Goal: Book appointment/travel/reservation

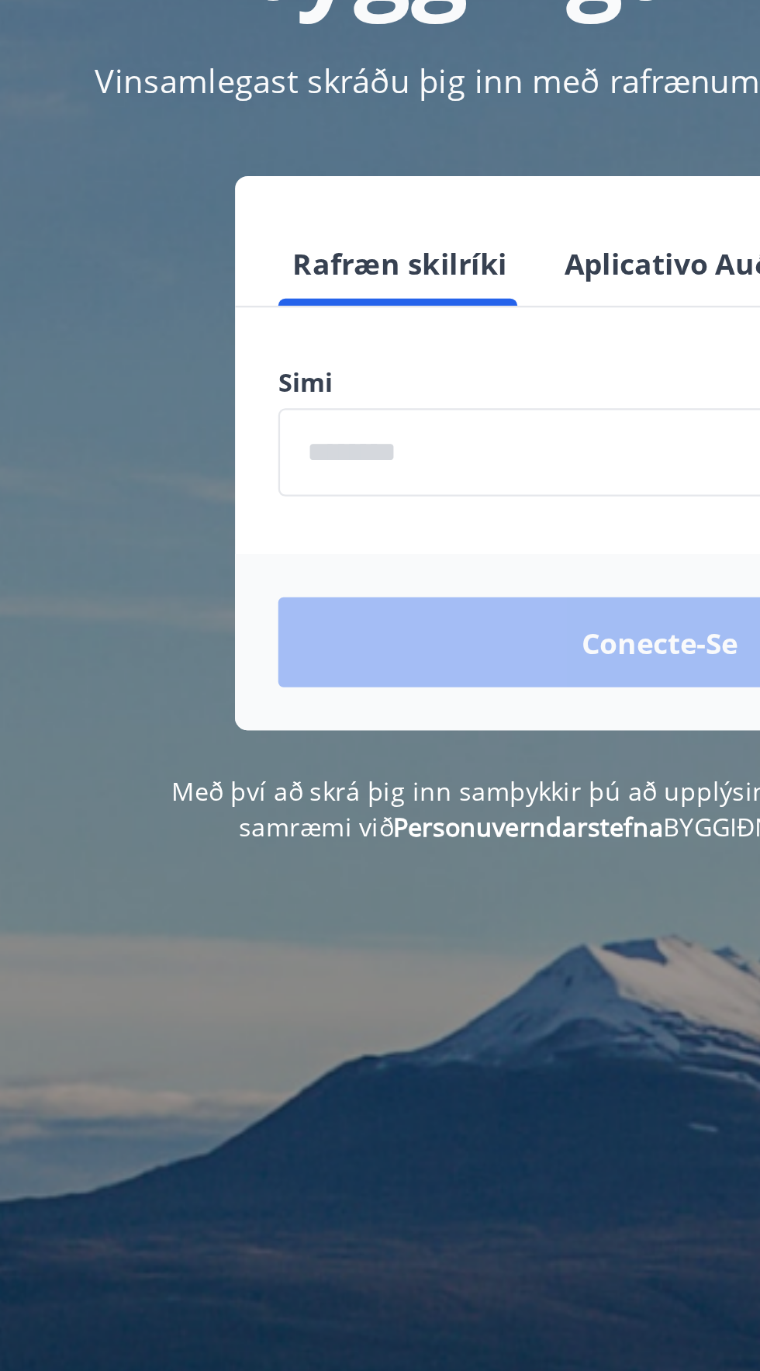
scroll to position [5, 0]
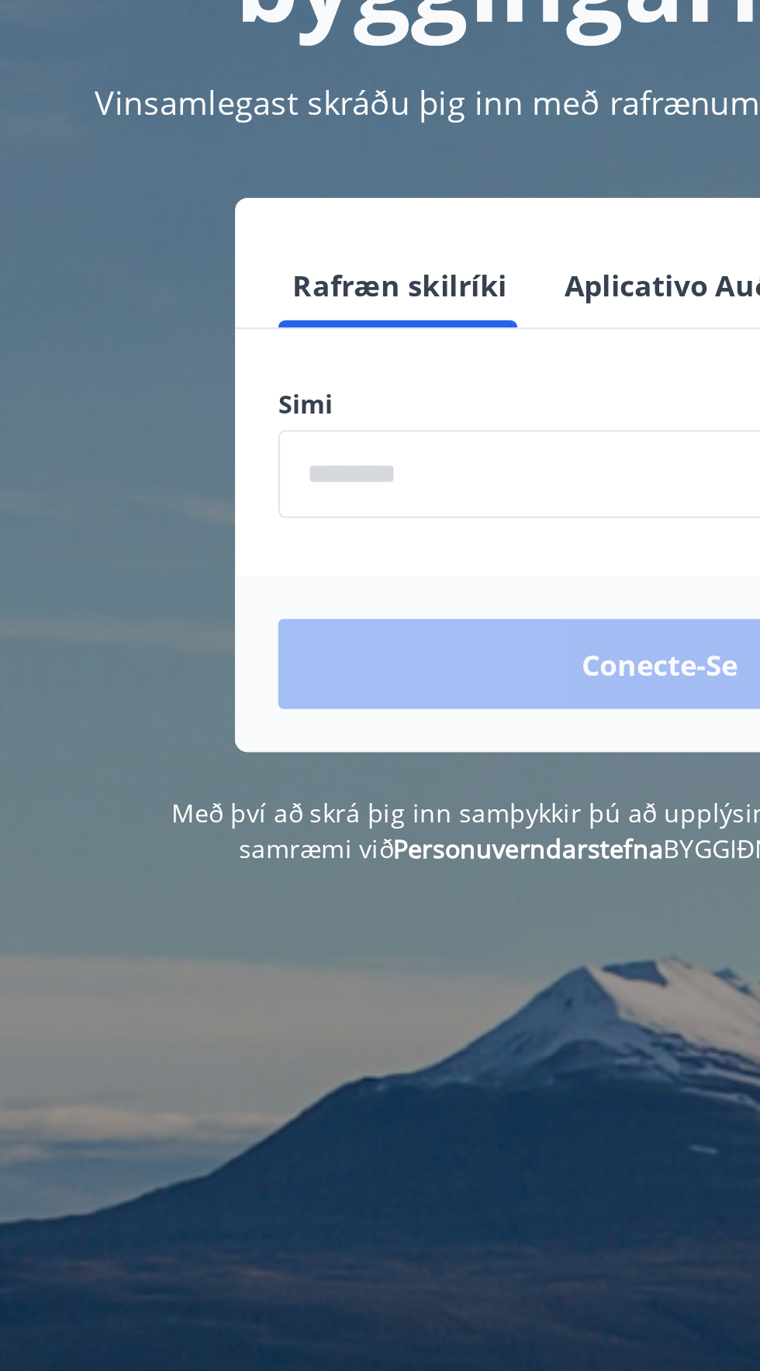
click at [244, 388] on input "phone" at bounding box center [380, 389] width 329 height 38
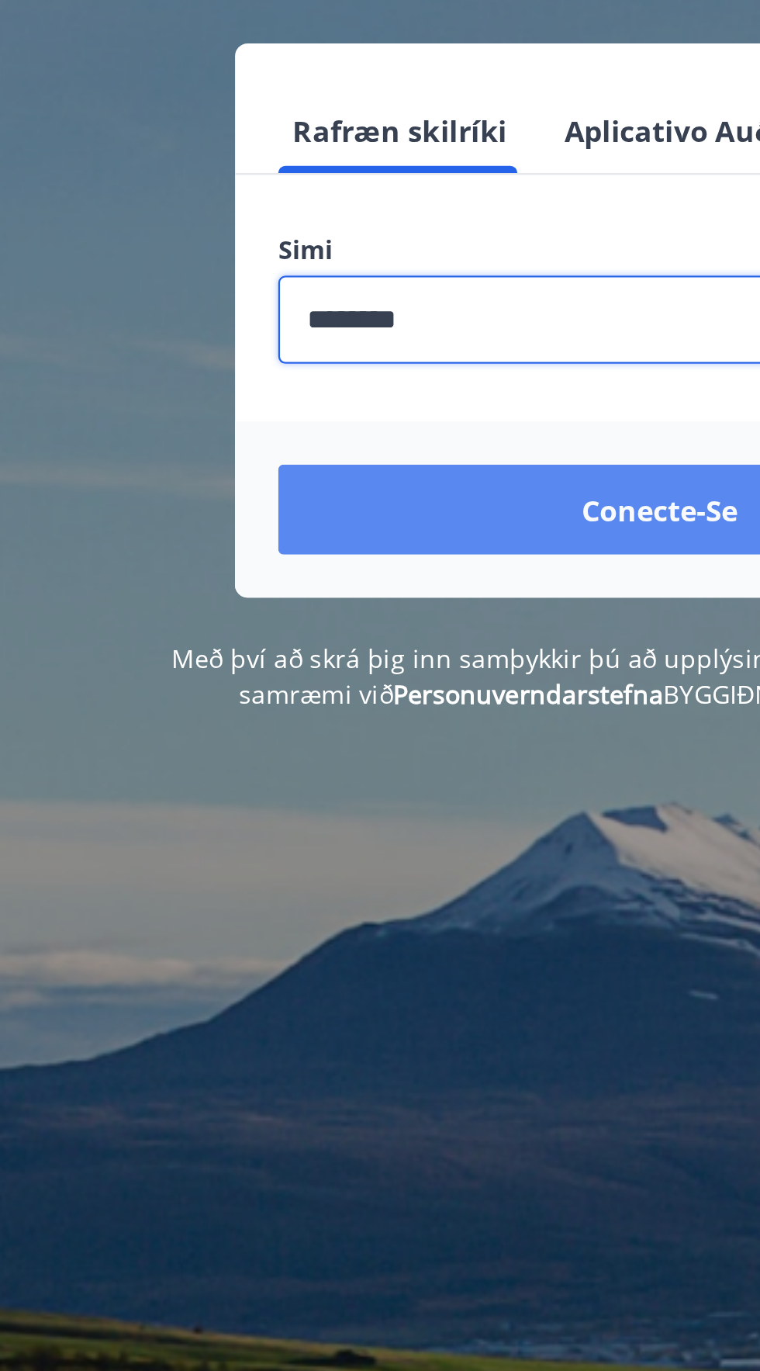
type input "********"
click at [286, 472] on button "Conecte-se" at bounding box center [380, 471] width 329 height 39
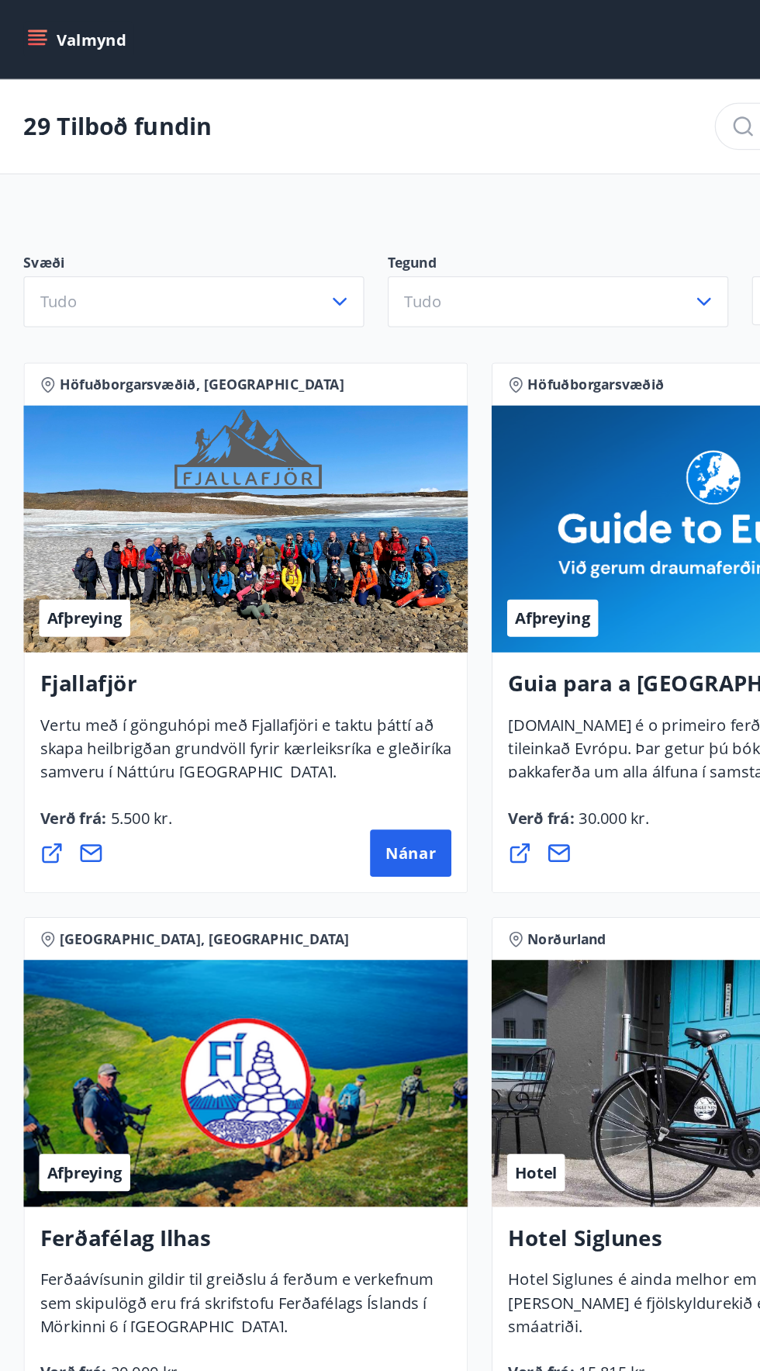
click at [29, 34] on icon "menu" at bounding box center [30, 35] width 14 height 2
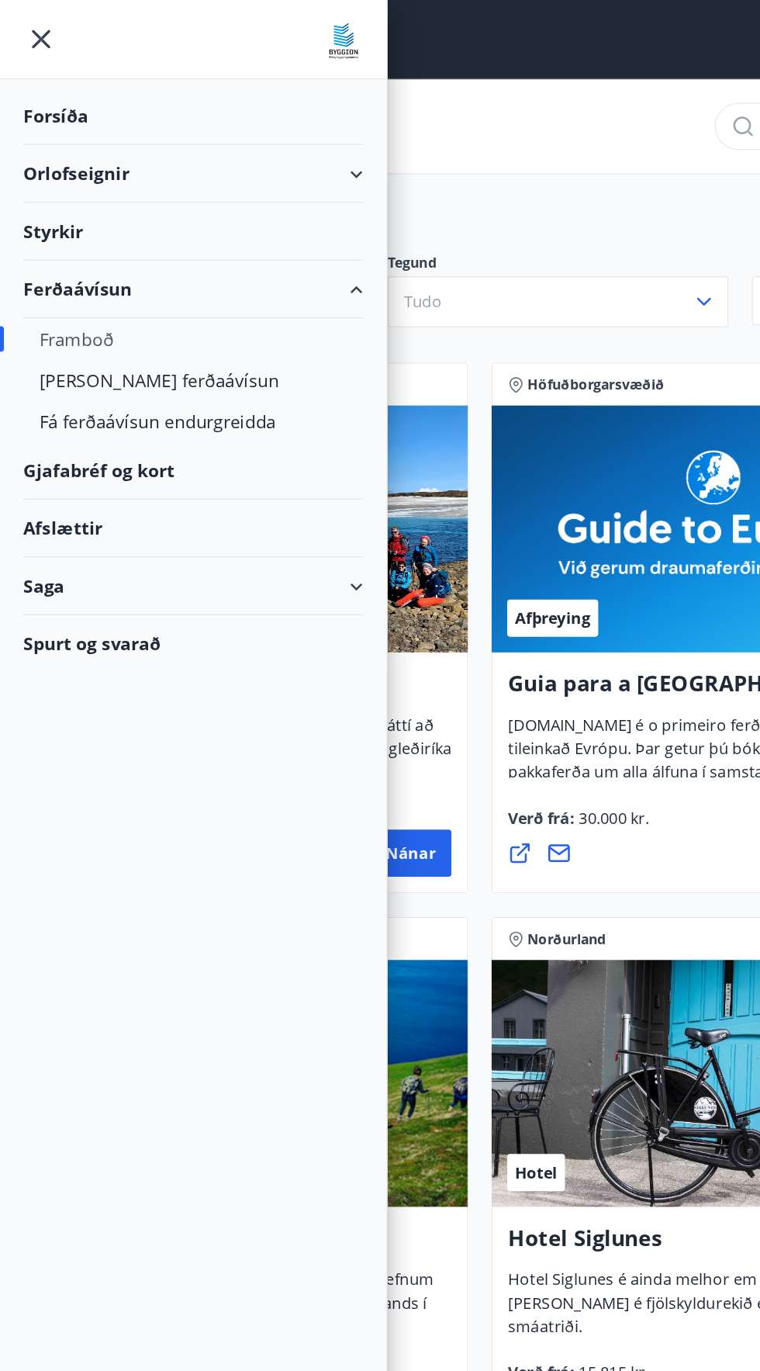
click at [42, 134] on font "Orlofseignir" at bounding box center [61, 137] width 84 height 19
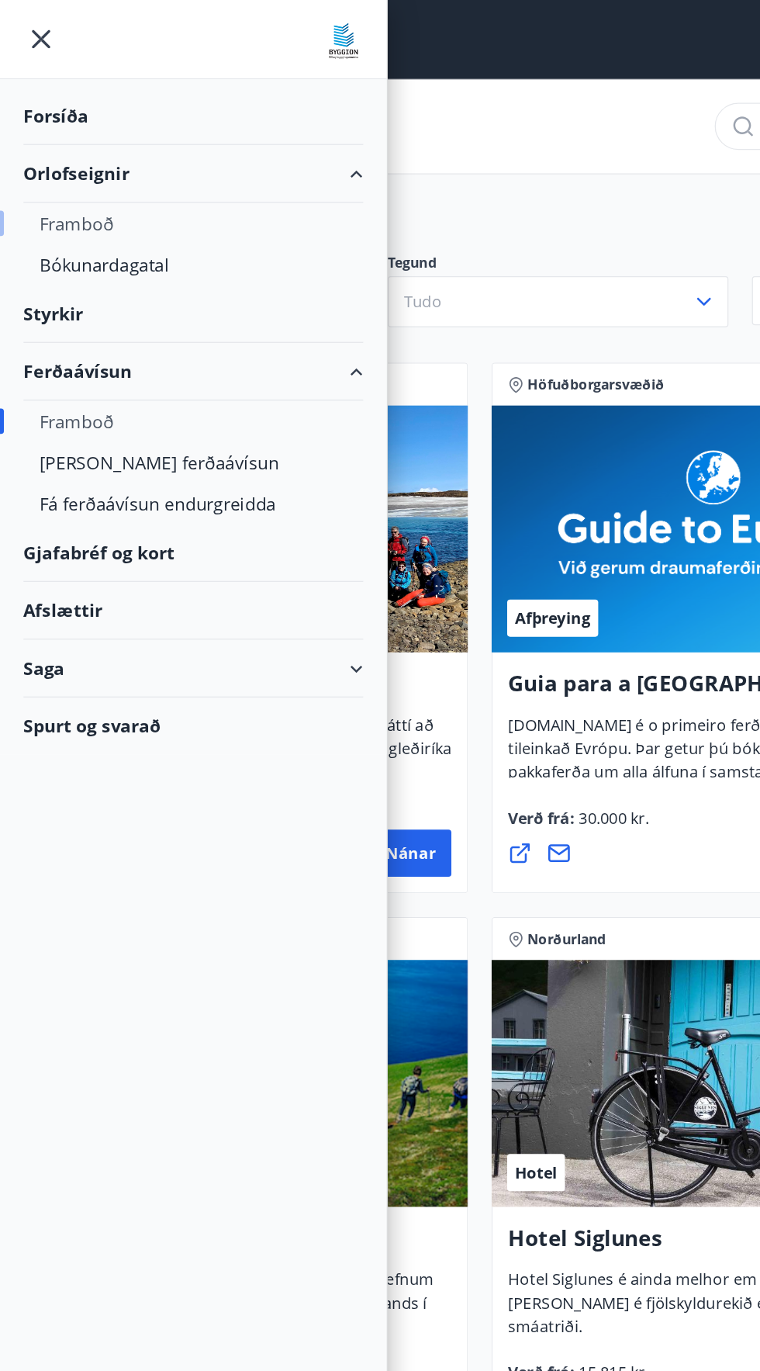
click at [49, 178] on font "Framboð" at bounding box center [60, 177] width 59 height 19
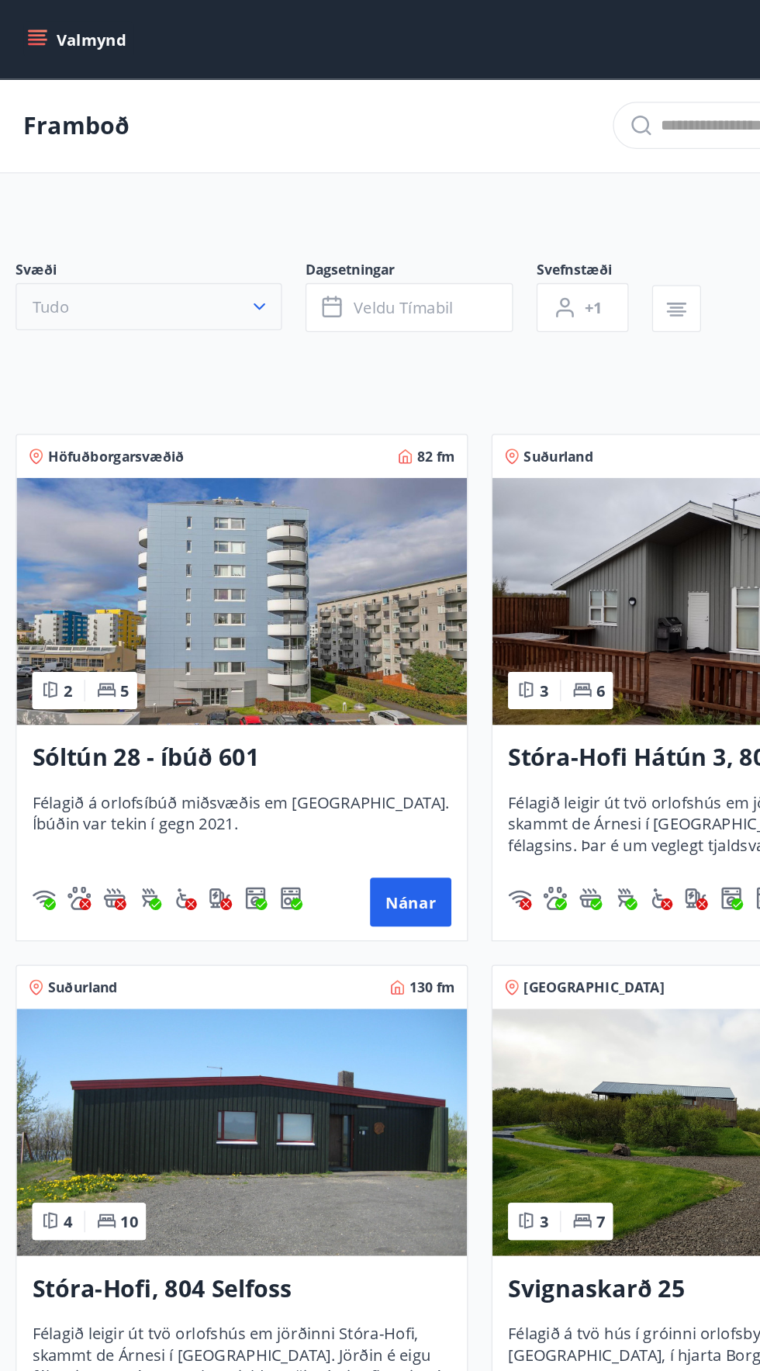
click at [70, 228] on button "Tudo" at bounding box center [117, 242] width 211 height 37
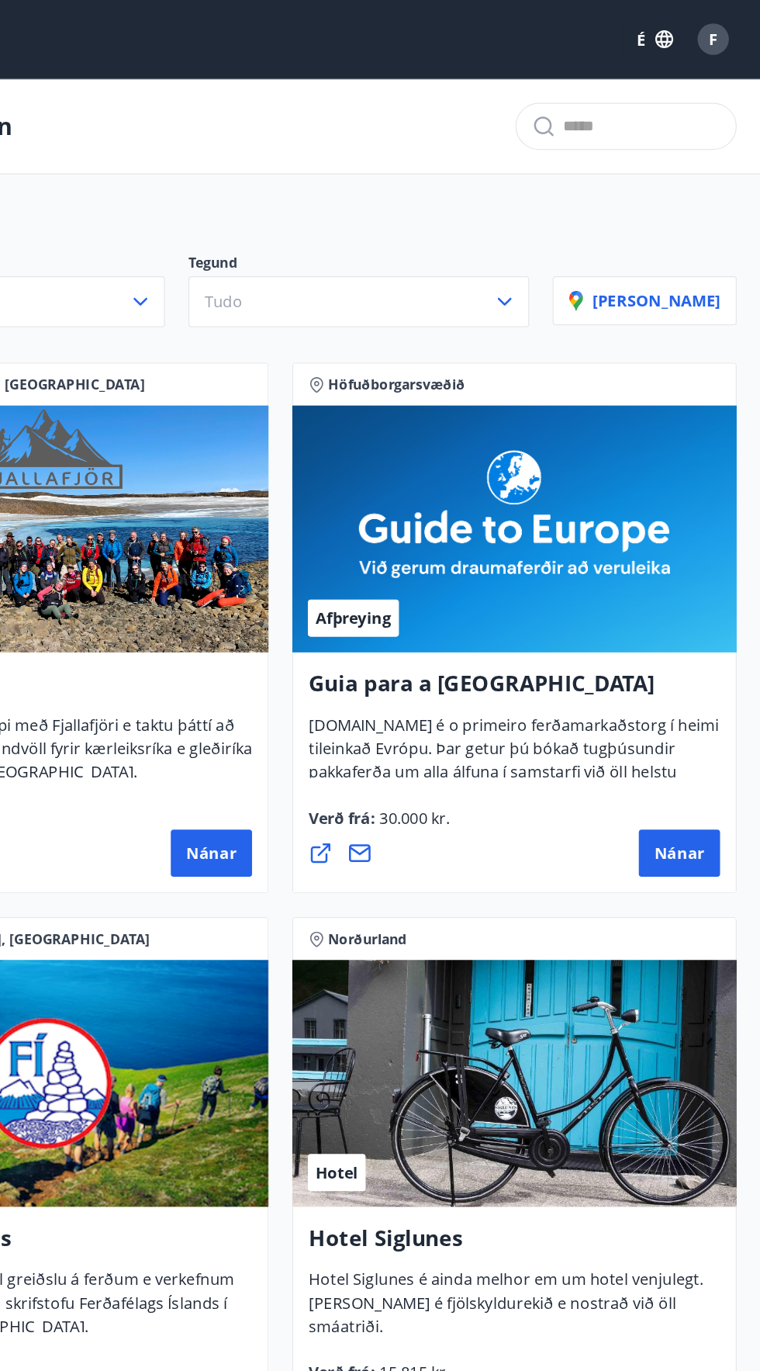
click at [635, 94] on input "text" at bounding box center [666, 100] width 124 height 25
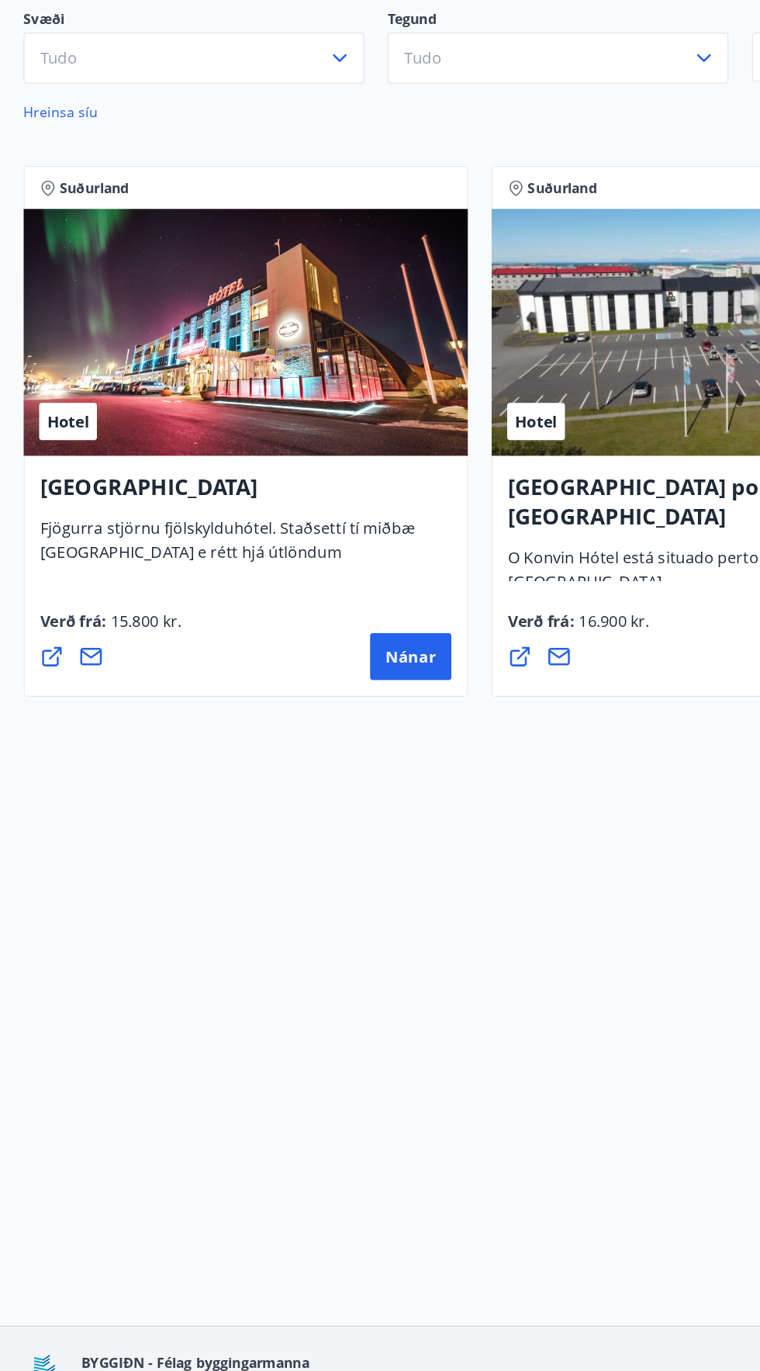
type input "********"
click at [295, 515] on div "Hotel" at bounding box center [195, 456] width 352 height 196
click at [212, 518] on div "Hotel" at bounding box center [195, 456] width 352 height 196
click at [326, 706] on font "Nánar" at bounding box center [326, 713] width 40 height 17
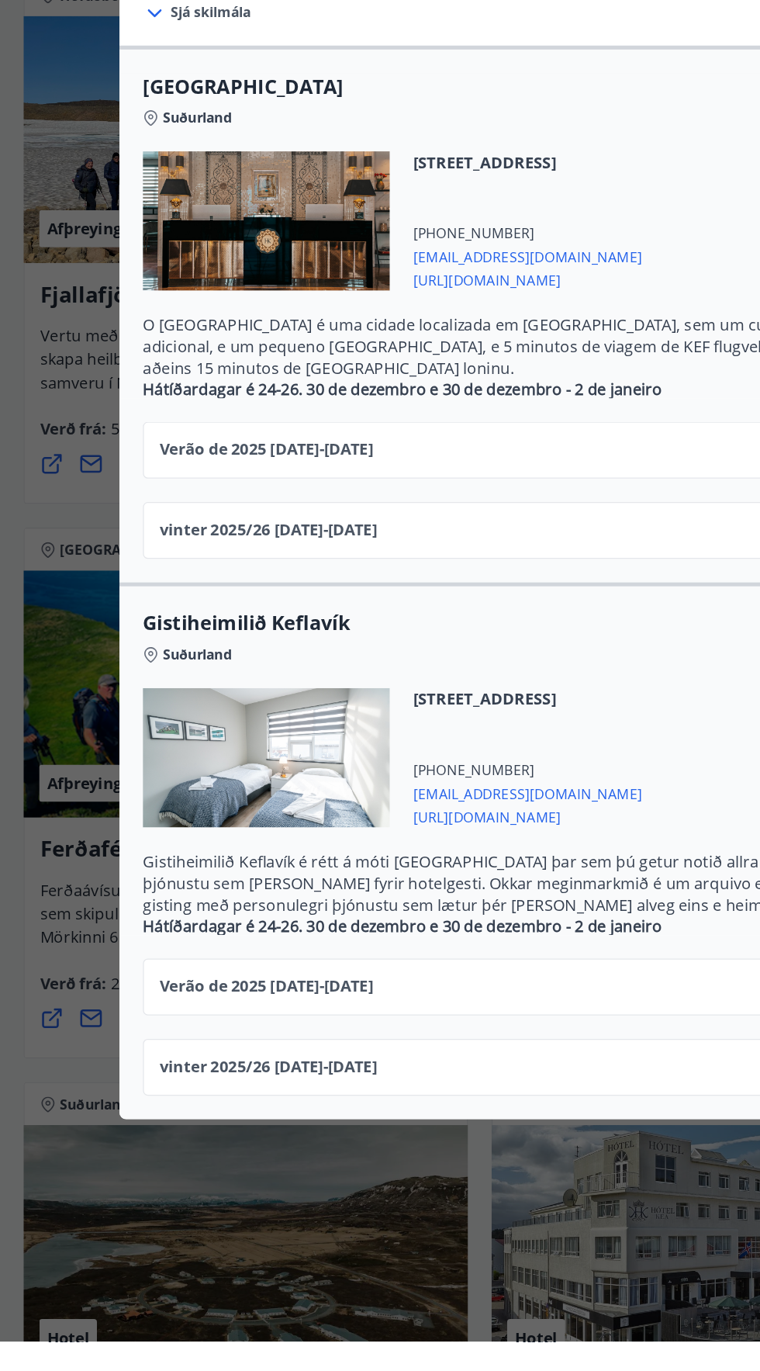
click at [461, 1290] on div "Hotel Keflavík Fjögurra stjörnu fjölskylduhótel. Staðsettí tí miðbæ Keflavíkur …" at bounding box center [380, 685] width 760 height 1371
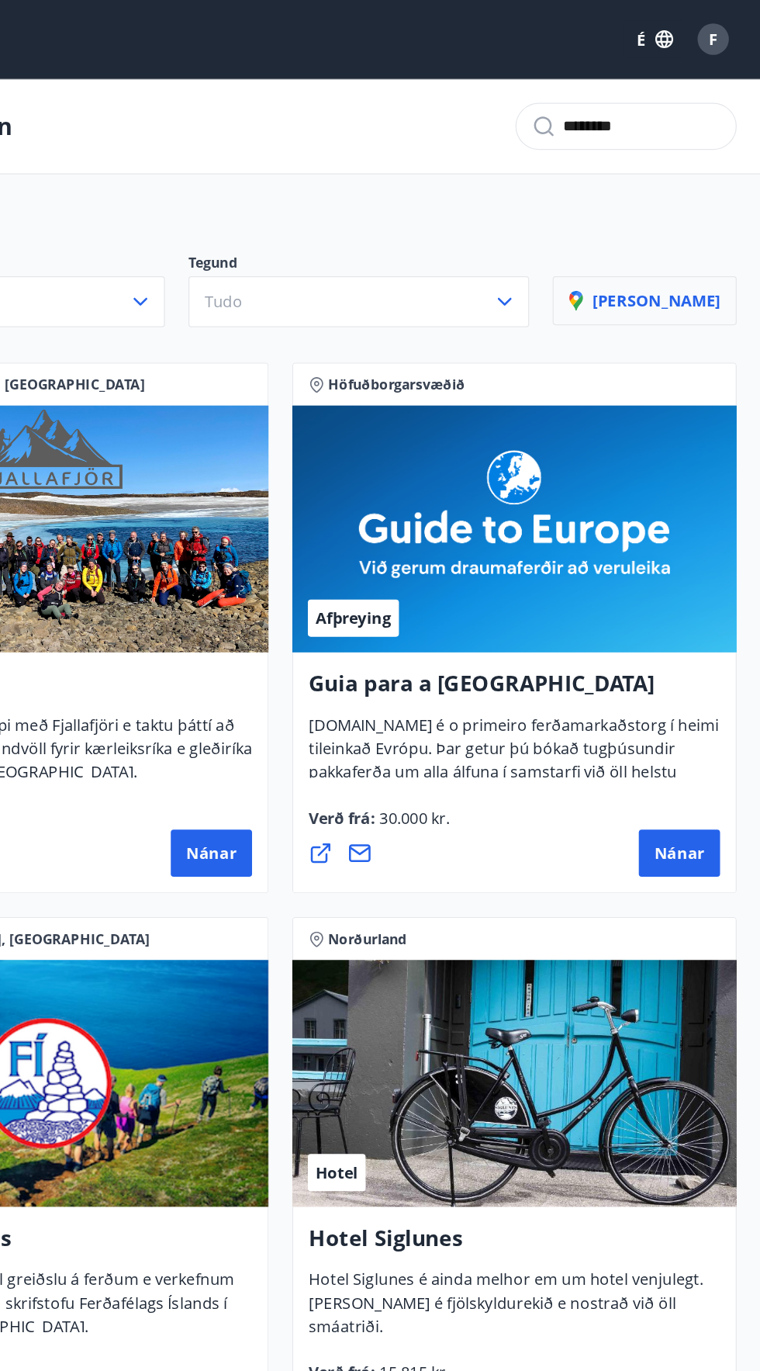
click at [697, 254] on button "[PERSON_NAME]" at bounding box center [669, 238] width 146 height 39
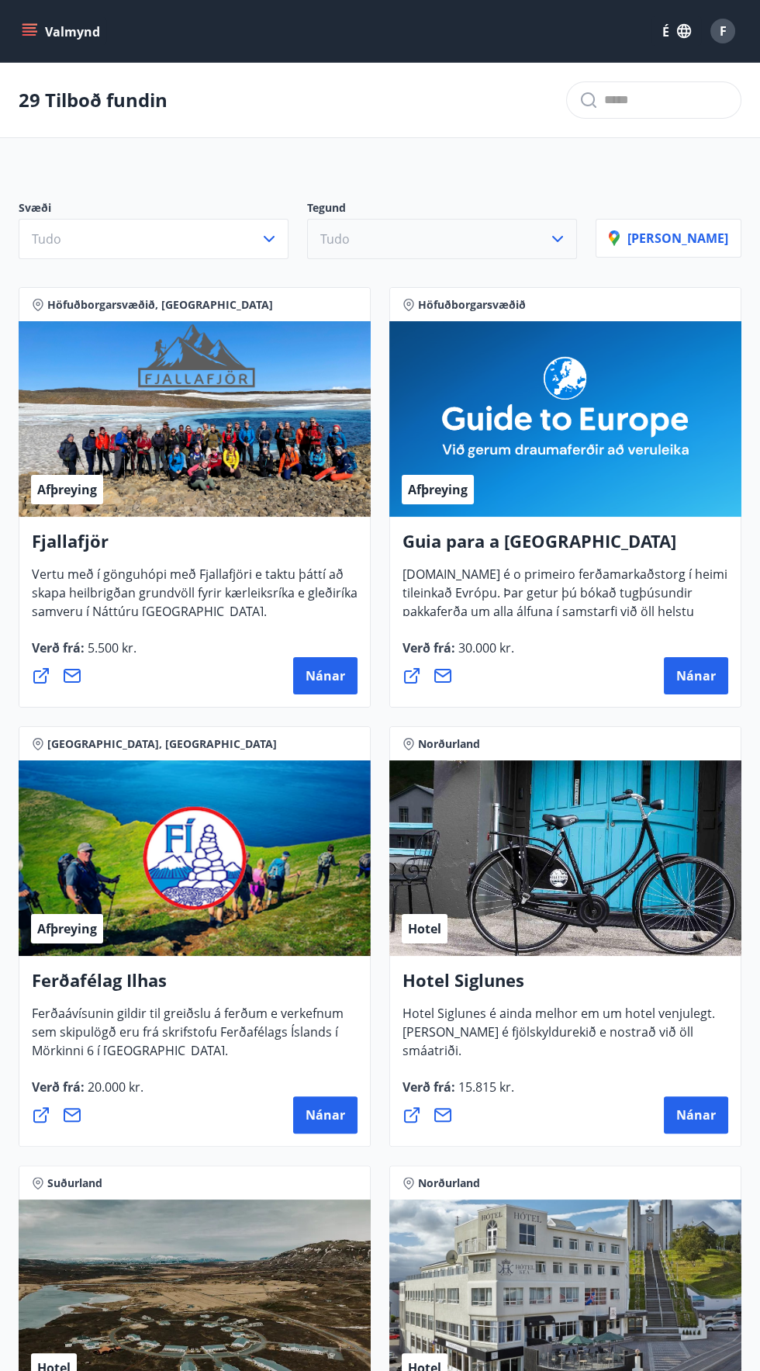
click at [374, 241] on button "Tudo" at bounding box center [442, 239] width 270 height 40
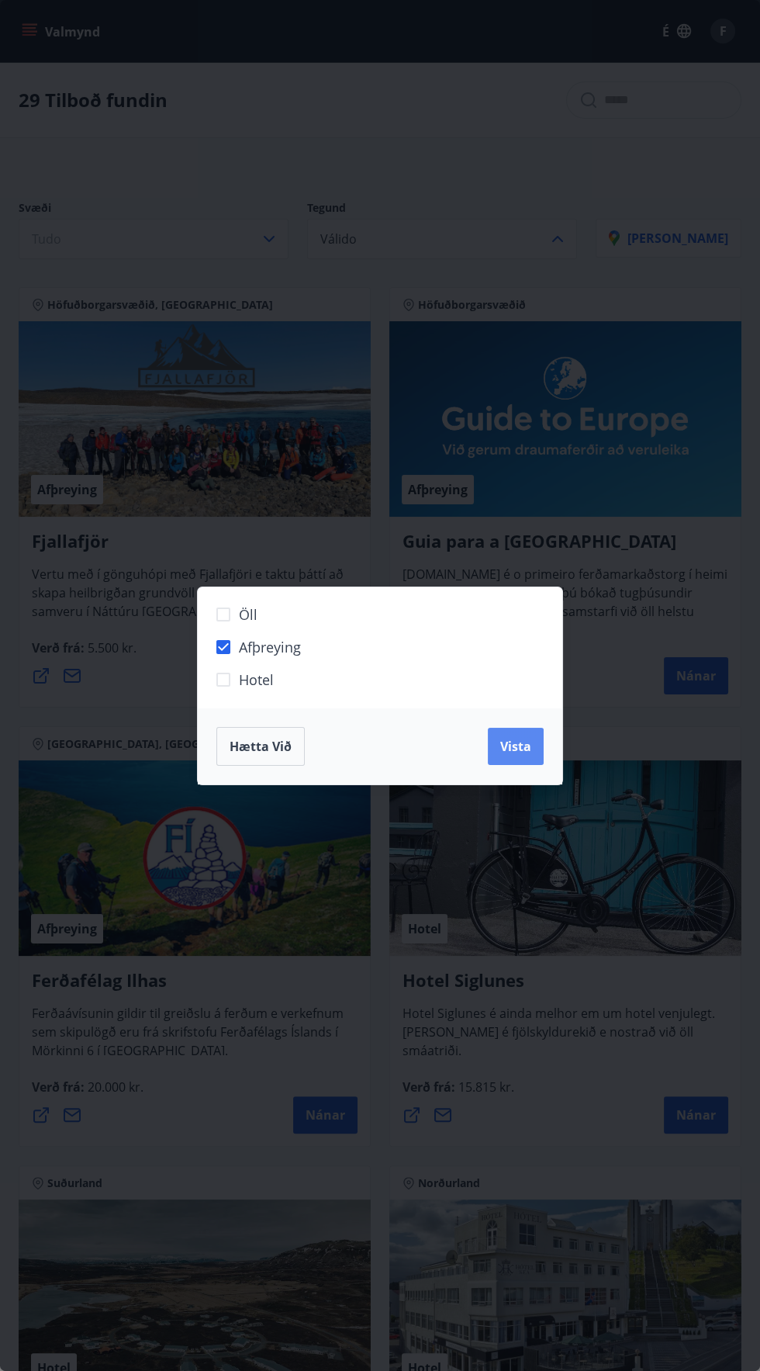
click at [538, 728] on button "Vista" at bounding box center [516, 746] width 56 height 37
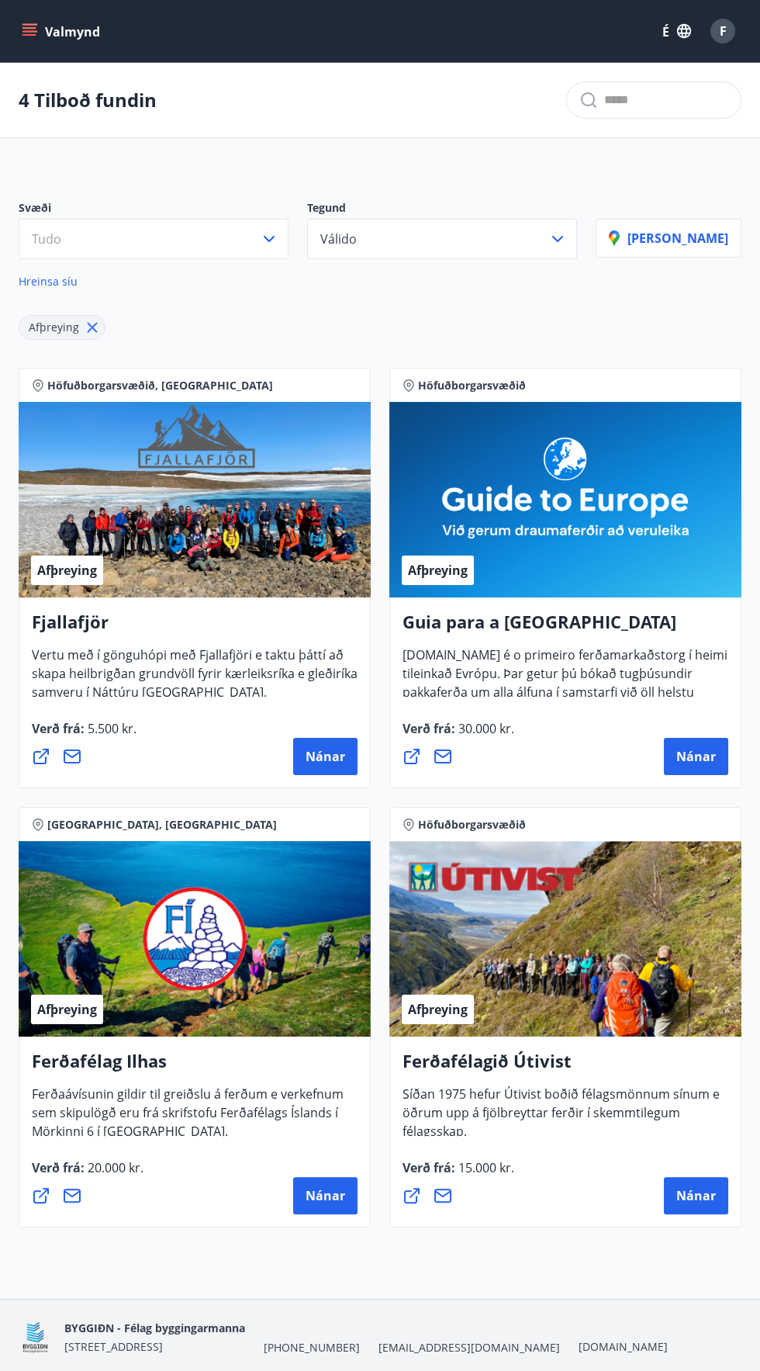
click at [92, 327] on icon at bounding box center [93, 328] width 2 height 2
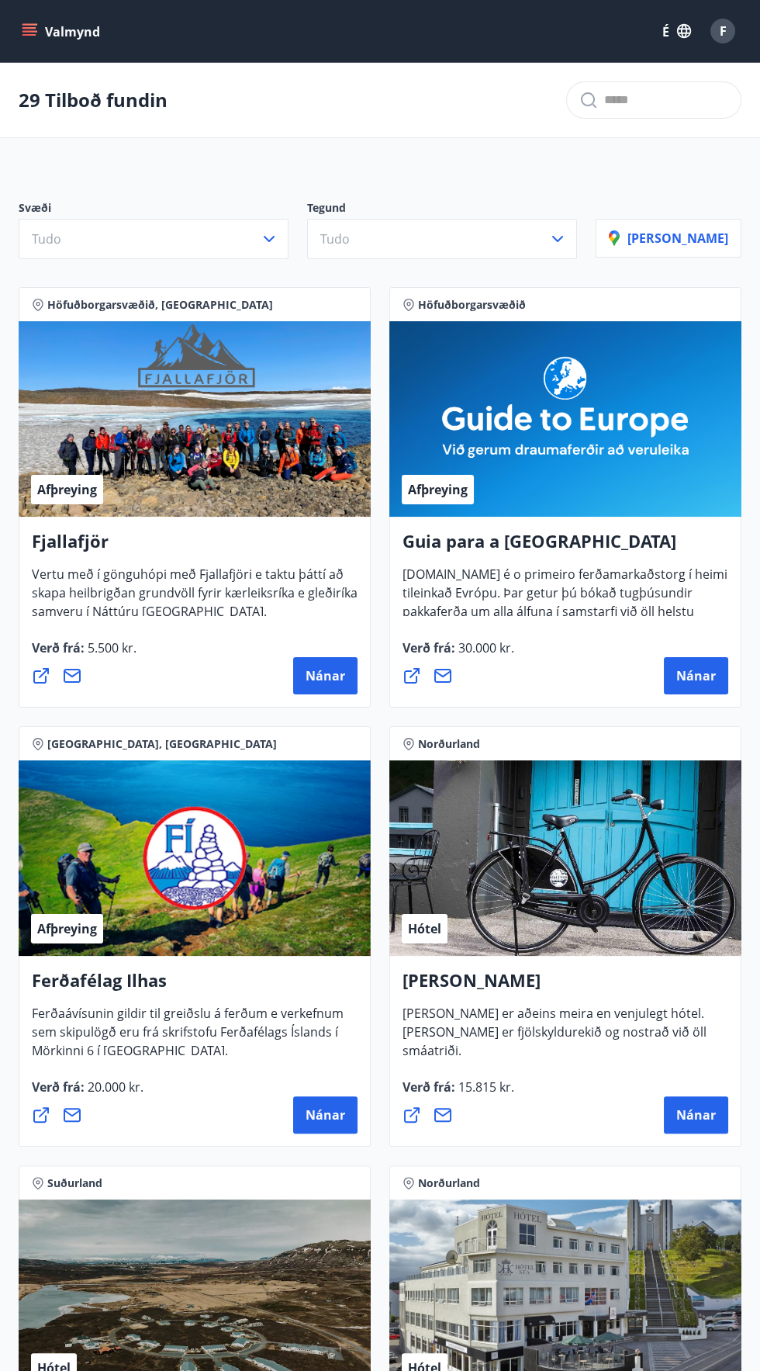
click at [30, 24] on icon "menu" at bounding box center [31, 25] width 17 height 2
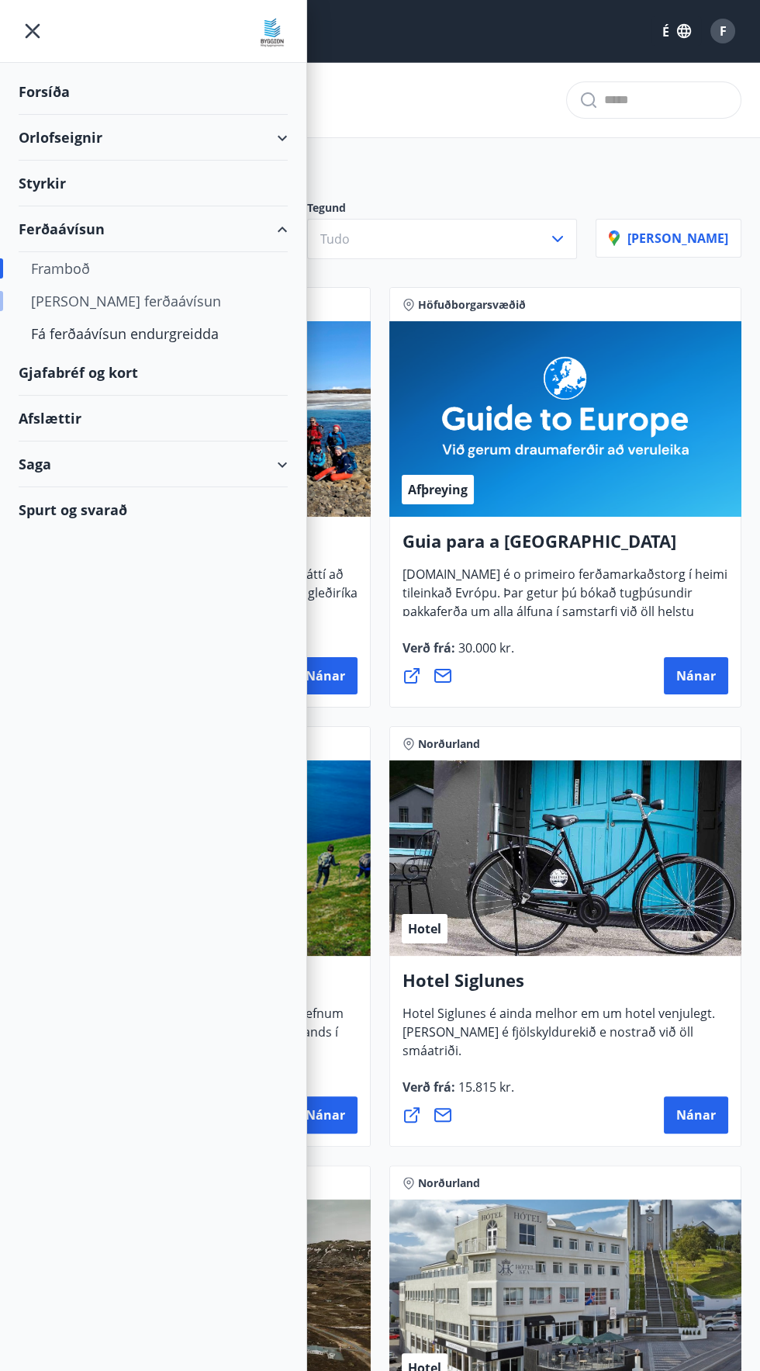
click at [43, 286] on div "[PERSON_NAME] ferðaávísun" at bounding box center [153, 301] width 244 height 33
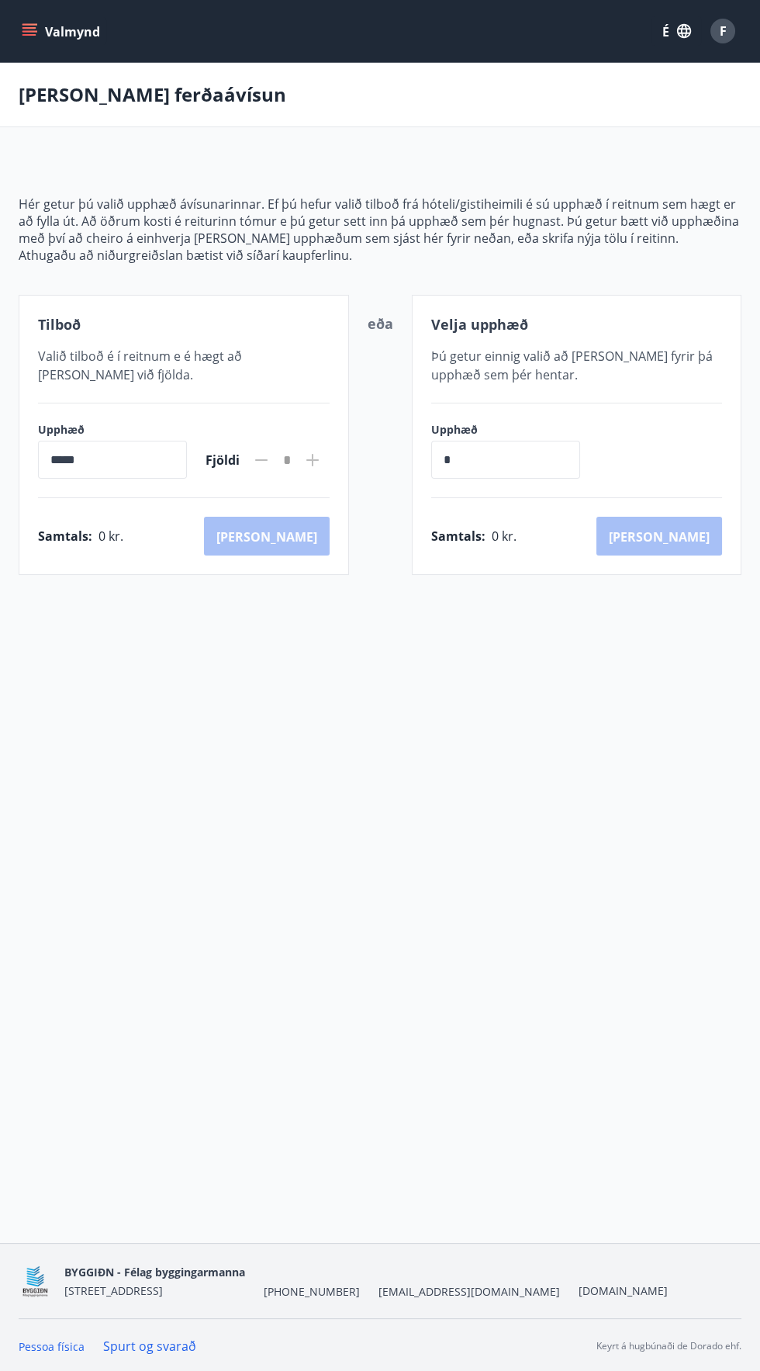
click at [29, 34] on icon "menu" at bounding box center [30, 35] width 14 height 2
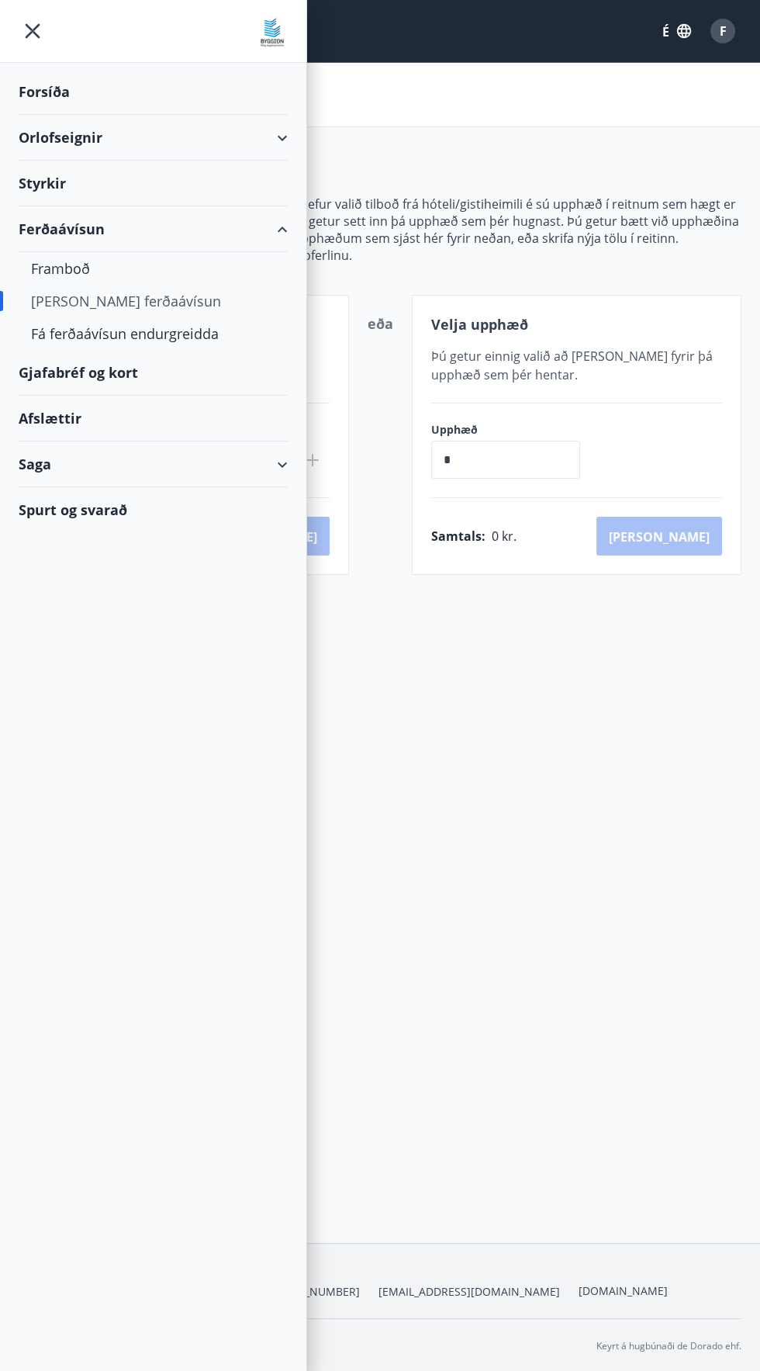
click at [51, 227] on font "Ferðaávísun" at bounding box center [62, 229] width 86 height 19
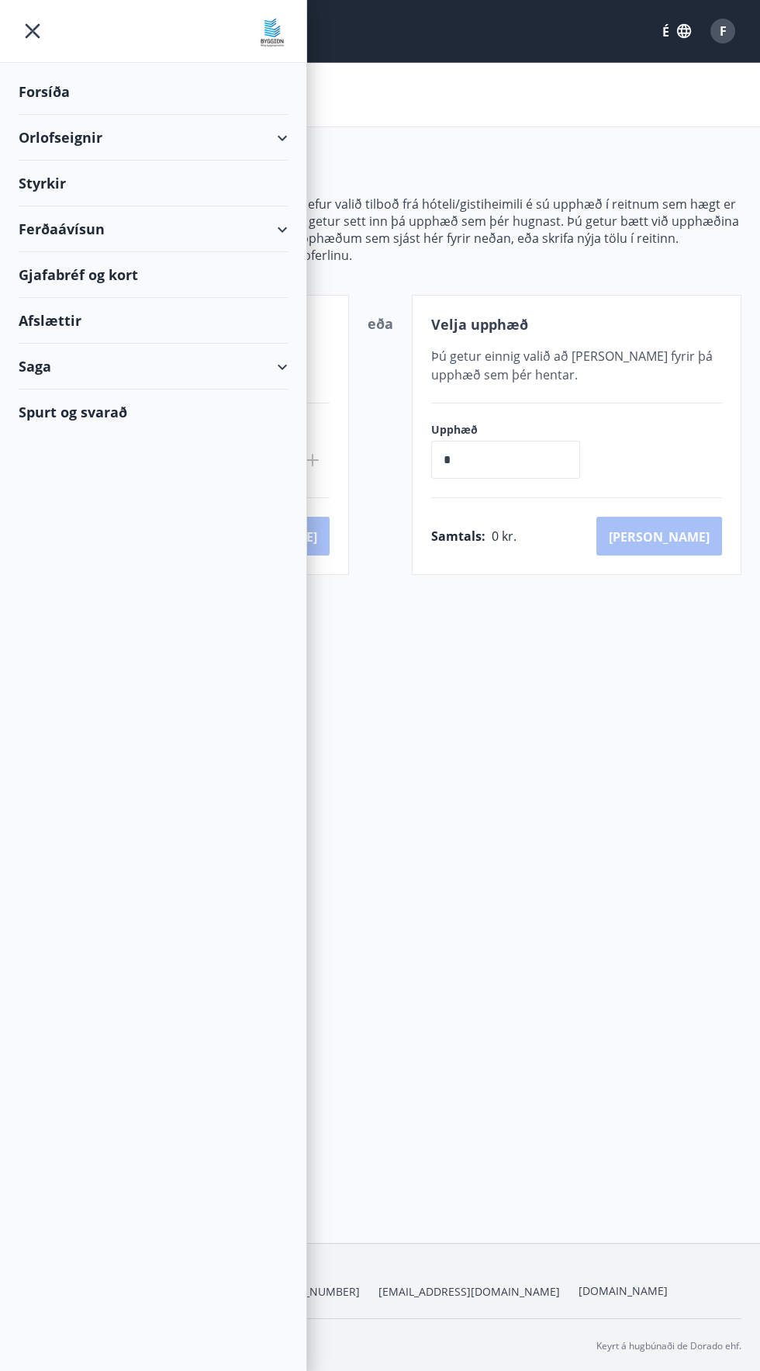
click at [29, 177] on font "Styrkir" at bounding box center [42, 183] width 47 height 19
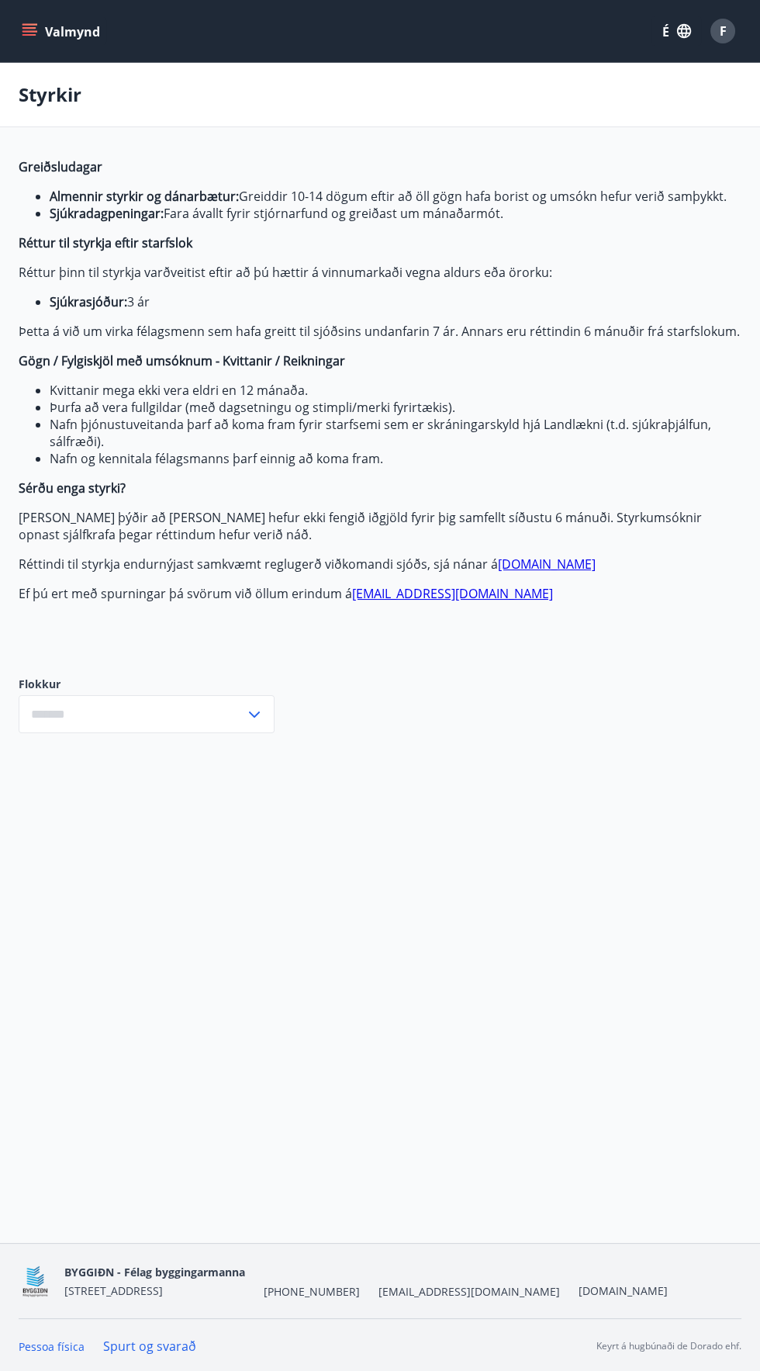
type input "***"
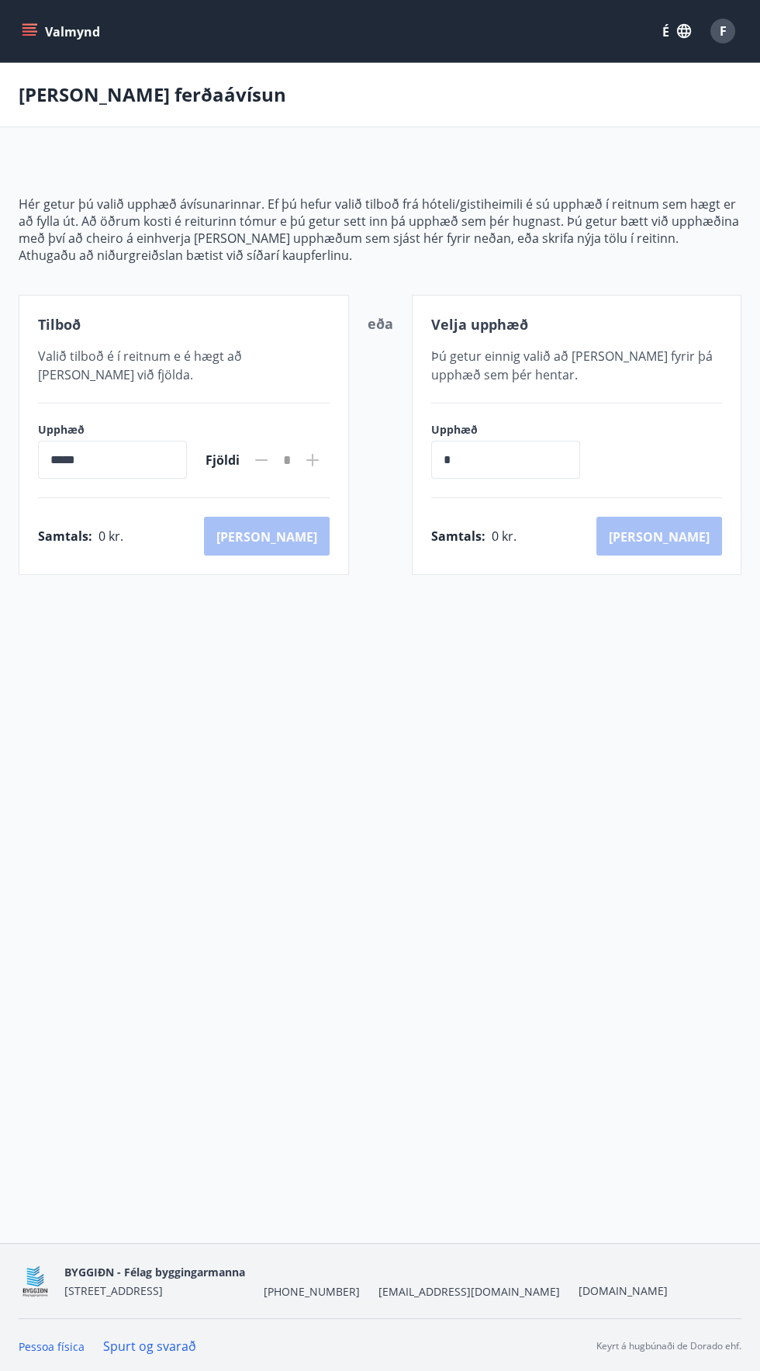
click at [29, 34] on icon "menu" at bounding box center [30, 35] width 14 height 2
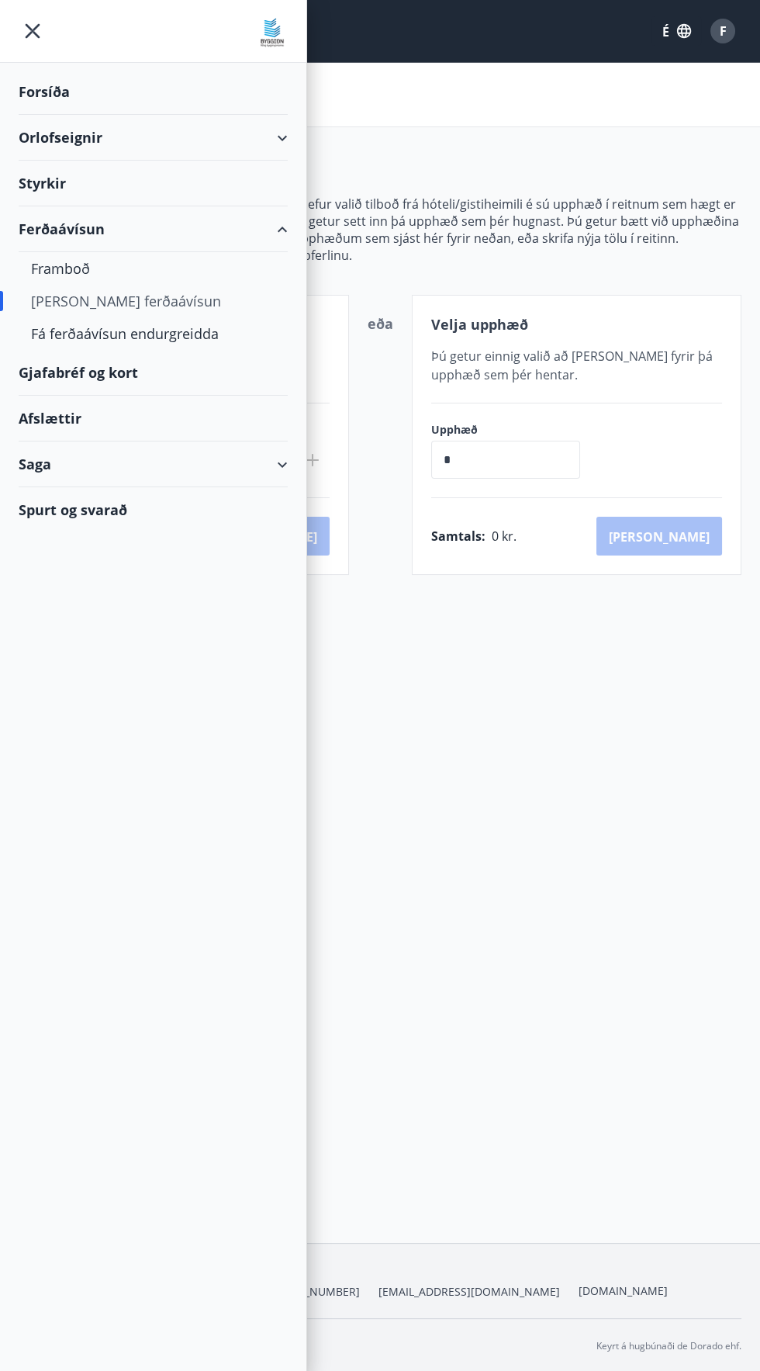
click at [57, 237] on font "Ferðaávísun" at bounding box center [62, 229] width 86 height 19
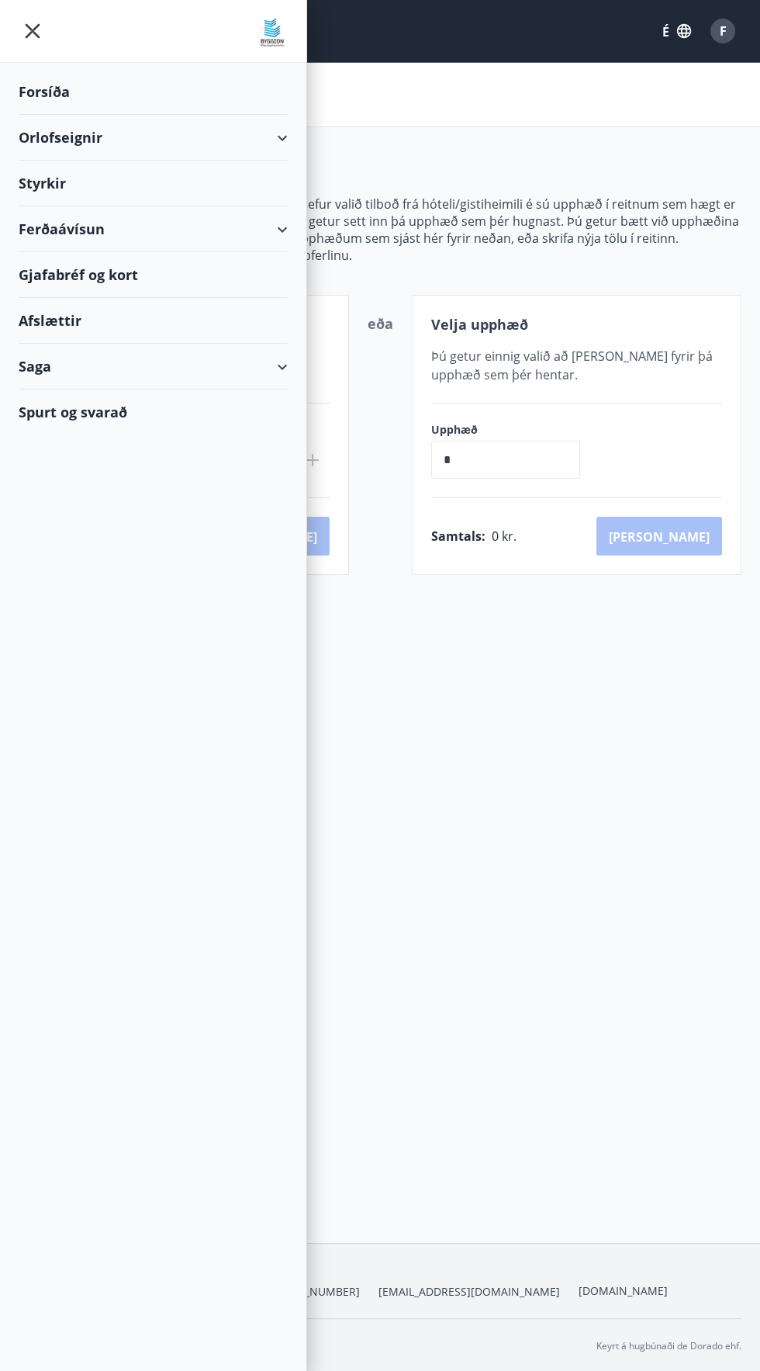
click at [26, 145] on font "Orlofseignir" at bounding box center [61, 137] width 84 height 19
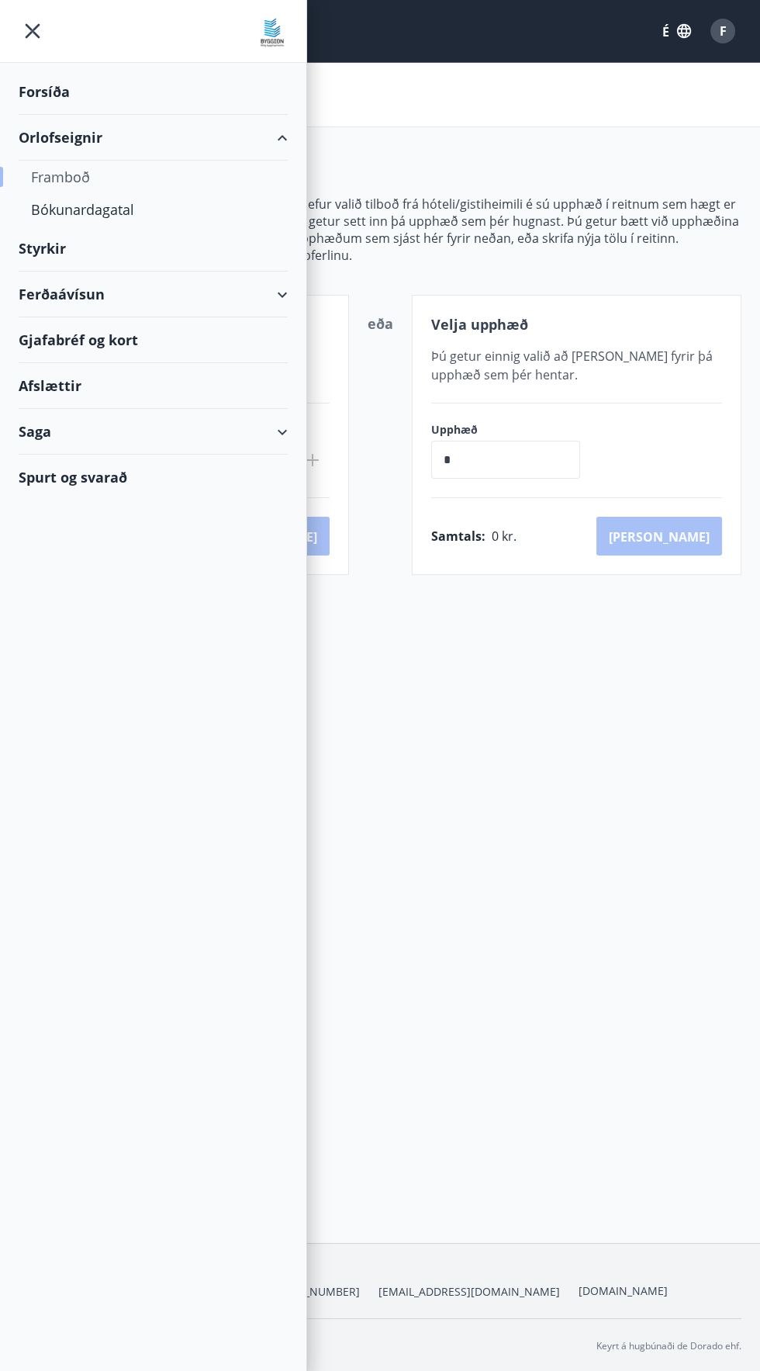
click at [68, 176] on font "Framboð" at bounding box center [60, 177] width 59 height 19
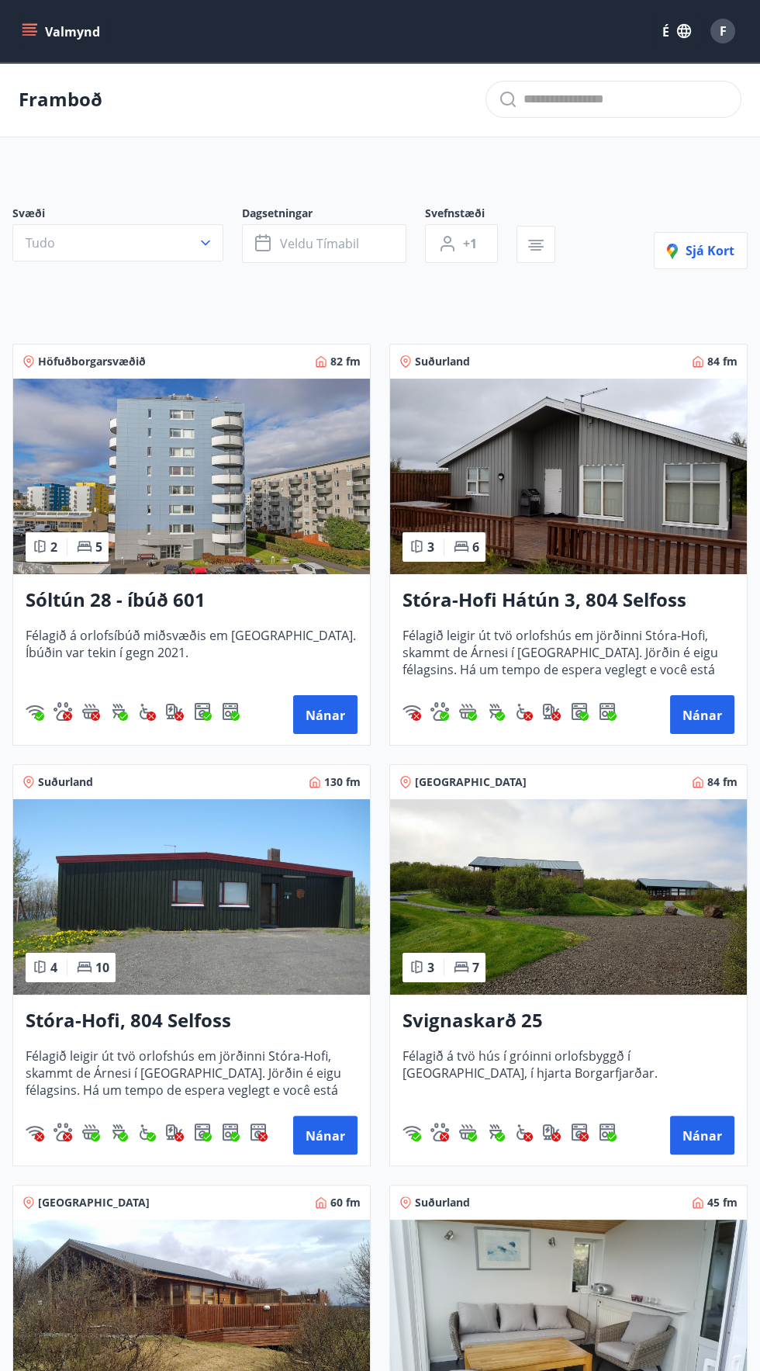
click at [576, 95] on input "text" at bounding box center [626, 99] width 205 height 25
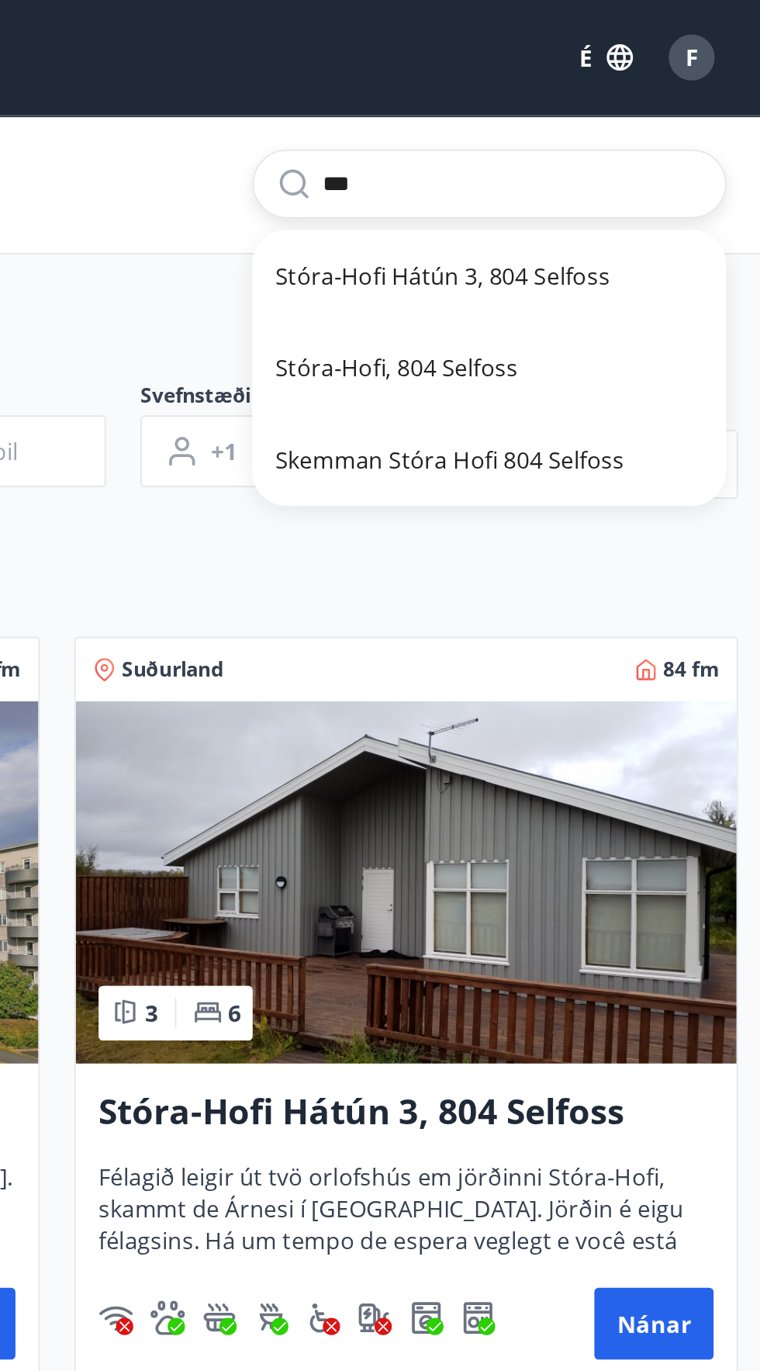
type input "****"
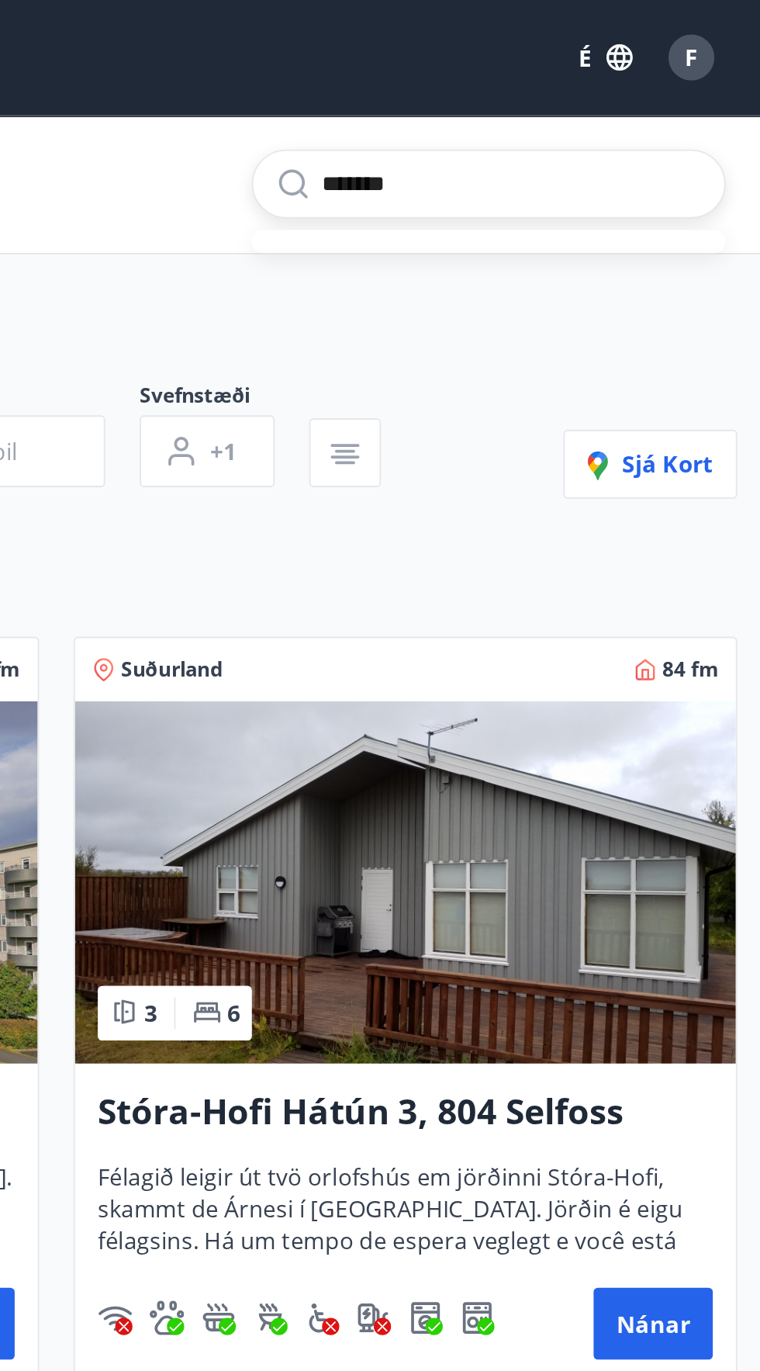
type input "********"
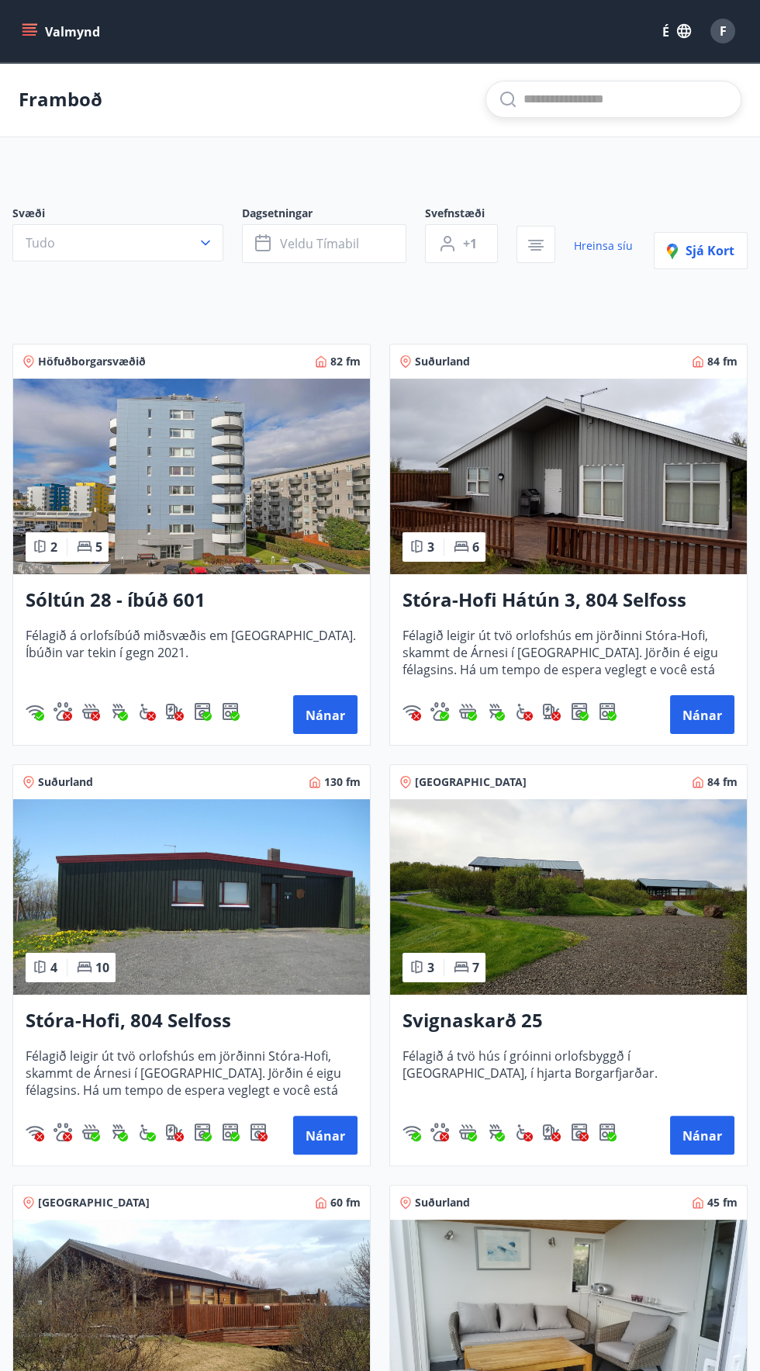
click at [577, 102] on input "text" at bounding box center [626, 99] width 205 height 25
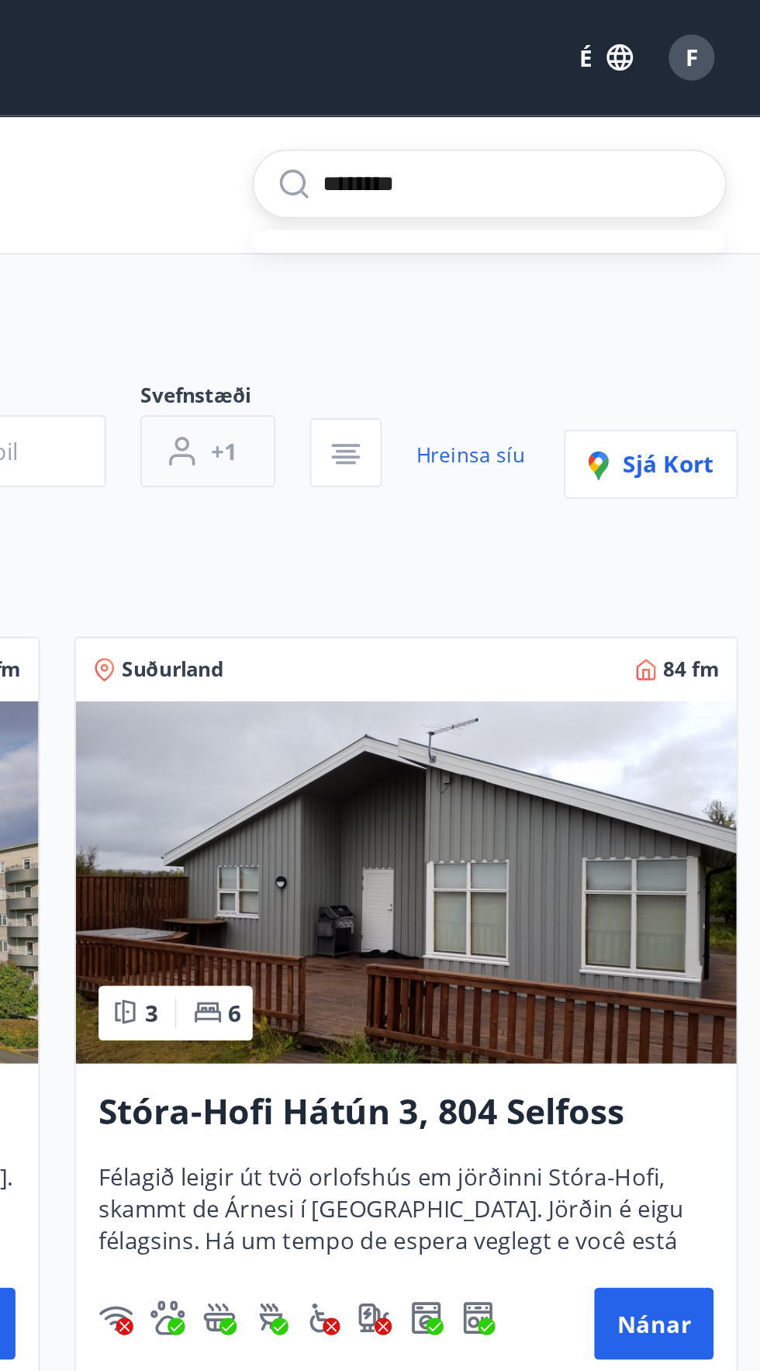
type input "********"
click at [479, 241] on button "+1" at bounding box center [461, 243] width 73 height 39
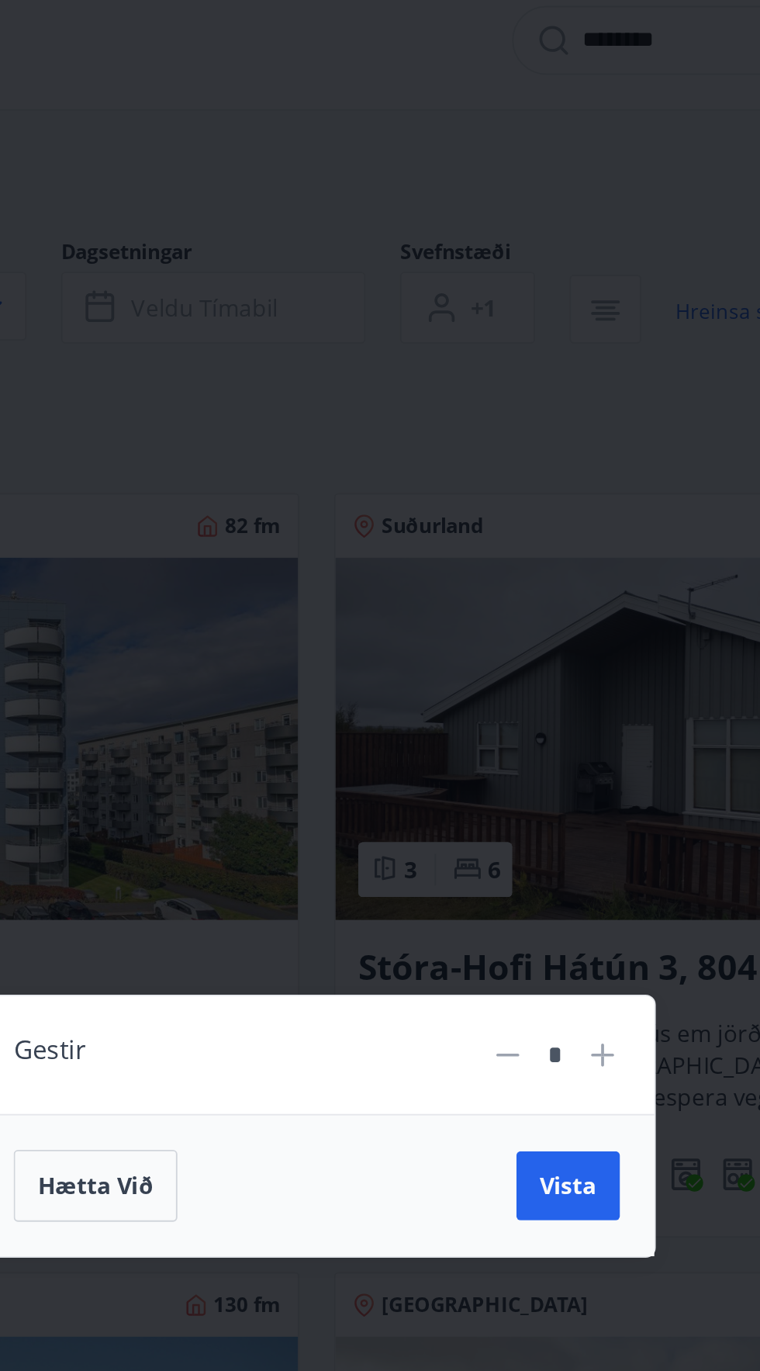
click at [535, 653] on icon at bounding box center [534, 647] width 12 height 12
type input "*"
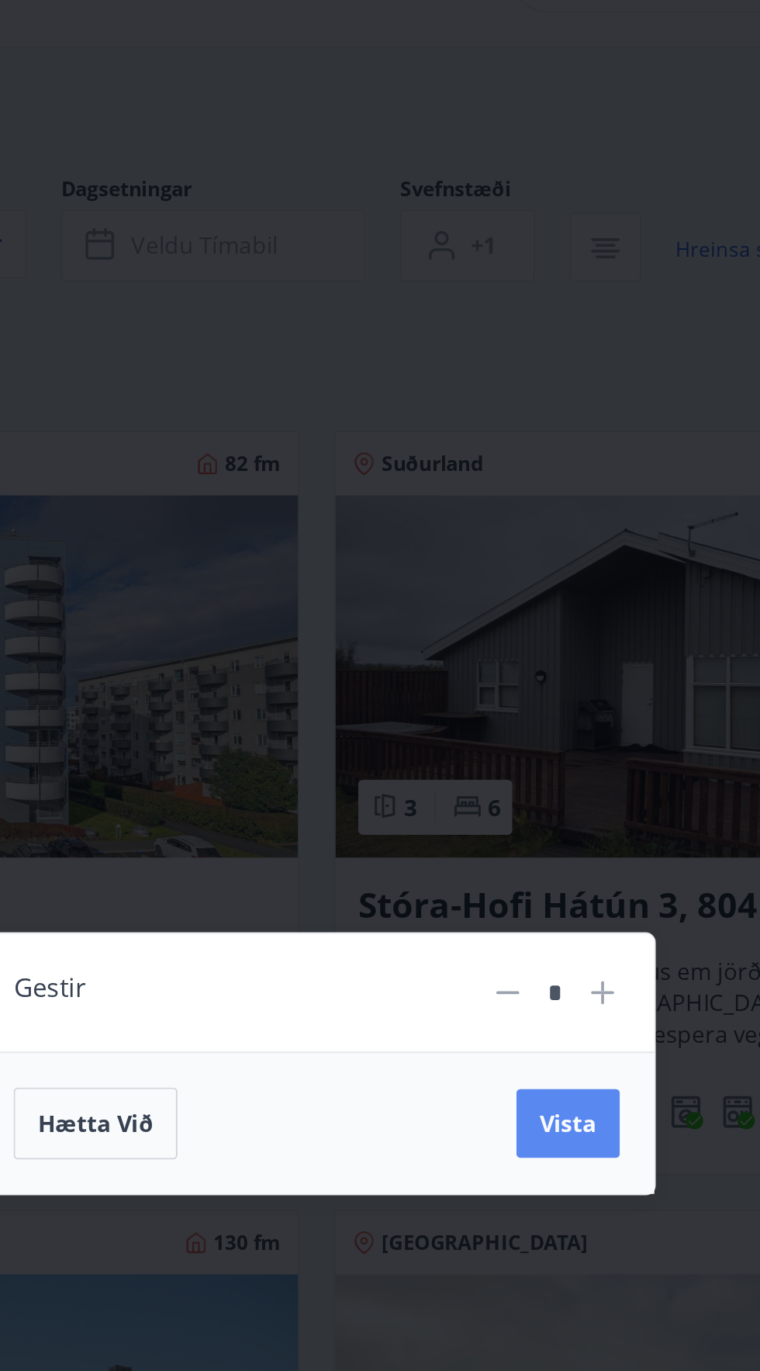
click at [518, 726] on font "Vista" at bounding box center [515, 717] width 31 height 17
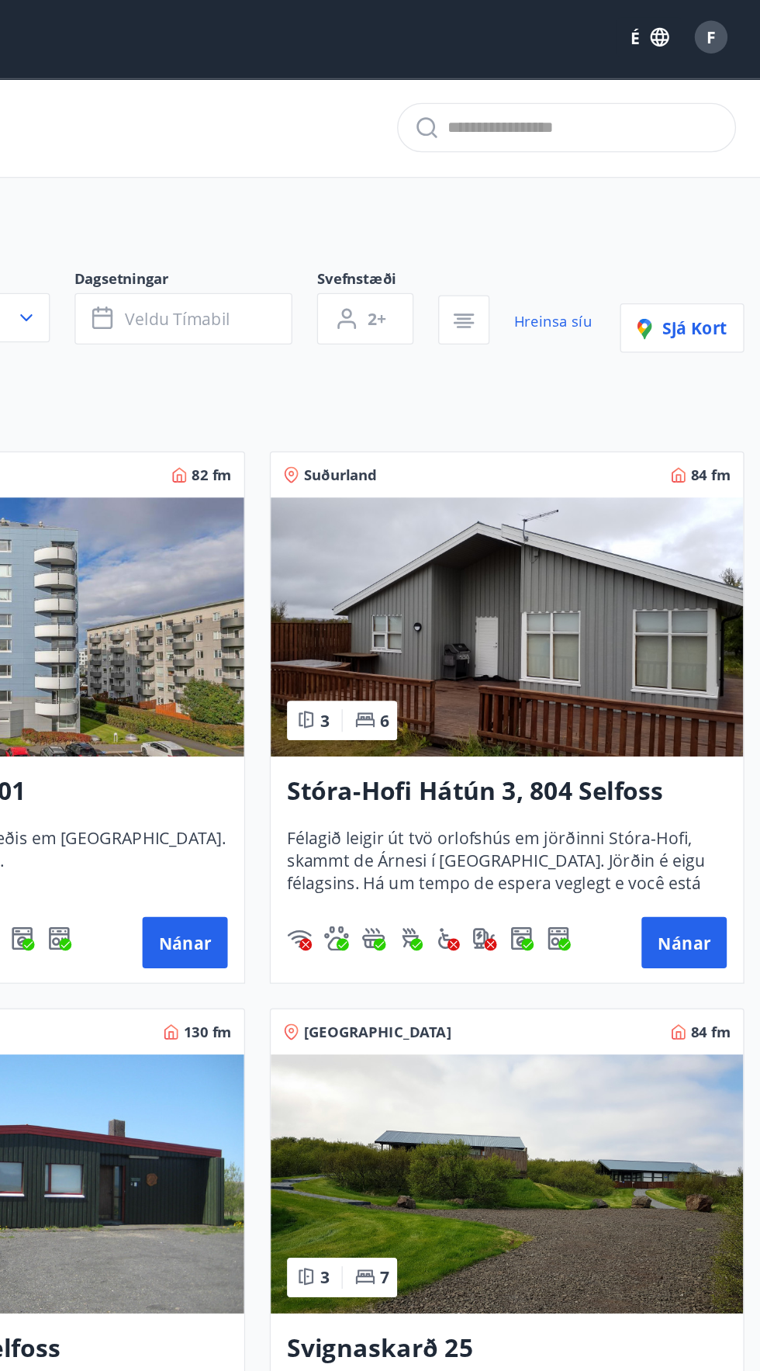
click at [556, 95] on input "text" at bounding box center [626, 99] width 205 height 25
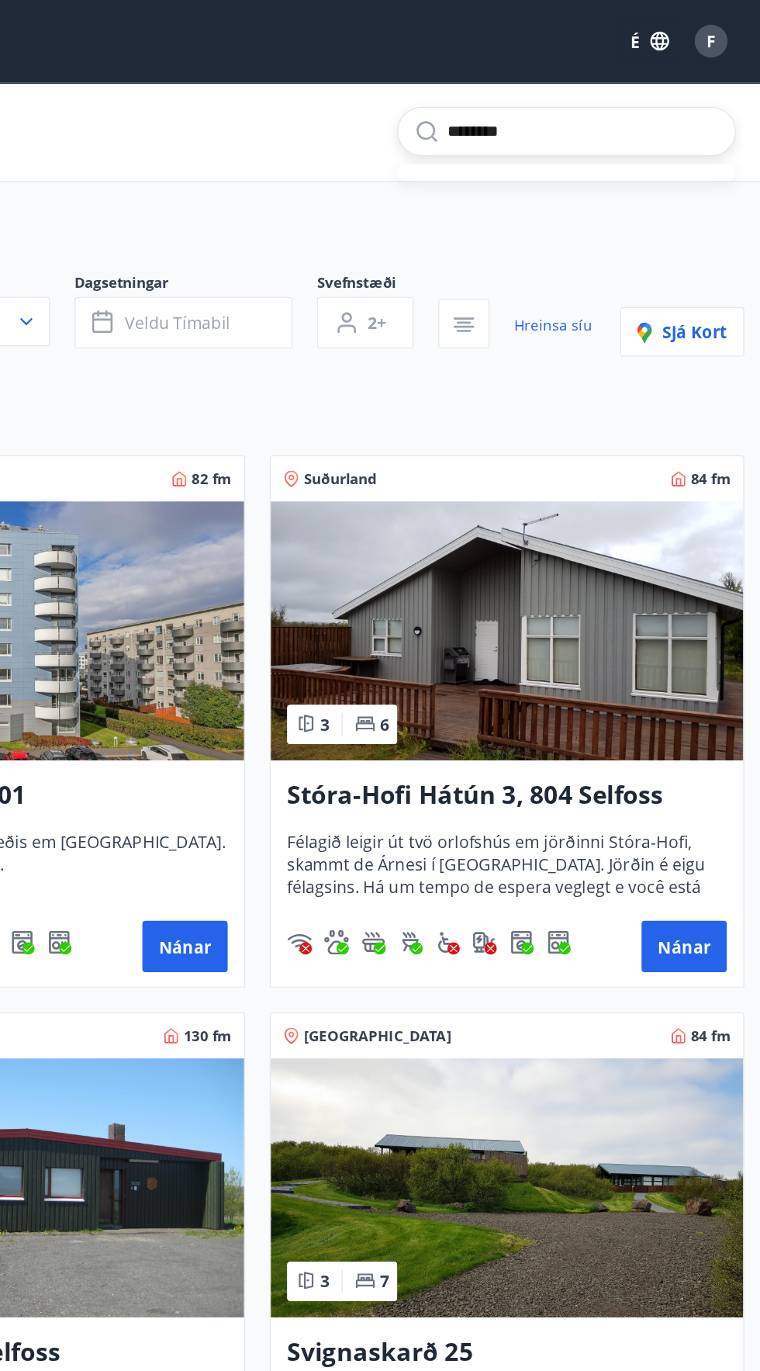
type input "********"
click at [508, 106] on icon at bounding box center [508, 99] width 19 height 19
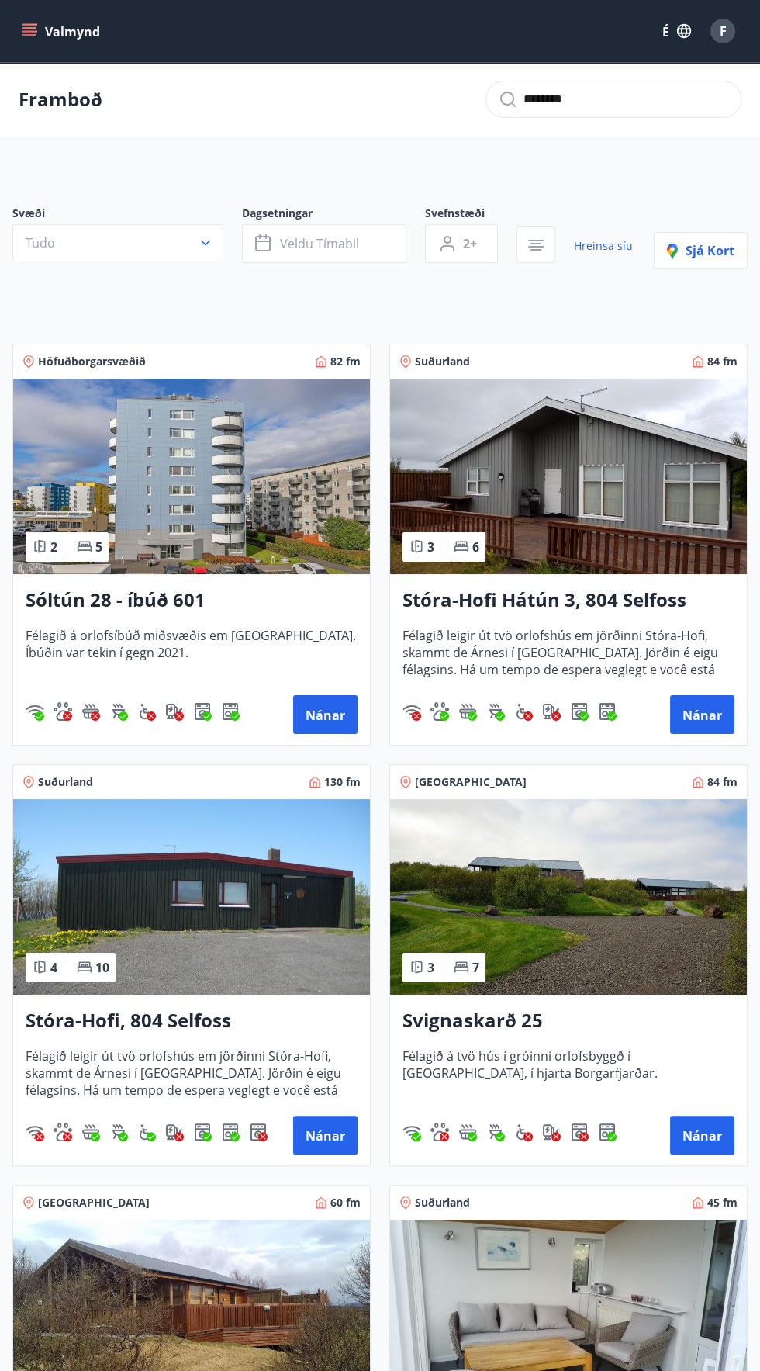
click at [590, 106] on input "********" at bounding box center [626, 99] width 205 height 25
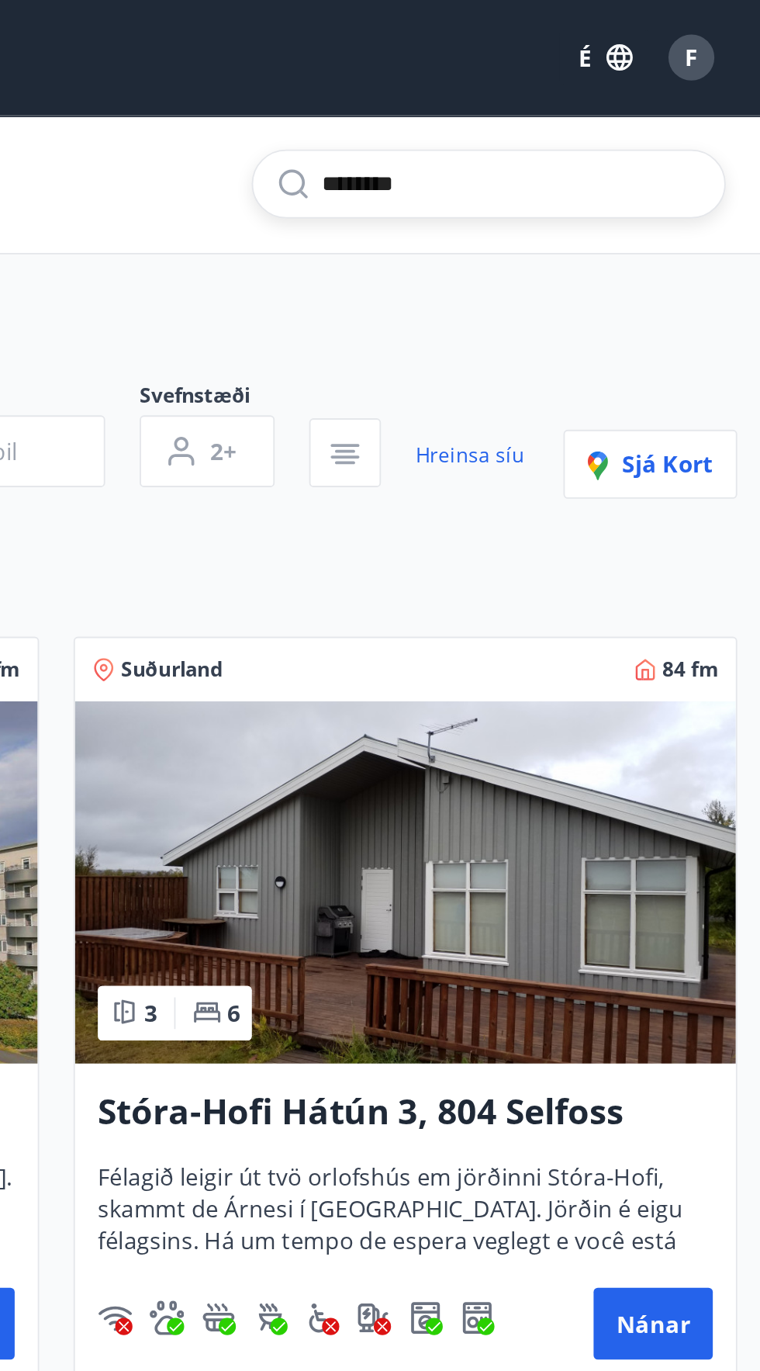
type input "*"
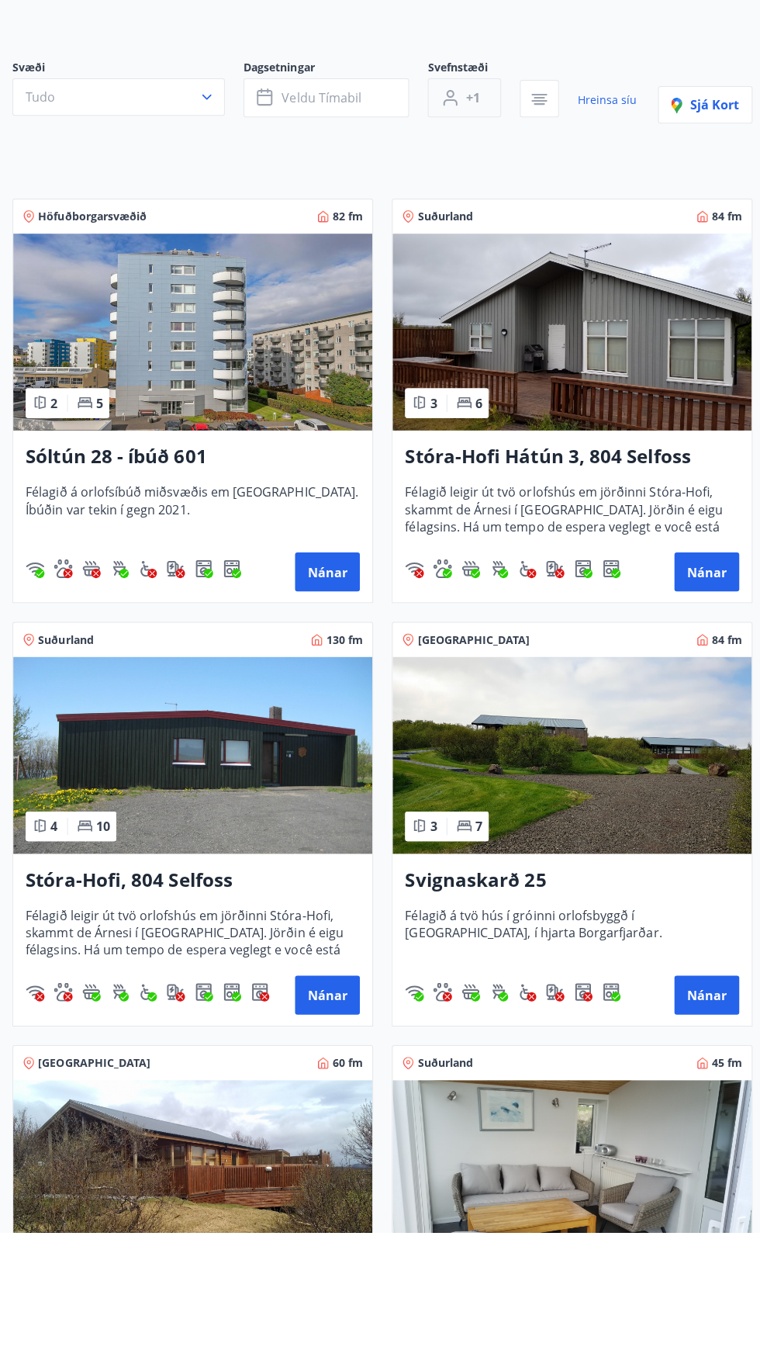
click at [441, 242] on icon "button" at bounding box center [447, 243] width 19 height 19
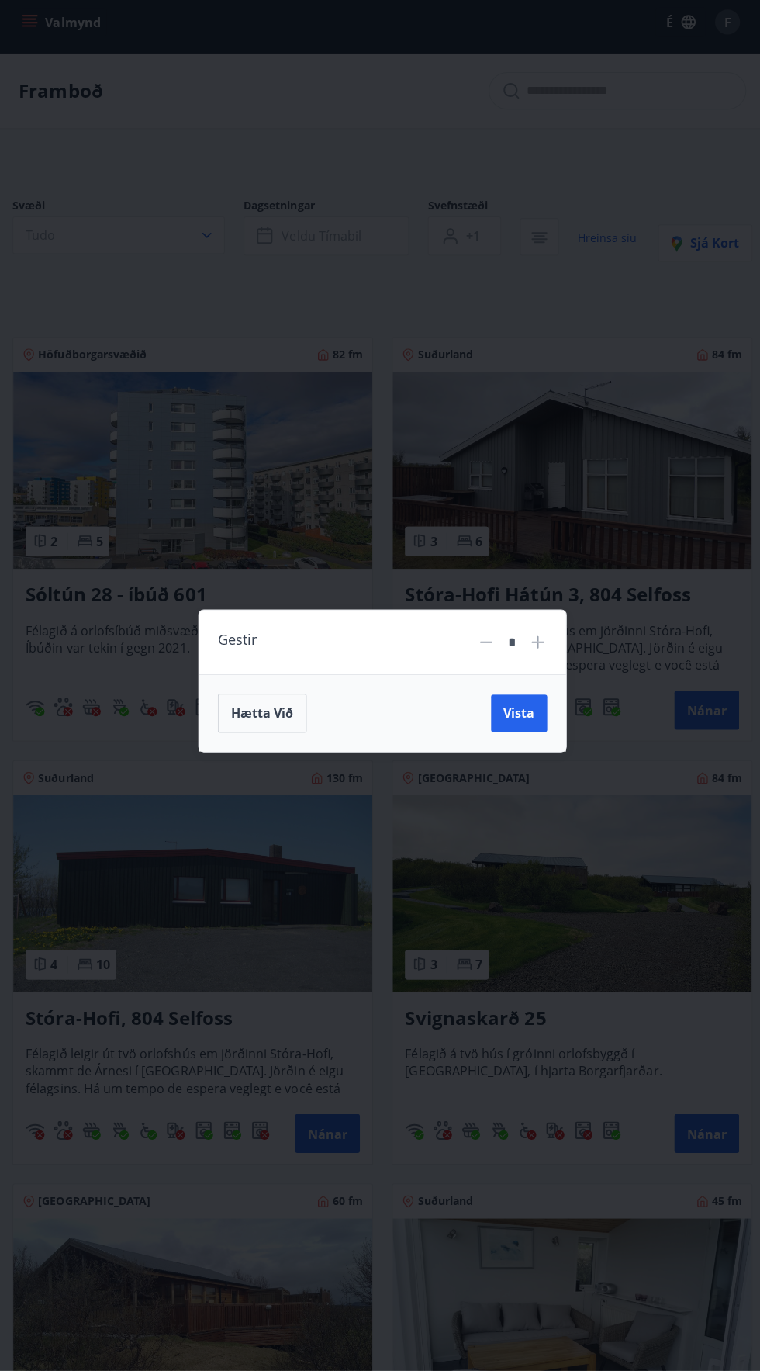
click at [565, 641] on div "Gestir * Hætta við Vista" at bounding box center [380, 685] width 760 height 1371
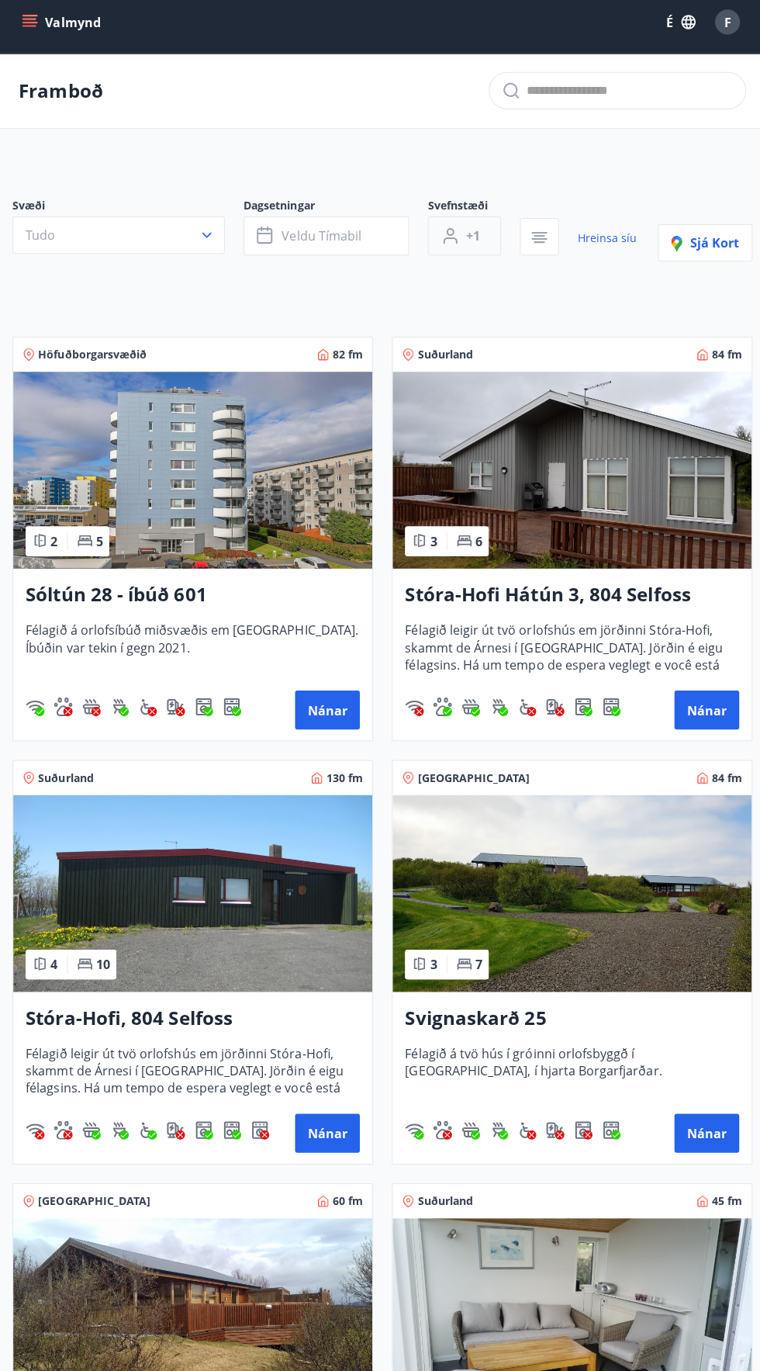
click at [446, 250] on icon "button" at bounding box center [447, 243] width 19 height 19
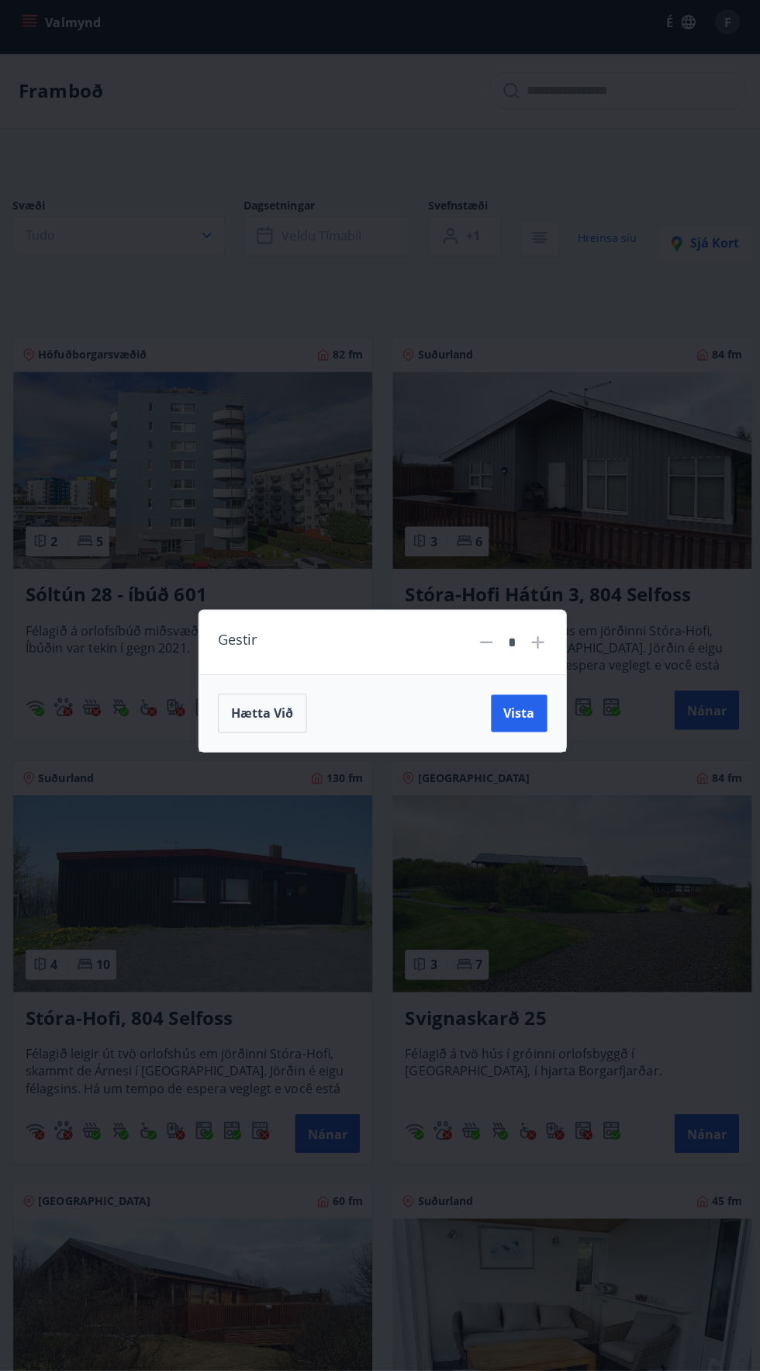
click at [537, 647] on icon at bounding box center [534, 647] width 12 height 12
type input "*"
click at [535, 724] on button "Vista" at bounding box center [516, 717] width 56 height 37
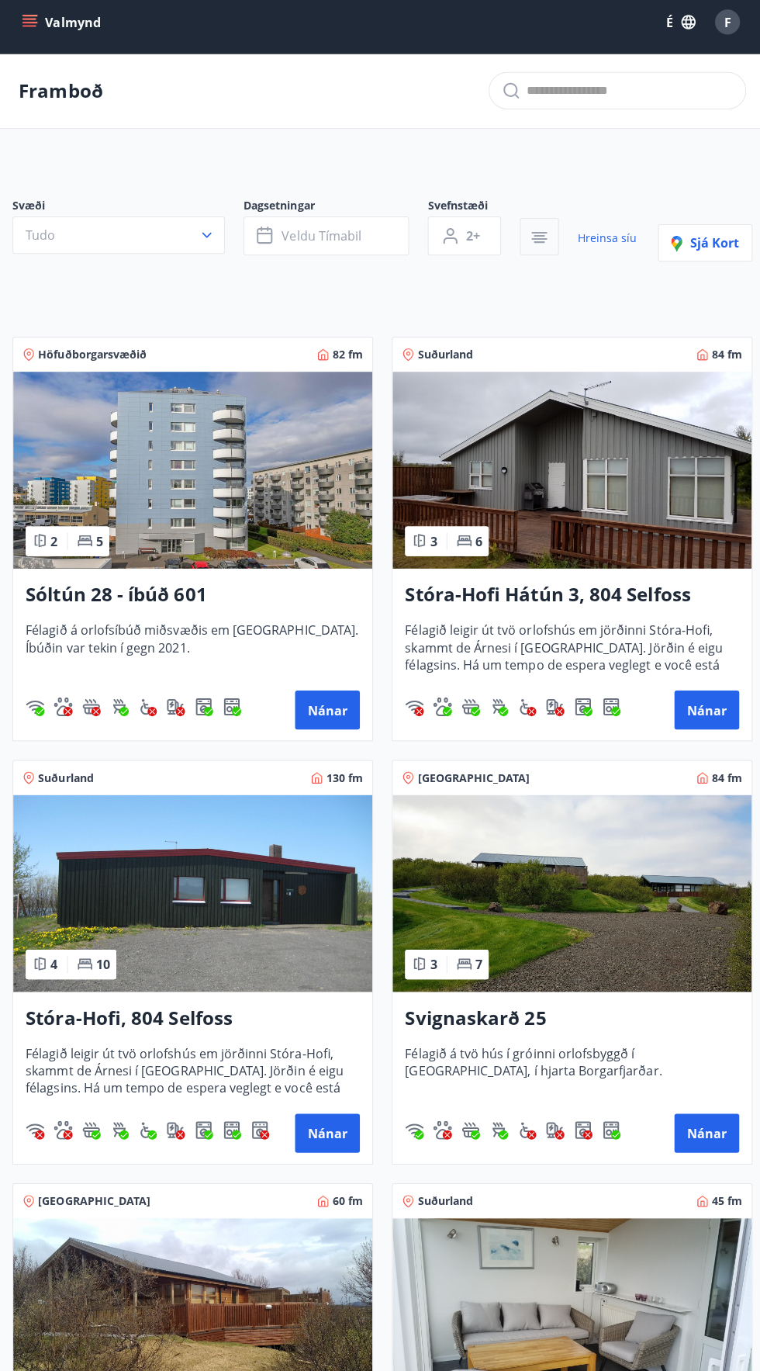
click at [535, 240] on icon "button" at bounding box center [536, 241] width 16 height 2
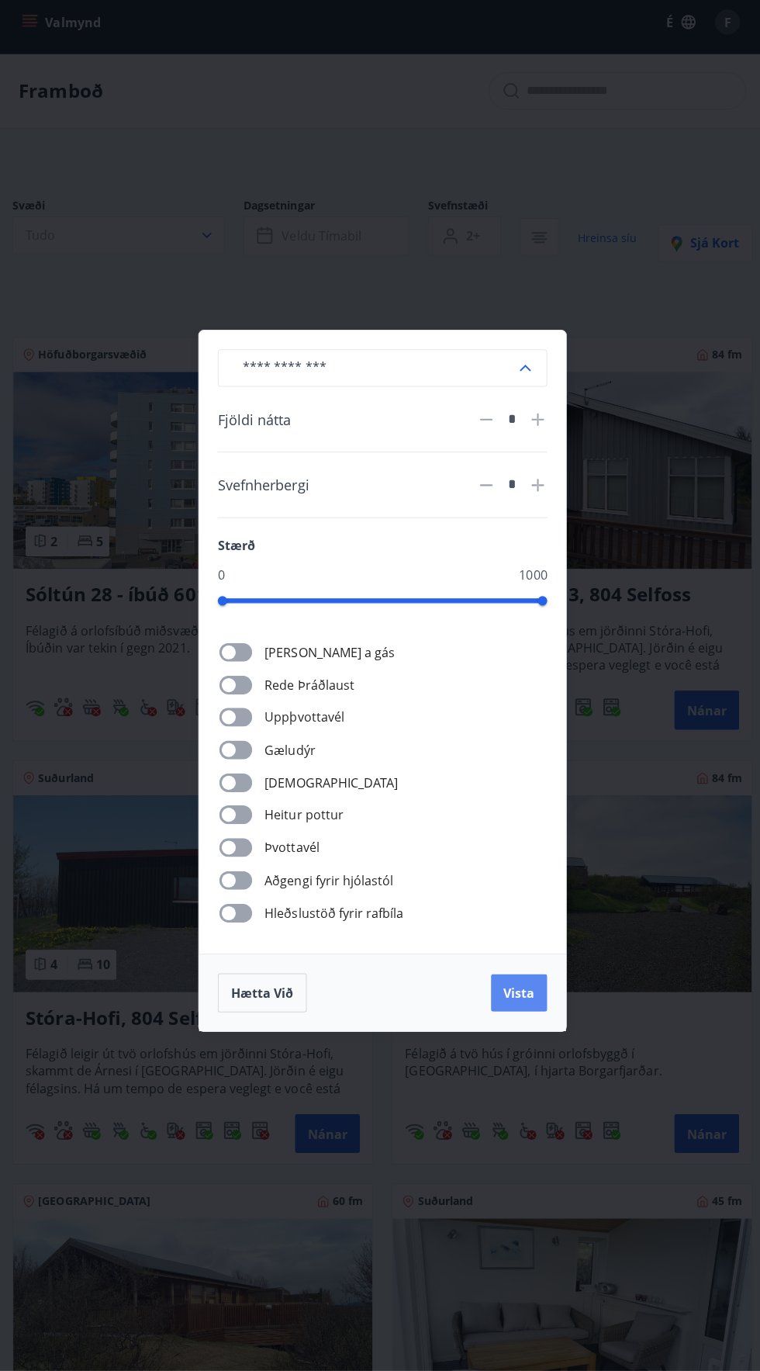
click at [521, 989] on font "Vista" at bounding box center [515, 995] width 31 height 17
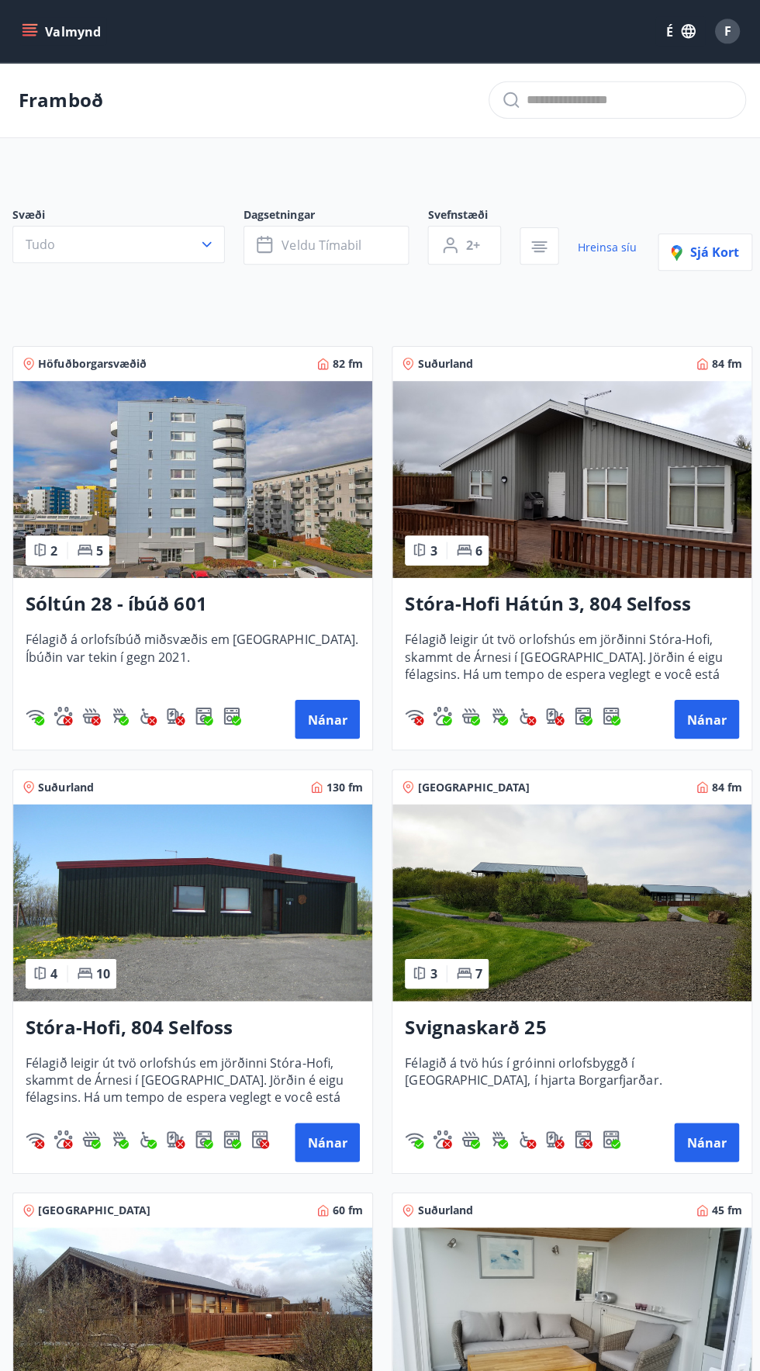
click at [261, 473] on img at bounding box center [191, 477] width 357 height 196
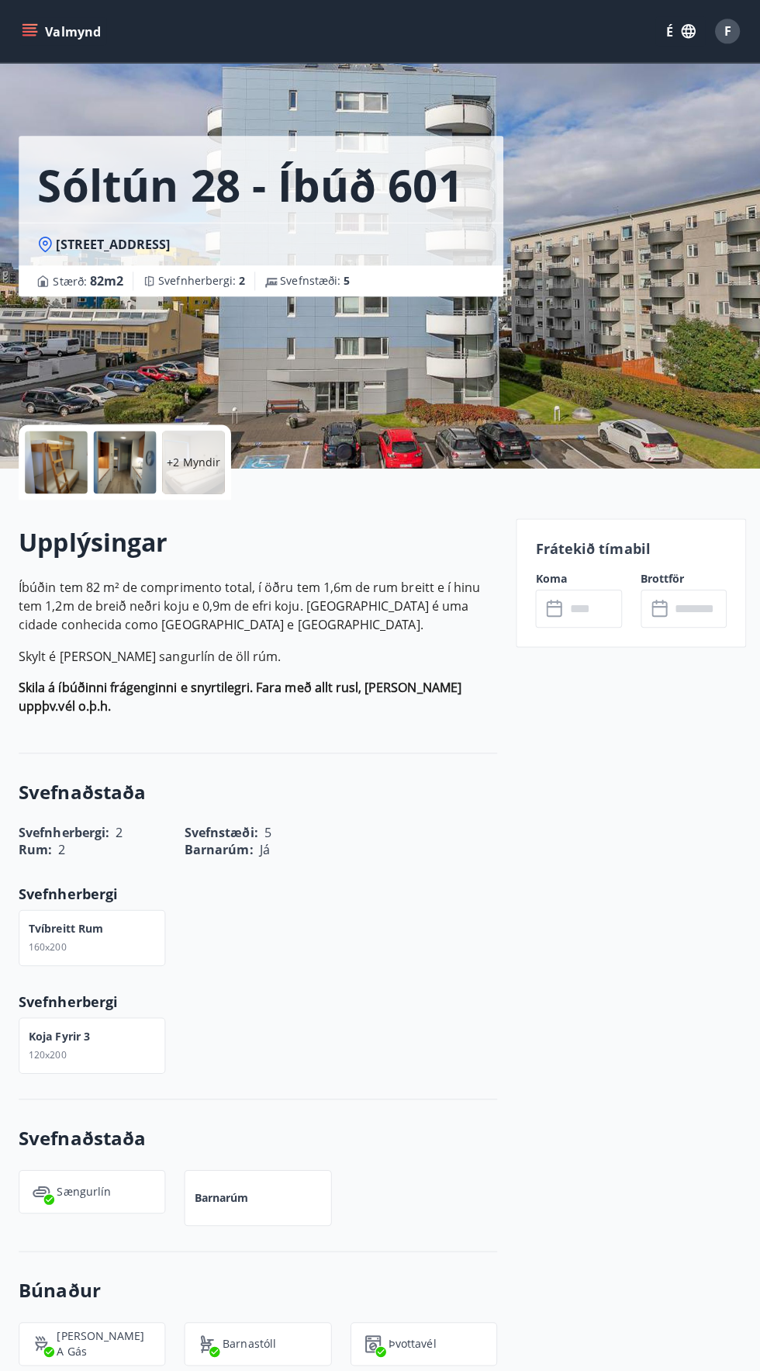
click at [578, 604] on input "text" at bounding box center [590, 605] width 56 height 38
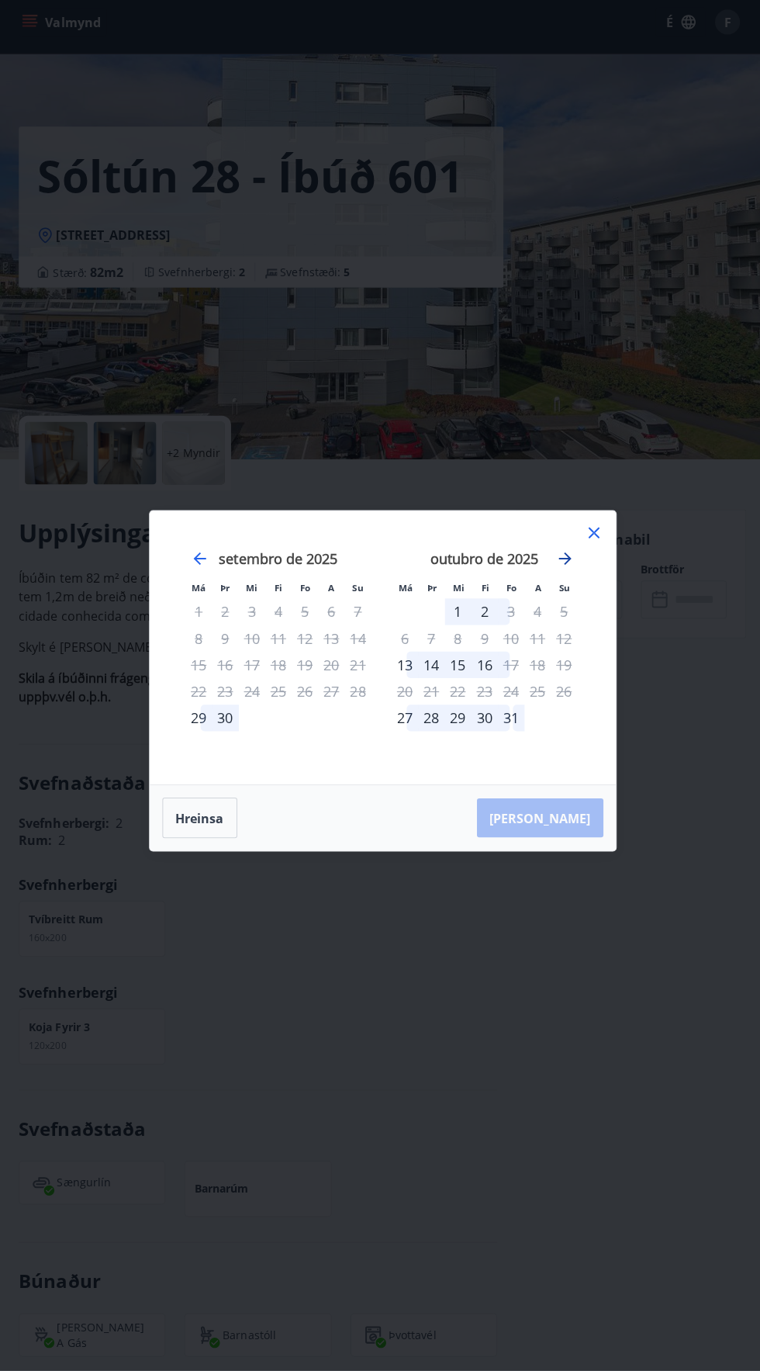
click at [561, 565] on icon "Avance para mudar para o próximo mês." at bounding box center [562, 564] width 12 height 12
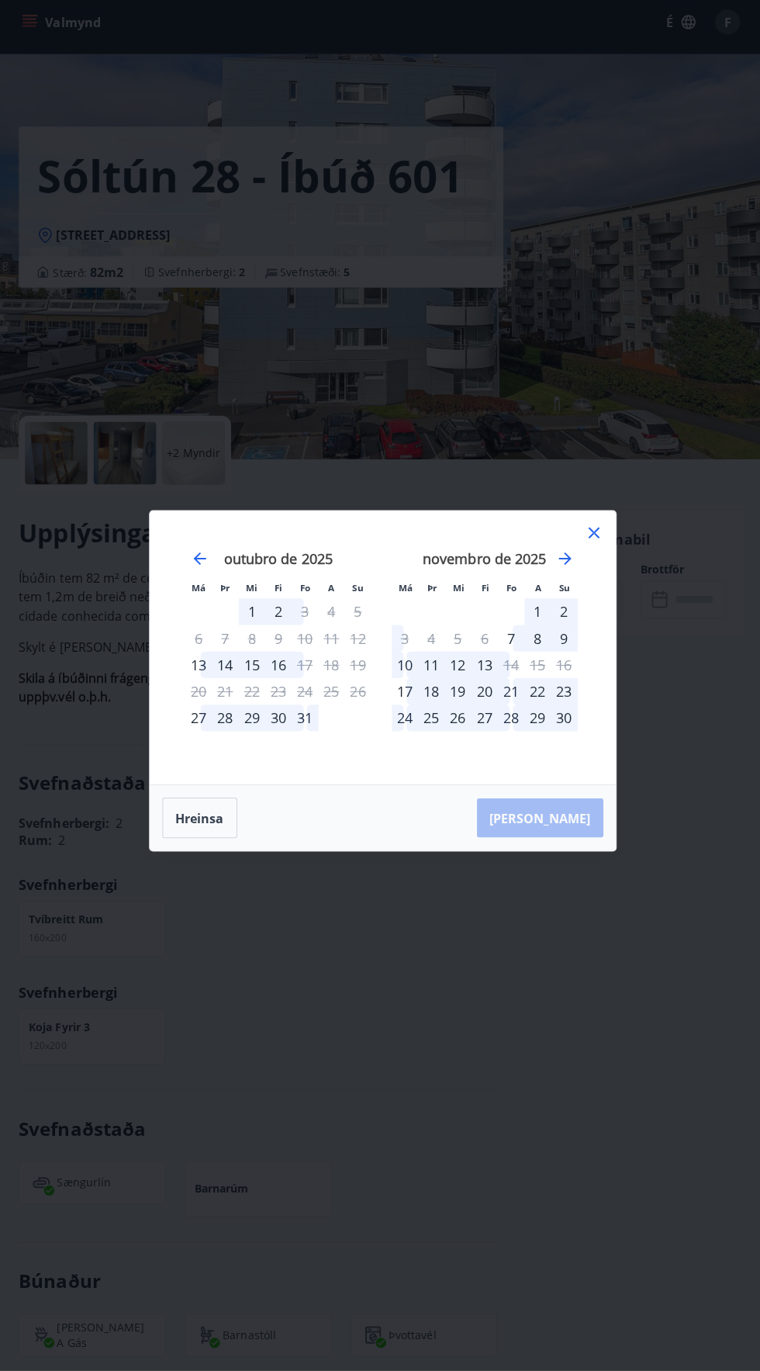
click at [534, 609] on font "1" at bounding box center [535, 617] width 8 height 19
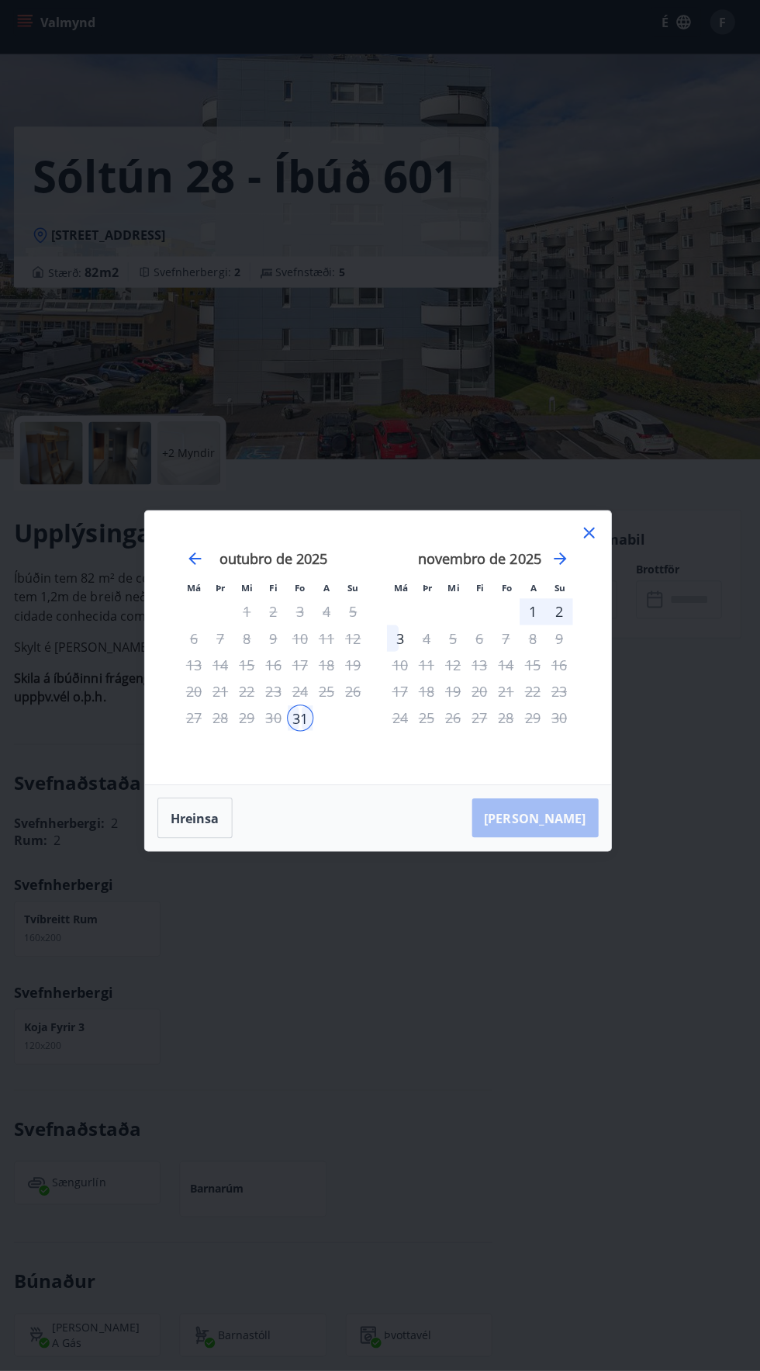
click at [534, 618] on font "1" at bounding box center [535, 617] width 8 height 19
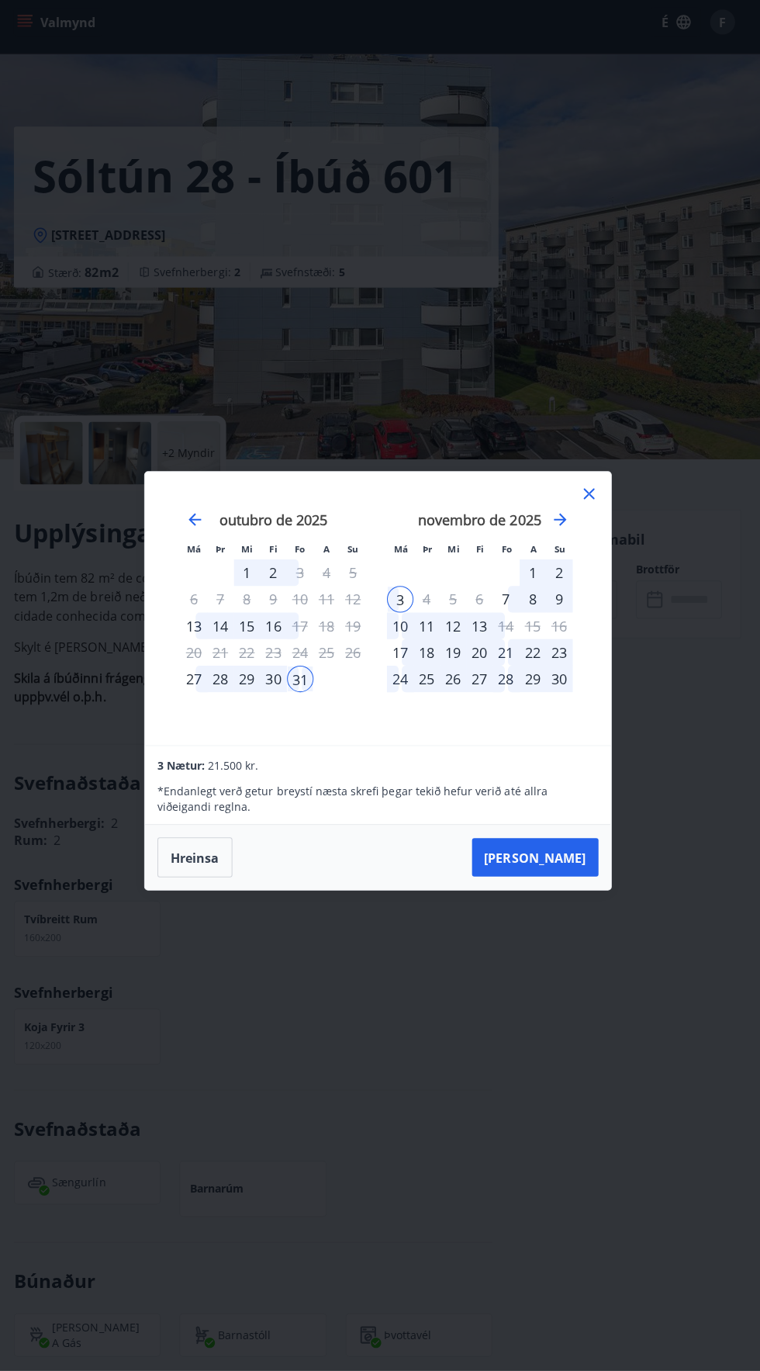
click at [432, 606] on div "4" at bounding box center [429, 604] width 26 height 26
click at [402, 605] on font "3" at bounding box center [403, 605] width 8 height 19
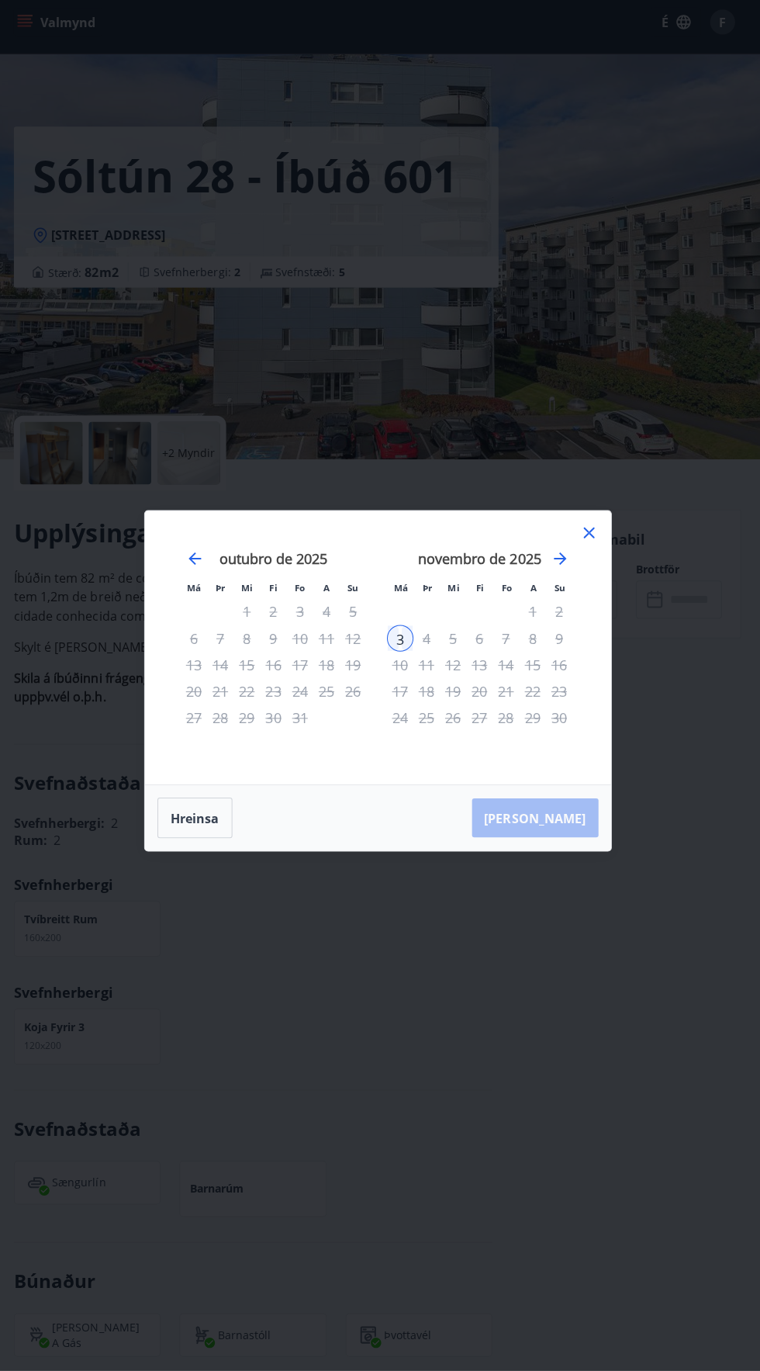
click at [421, 600] on li "Þr" at bounding box center [430, 592] width 26 height 16
click at [595, 548] on icon at bounding box center [590, 538] width 19 height 19
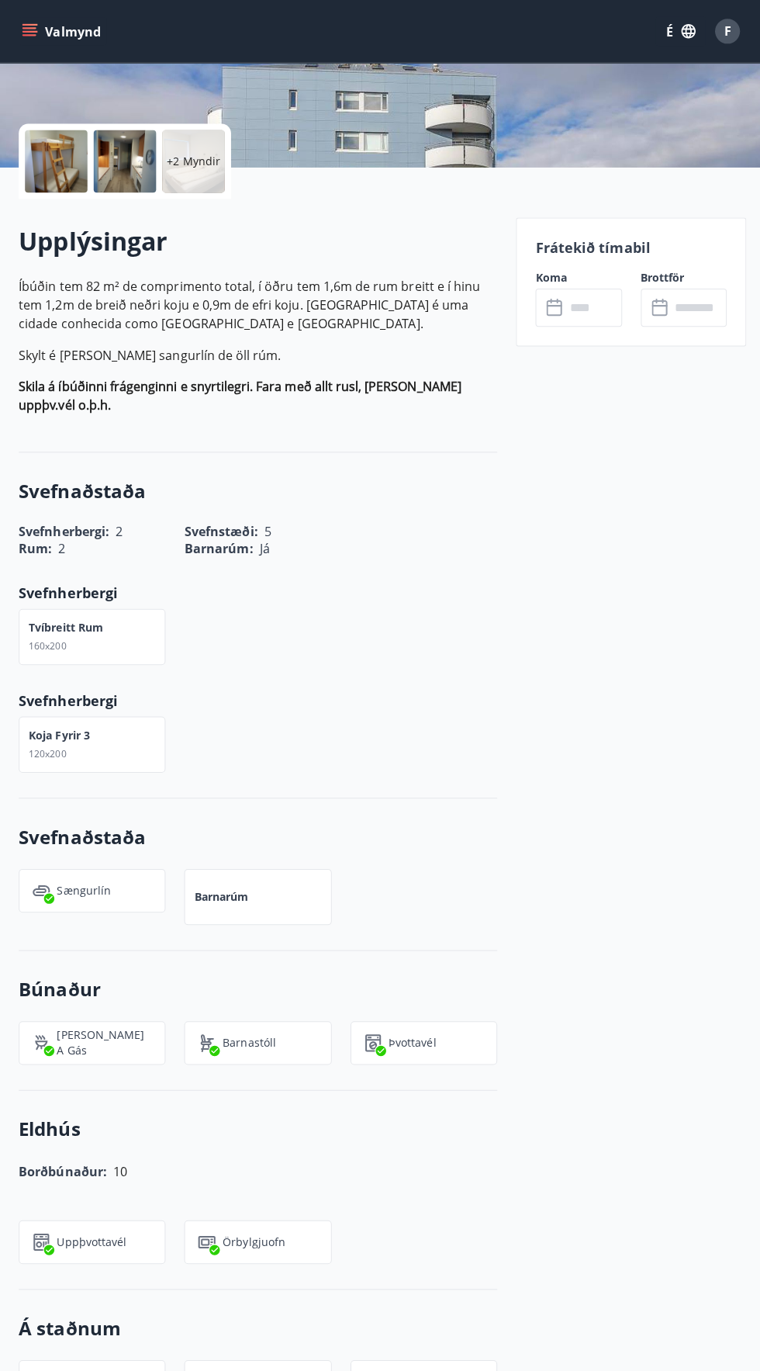
scroll to position [296, 0]
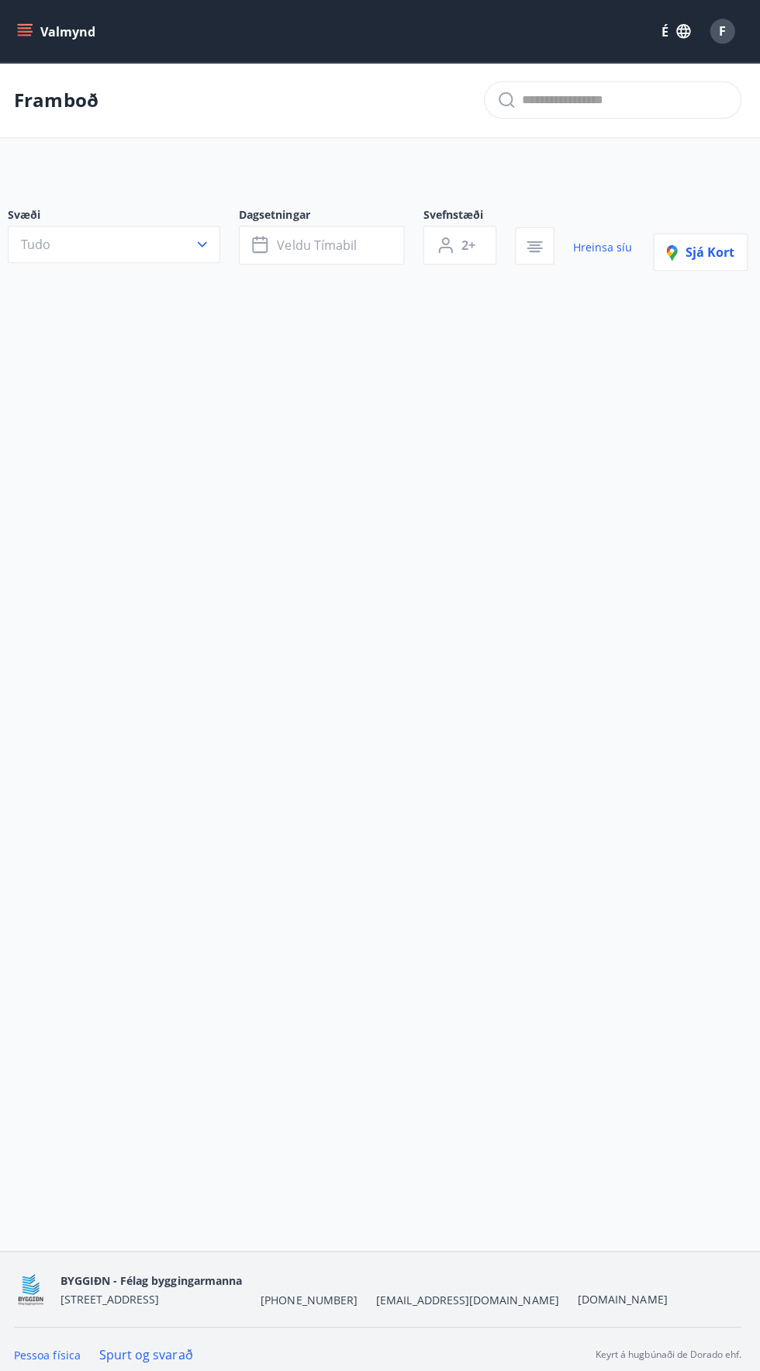
type input "*"
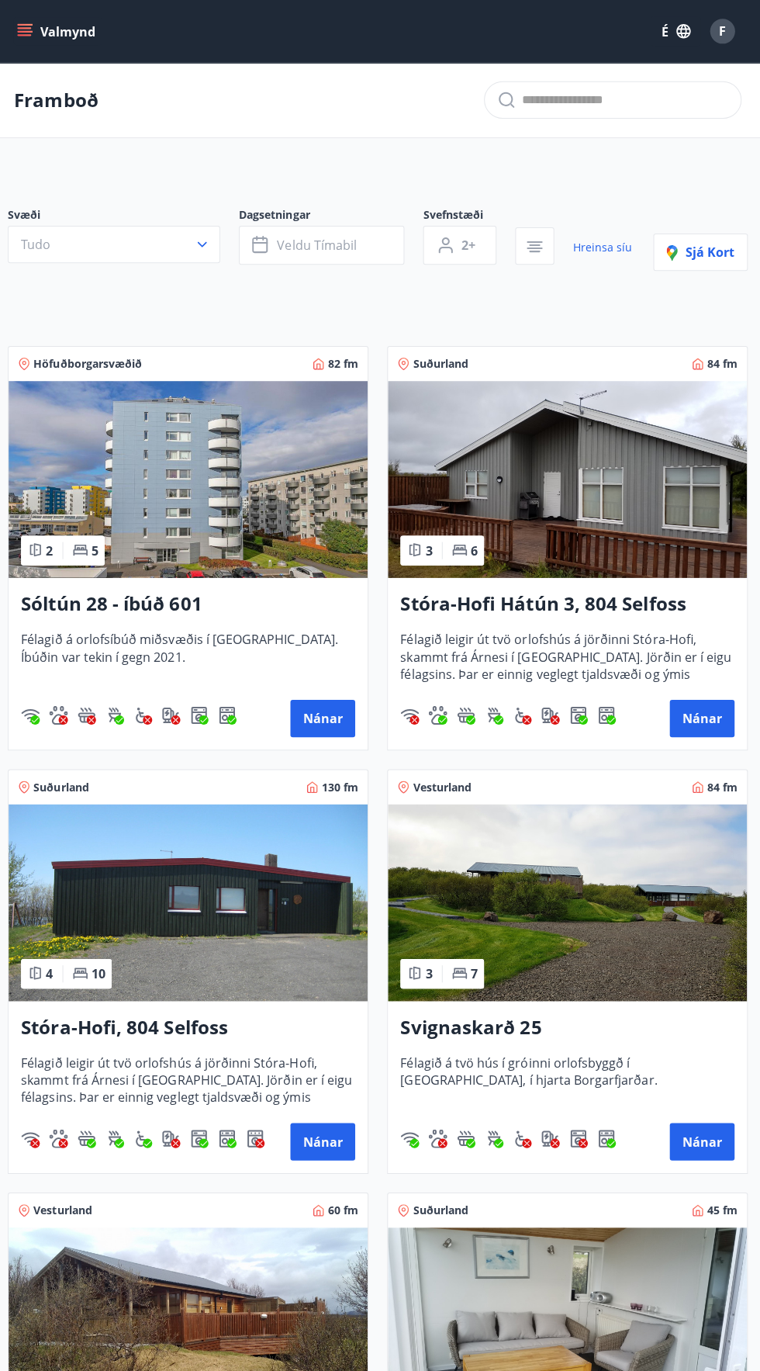
click at [50, 91] on font "Framboð" at bounding box center [61, 99] width 84 height 26
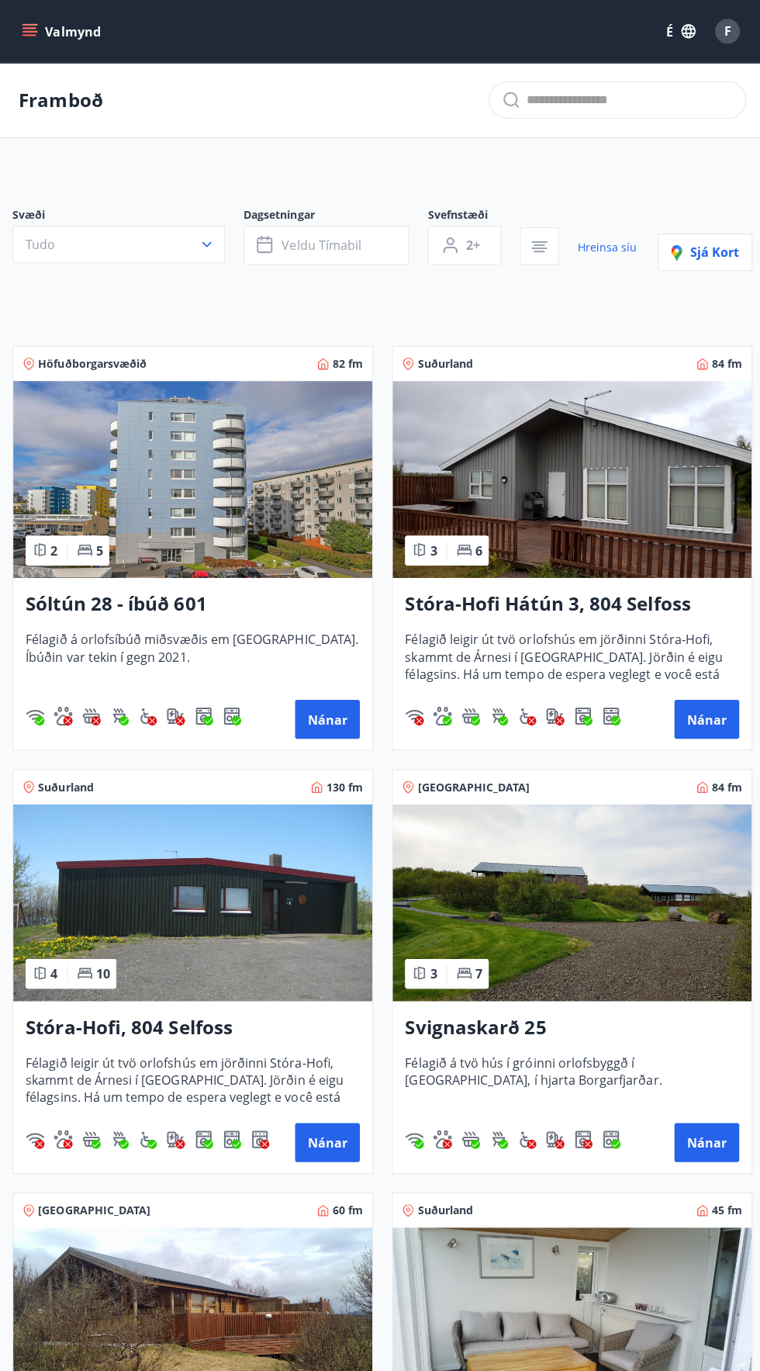
click at [559, 100] on input "text" at bounding box center [626, 99] width 205 height 25
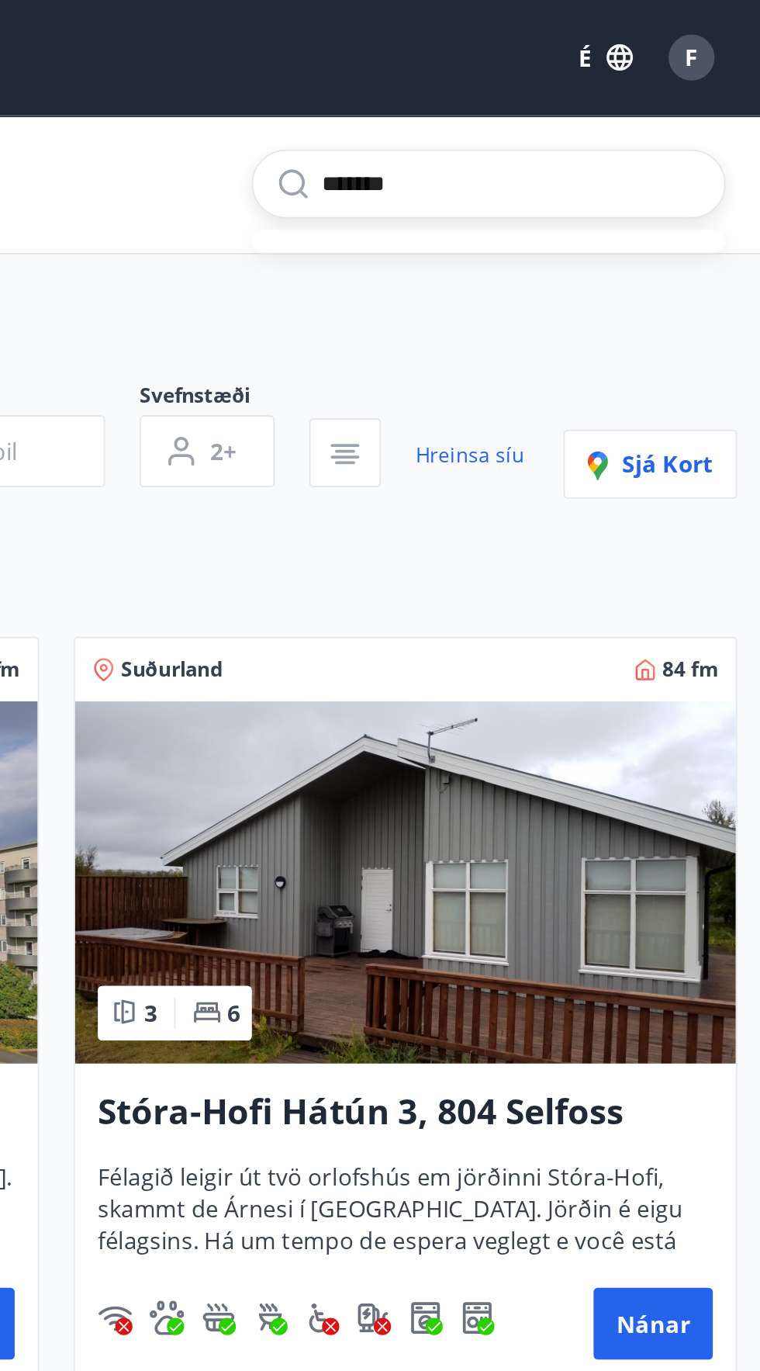
type input "********"
type input "*"
click at [554, 105] on input "text" at bounding box center [626, 99] width 205 height 25
type input "*********"
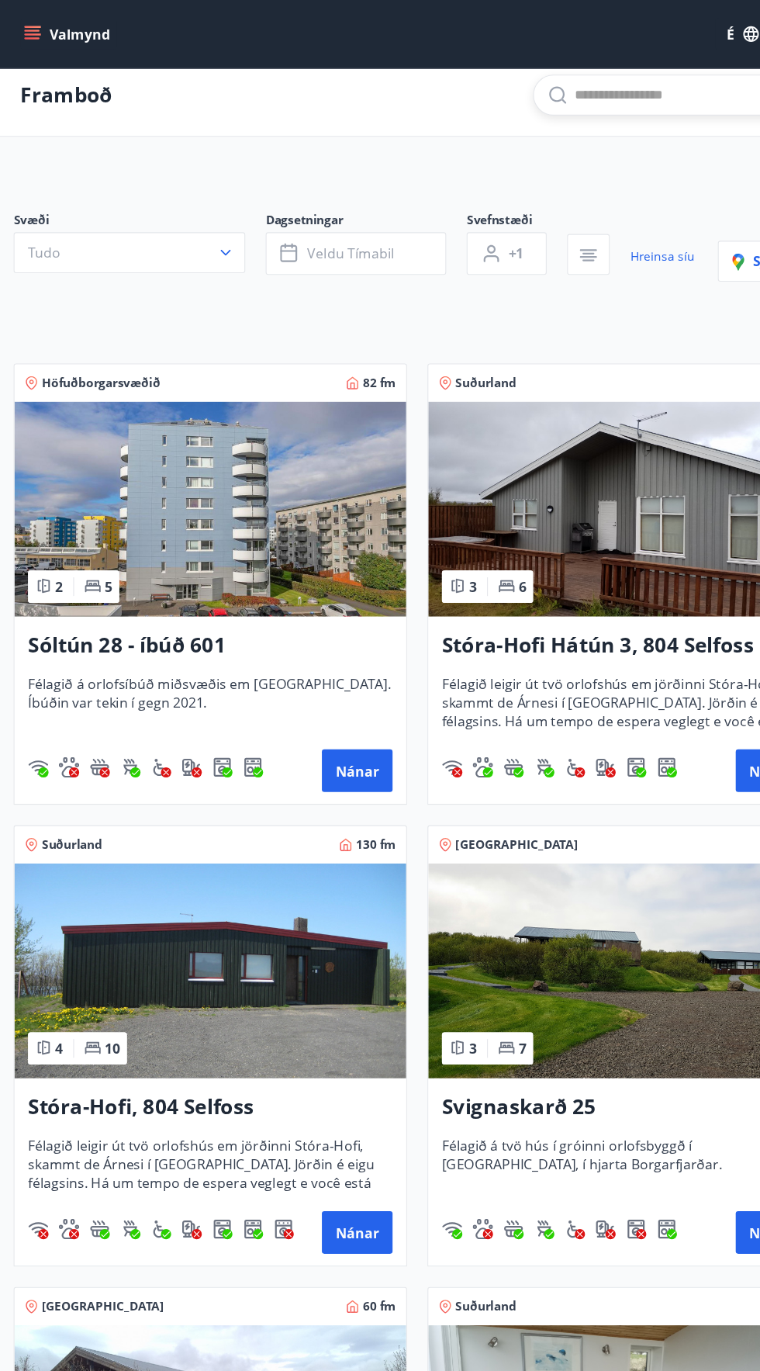
scroll to position [12, 0]
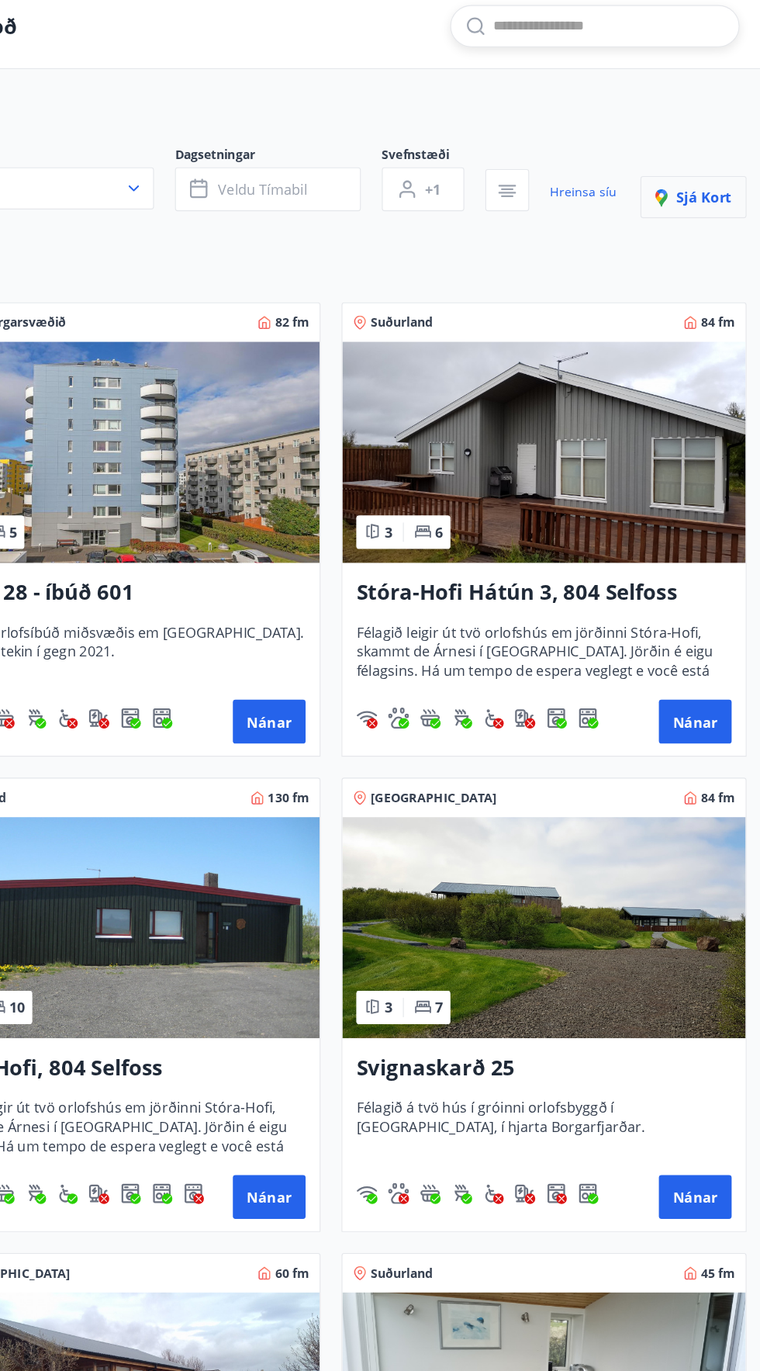
click at [699, 241] on font "Sjá kort" at bounding box center [710, 238] width 49 height 17
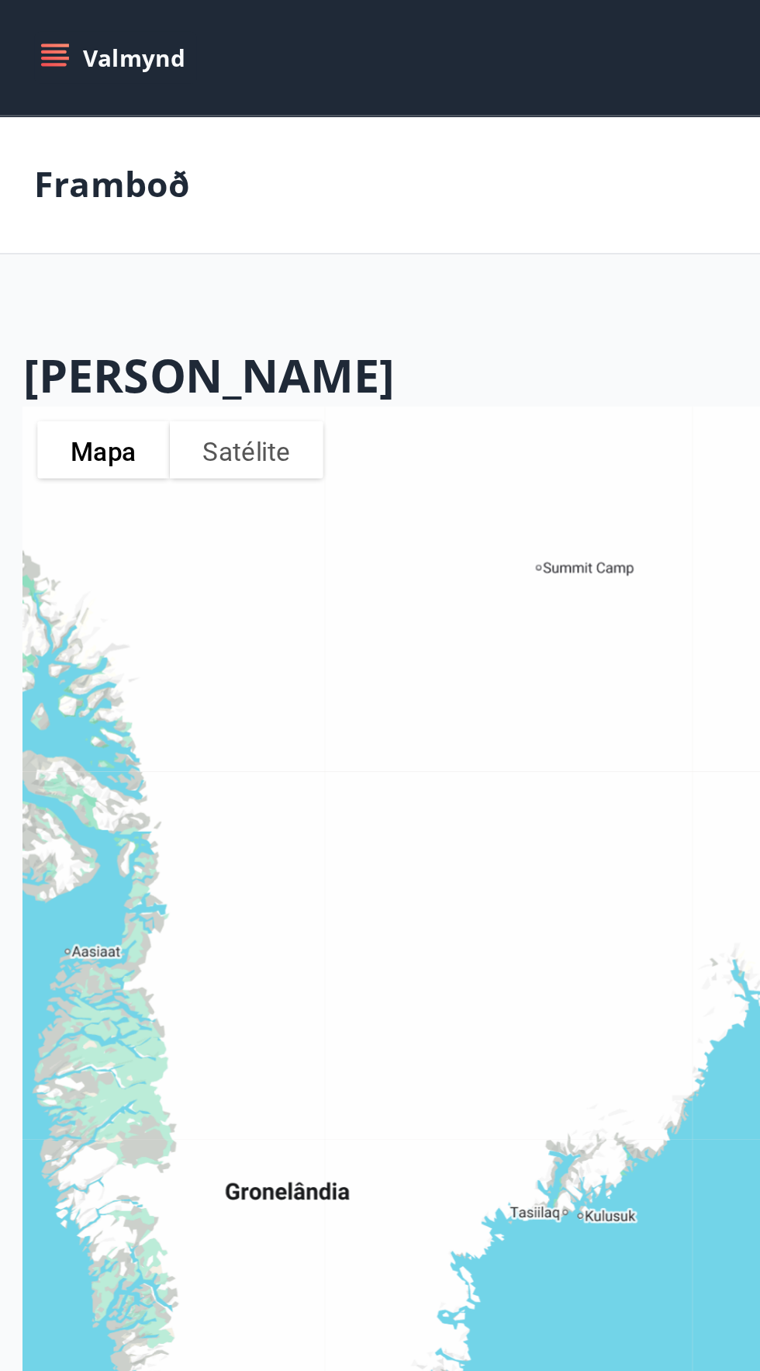
click at [19, 34] on button "Valmynd" at bounding box center [63, 31] width 88 height 28
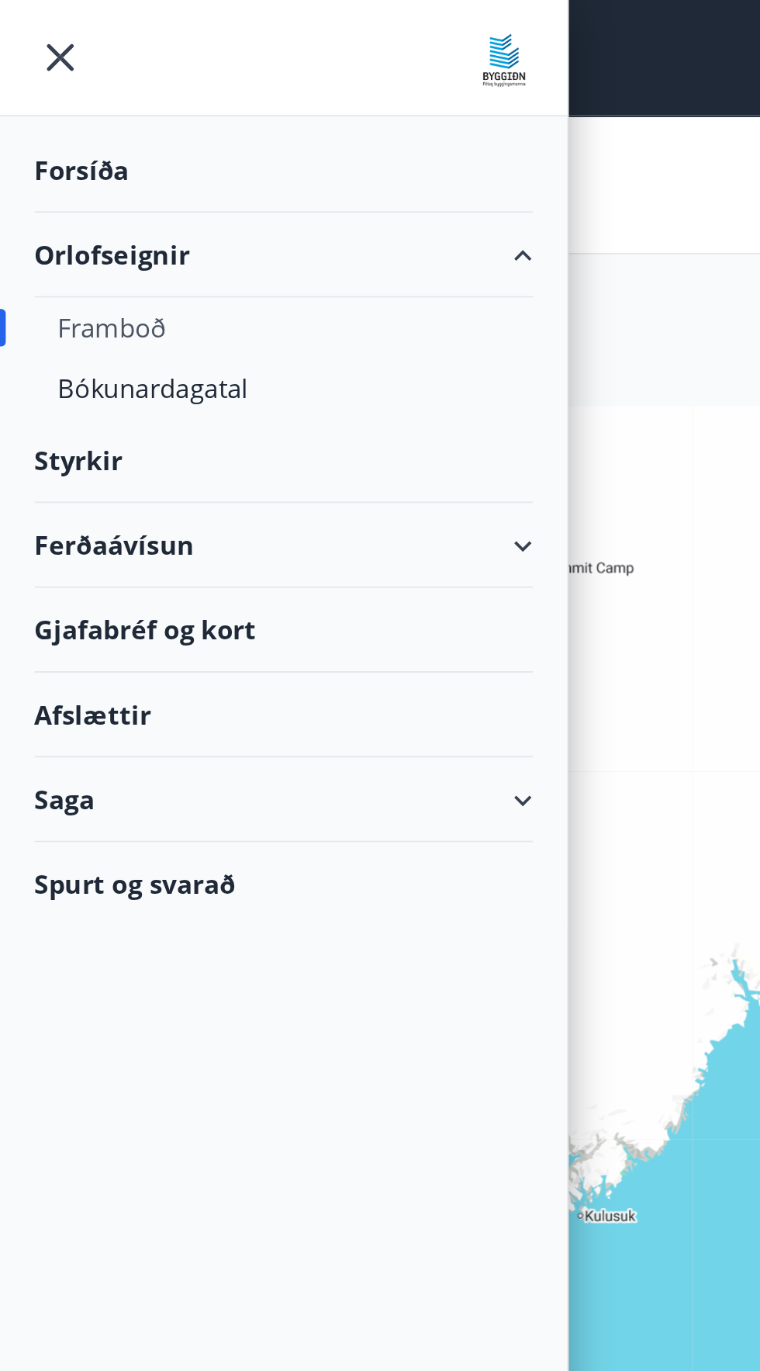
click at [48, 179] on font "Framboð" at bounding box center [60, 177] width 59 height 19
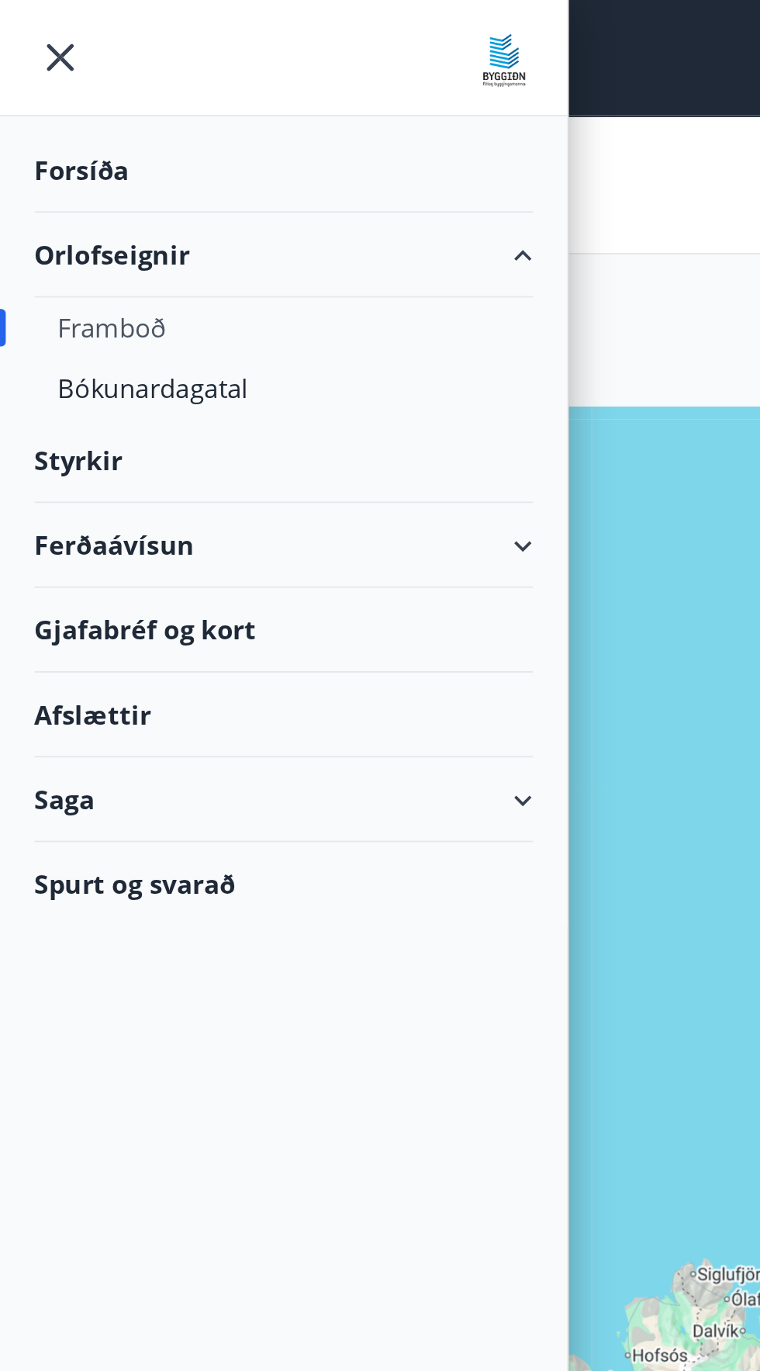
click at [60, 143] on font "Orlofseignir" at bounding box center [61, 137] width 84 height 19
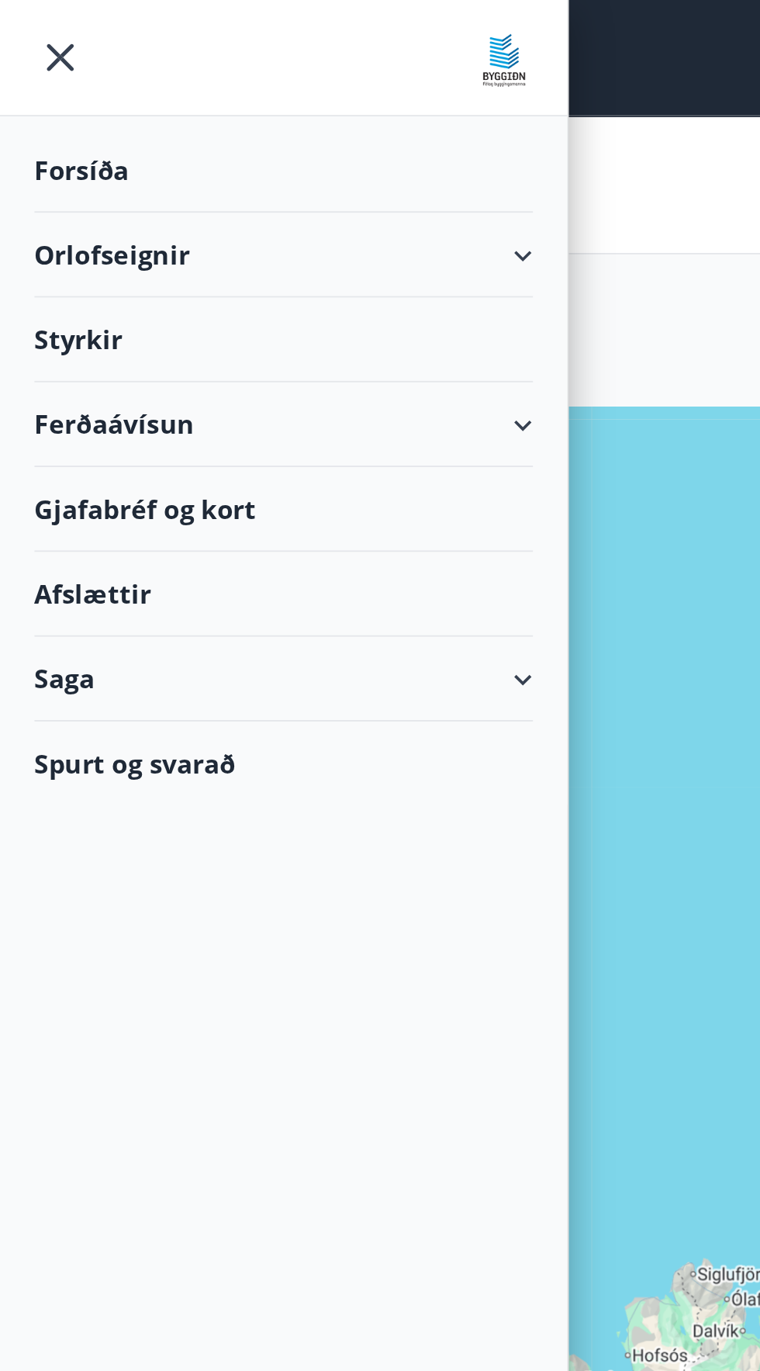
click at [46, 183] on font "Styrkir" at bounding box center [42, 183] width 47 height 19
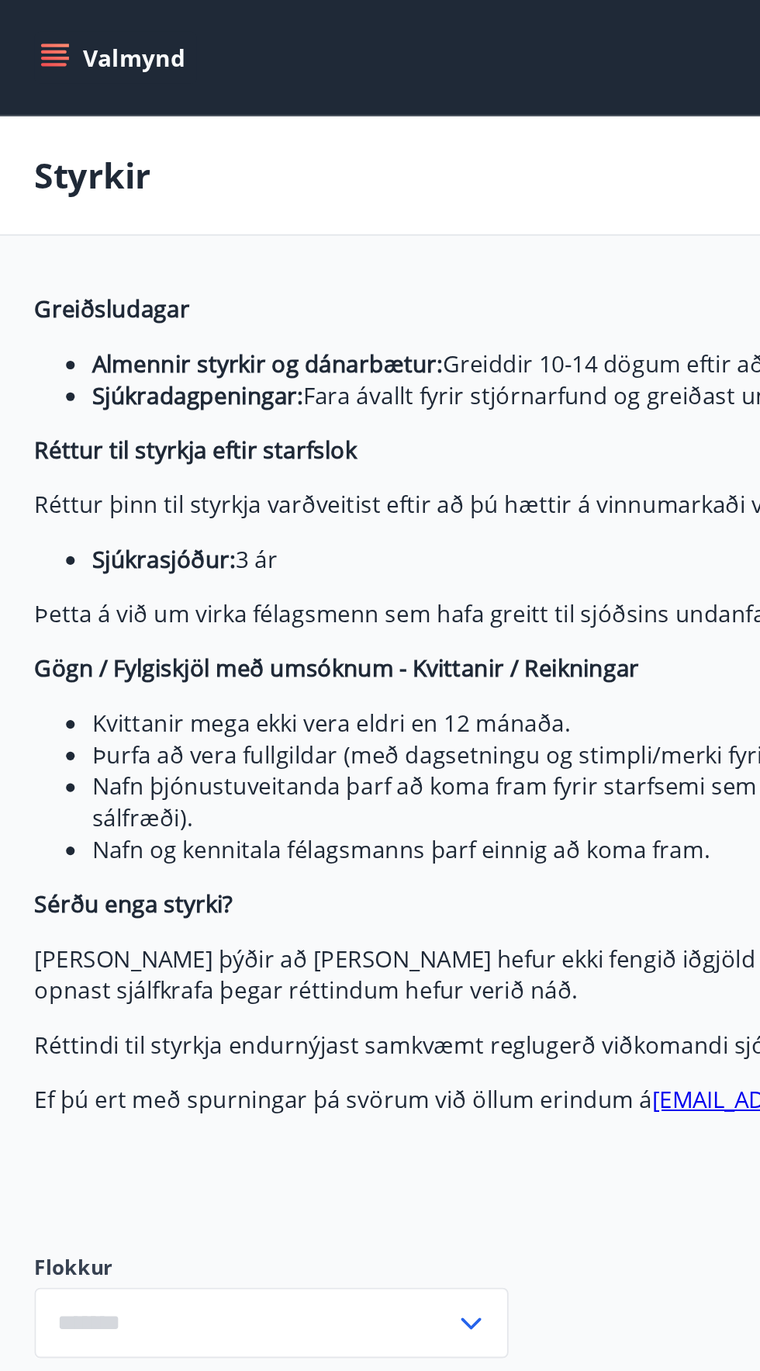
type input "***"
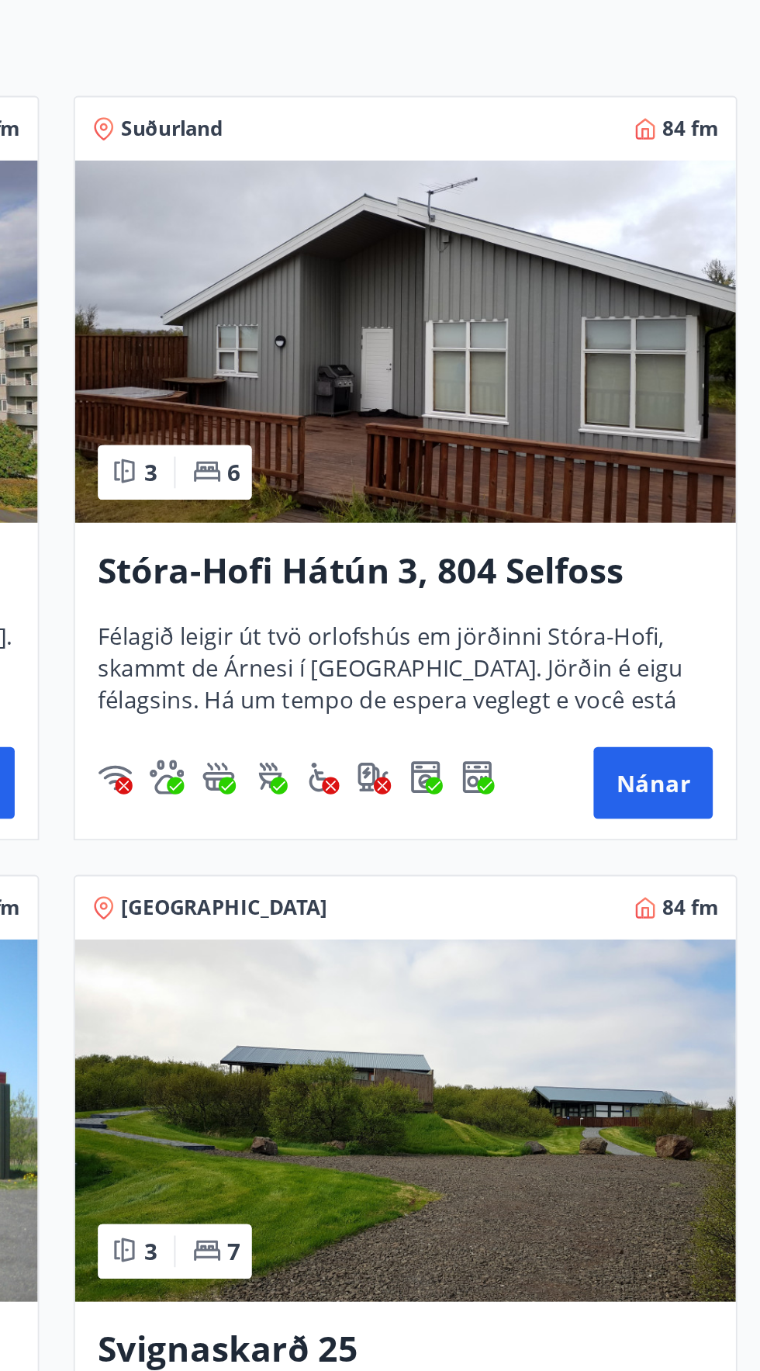
click at [486, 528] on img at bounding box center [568, 477] width 357 height 196
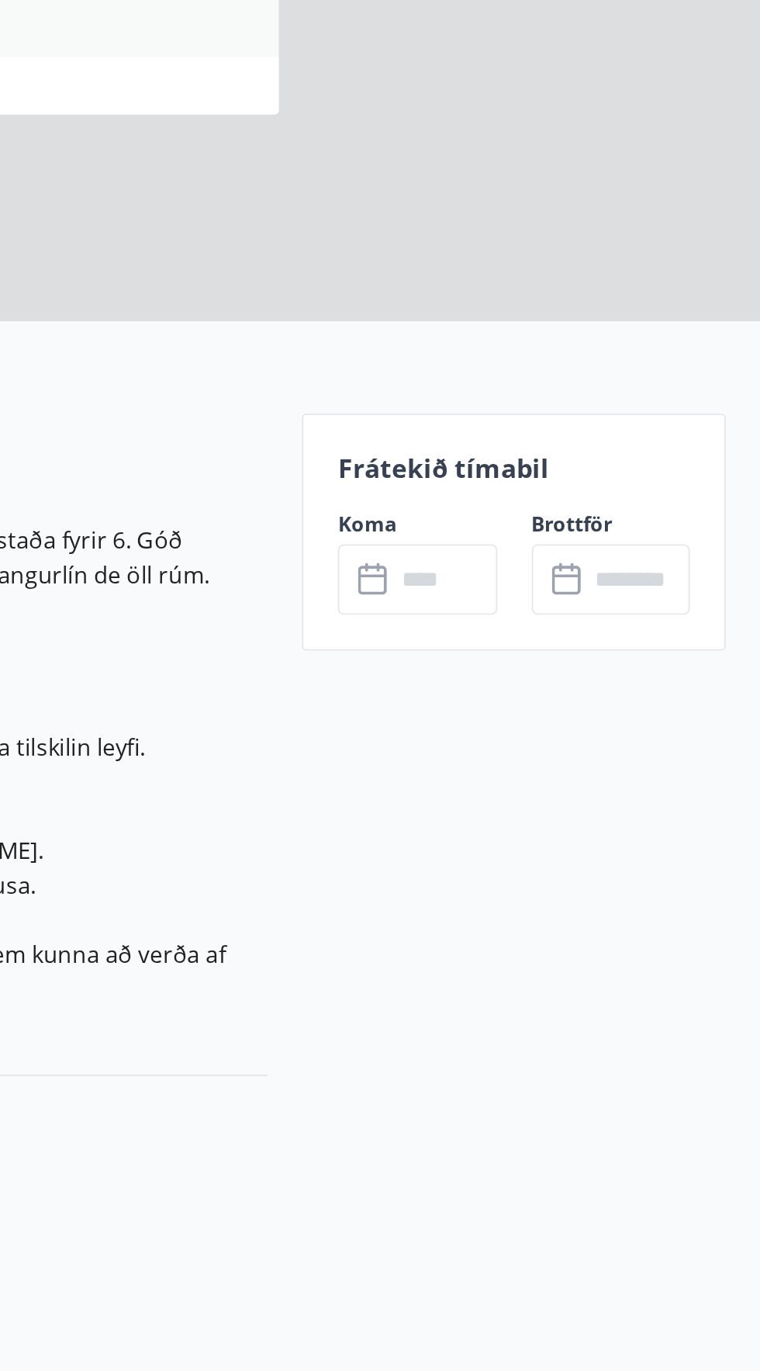
click at [573, 608] on input "text" at bounding box center [590, 605] width 56 height 38
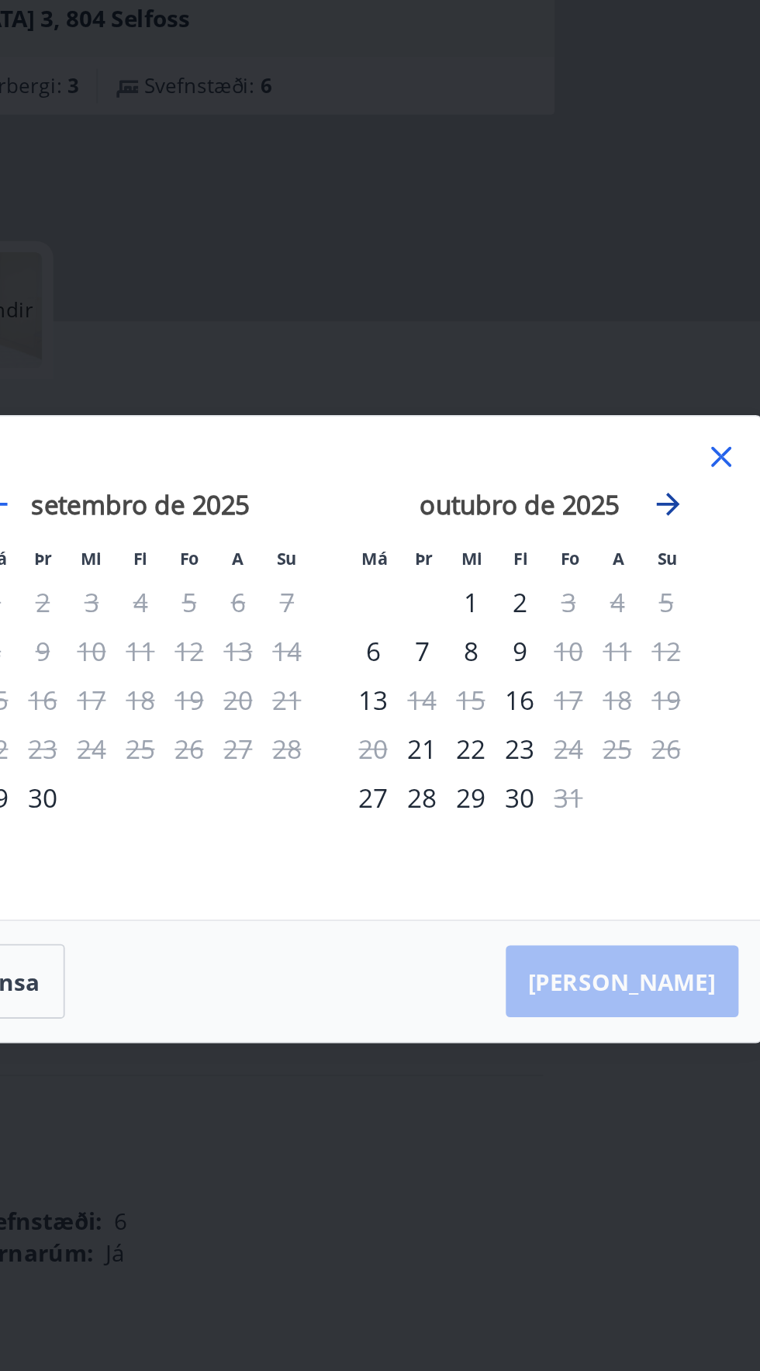
click at [567, 564] on icon "Avance para mudar para o próximo mês." at bounding box center [561, 564] width 19 height 19
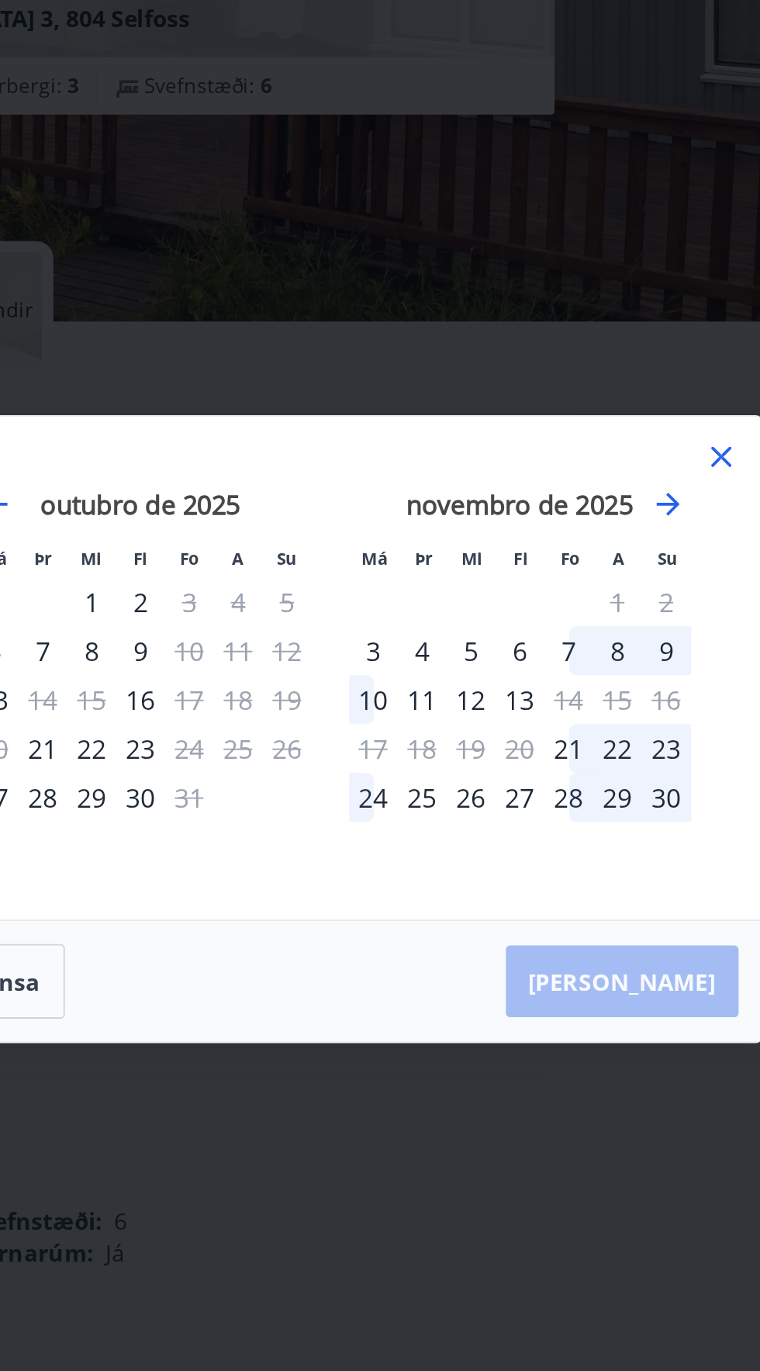
click at [594, 543] on icon at bounding box center [590, 538] width 11 height 11
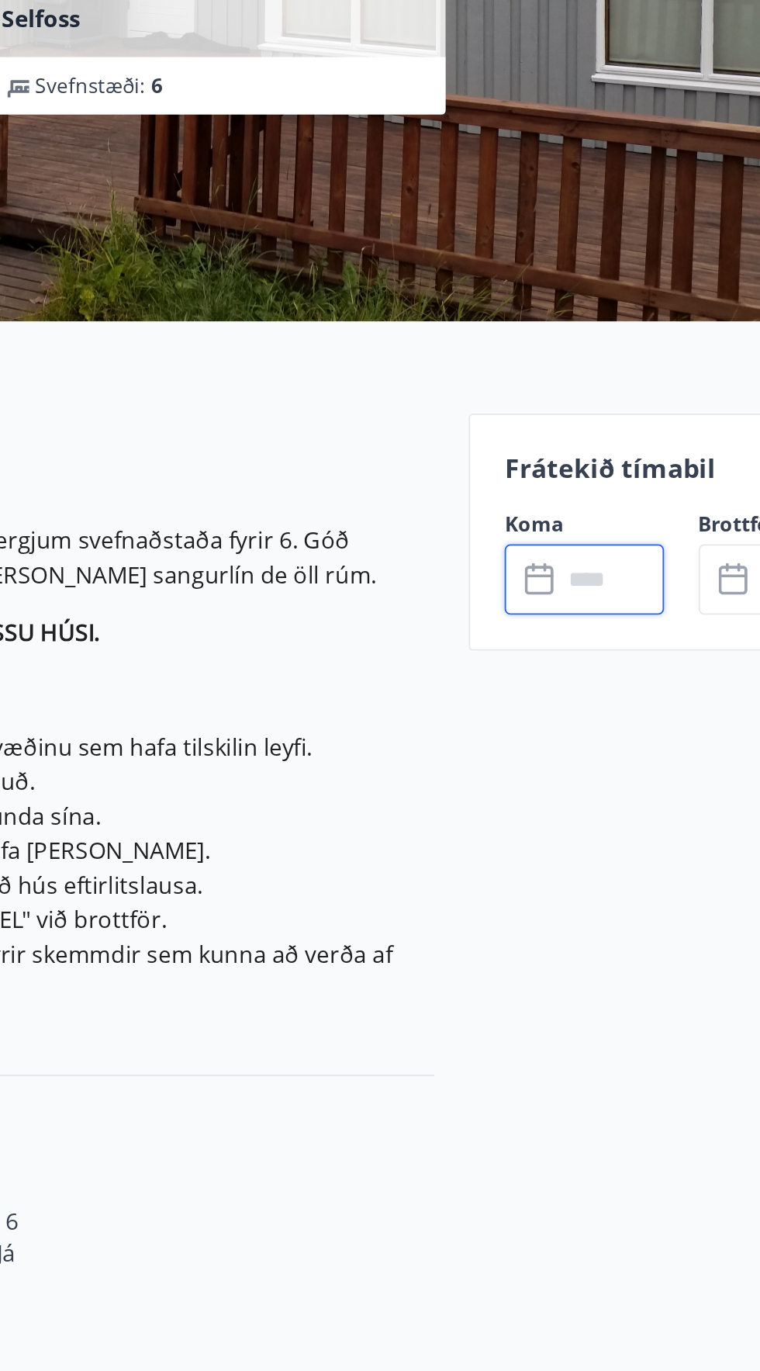
click at [600, 611] on input "text" at bounding box center [590, 605] width 56 height 38
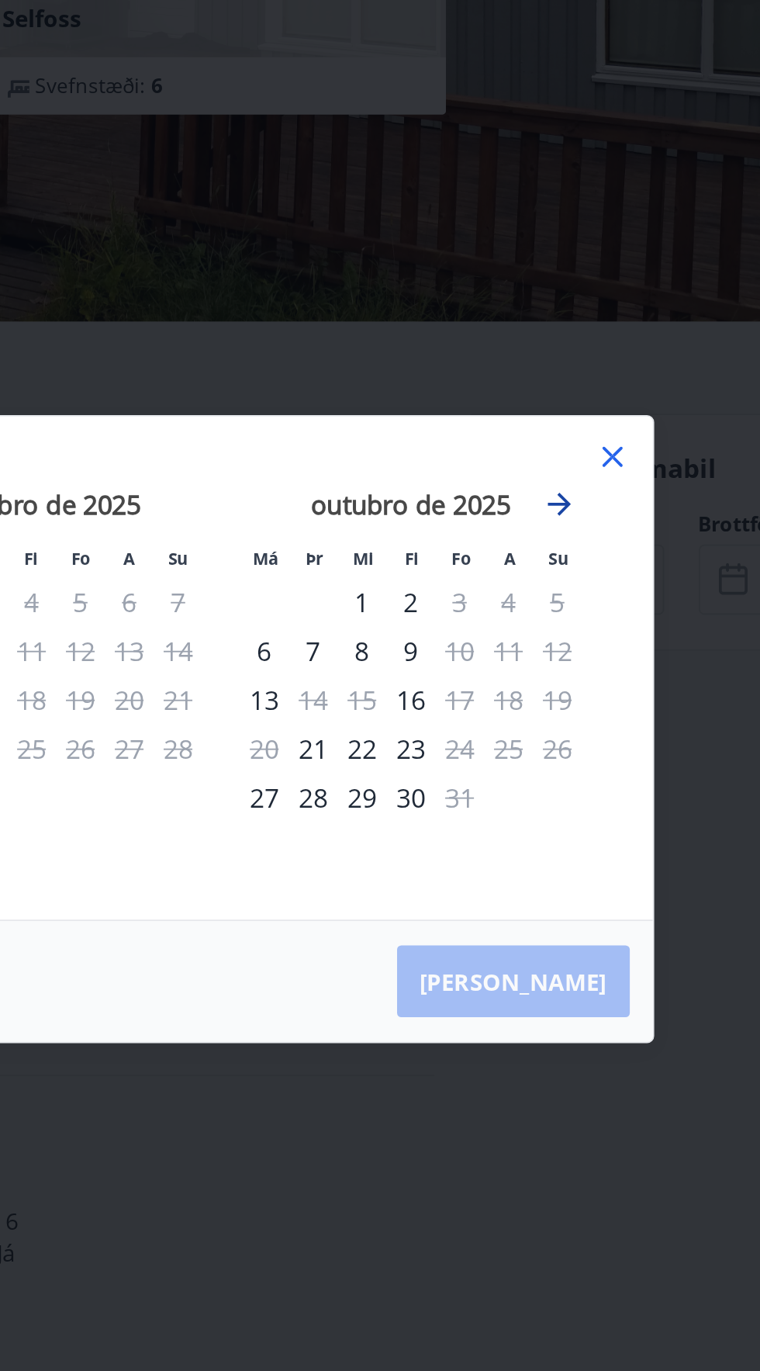
click at [569, 570] on icon "Avance para mudar para o próximo mês." at bounding box center [561, 564] width 19 height 19
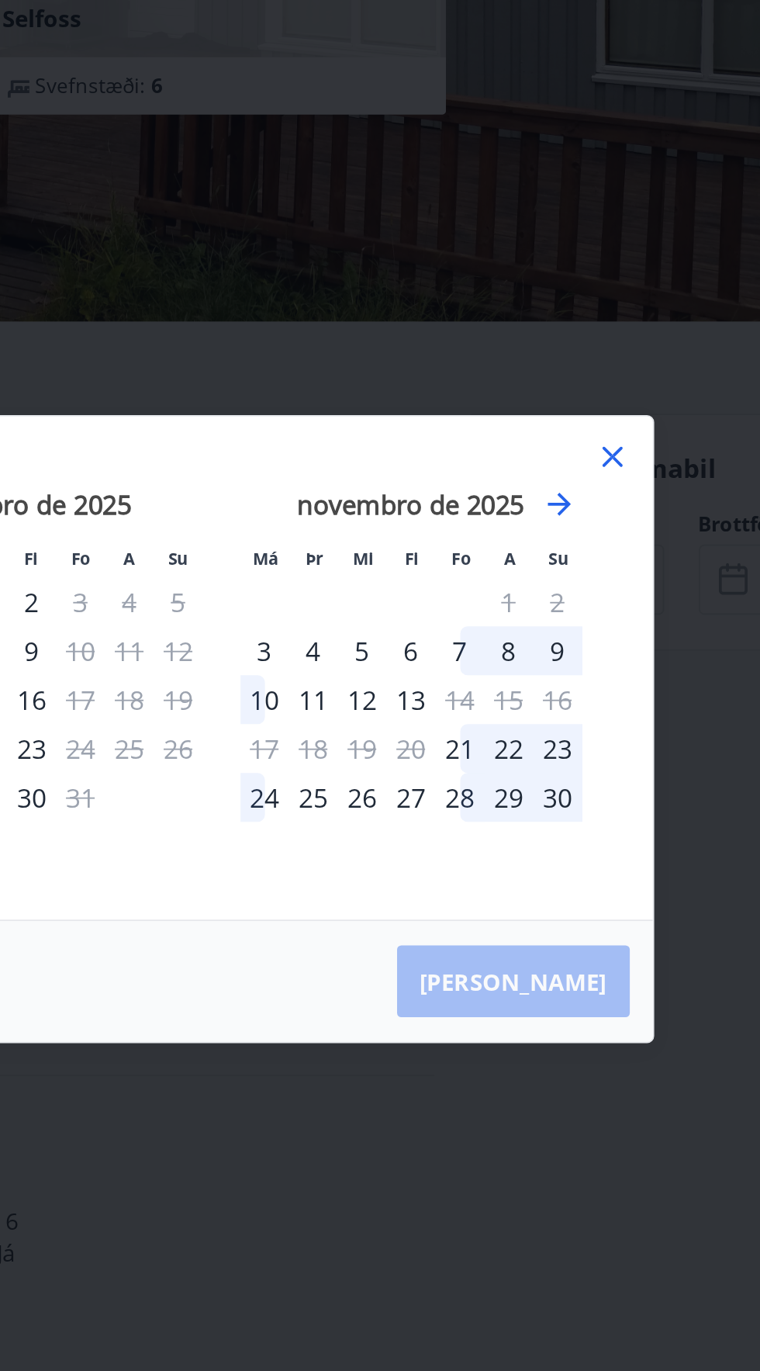
click at [402, 643] on font "3" at bounding box center [403, 643] width 8 height 19
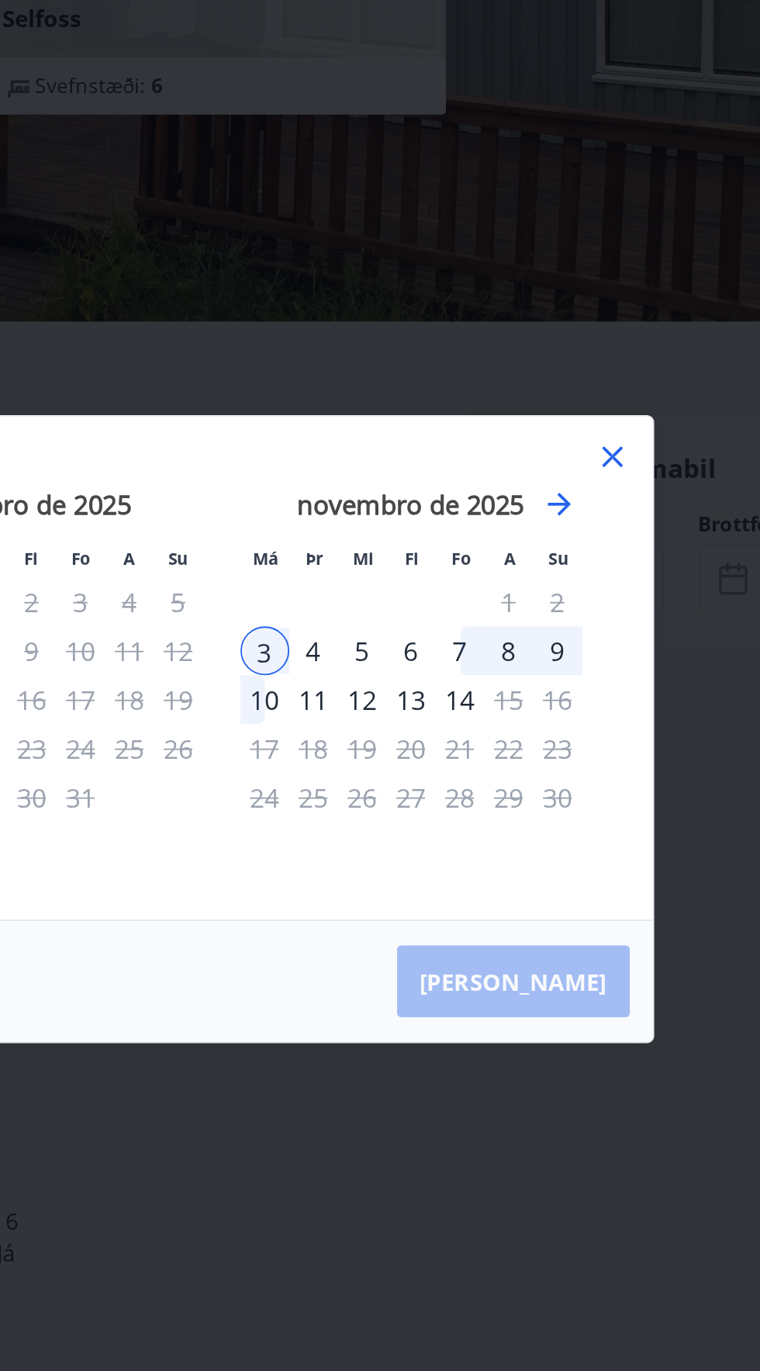
click at [571, 640] on div "9" at bounding box center [561, 643] width 26 height 26
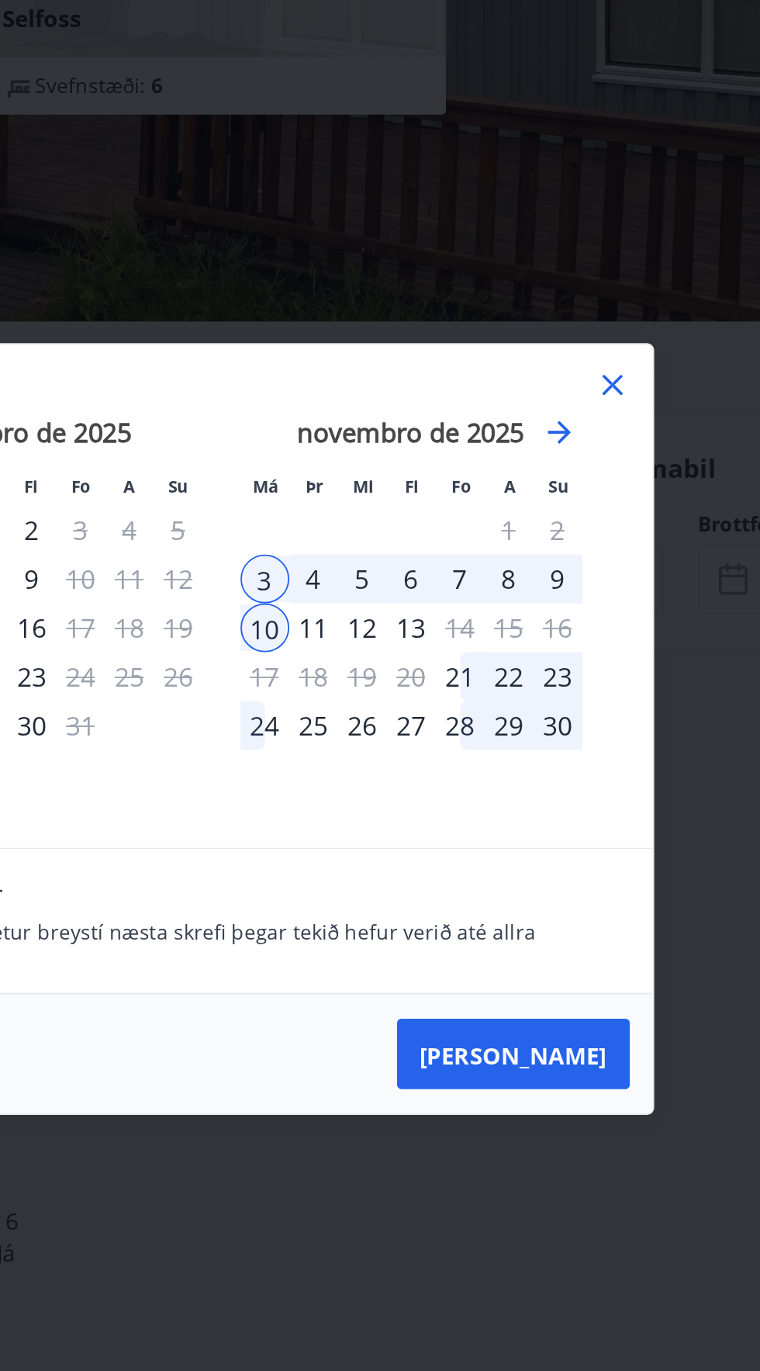
click at [489, 613] on div "6" at bounding box center [482, 604] width 26 height 26
click at [399, 601] on font "3" at bounding box center [403, 604] width 8 height 19
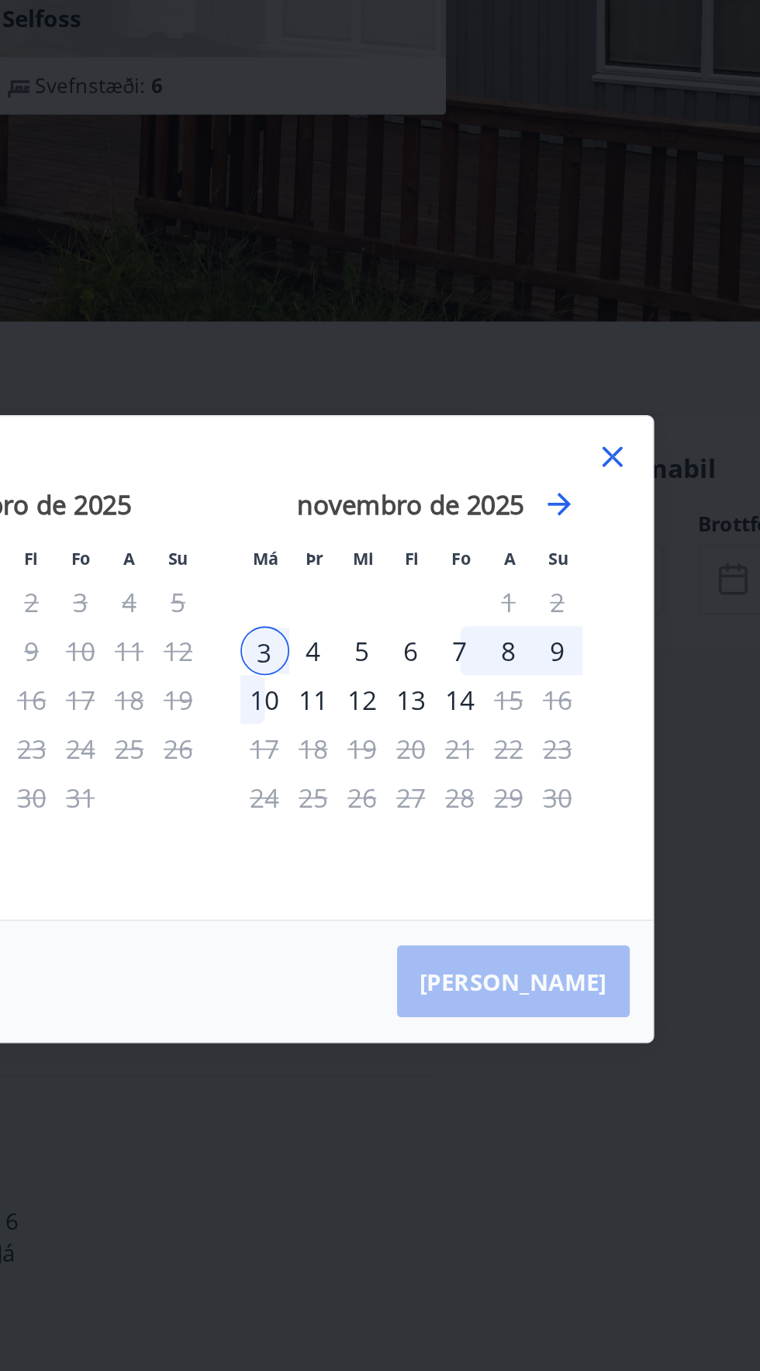
click at [428, 643] on font "4" at bounding box center [429, 643] width 8 height 19
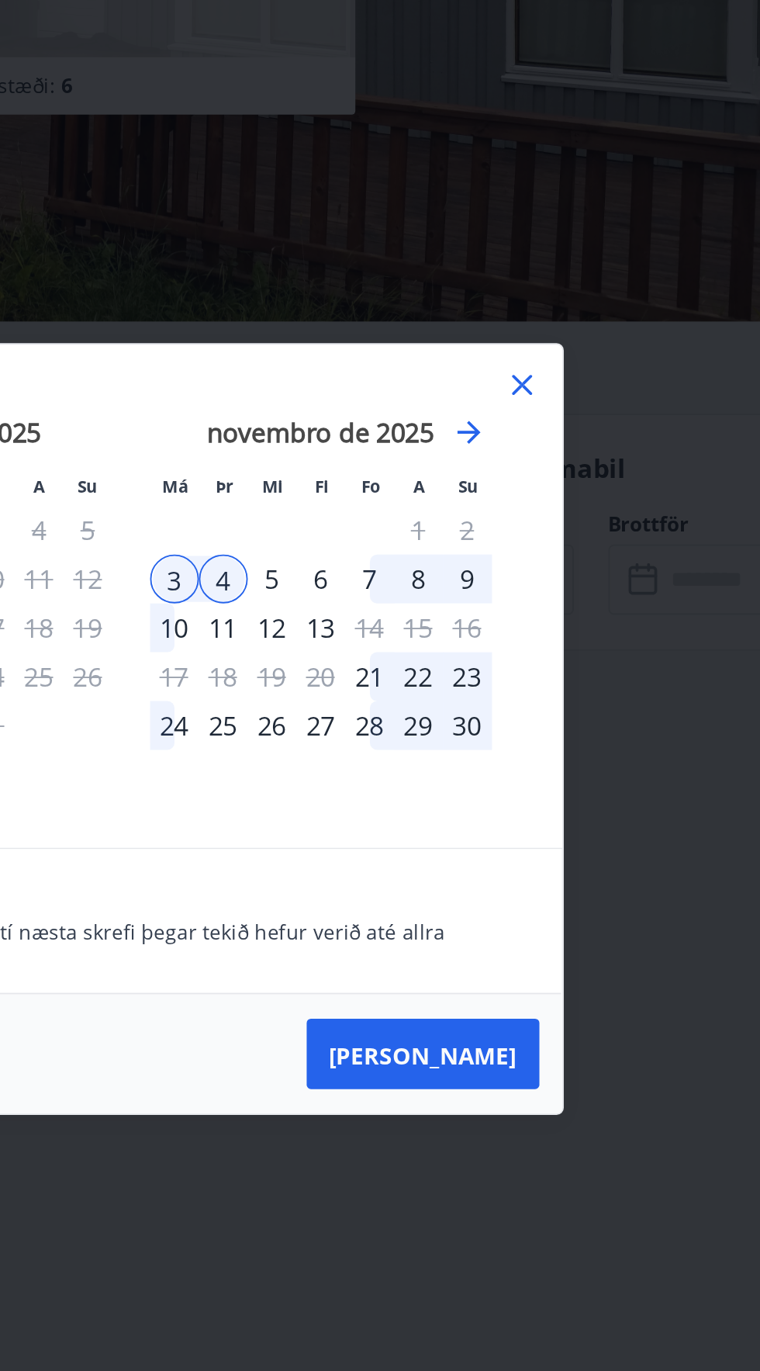
click at [458, 607] on font "5" at bounding box center [456, 604] width 8 height 19
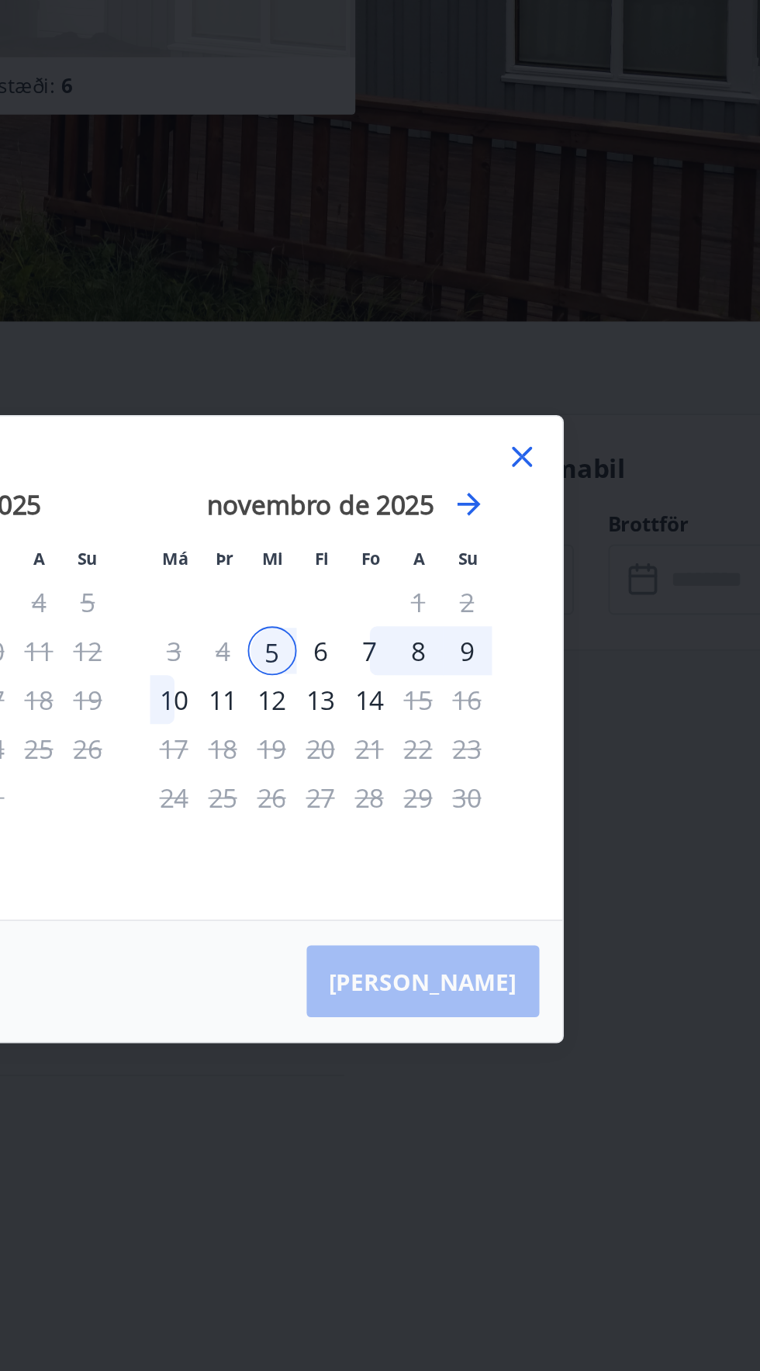
click at [409, 642] on div "3" at bounding box center [403, 643] width 26 height 26
click at [535, 625] on div "1" at bounding box center [534, 617] width 26 height 26
click at [493, 650] on div "6" at bounding box center [482, 643] width 26 height 26
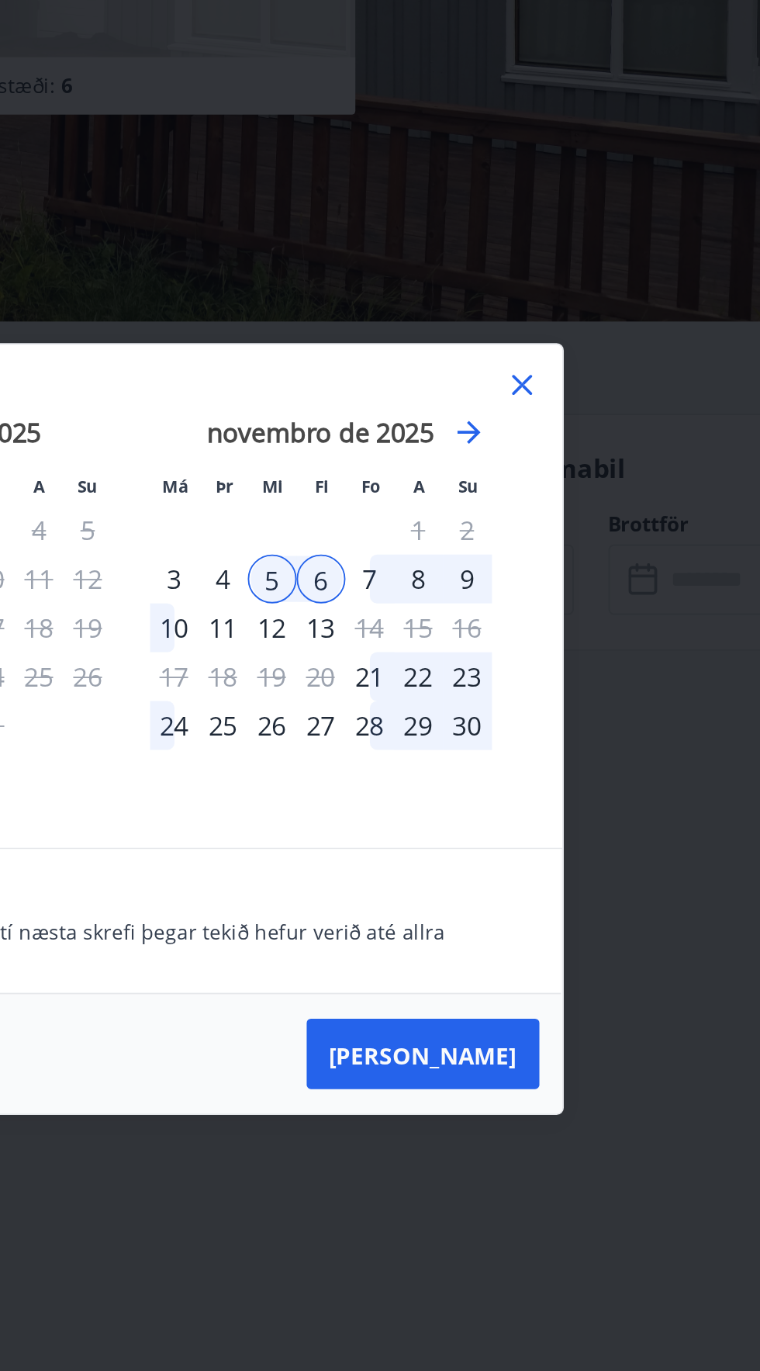
click at [410, 615] on div "3" at bounding box center [403, 604] width 26 height 26
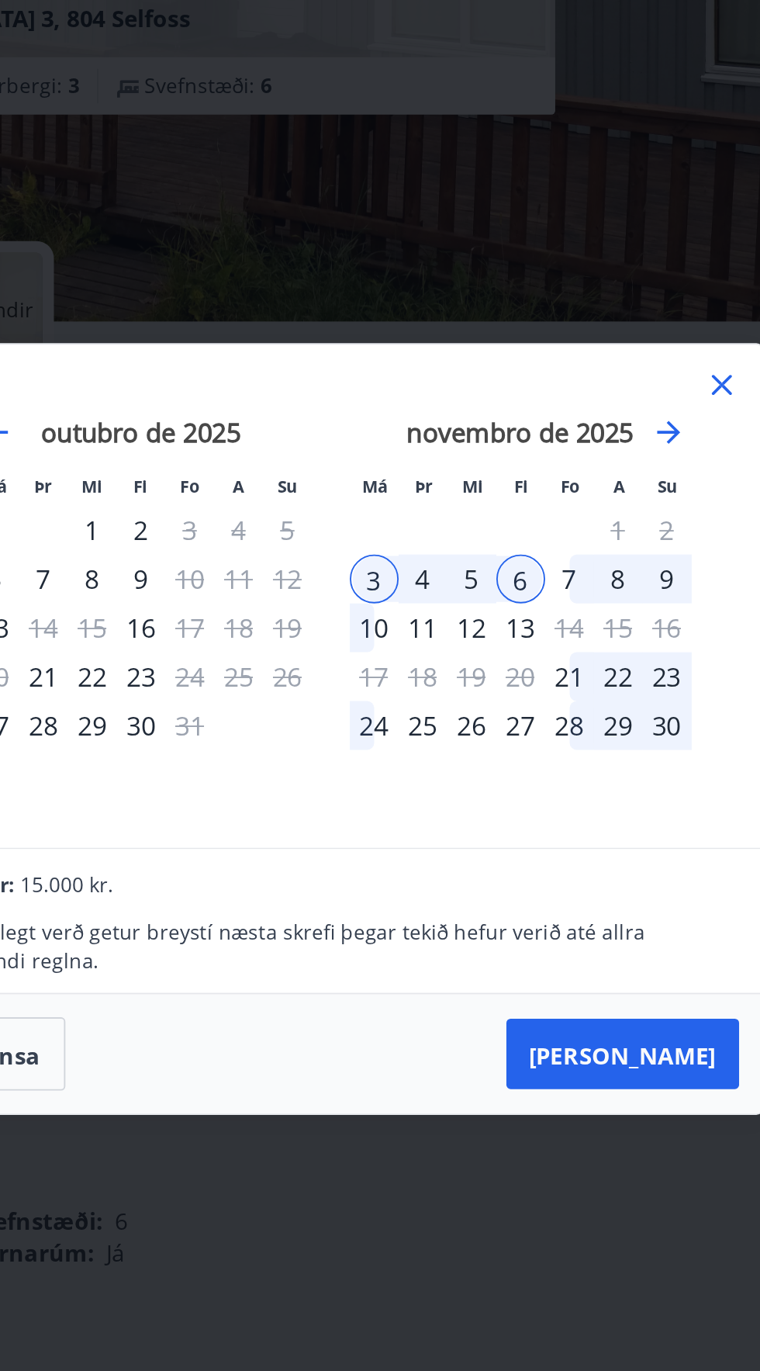
click at [507, 605] on div "7" at bounding box center [508, 604] width 26 height 26
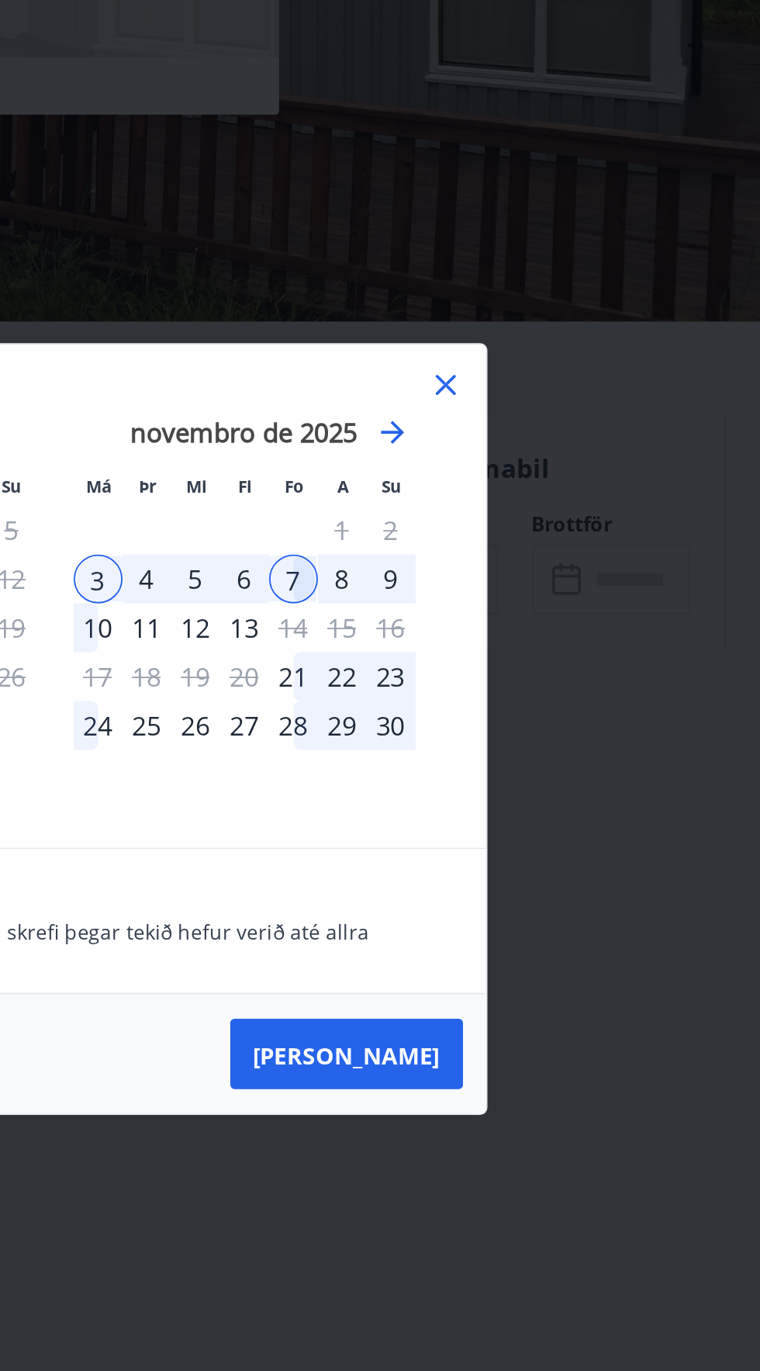
click at [592, 498] on icon at bounding box center [590, 499] width 11 height 11
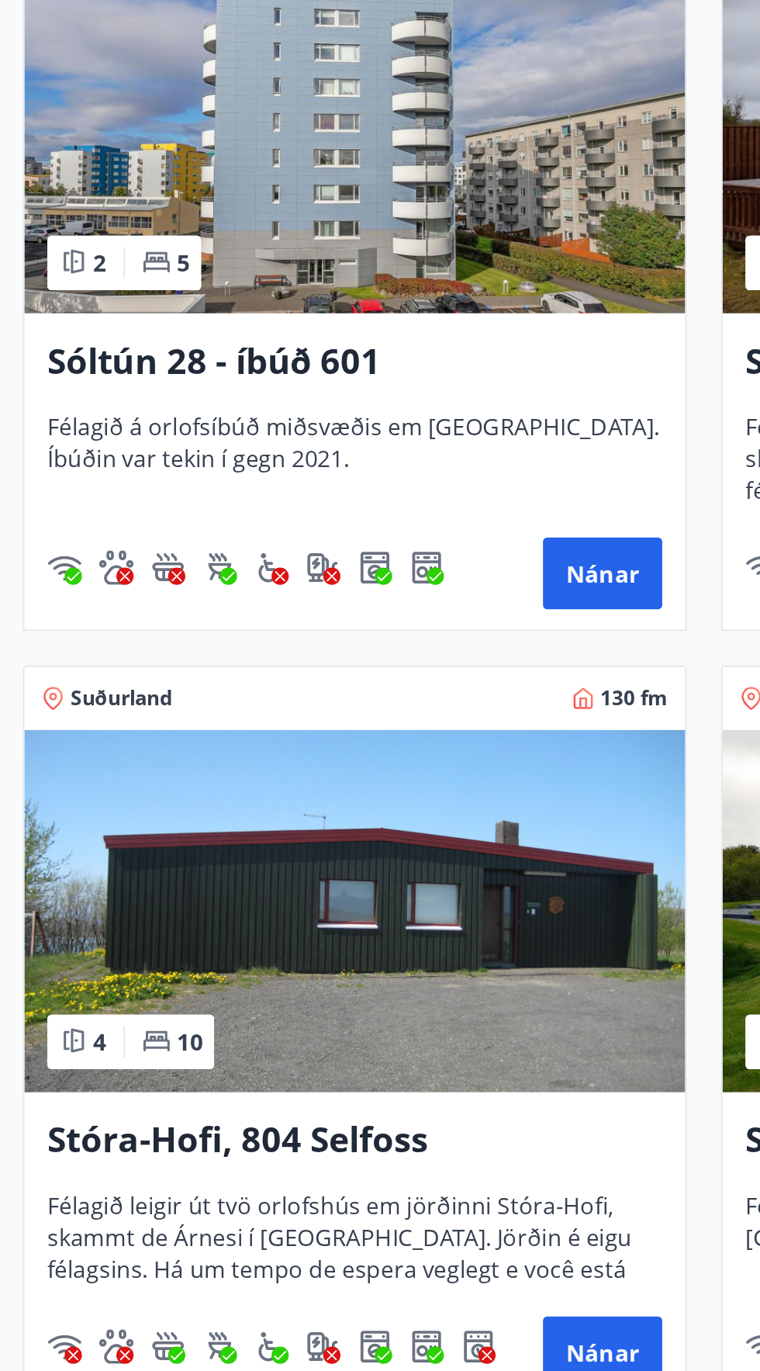
click at [275, 912] on img at bounding box center [191, 897] width 357 height 196
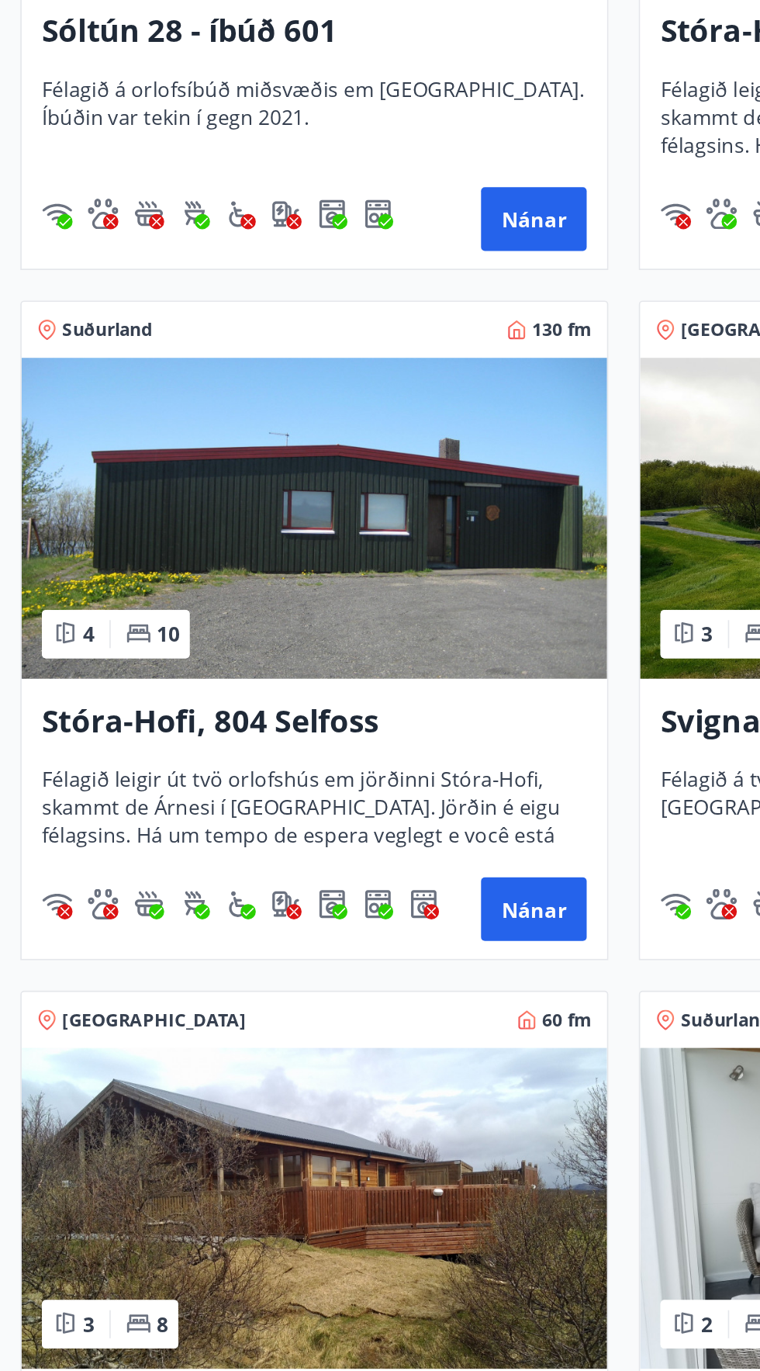
scroll to position [45, 0]
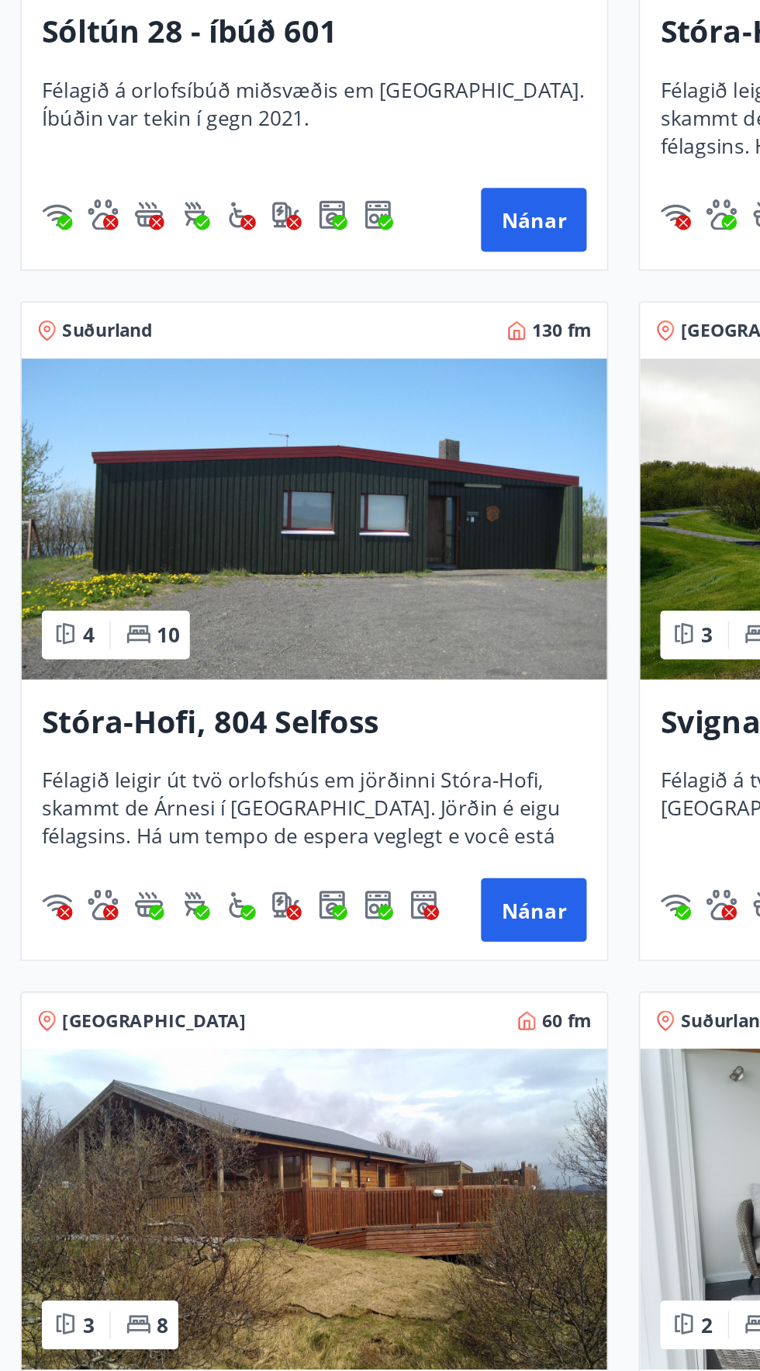
click at [260, 888] on img at bounding box center [191, 852] width 357 height 196
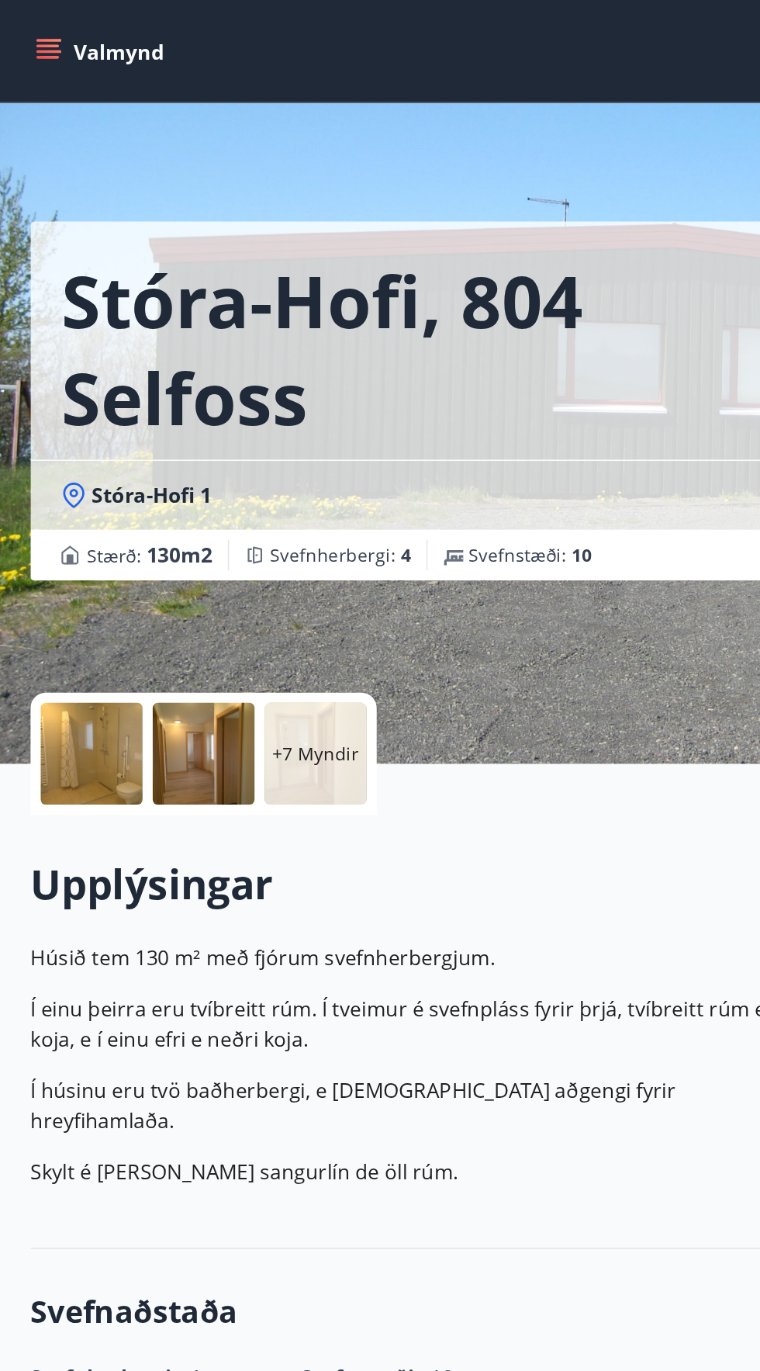
click at [354, 294] on div "Stóra-Hofi 1" at bounding box center [259, 301] width 445 height 17
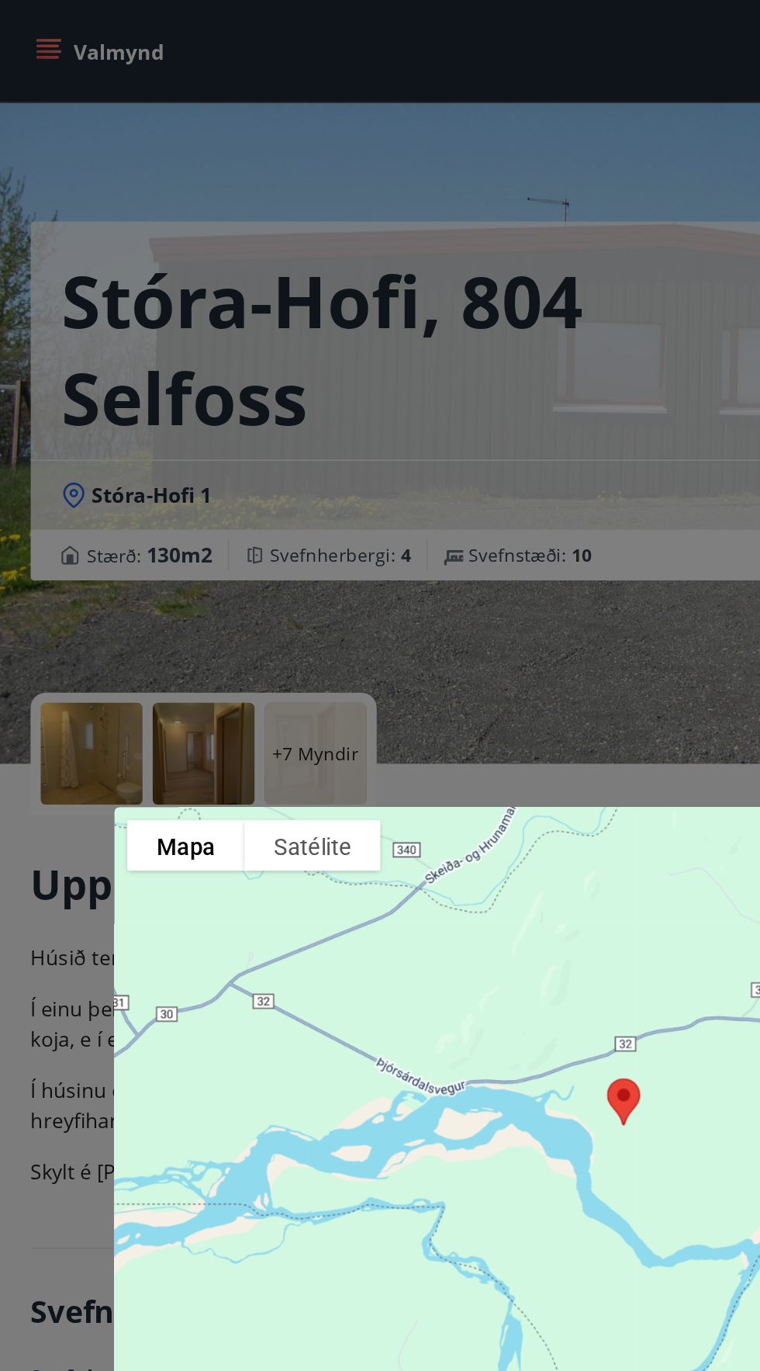
click at [341, 310] on div "Para navegar no mapa com gestos de toque, toque duas vezes sem soltar no mapa e…" at bounding box center [380, 685] width 760 height 1371
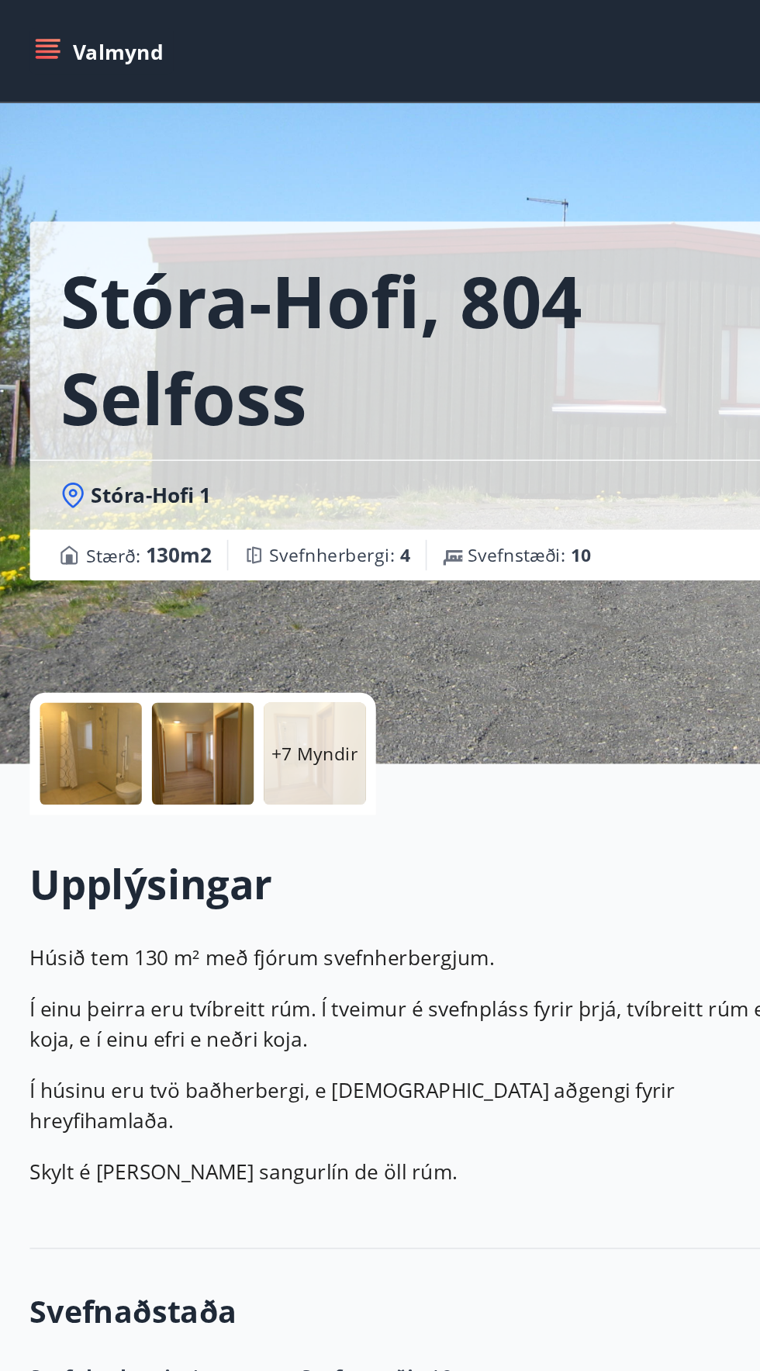
click at [73, 469] on div at bounding box center [56, 459] width 62 height 62
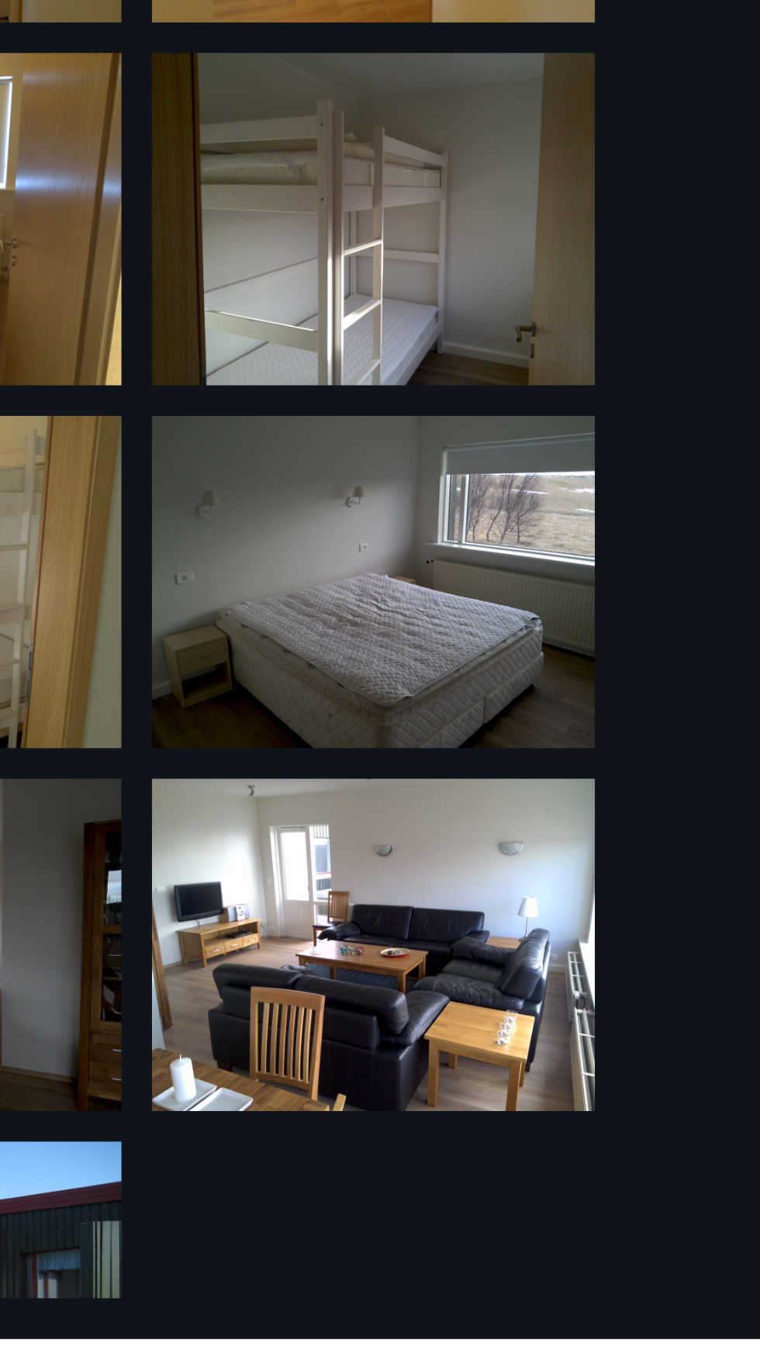
scroll to position [43, 0]
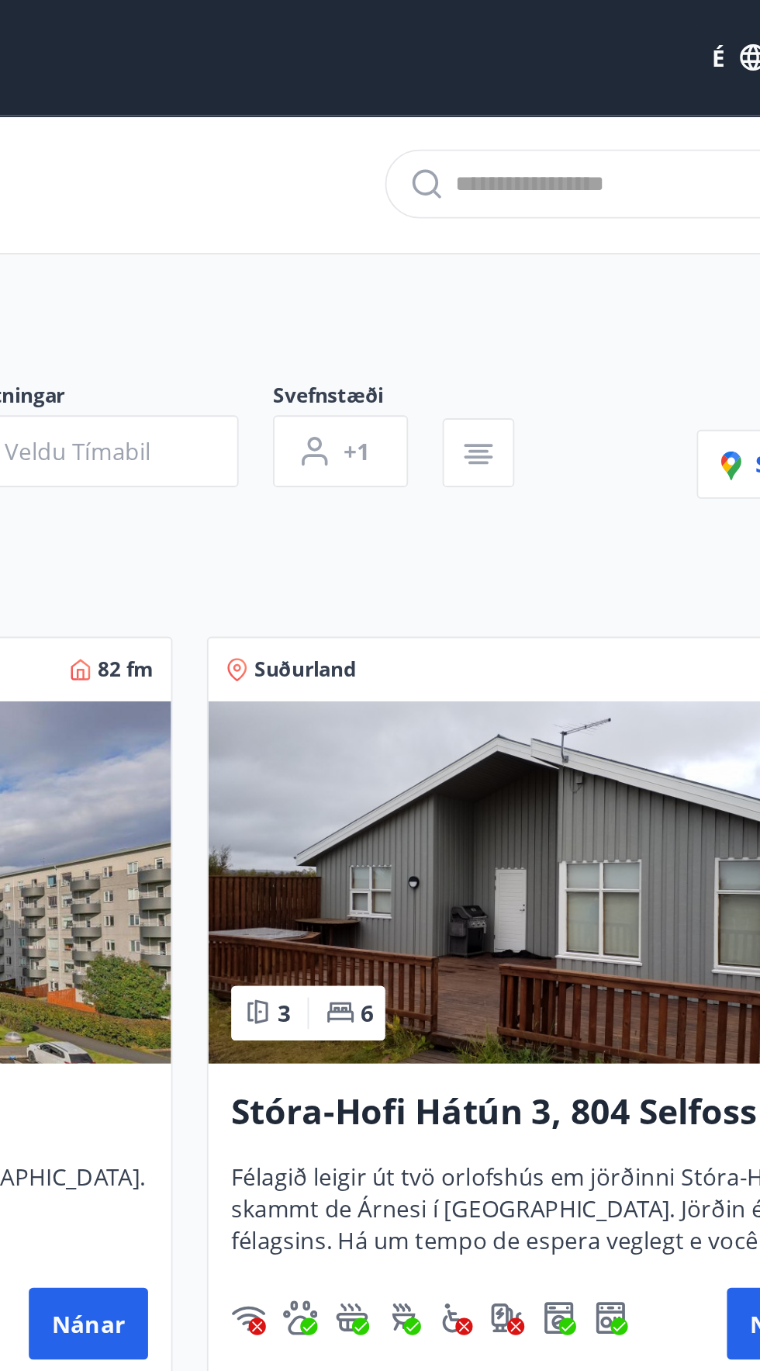
click at [601, 532] on img at bounding box center [568, 477] width 357 height 196
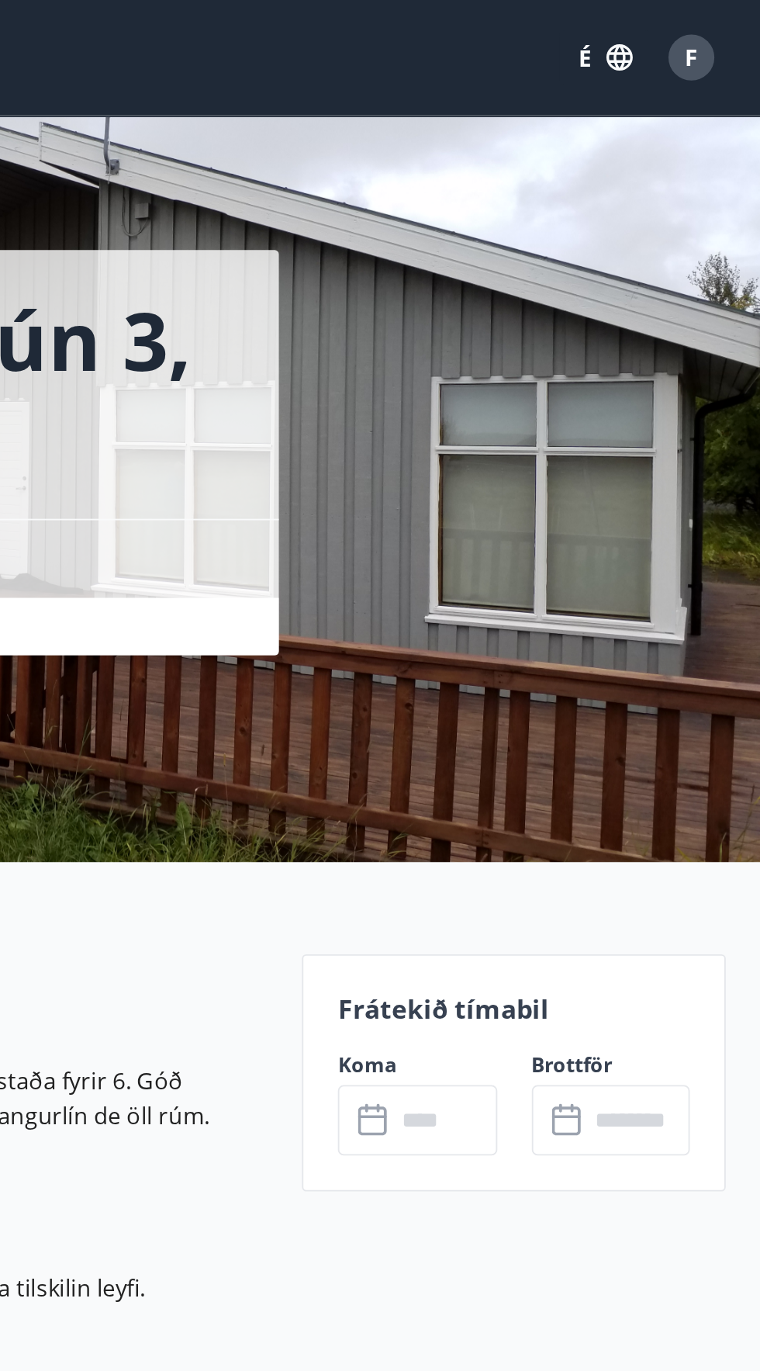
click at [568, 601] on input "text" at bounding box center [590, 605] width 56 height 38
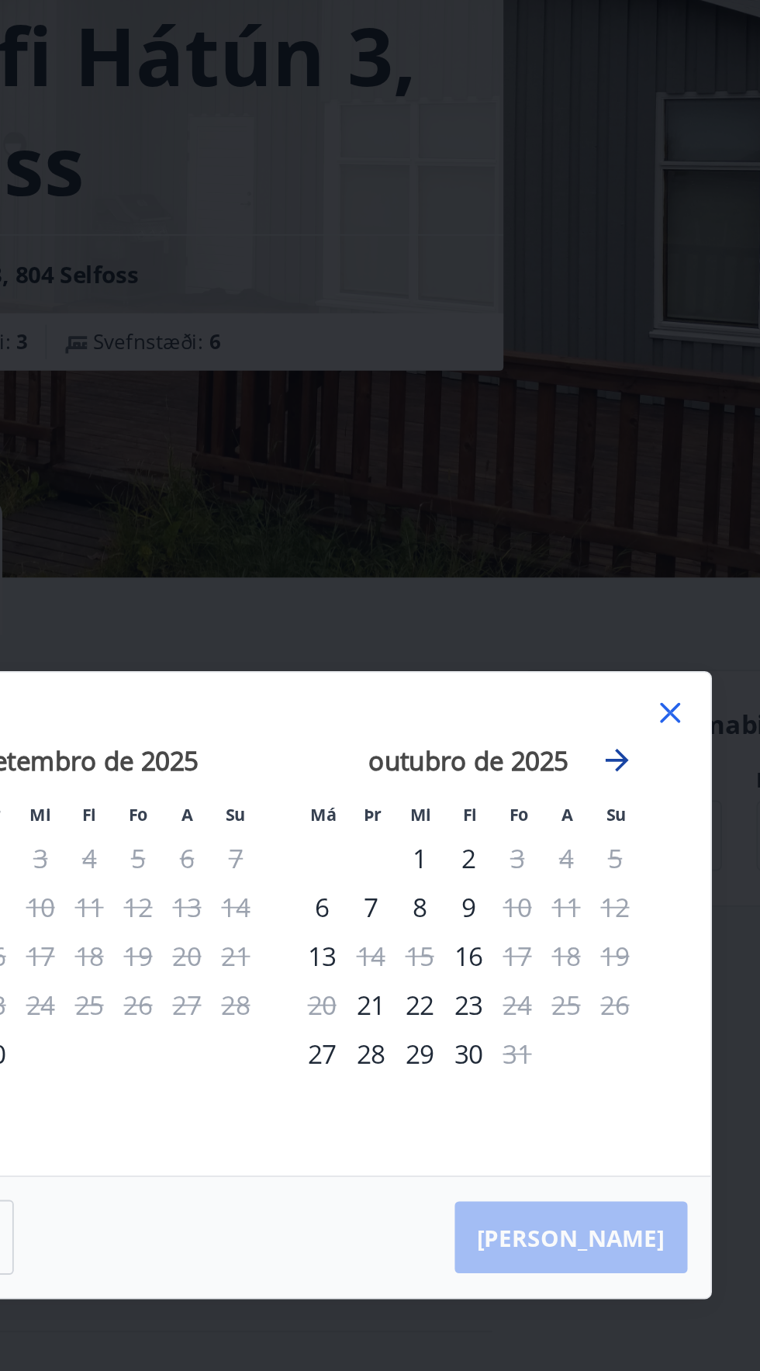
click at [566, 573] on icon "Avance para mudar para o próximo mês." at bounding box center [561, 564] width 19 height 19
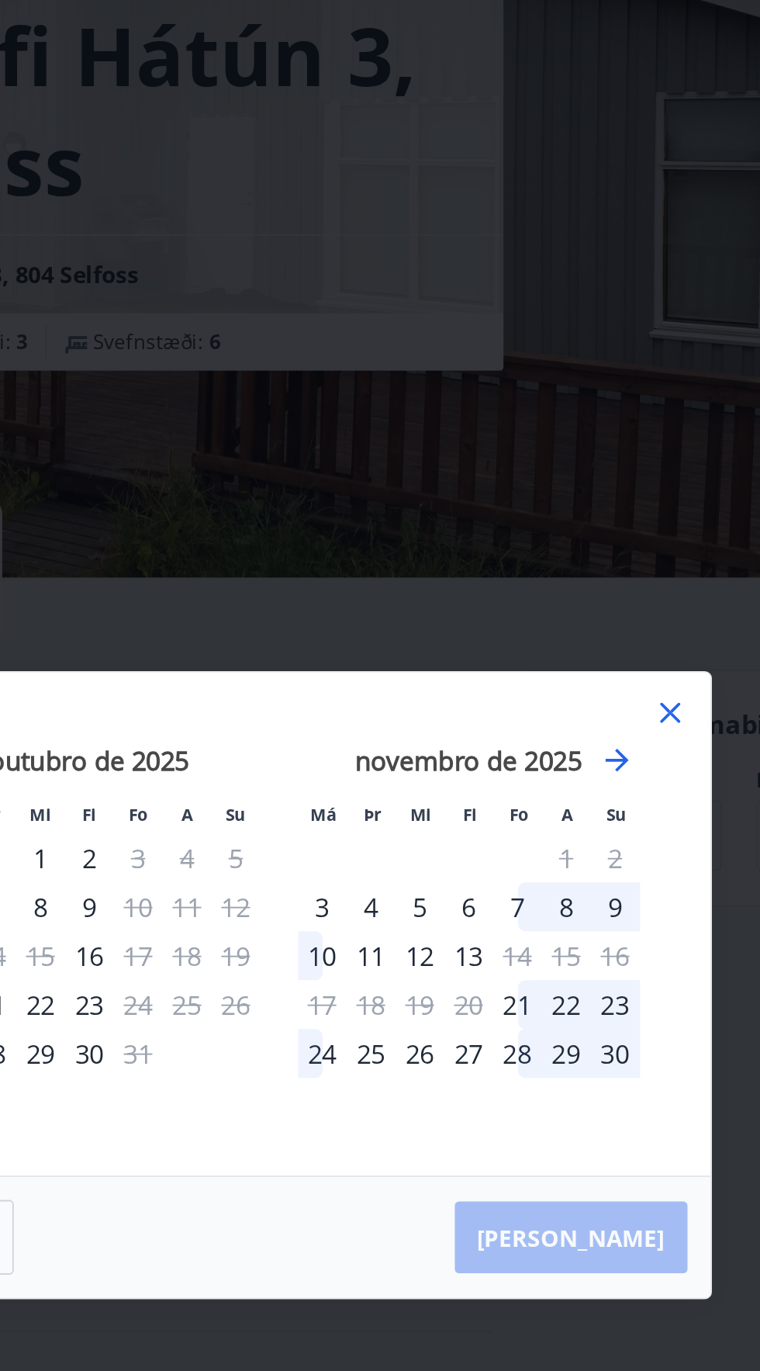
click at [400, 653] on font "3" at bounding box center [403, 643] width 8 height 19
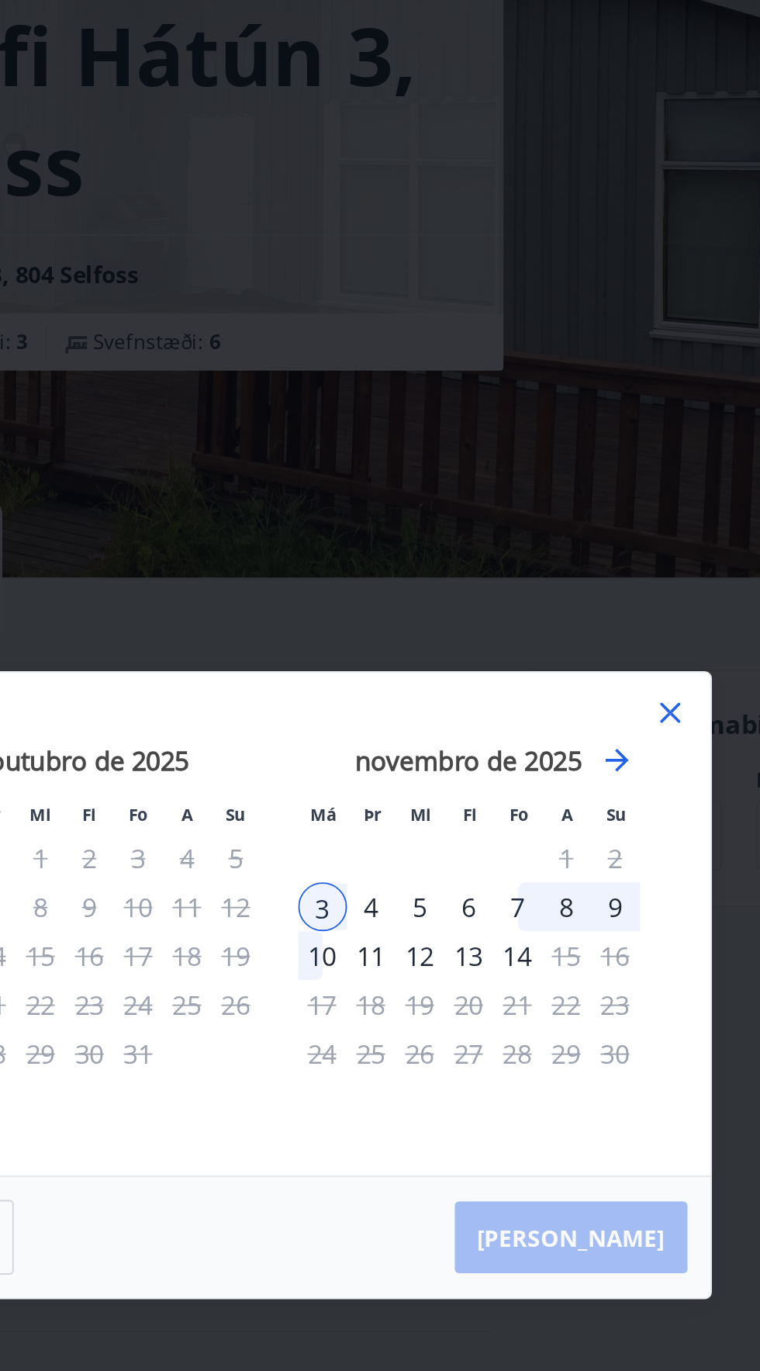
click at [557, 653] on font "9" at bounding box center [561, 643] width 8 height 19
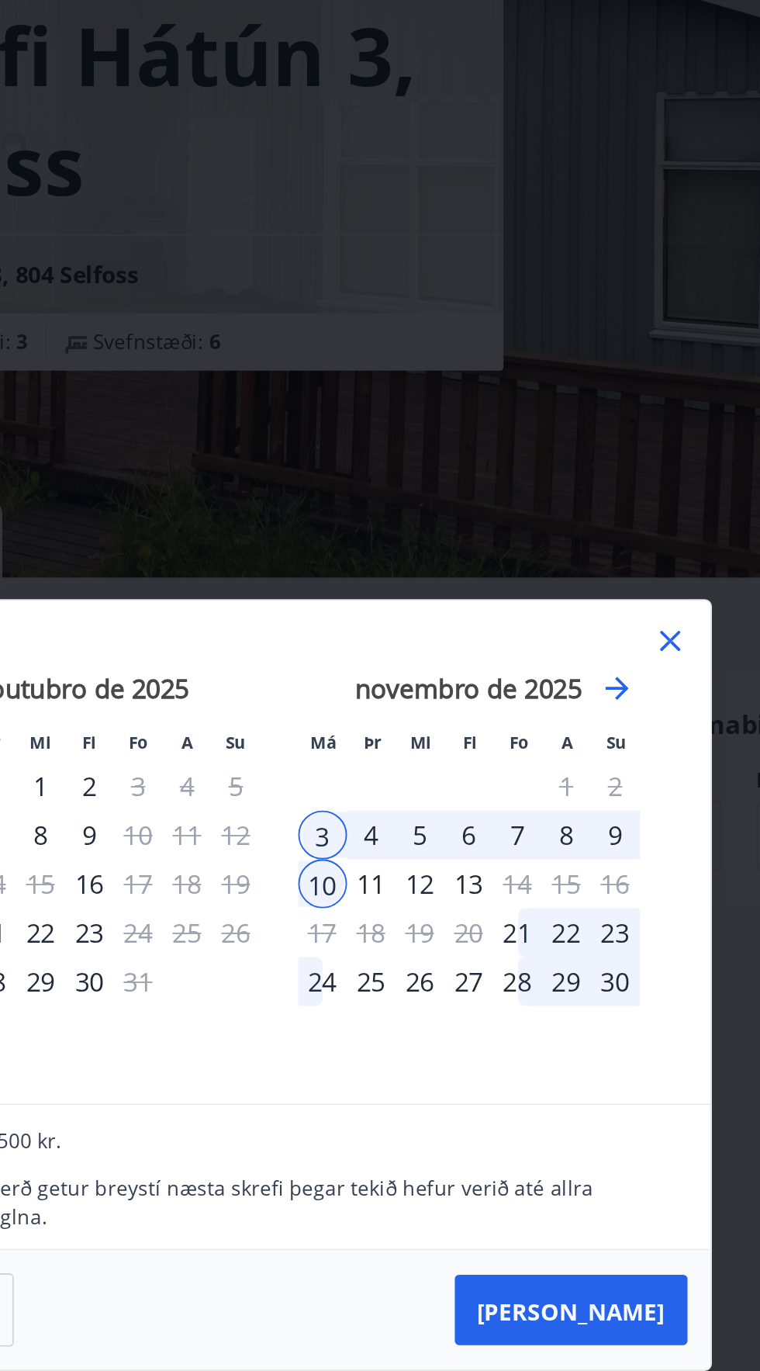
click at [560, 614] on font "9" at bounding box center [561, 604] width 8 height 19
click at [406, 614] on font "3" at bounding box center [403, 604] width 8 height 19
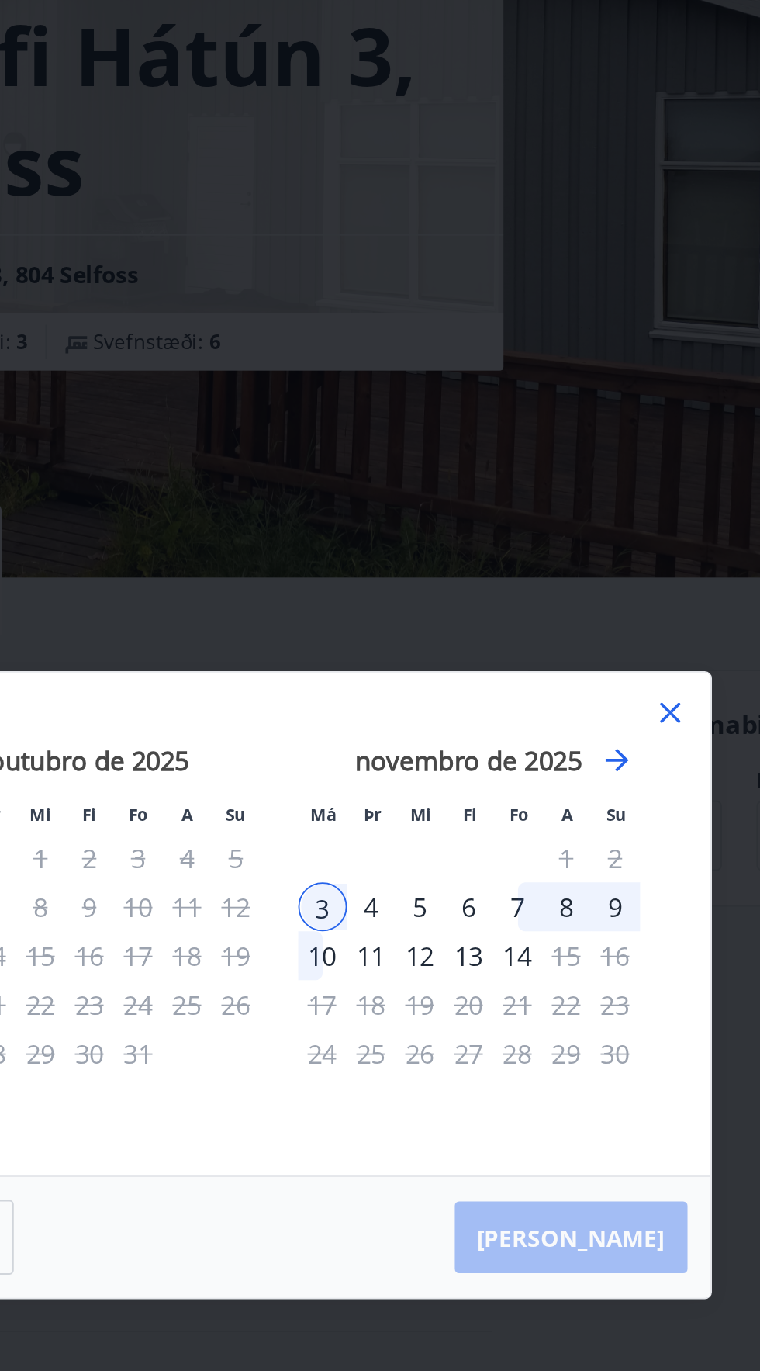
click at [533, 653] on font "8" at bounding box center [535, 643] width 8 height 19
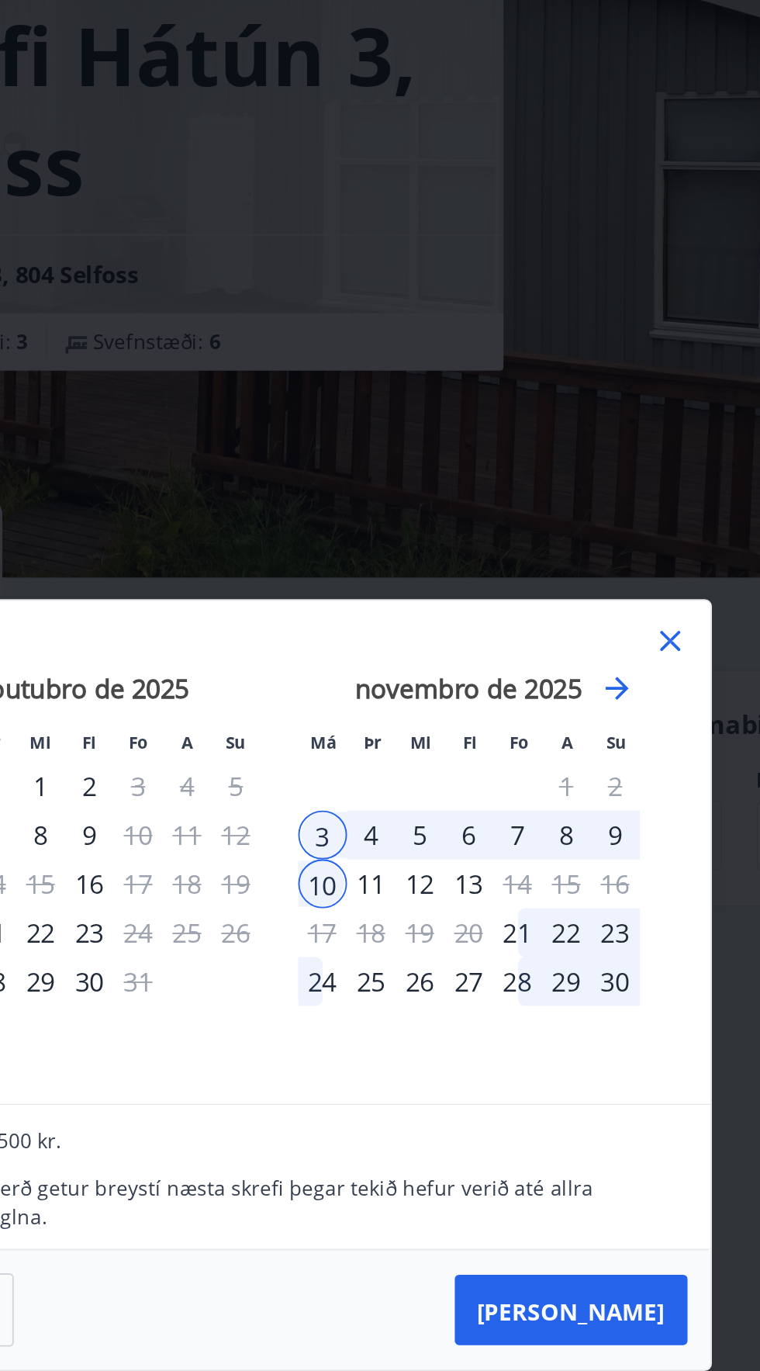
click at [394, 644] on div "10" at bounding box center [403, 631] width 26 height 26
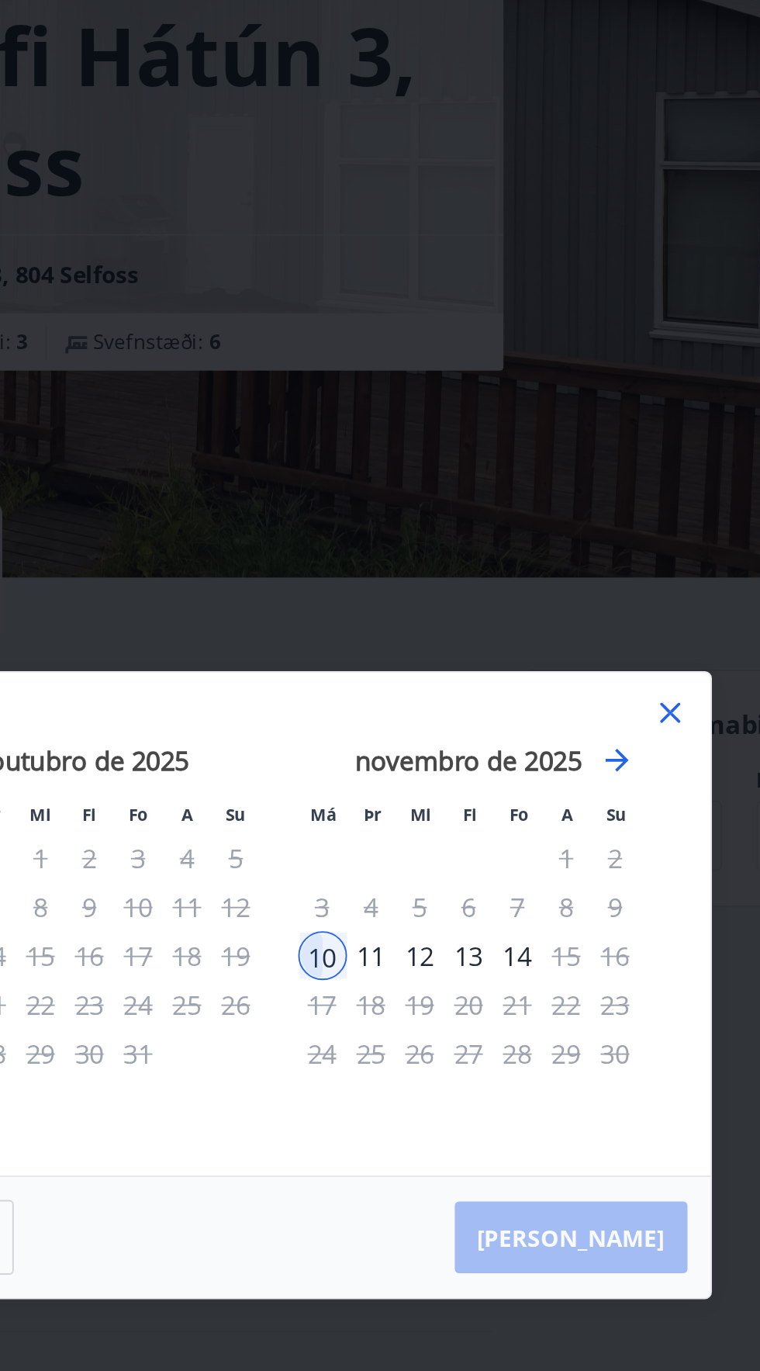
click at [412, 601] on li "Má" at bounding box center [403, 592] width 26 height 16
click at [454, 679] on font "12" at bounding box center [456, 669] width 16 height 19
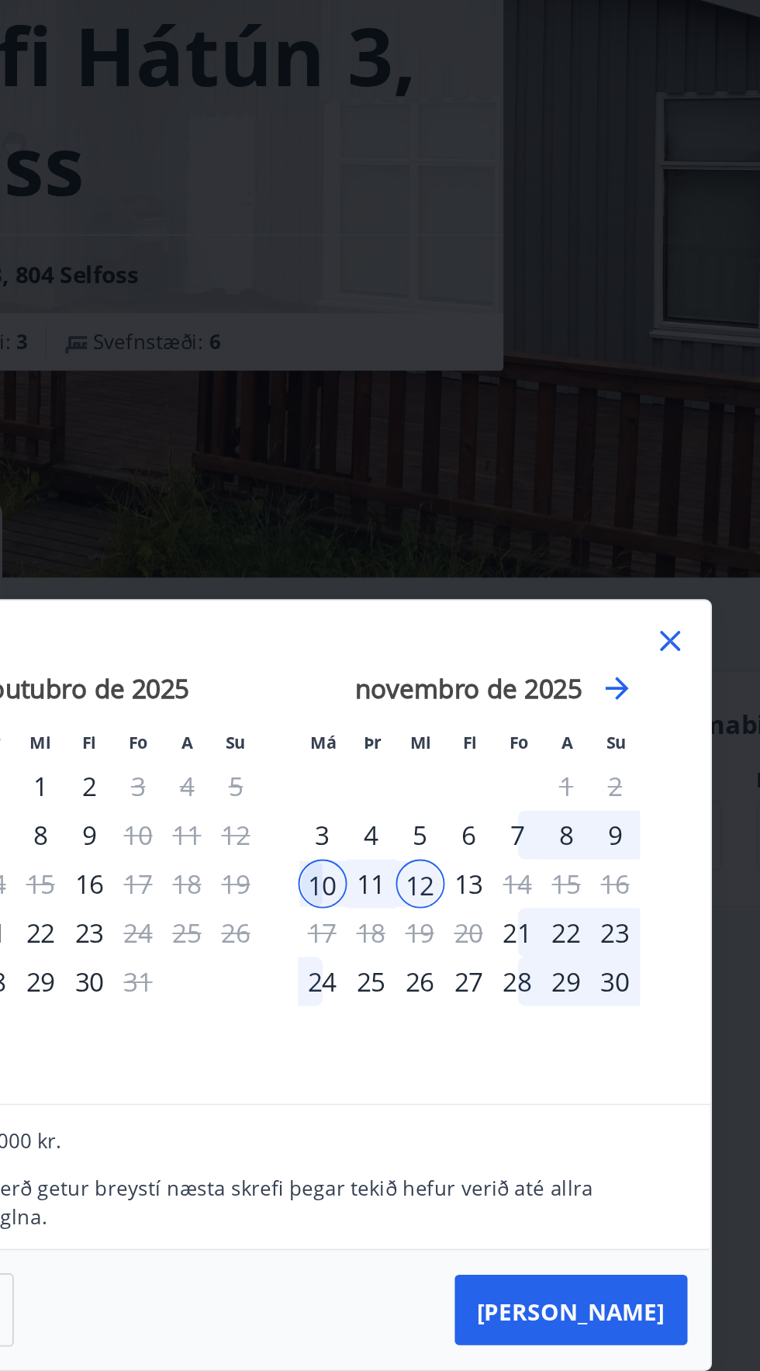
click at [400, 618] on div "3" at bounding box center [403, 604] width 26 height 26
click at [514, 618] on div "7" at bounding box center [508, 604] width 26 height 26
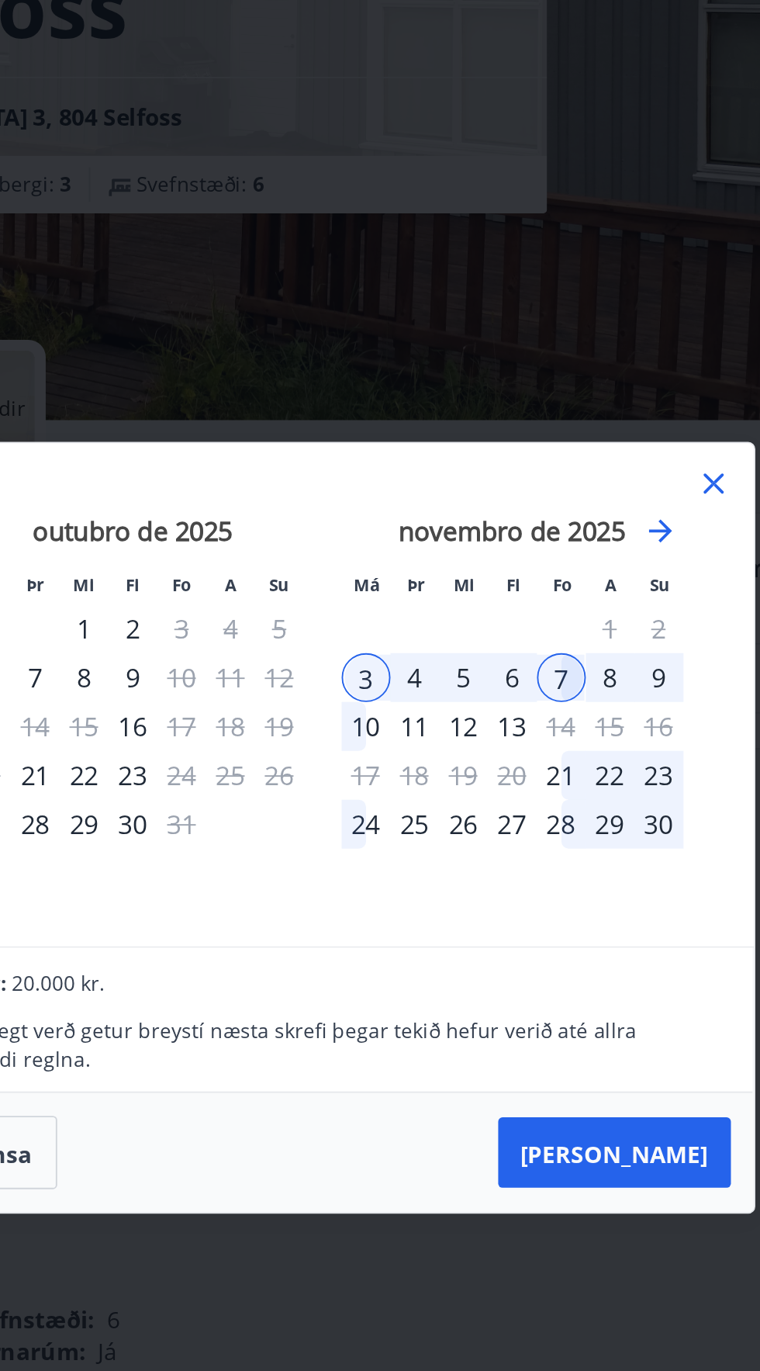
click at [537, 614] on font "8" at bounding box center [535, 604] width 8 height 19
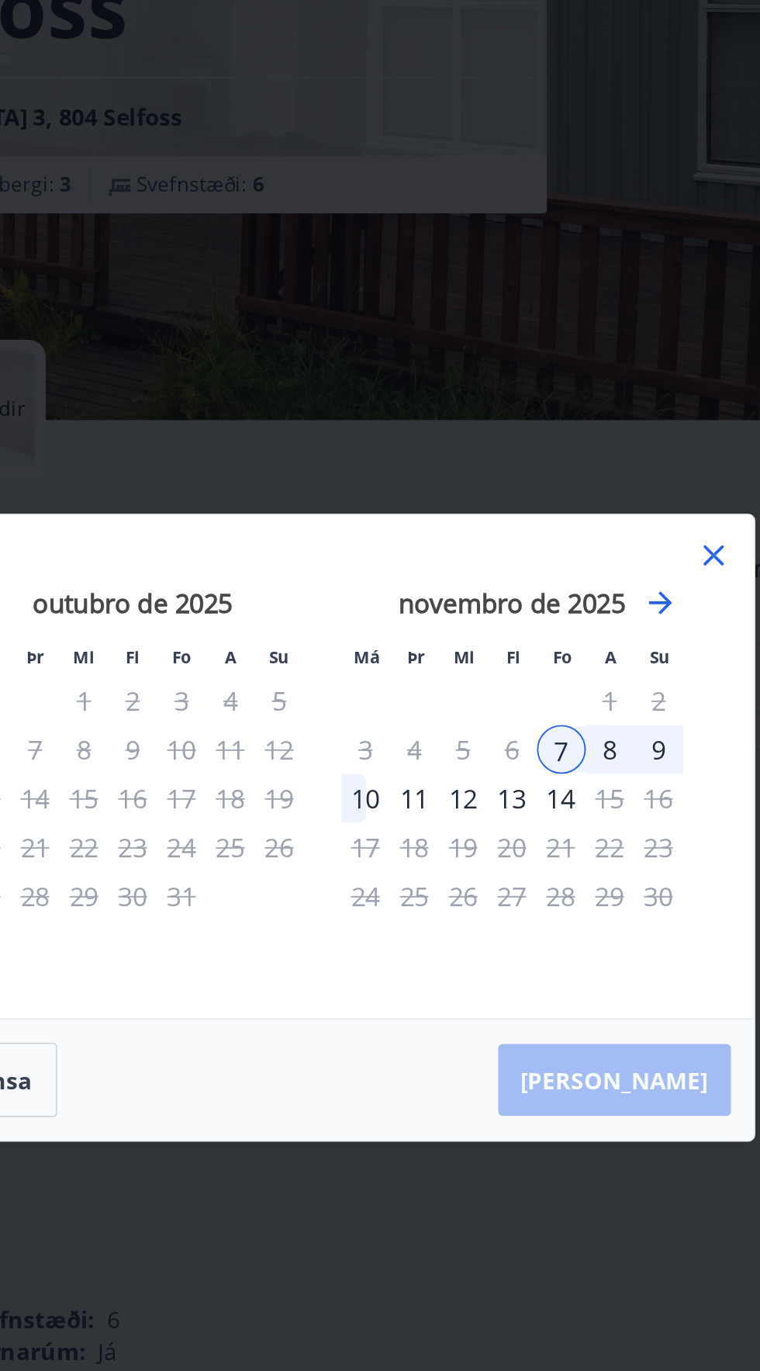
click at [410, 656] on div "3" at bounding box center [403, 643] width 26 height 26
click at [560, 653] on font "9" at bounding box center [561, 643] width 8 height 19
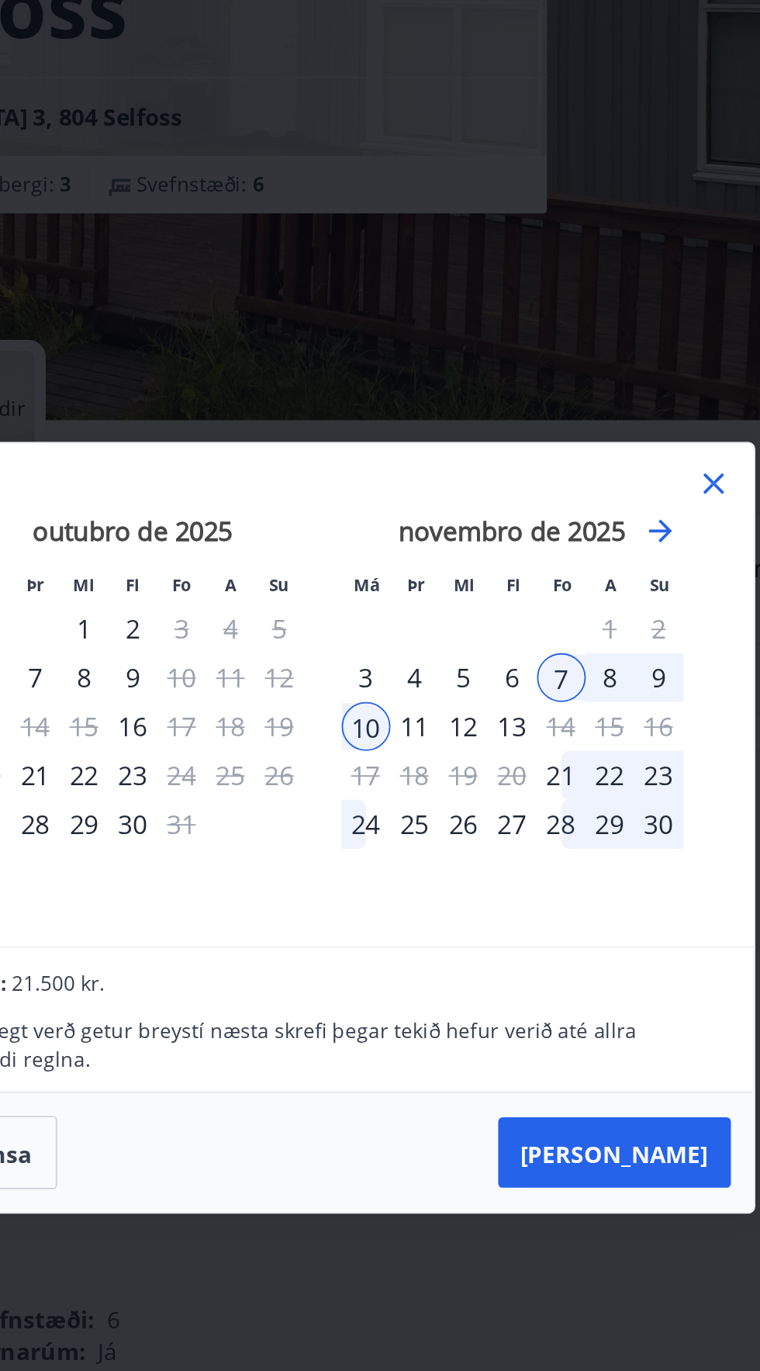
click at [390, 618] on div "3" at bounding box center [403, 604] width 26 height 26
click at [536, 614] on font "8" at bounding box center [535, 604] width 8 height 19
click at [537, 614] on font "8" at bounding box center [535, 604] width 8 height 19
click at [402, 614] on font "3" at bounding box center [403, 604] width 8 height 19
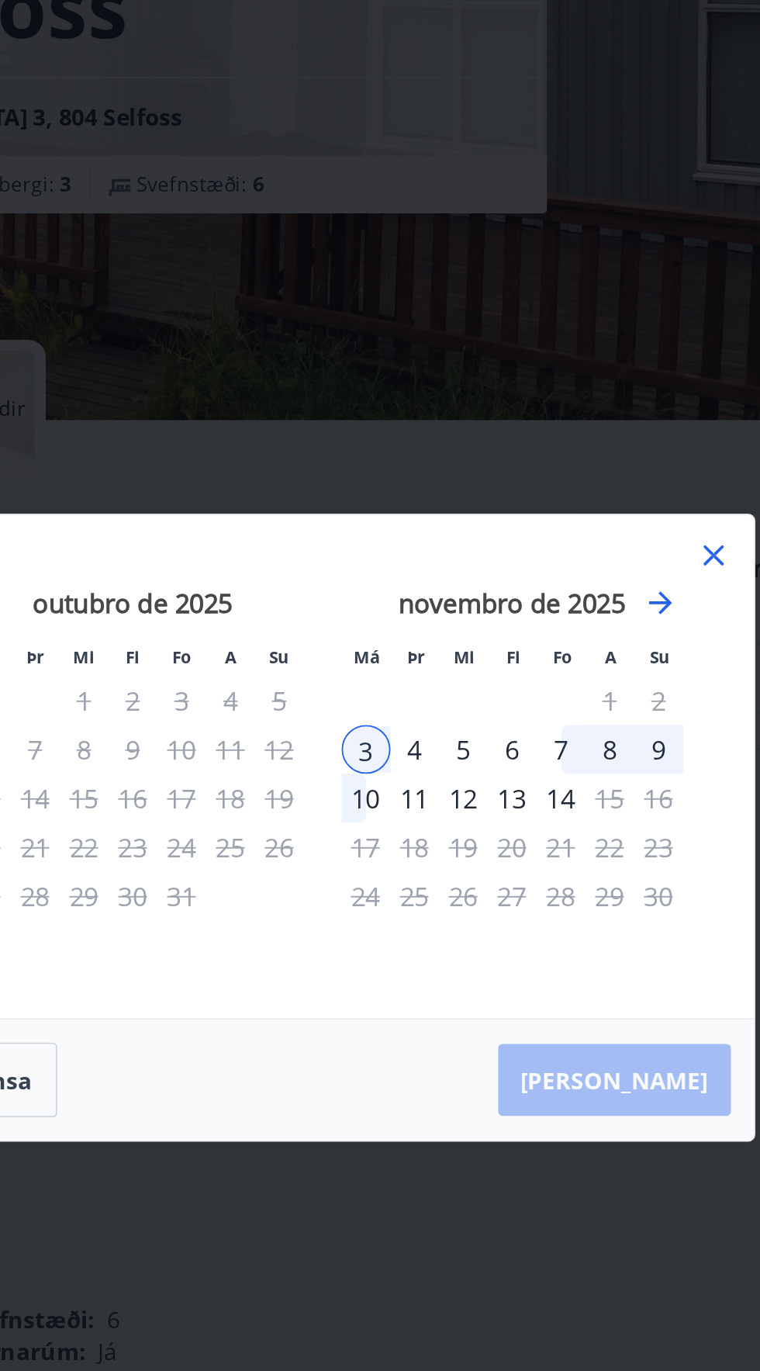
click at [535, 653] on font "8" at bounding box center [535, 643] width 8 height 19
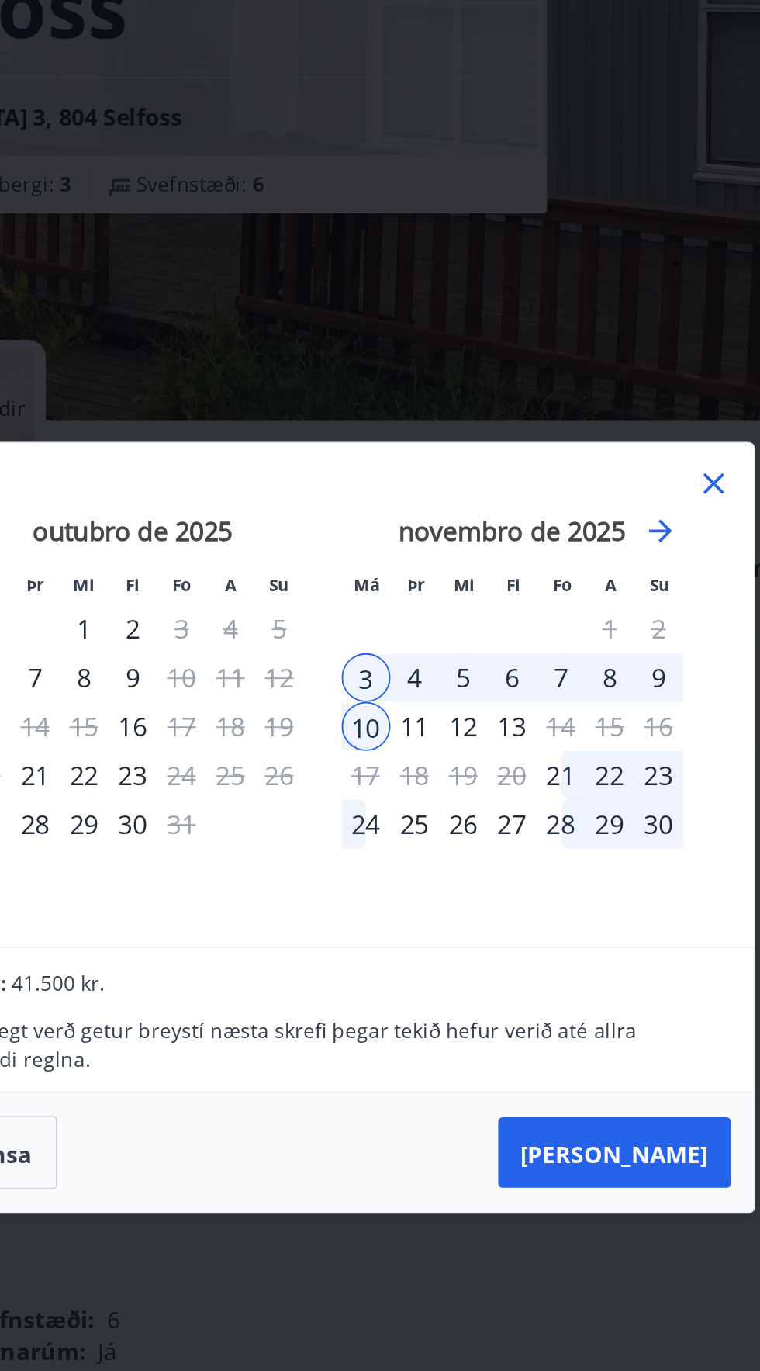
click at [534, 614] on font "8" at bounding box center [535, 604] width 8 height 19
click at [393, 618] on div "3" at bounding box center [403, 604] width 26 height 26
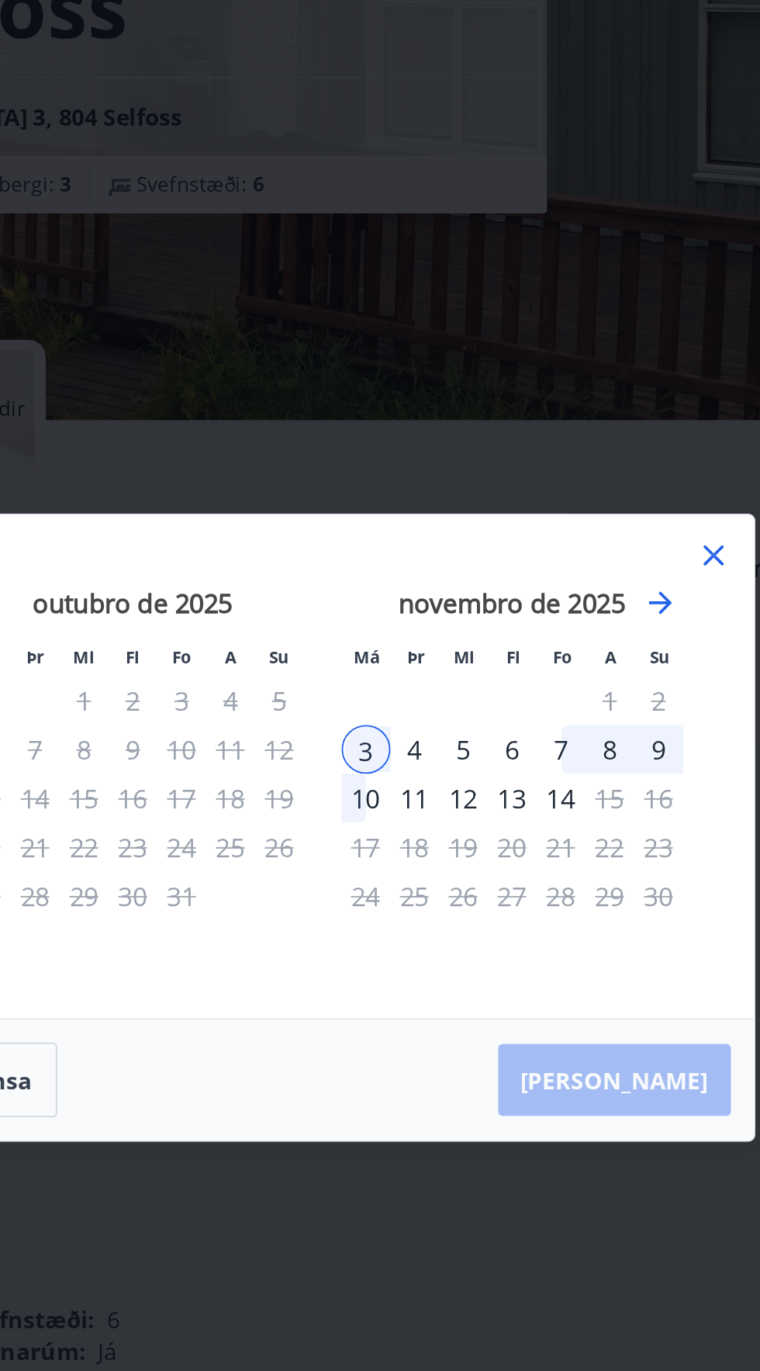
click at [535, 630] on div "1" at bounding box center [534, 617] width 26 height 26
click at [400, 683] on div "10" at bounding box center [403, 669] width 26 height 26
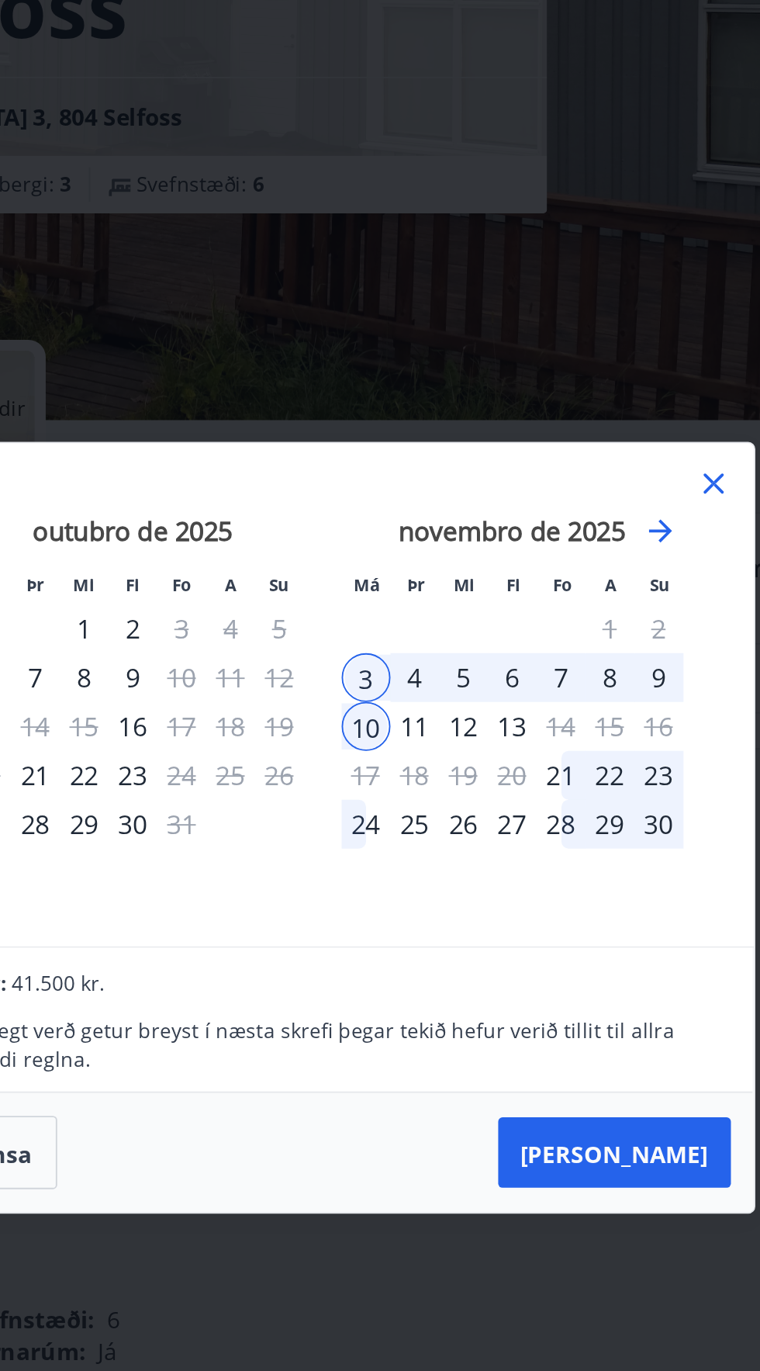
click at [407, 670] on div "17" at bounding box center [403, 657] width 26 height 26
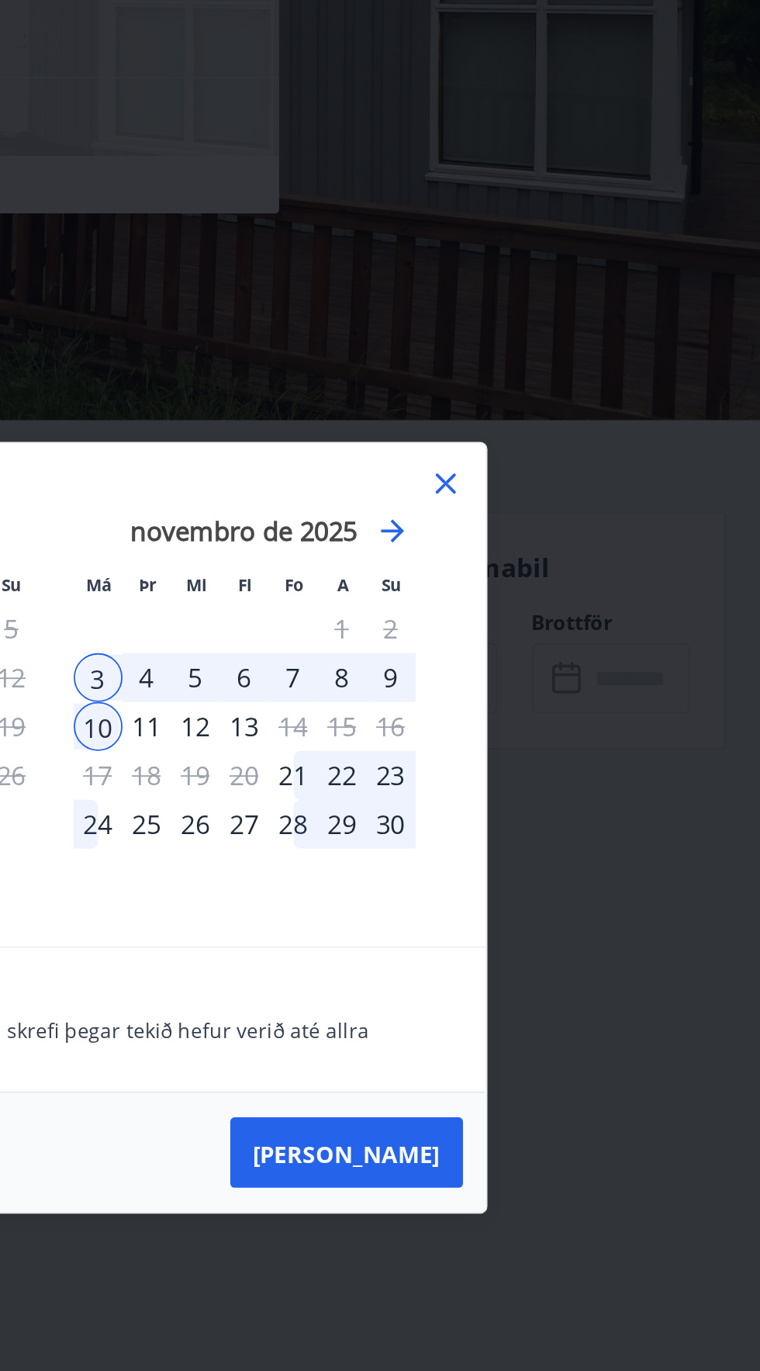
click at [594, 509] on icon at bounding box center [590, 499] width 19 height 19
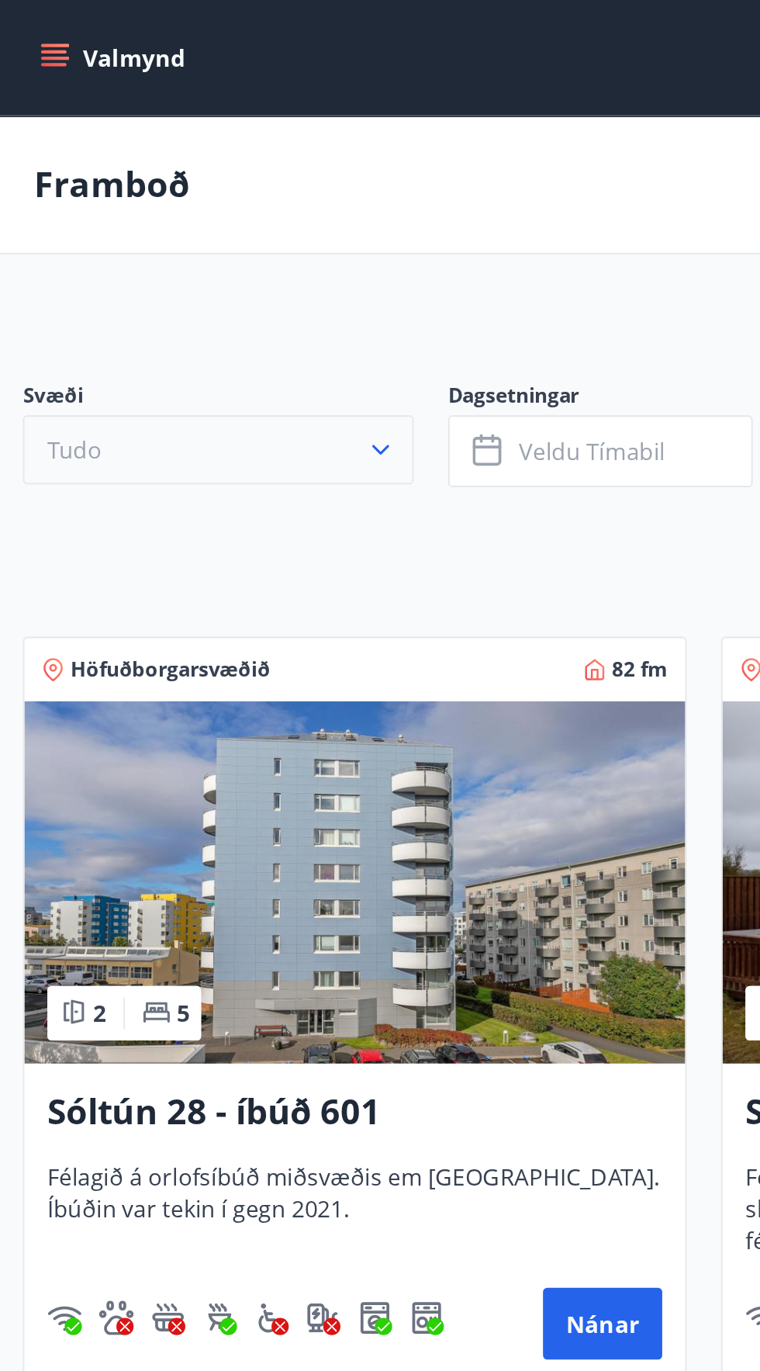
click at [63, 237] on button "Tudo" at bounding box center [117, 242] width 211 height 37
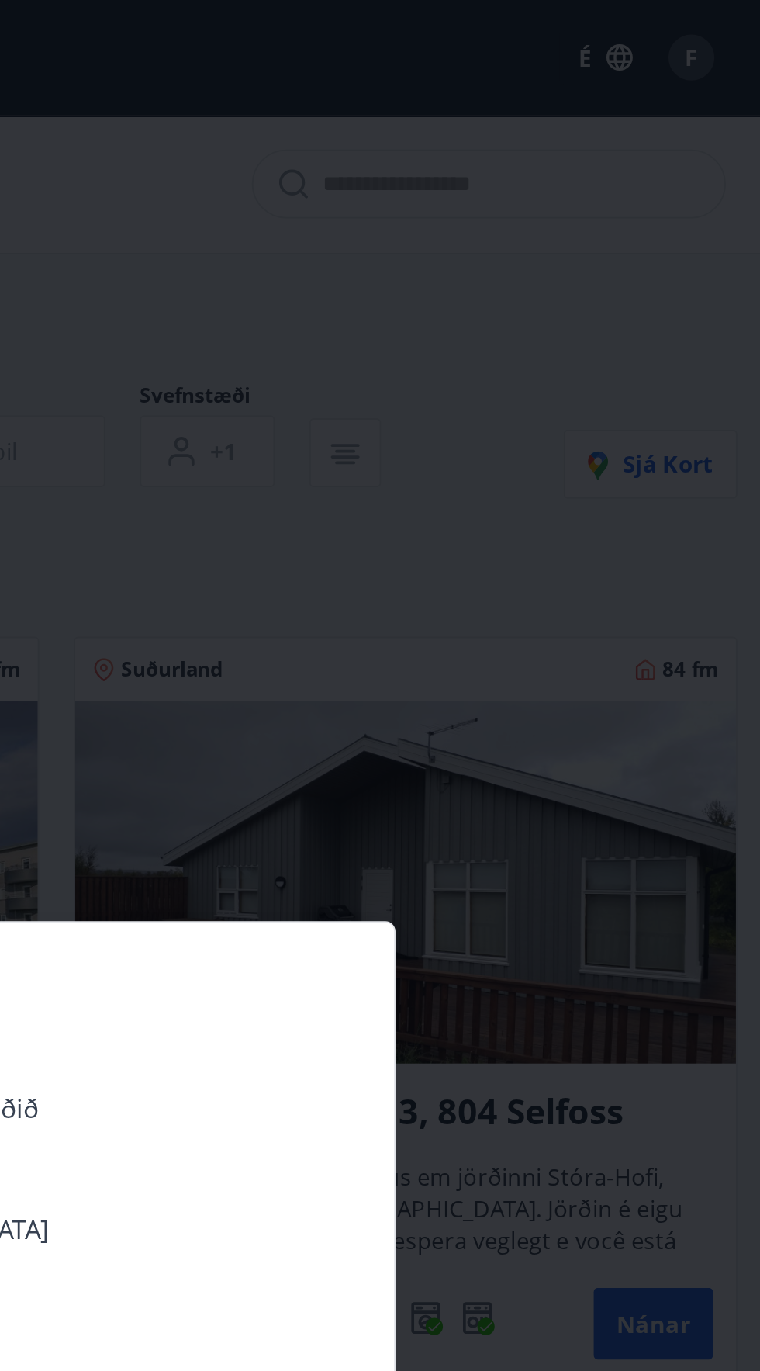
click at [684, 550] on div "Suðurnes Erlendis Höfuðborgarsvæðið Vestfirðir Vesturlândia Norðurland Austurla…" at bounding box center [380, 685] width 760 height 1371
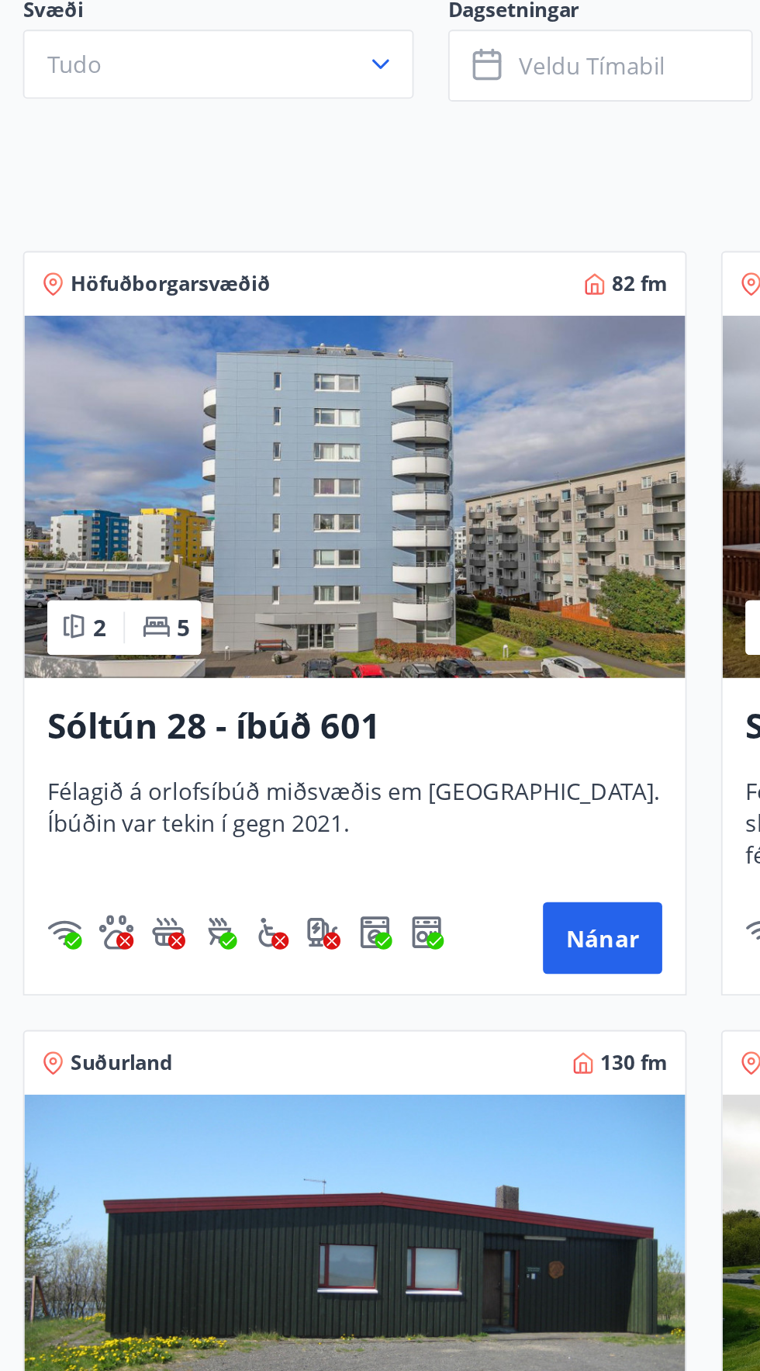
click at [137, 507] on img at bounding box center [191, 477] width 357 height 196
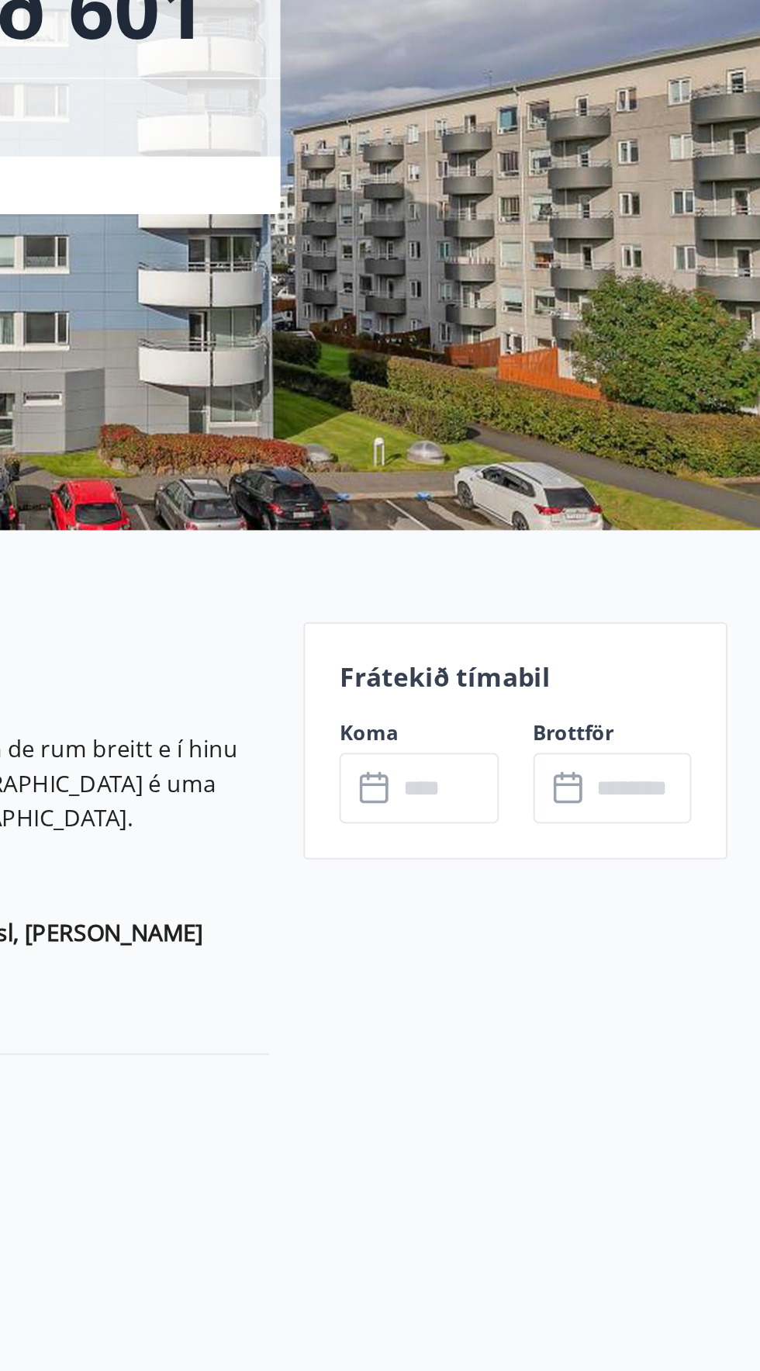
scroll to position [12, 0]
click at [569, 597] on input "text" at bounding box center [590, 592] width 56 height 38
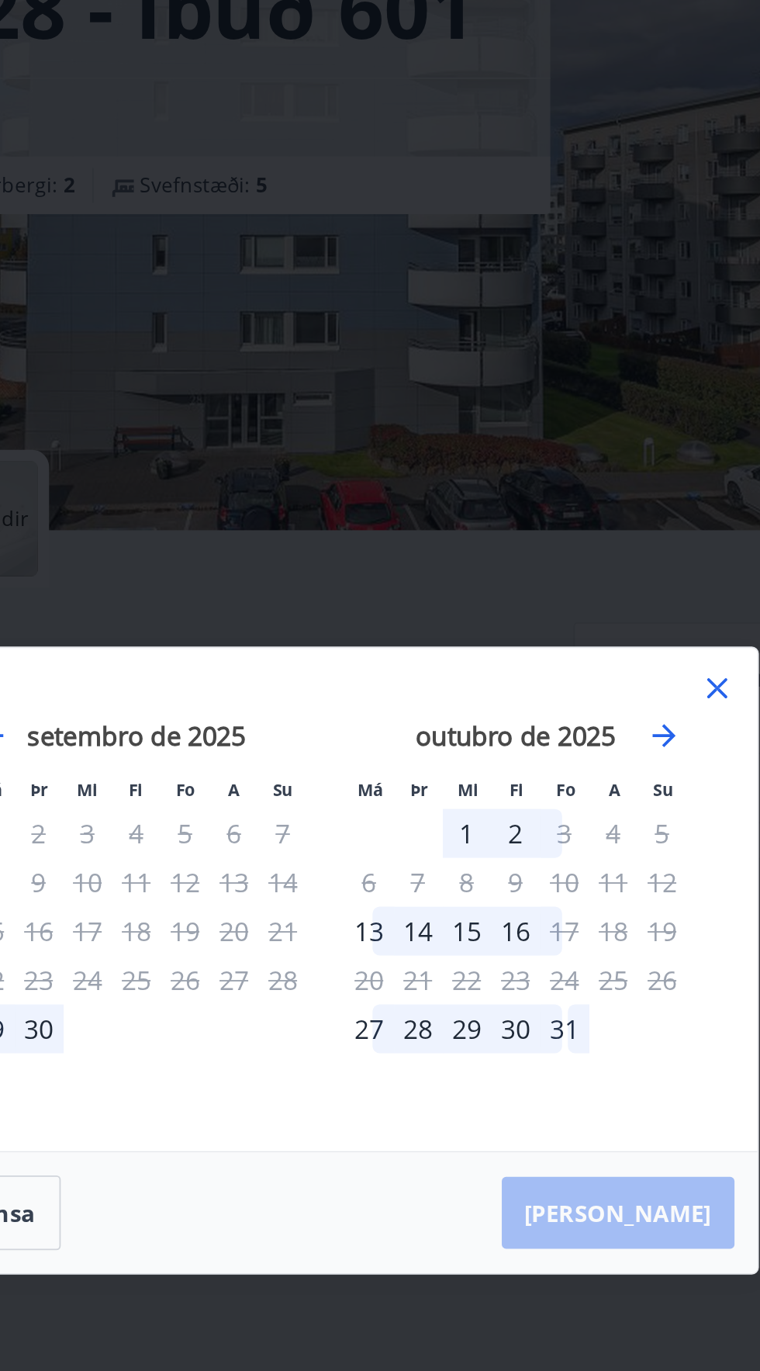
click at [507, 732] on font "31" at bounding box center [508, 722] width 16 height 19
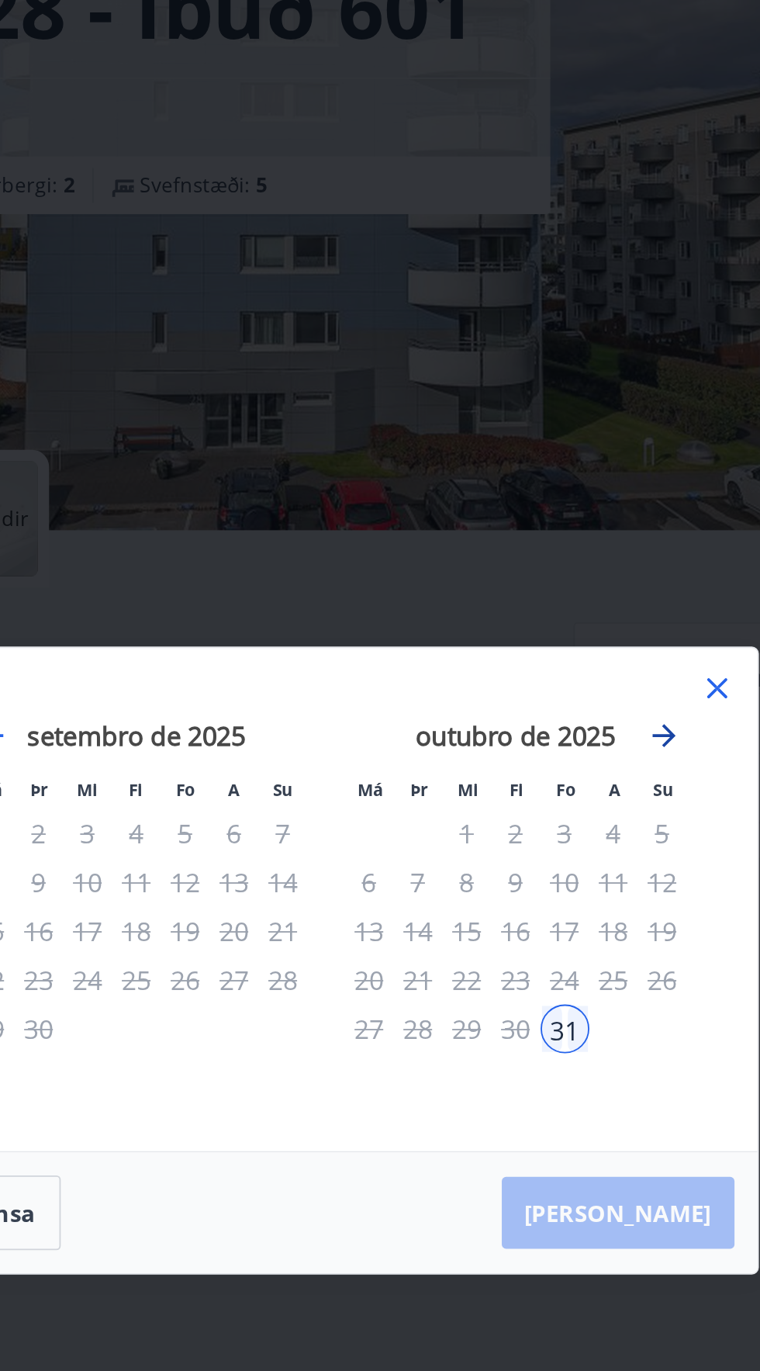
click at [563, 573] on icon "Avance para mudar para o próximo mês." at bounding box center [561, 564] width 19 height 19
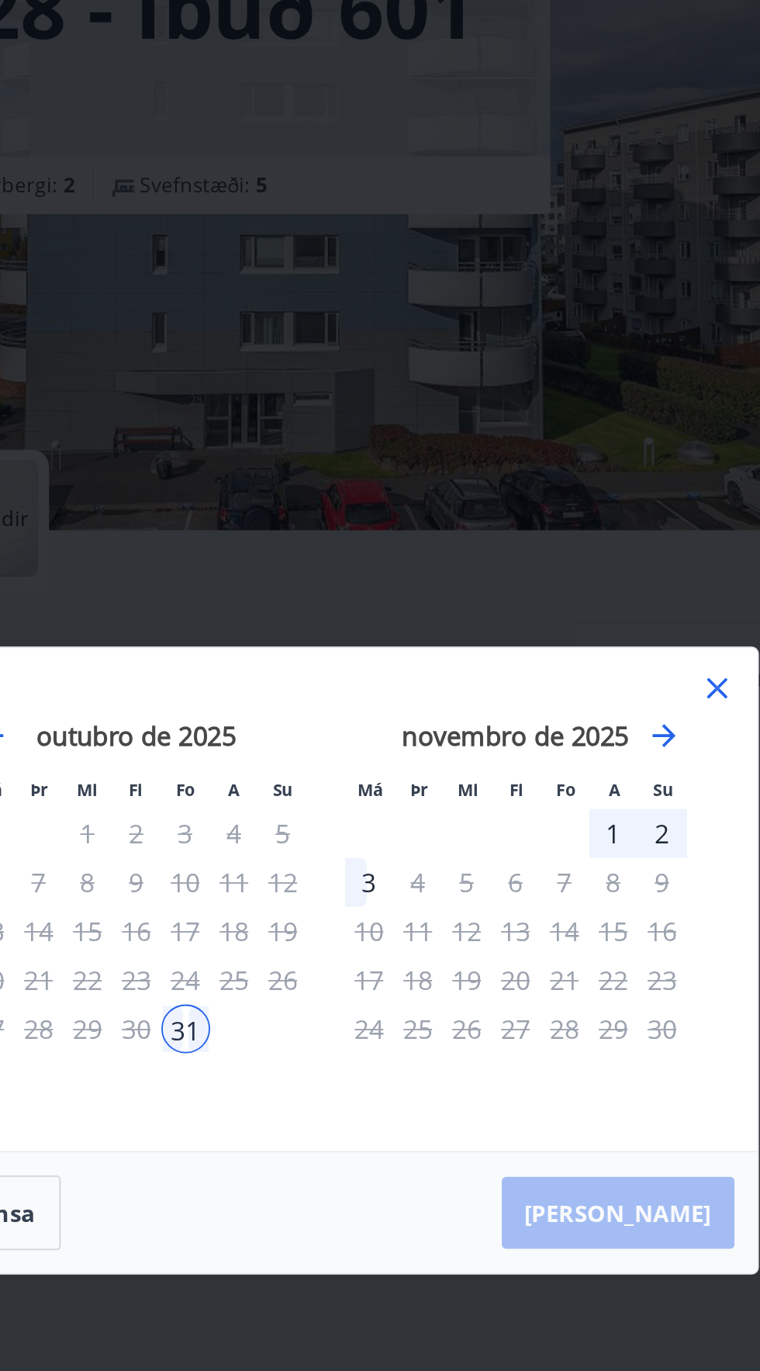
click at [400, 656] on div "3" at bounding box center [403, 643] width 26 height 26
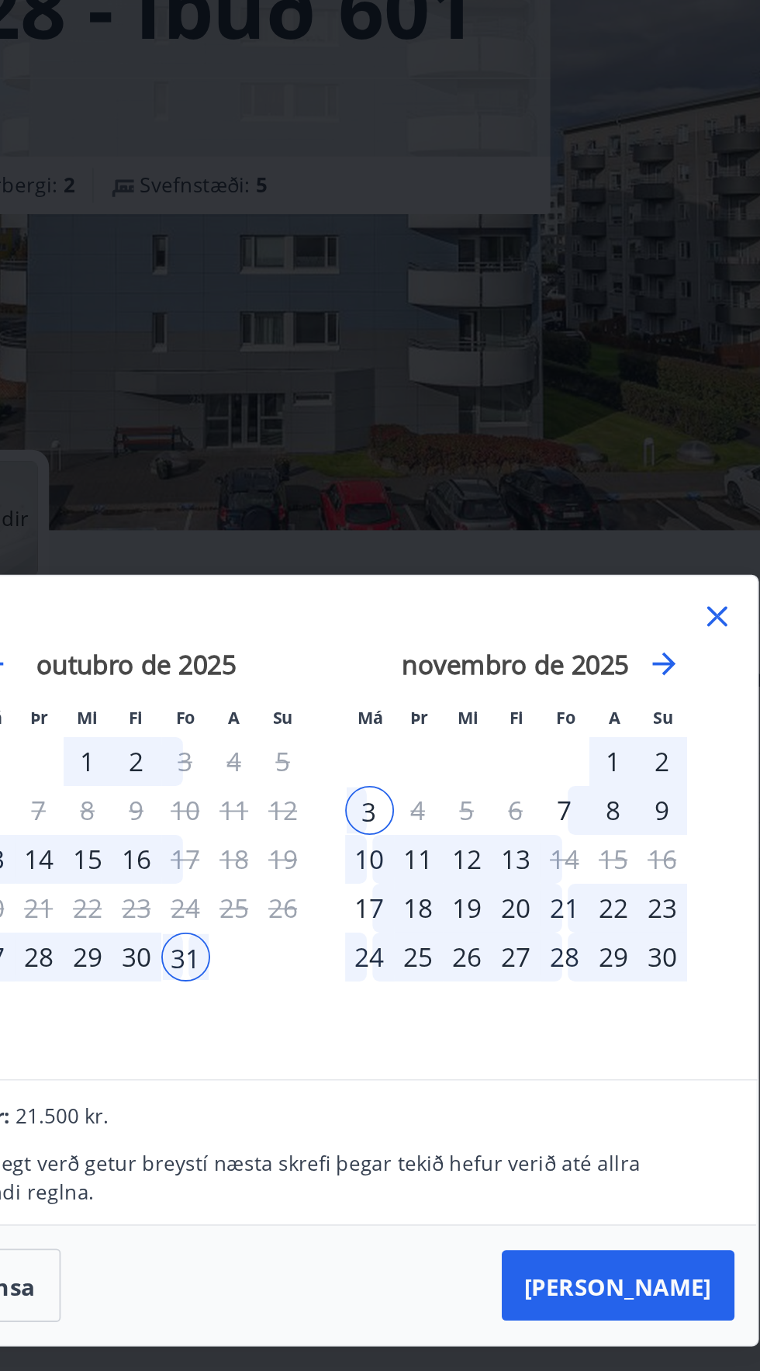
click at [538, 587] on font "1" at bounding box center [535, 578] width 8 height 19
click at [542, 591] on div "1" at bounding box center [534, 578] width 26 height 26
click at [559, 587] on font "2" at bounding box center [561, 578] width 8 height 19
click at [561, 587] on font "2" at bounding box center [561, 578] width 8 height 19
click at [310, 697] on div "31" at bounding box center [303, 683] width 26 height 26
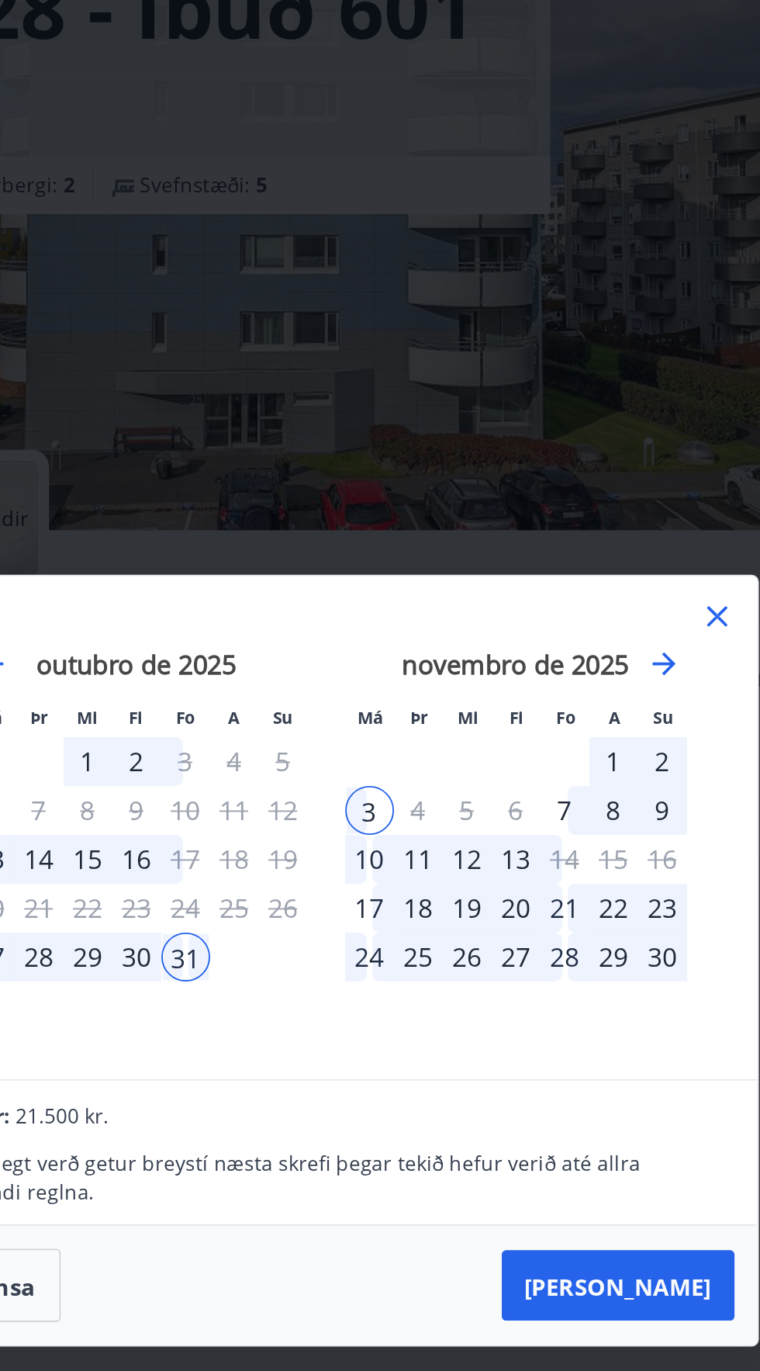
click at [398, 618] on div "3" at bounding box center [403, 604] width 26 height 26
click at [534, 587] on font "1" at bounding box center [535, 578] width 8 height 19
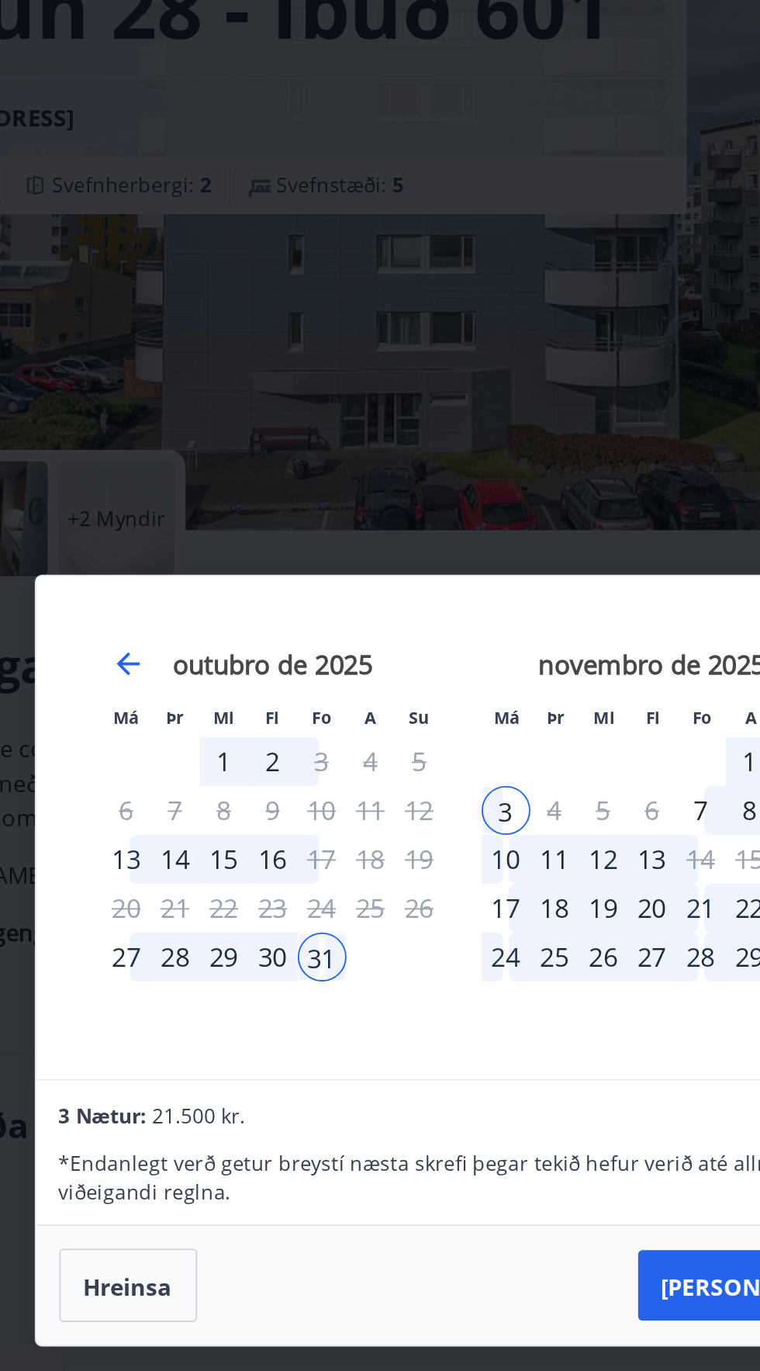
click at [274, 693] on font "30" at bounding box center [277, 683] width 16 height 19
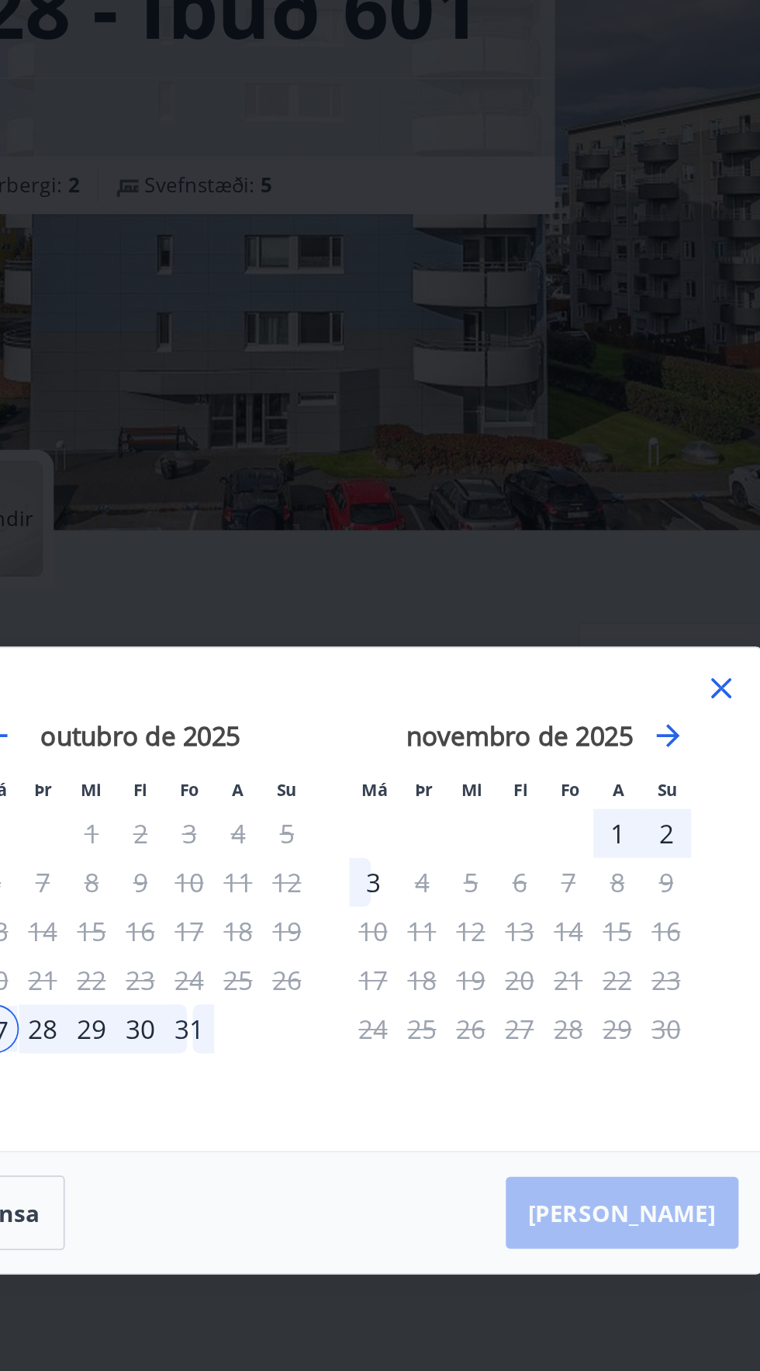
click at [544, 630] on div "1" at bounding box center [534, 617] width 26 height 26
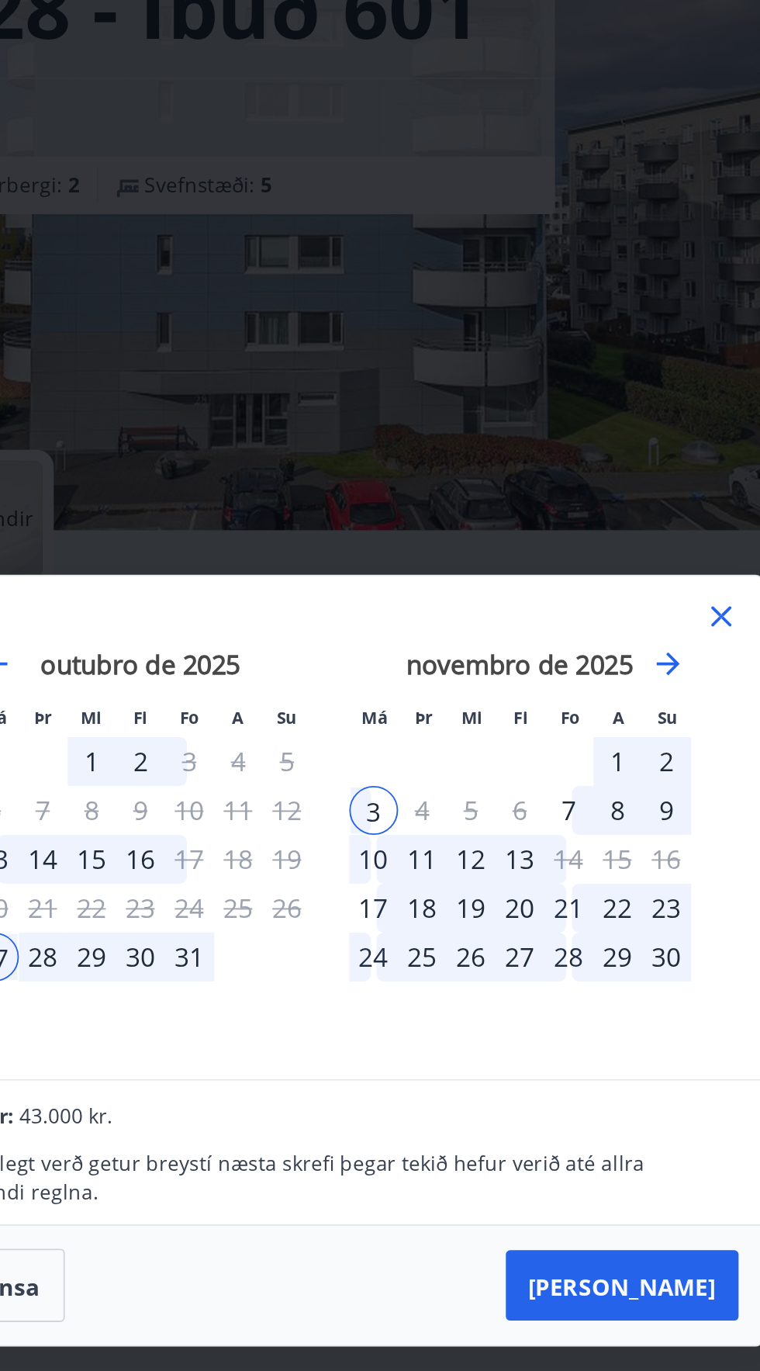
click at [534, 587] on font "1" at bounding box center [535, 578] width 8 height 19
click at [570, 591] on div "2" at bounding box center [561, 578] width 26 height 26
click at [518, 618] on div "7" at bounding box center [508, 604] width 26 height 26
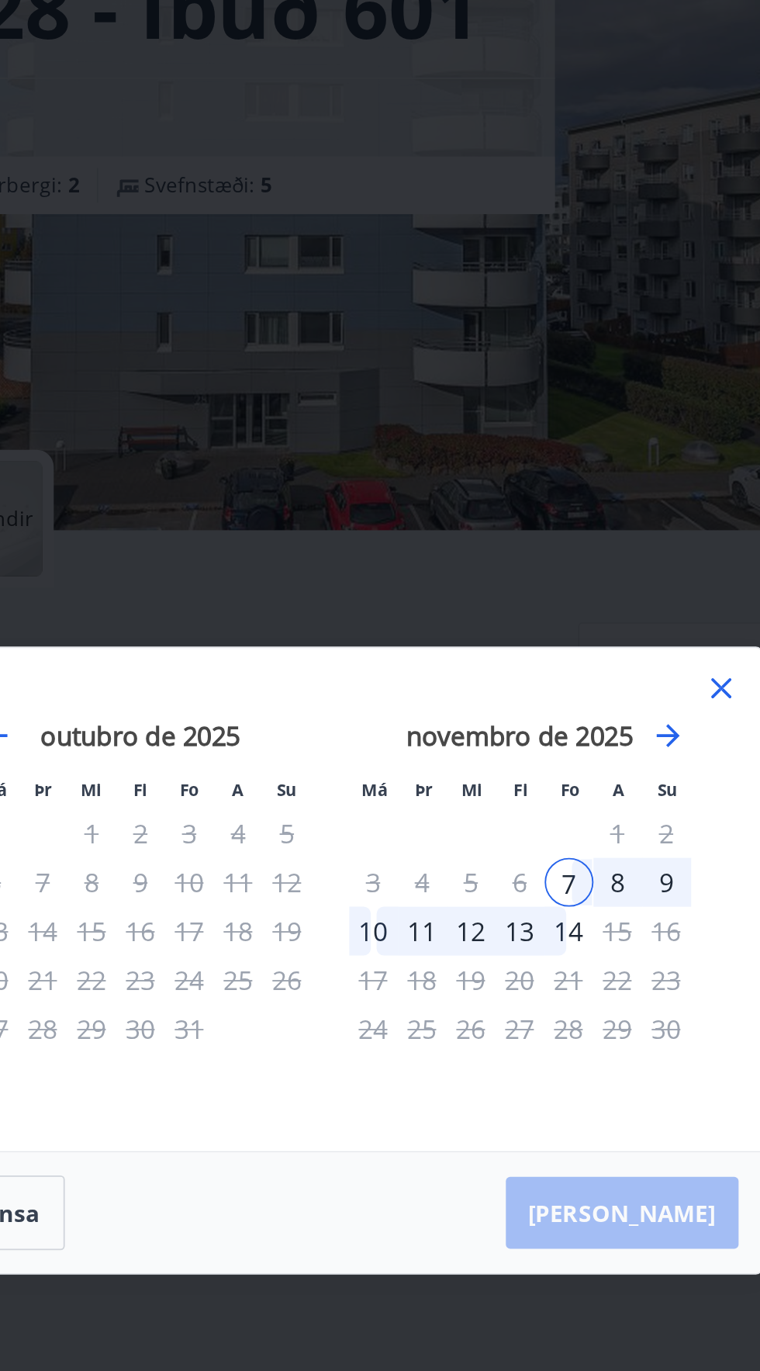
click at [486, 679] on font "13" at bounding box center [482, 669] width 16 height 19
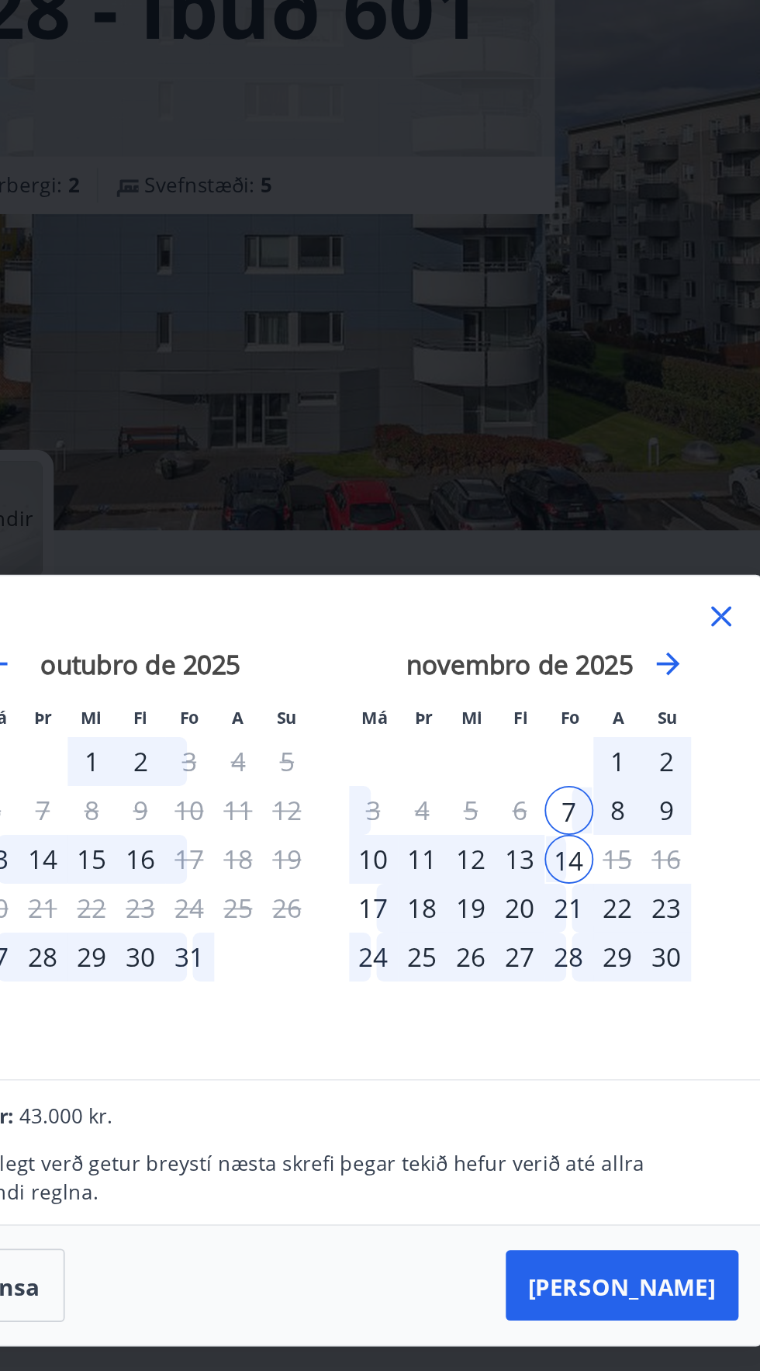
click at [474, 640] on font "13" at bounding box center [482, 631] width 16 height 19
click at [431, 644] on div "11" at bounding box center [429, 631] width 26 height 26
click at [454, 644] on div "12" at bounding box center [455, 631] width 26 height 26
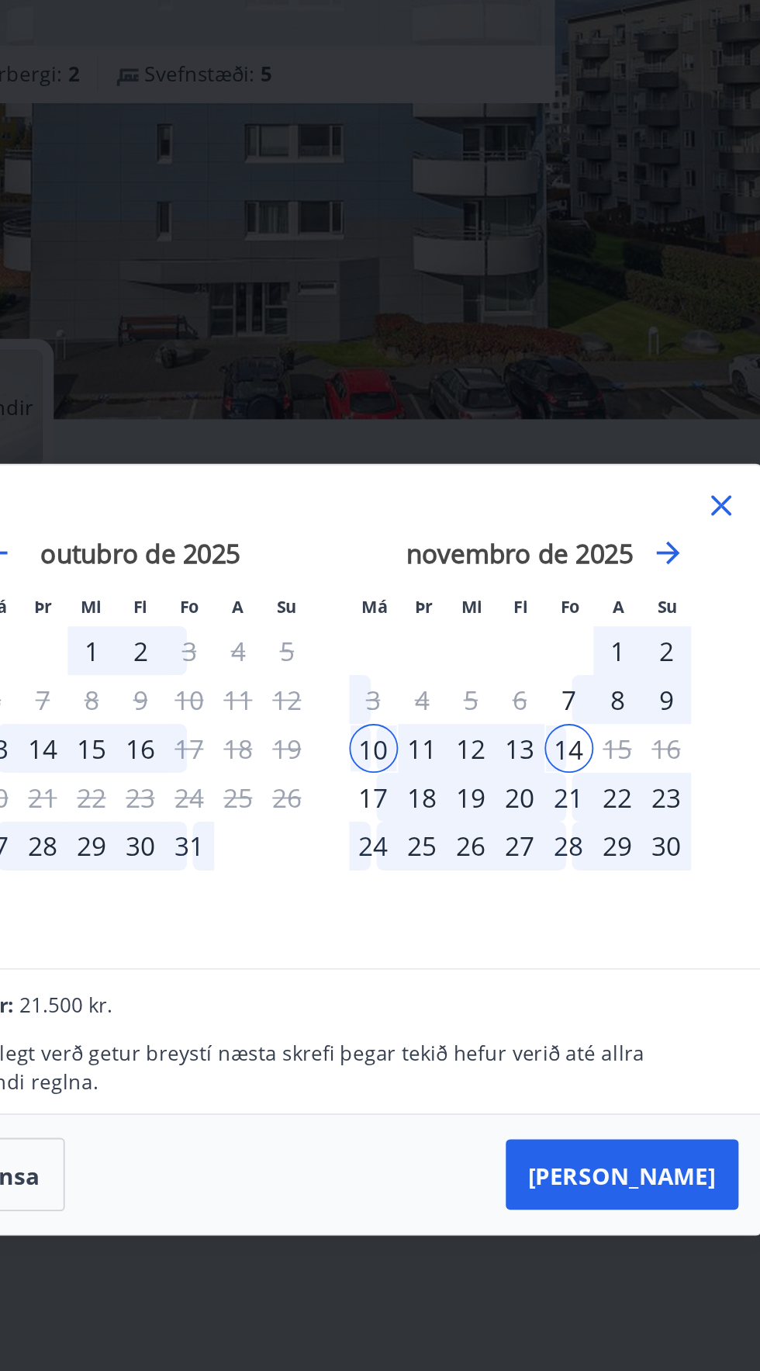
click at [534, 578] on font "1" at bounding box center [535, 578] width 8 height 19
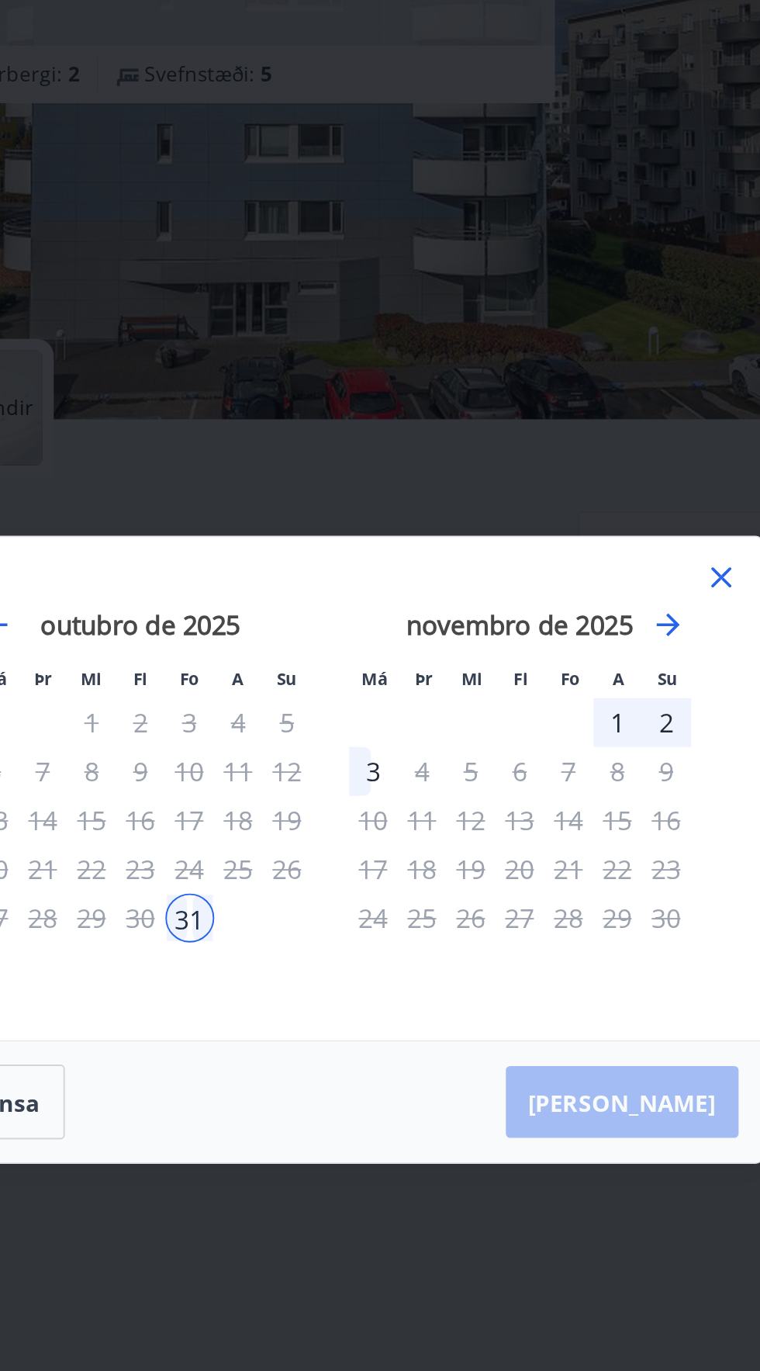
click at [534, 618] on font "1" at bounding box center [535, 617] width 8 height 19
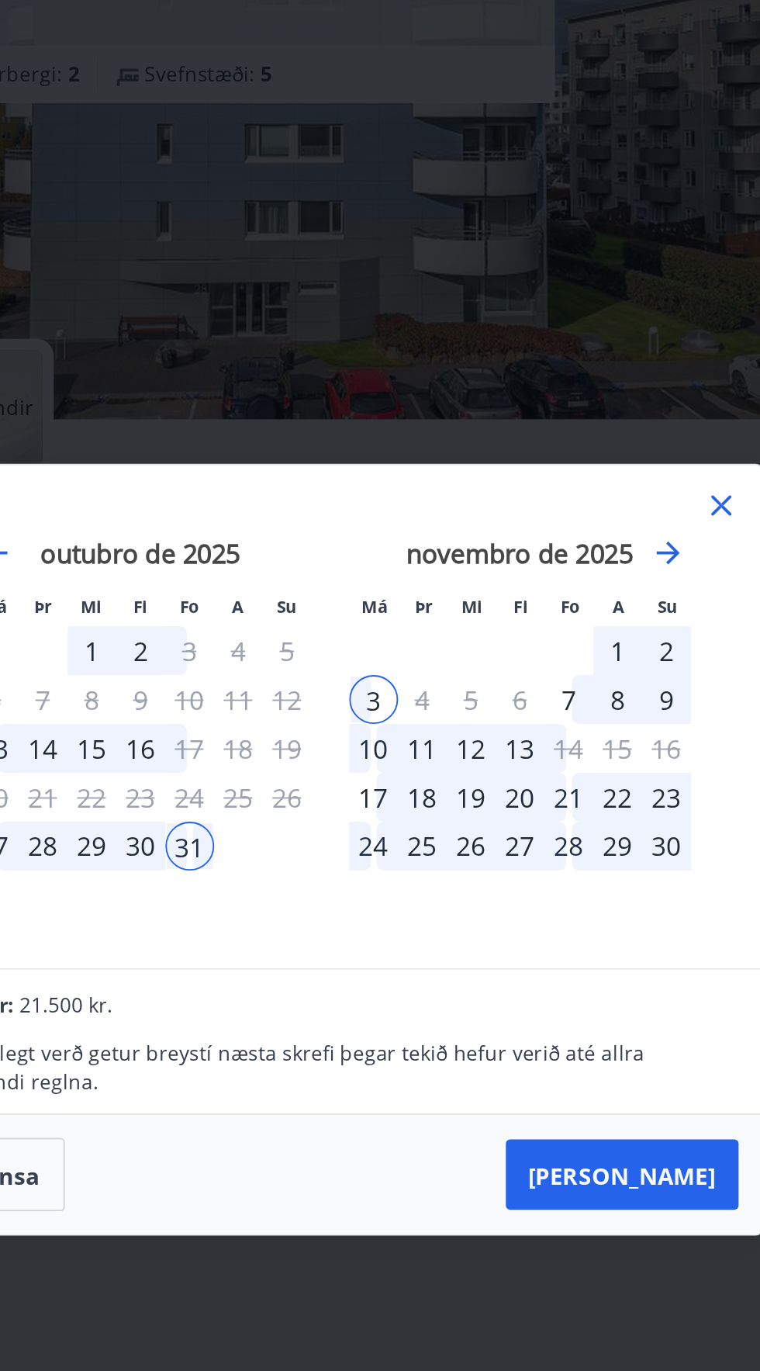
click at [542, 581] on div "1" at bounding box center [534, 578] width 26 height 26
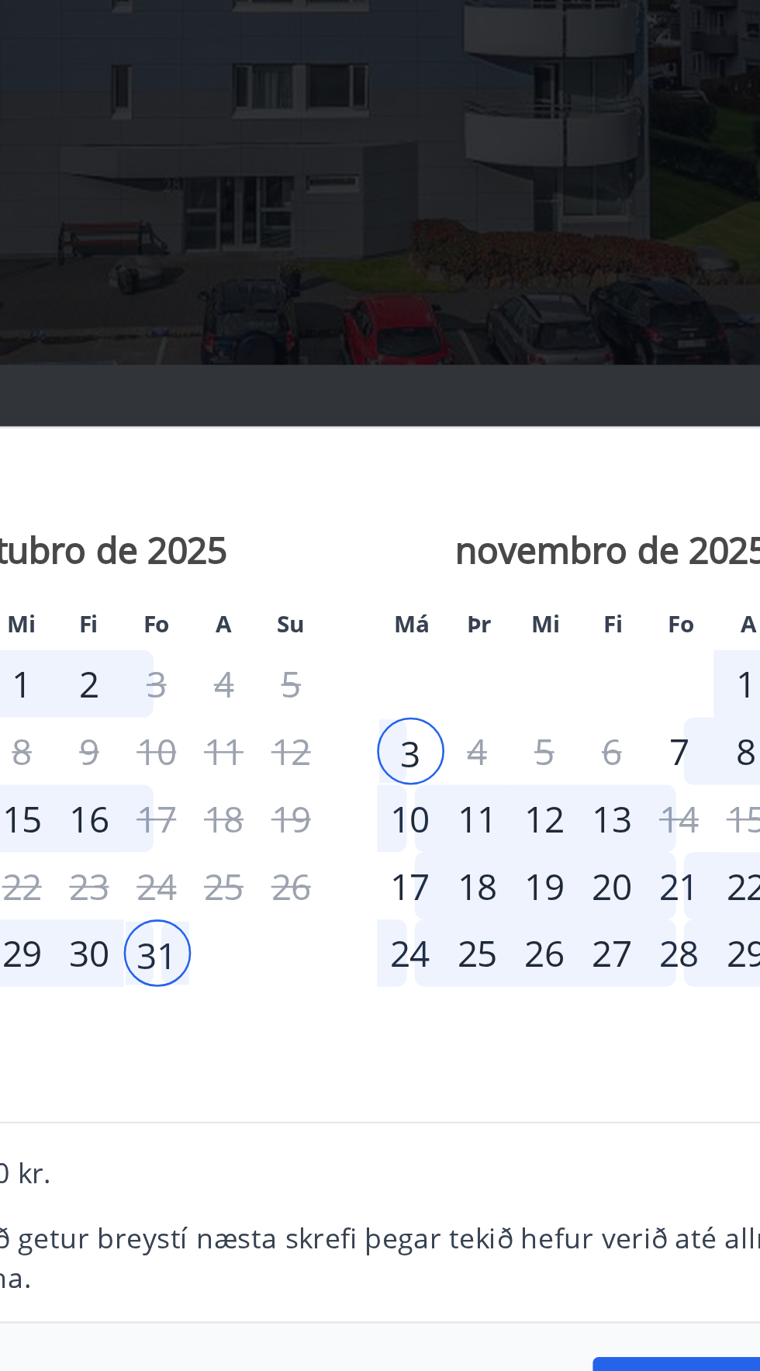
click at [282, 684] on font "30" at bounding box center [277, 683] width 16 height 19
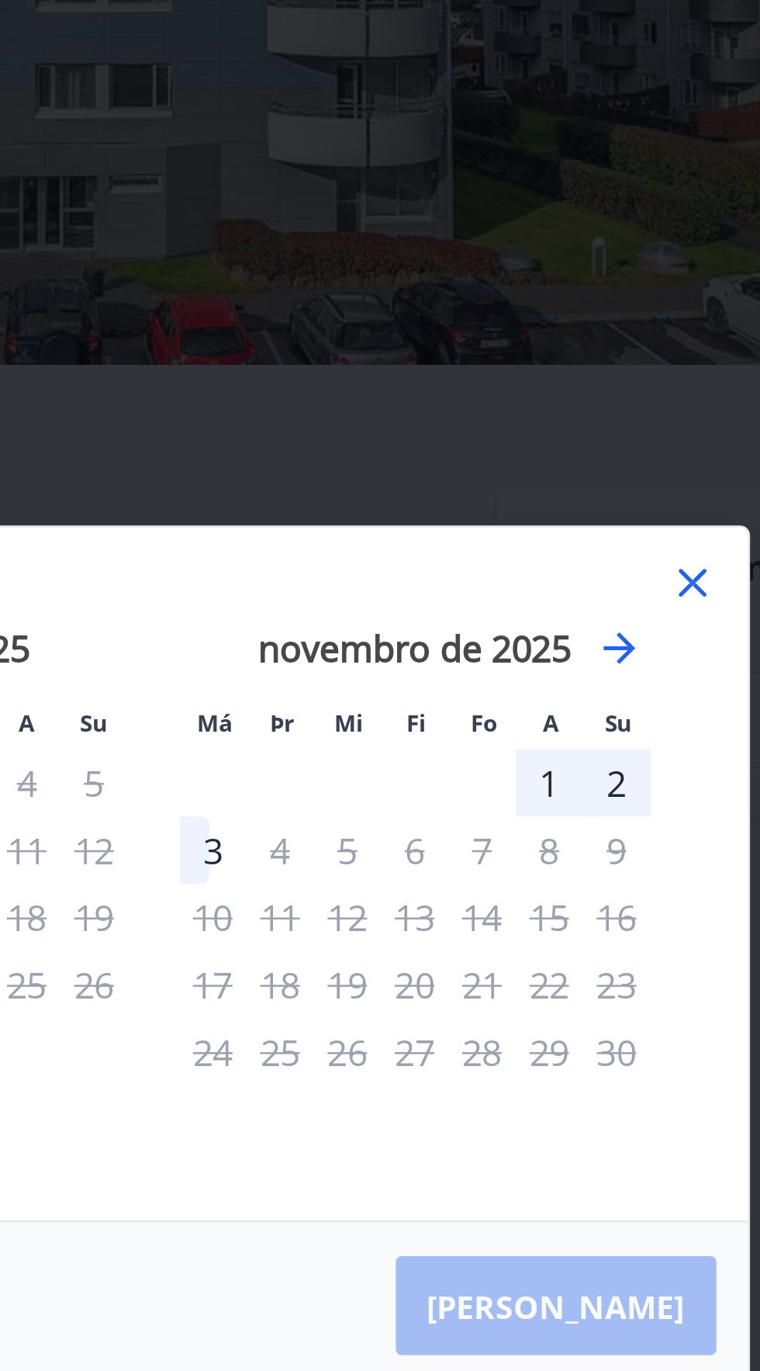
click at [540, 619] on div "1" at bounding box center [534, 617] width 26 height 26
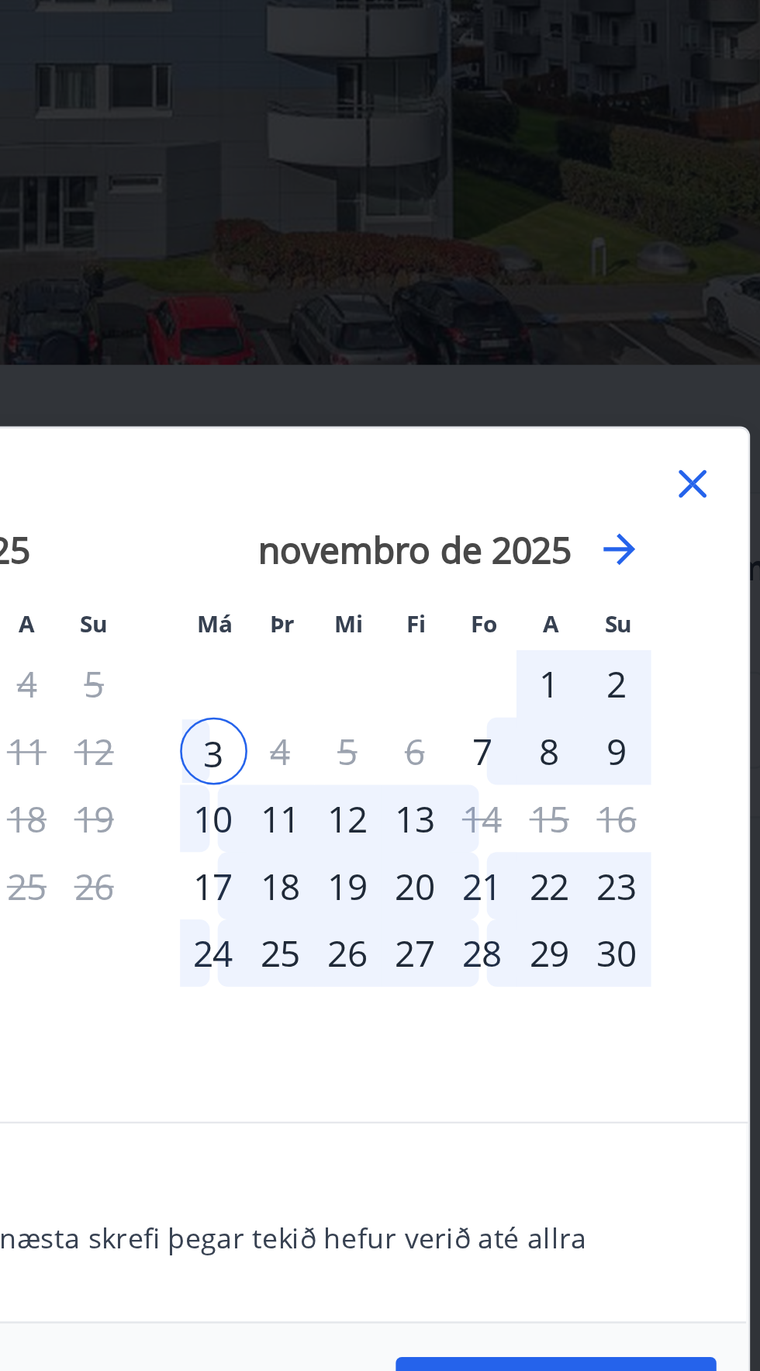
click at [566, 575] on div "2" at bounding box center [561, 578] width 26 height 26
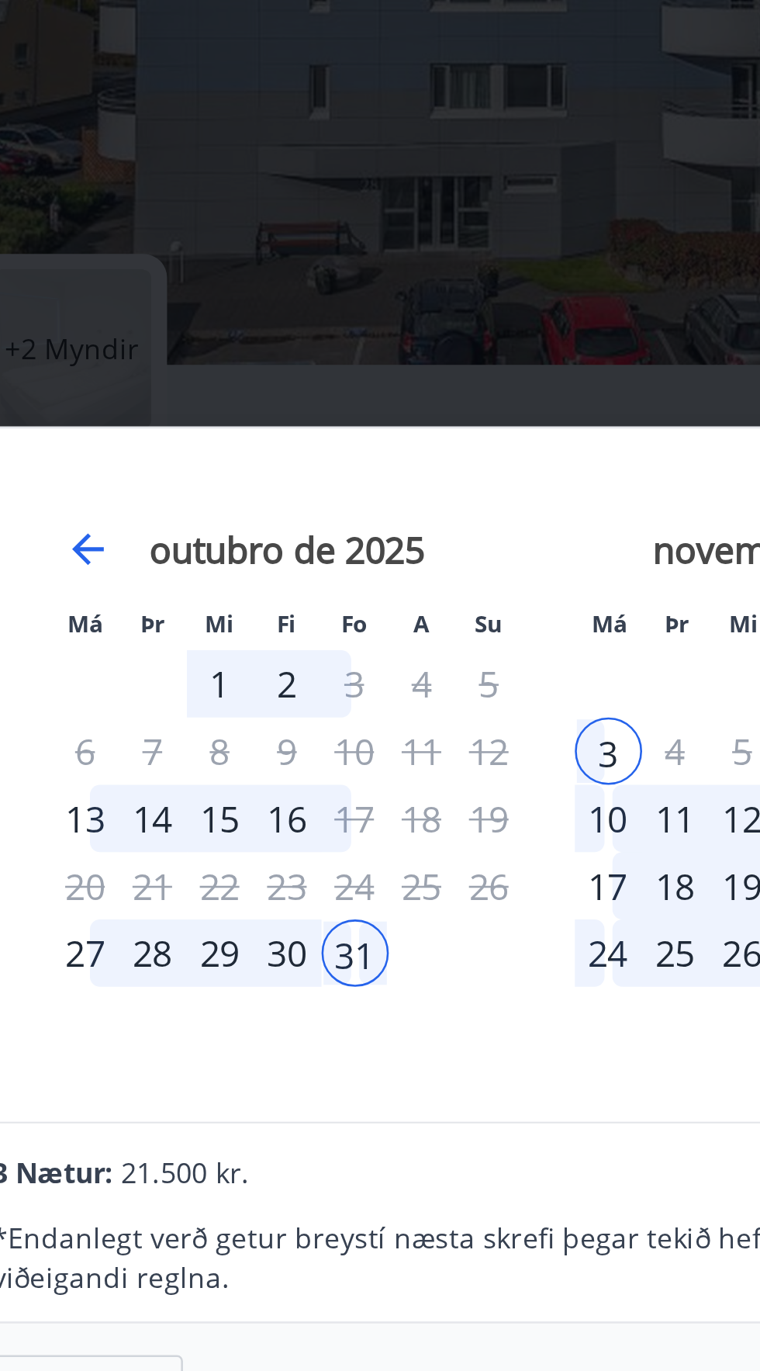
click at [267, 684] on div "30" at bounding box center [277, 683] width 26 height 26
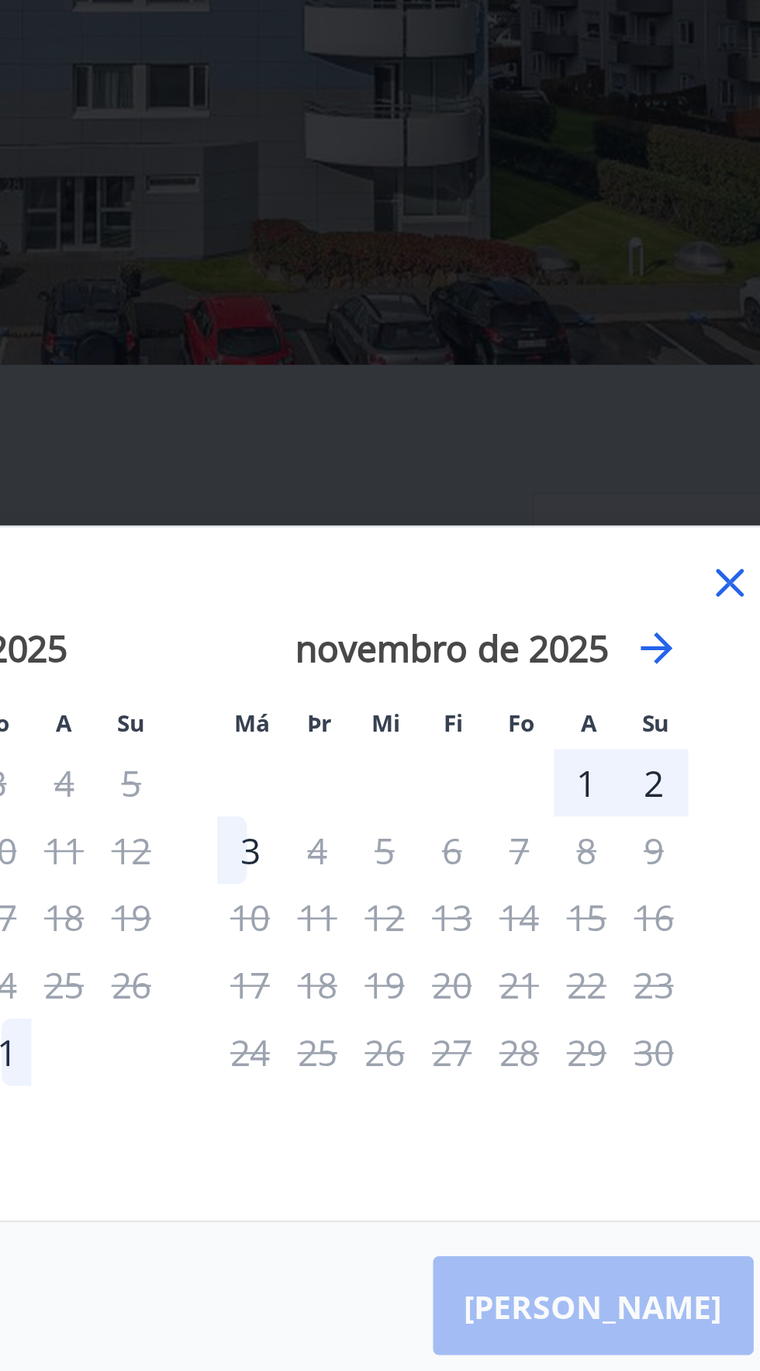
click at [552, 622] on div "2" at bounding box center [561, 617] width 26 height 26
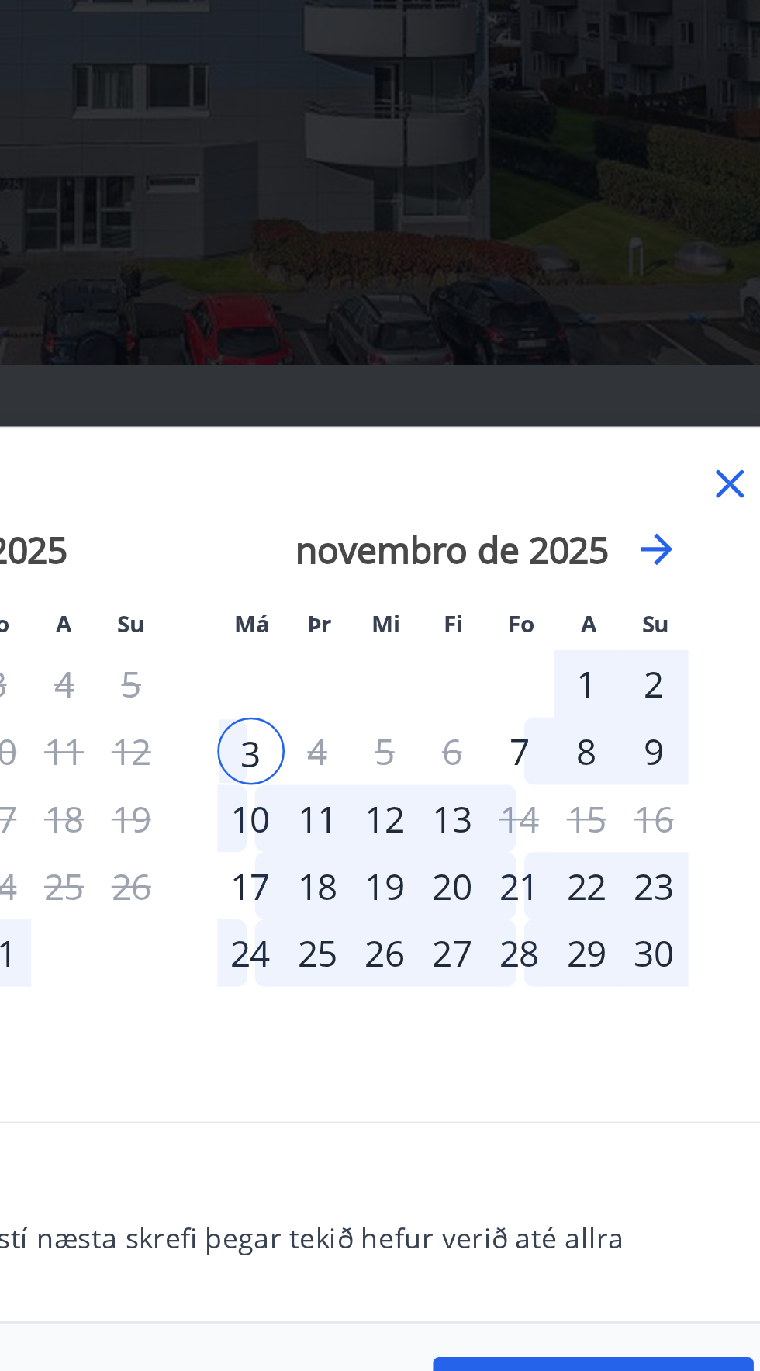
click at [565, 581] on div "2" at bounding box center [561, 578] width 26 height 26
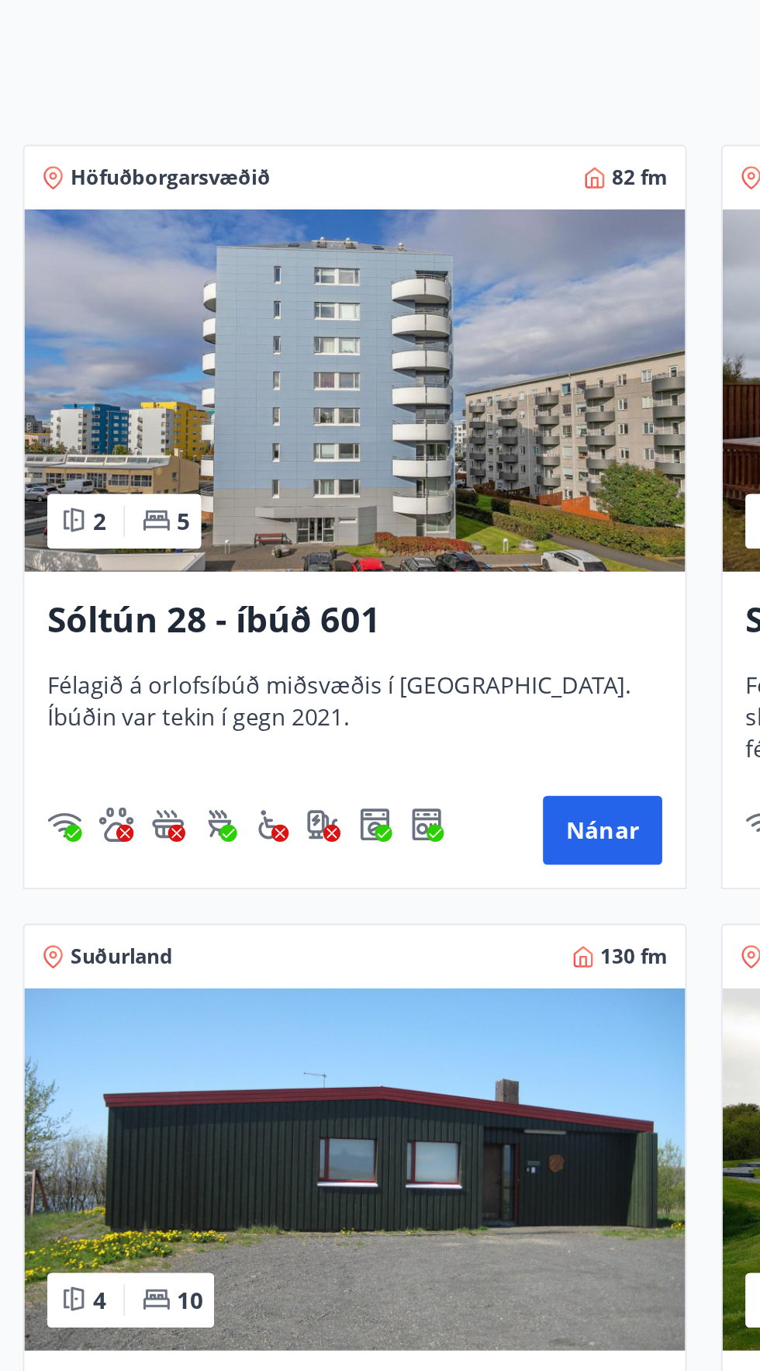
scroll to position [11, 0]
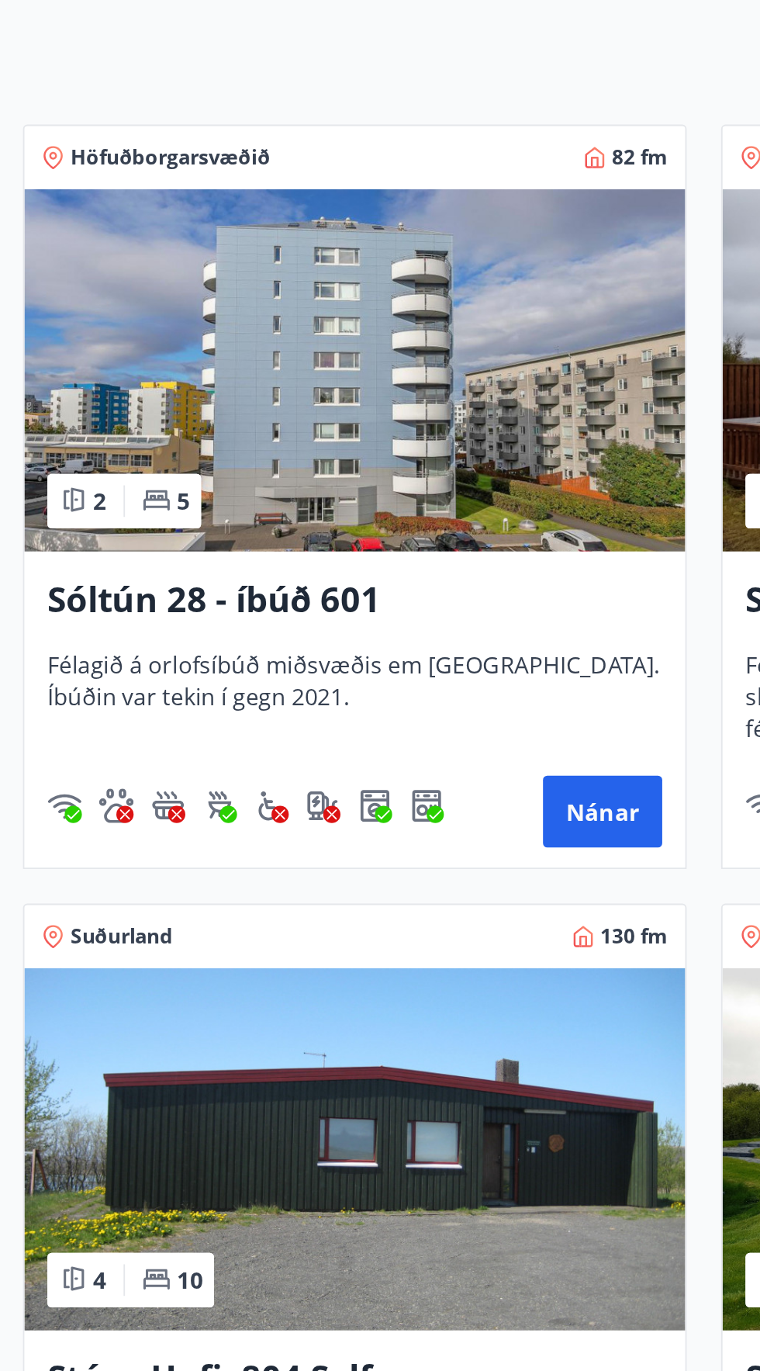
click at [279, 469] on img at bounding box center [191, 466] width 357 height 196
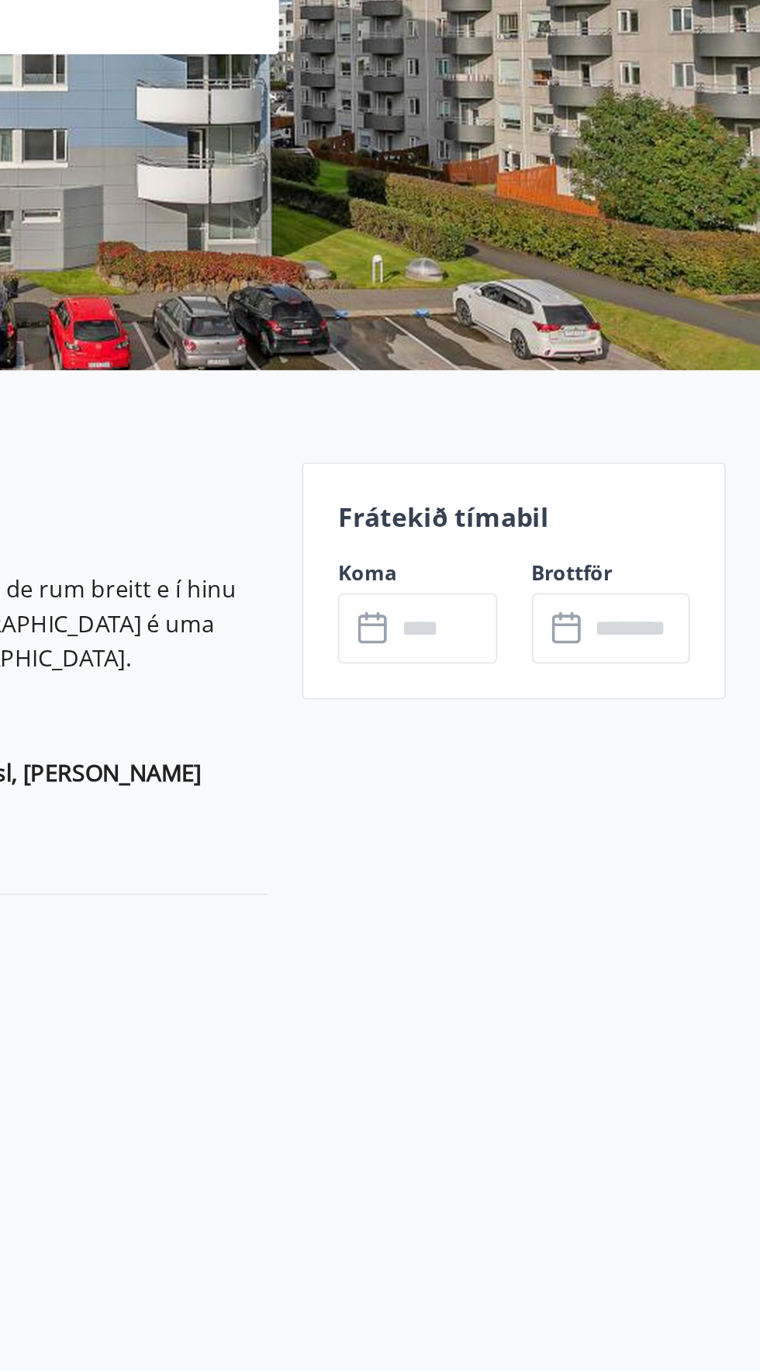
click at [604, 608] on input "text" at bounding box center [590, 605] width 56 height 38
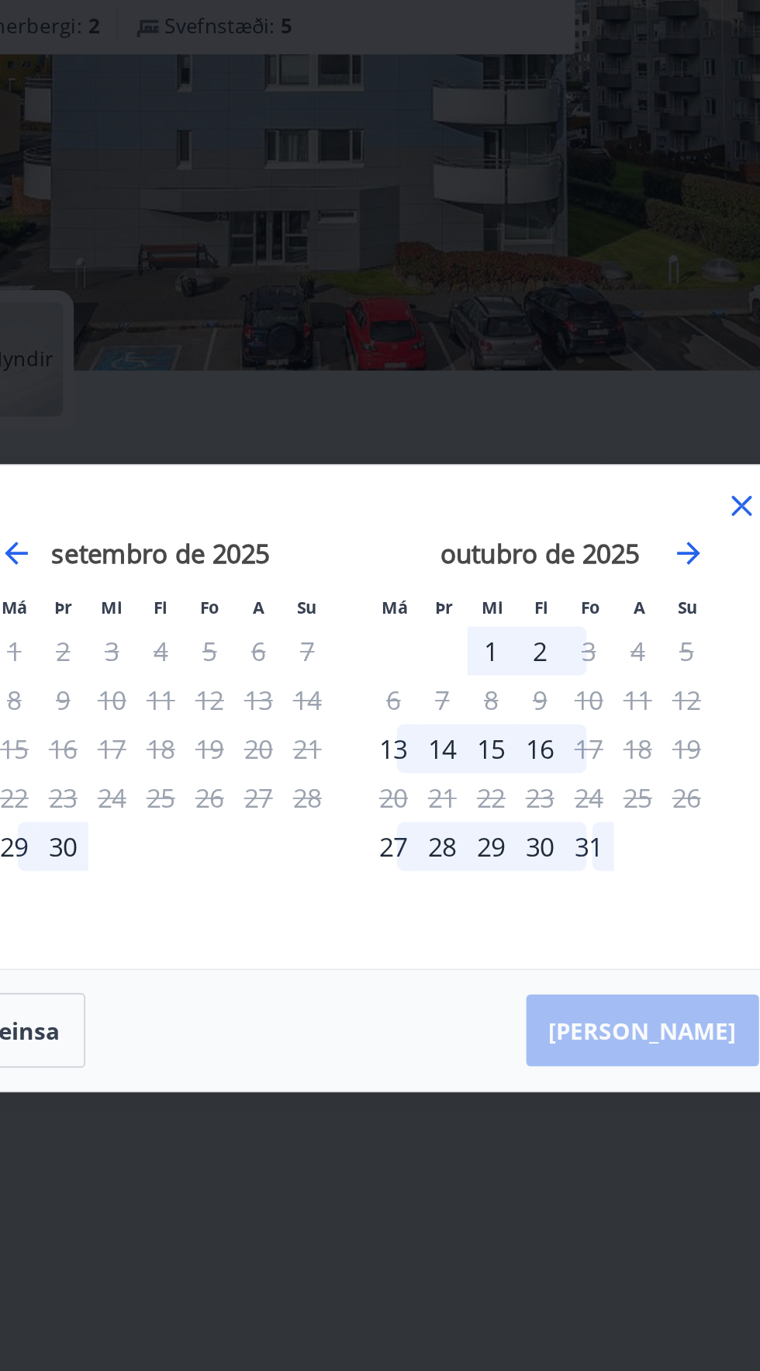
click at [481, 618] on font "2" at bounding box center [482, 617] width 8 height 19
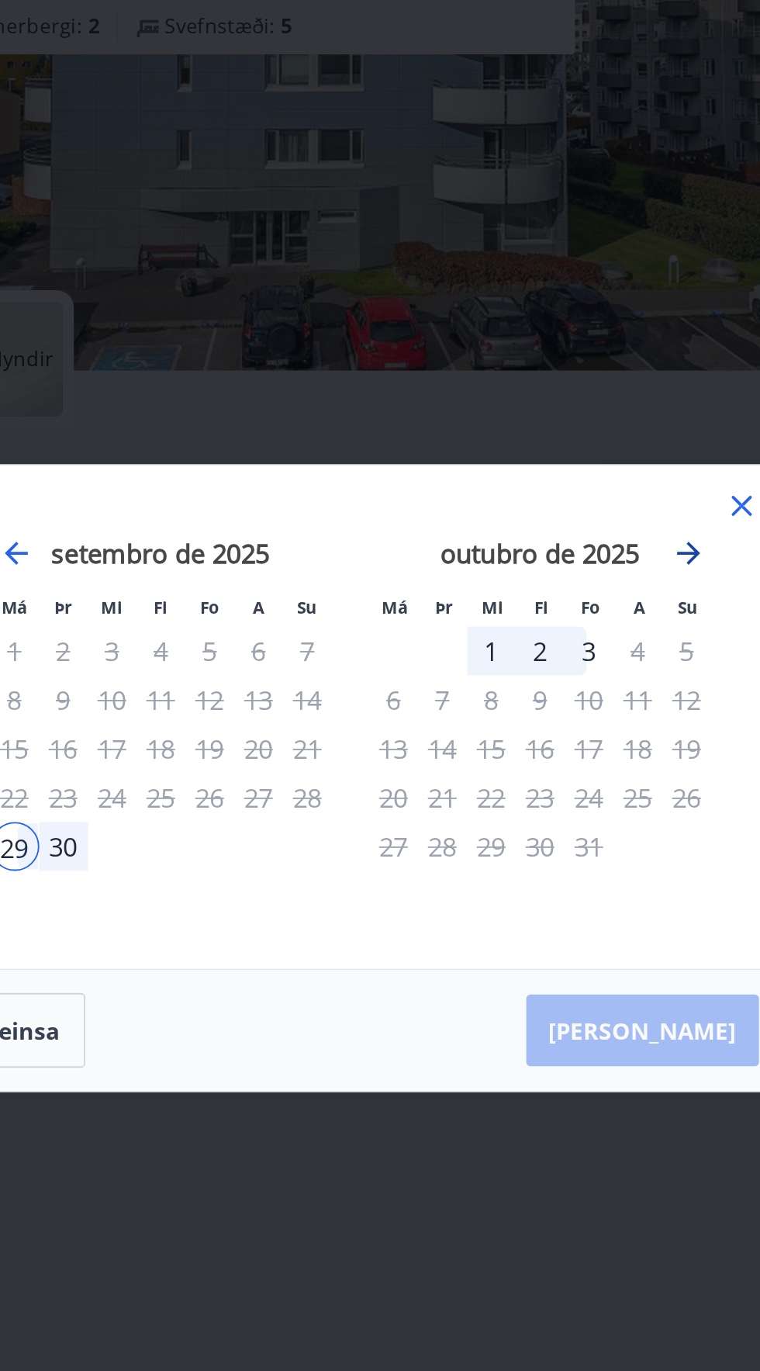
click at [561, 566] on icon "Avance para mudar para o próximo mês." at bounding box center [562, 564] width 12 height 12
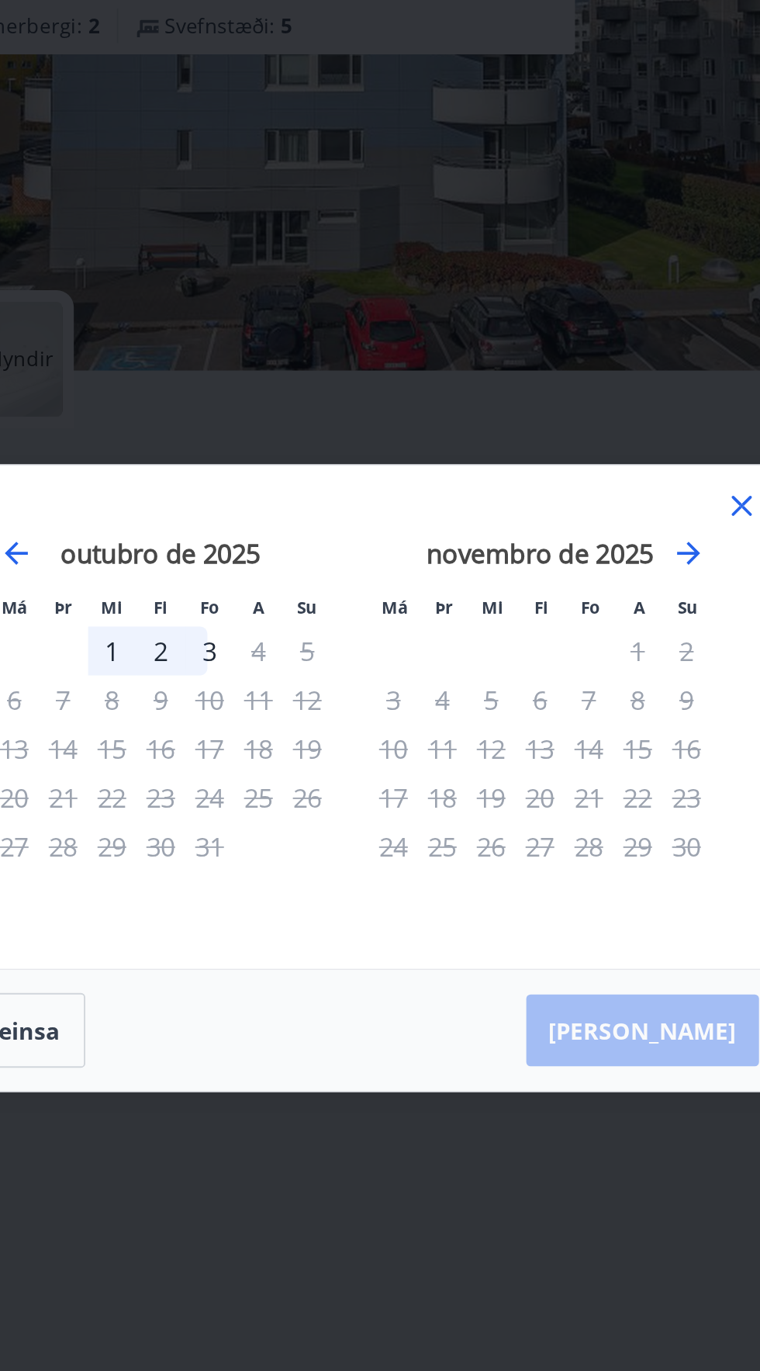
click at [568, 617] on div "2" at bounding box center [561, 617] width 26 height 26
click at [312, 732] on div "31" at bounding box center [303, 722] width 26 height 26
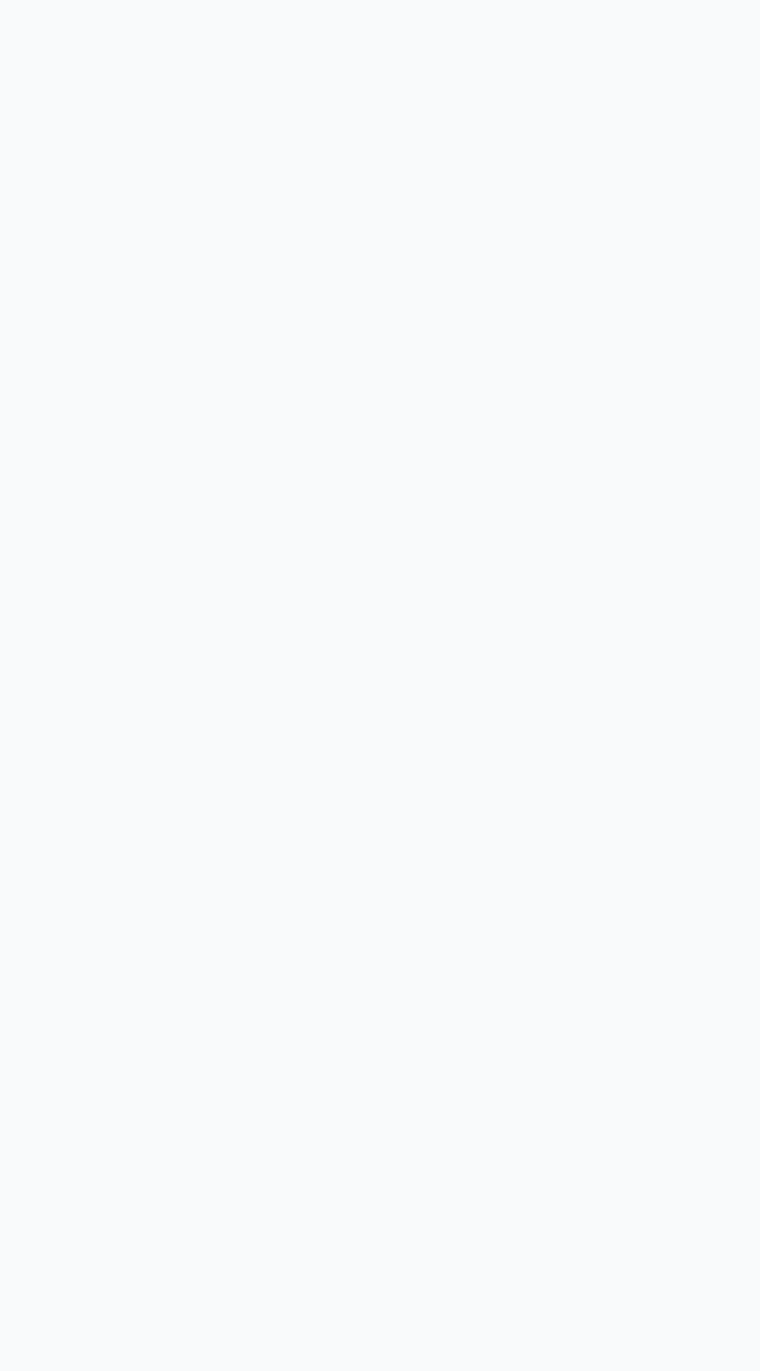
scroll to position [11, 0]
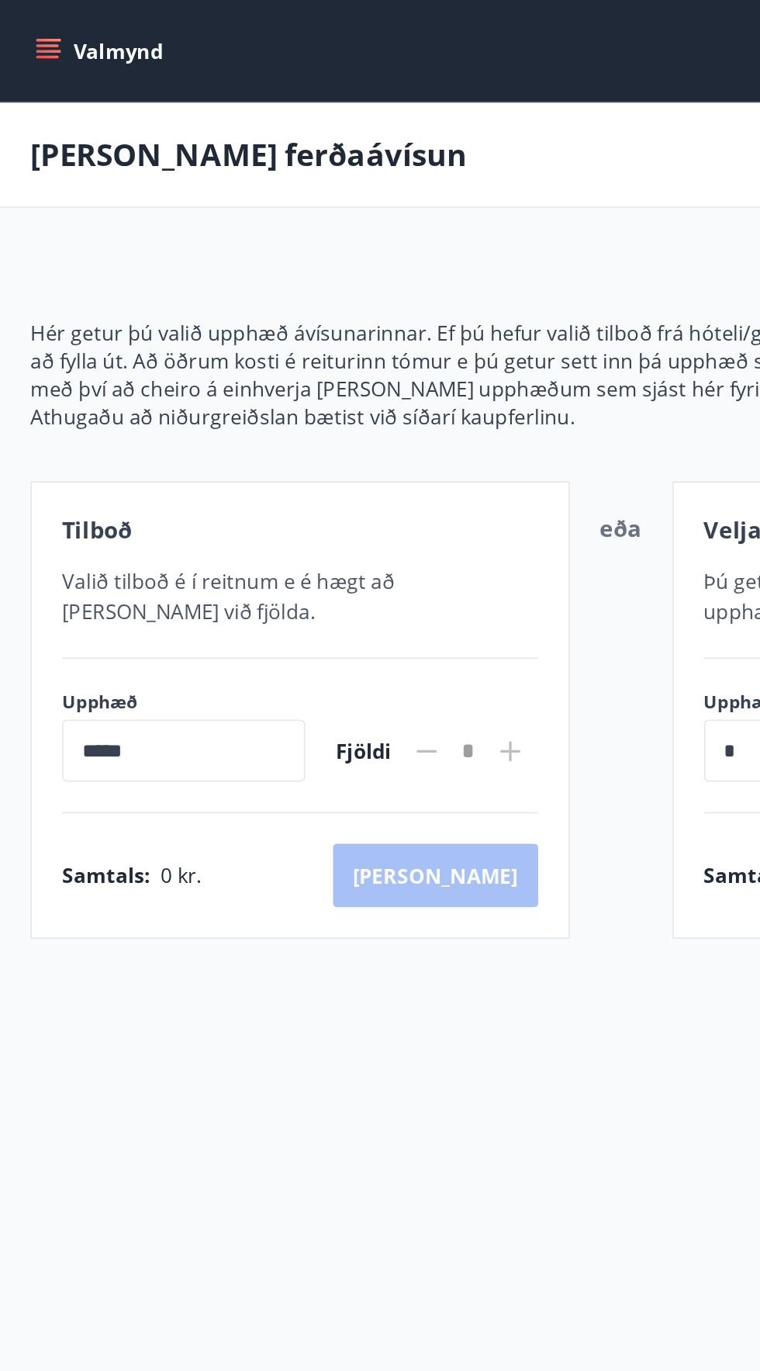
click at [29, 34] on icon "menu" at bounding box center [30, 35] width 14 height 2
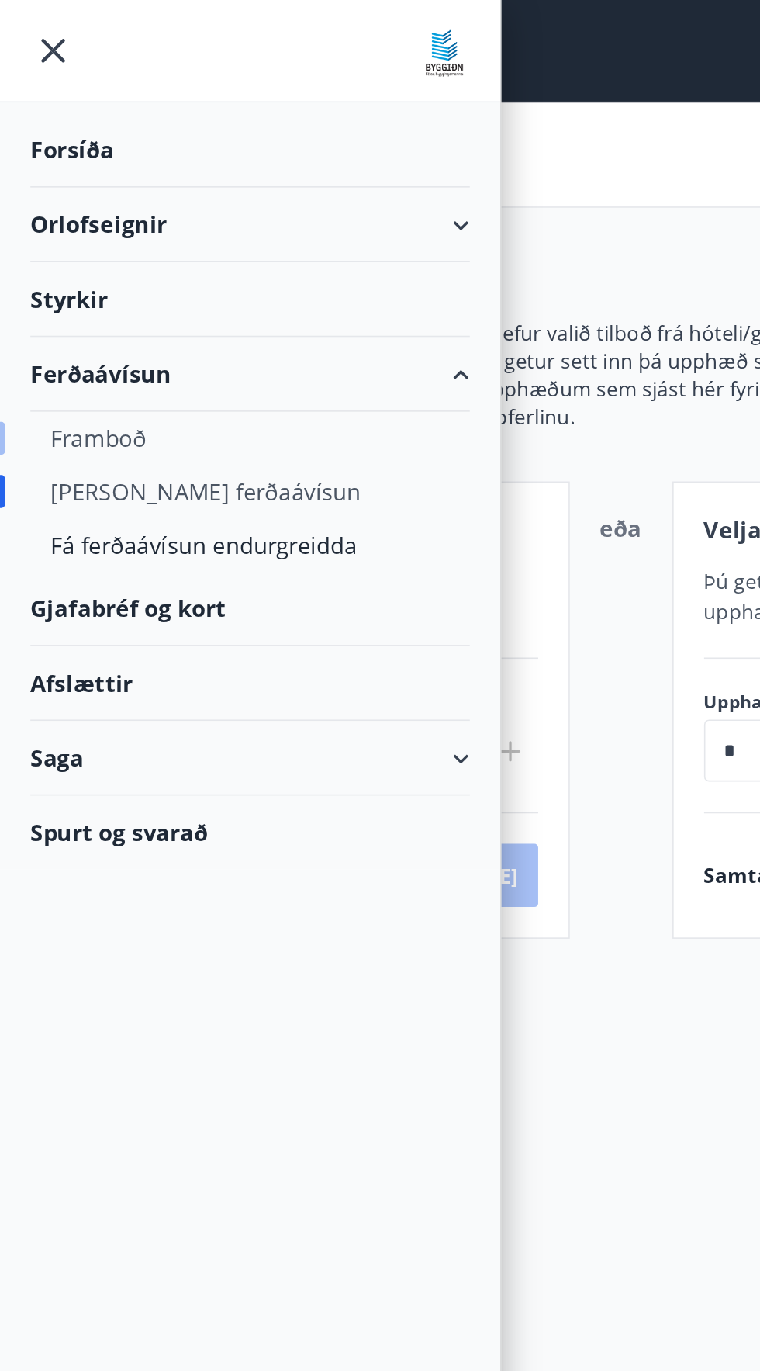
click at [52, 264] on font "Framboð" at bounding box center [60, 268] width 59 height 19
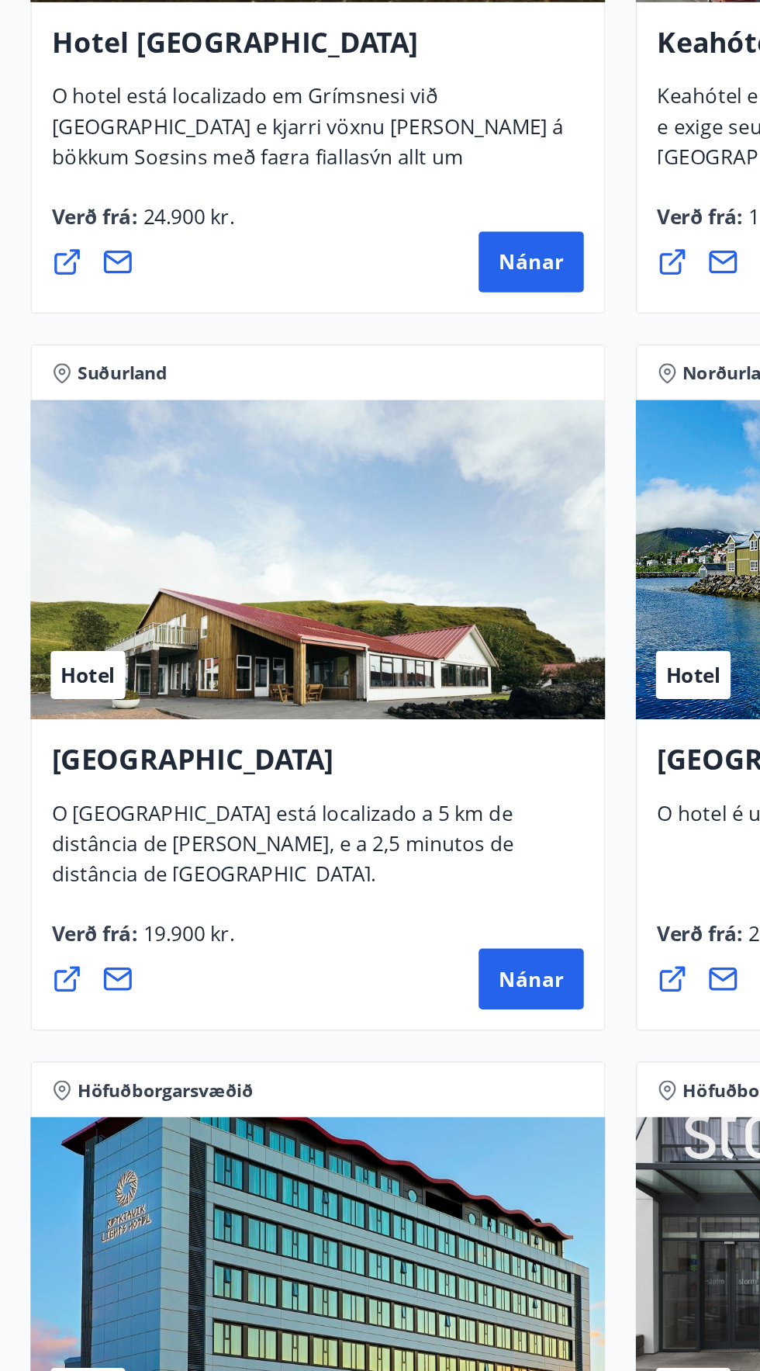
scroll to position [862, 0]
click at [148, 877] on div "Hotel" at bounding box center [195, 875] width 352 height 196
click at [286, 939] on div "Hotel" at bounding box center [195, 875] width 352 height 196
click at [108, 909] on div "Hotel" at bounding box center [195, 875] width 352 height 196
click at [343, 1131] on font "Nánar" at bounding box center [326, 1131] width 40 height 17
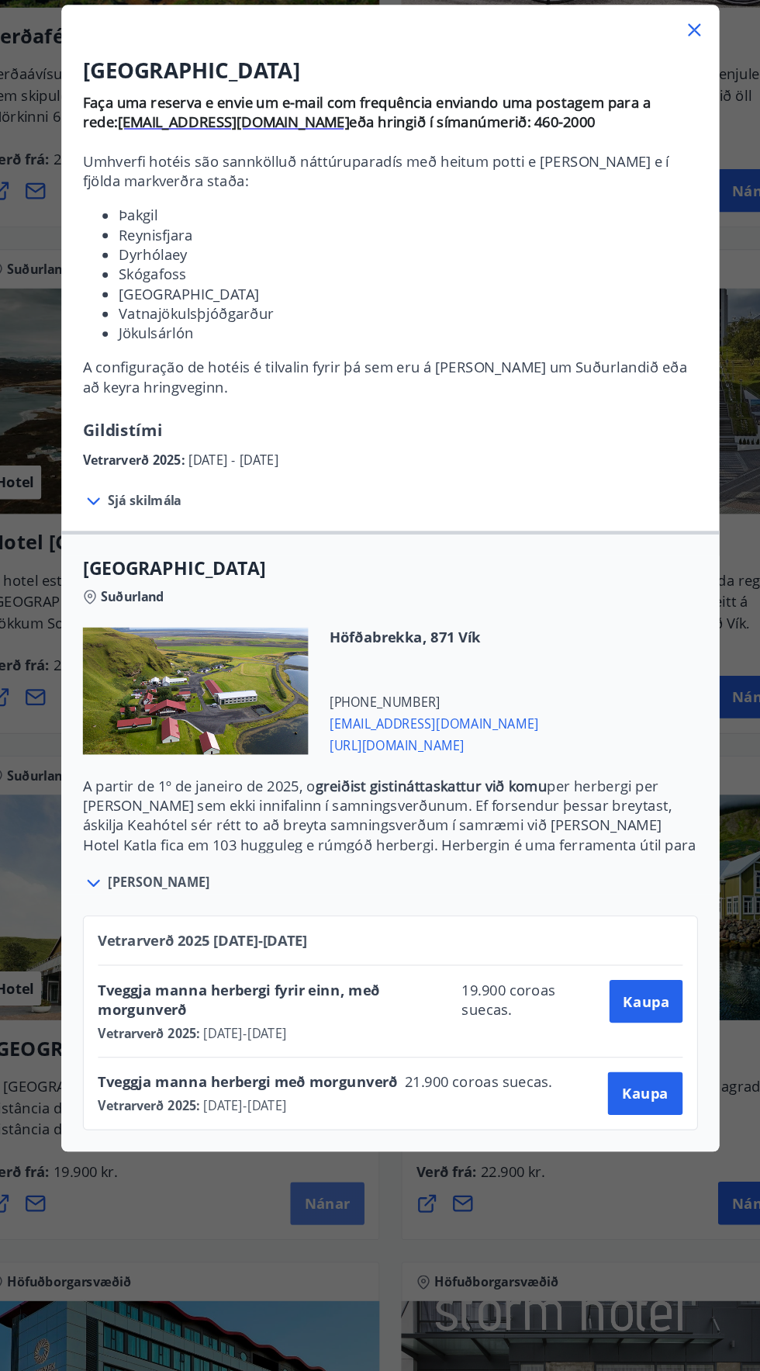
scroll to position [860, 0]
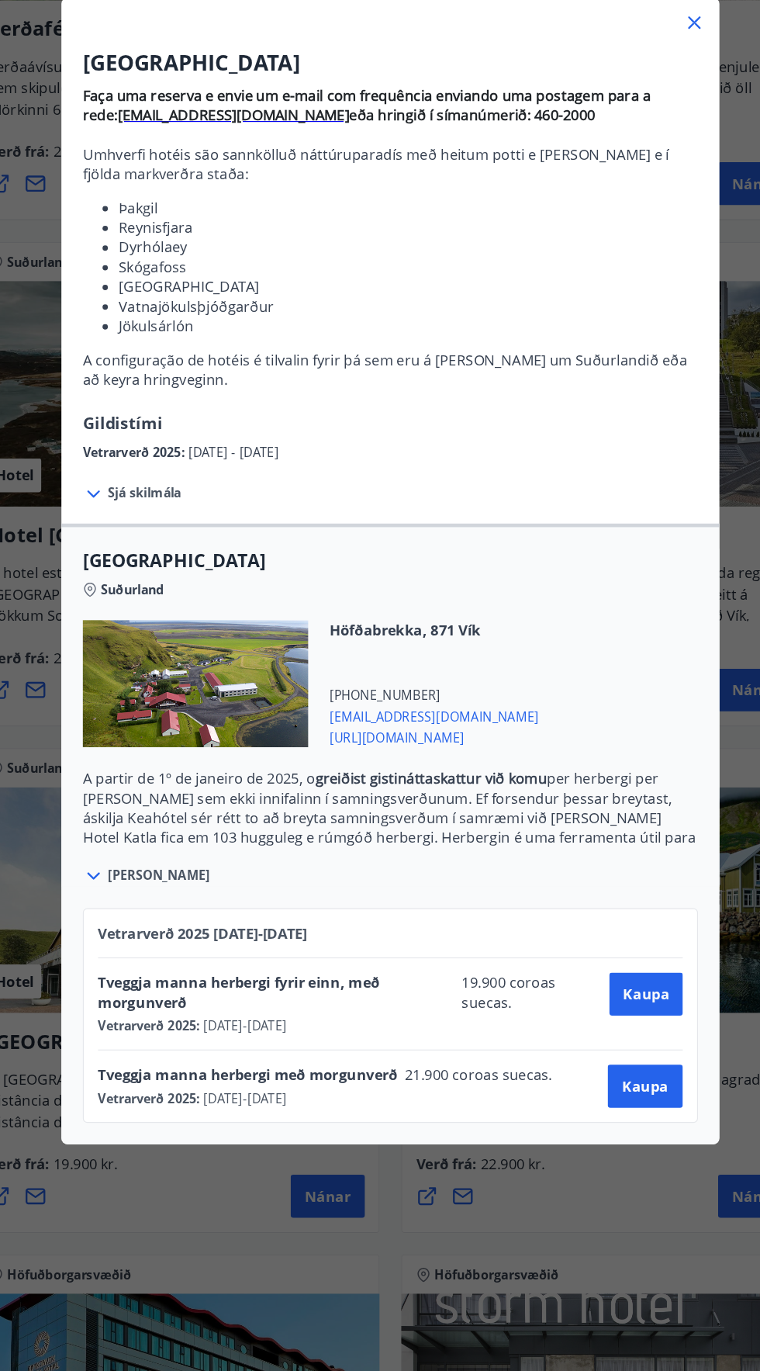
click at [636, 119] on icon at bounding box center [644, 115] width 19 height 19
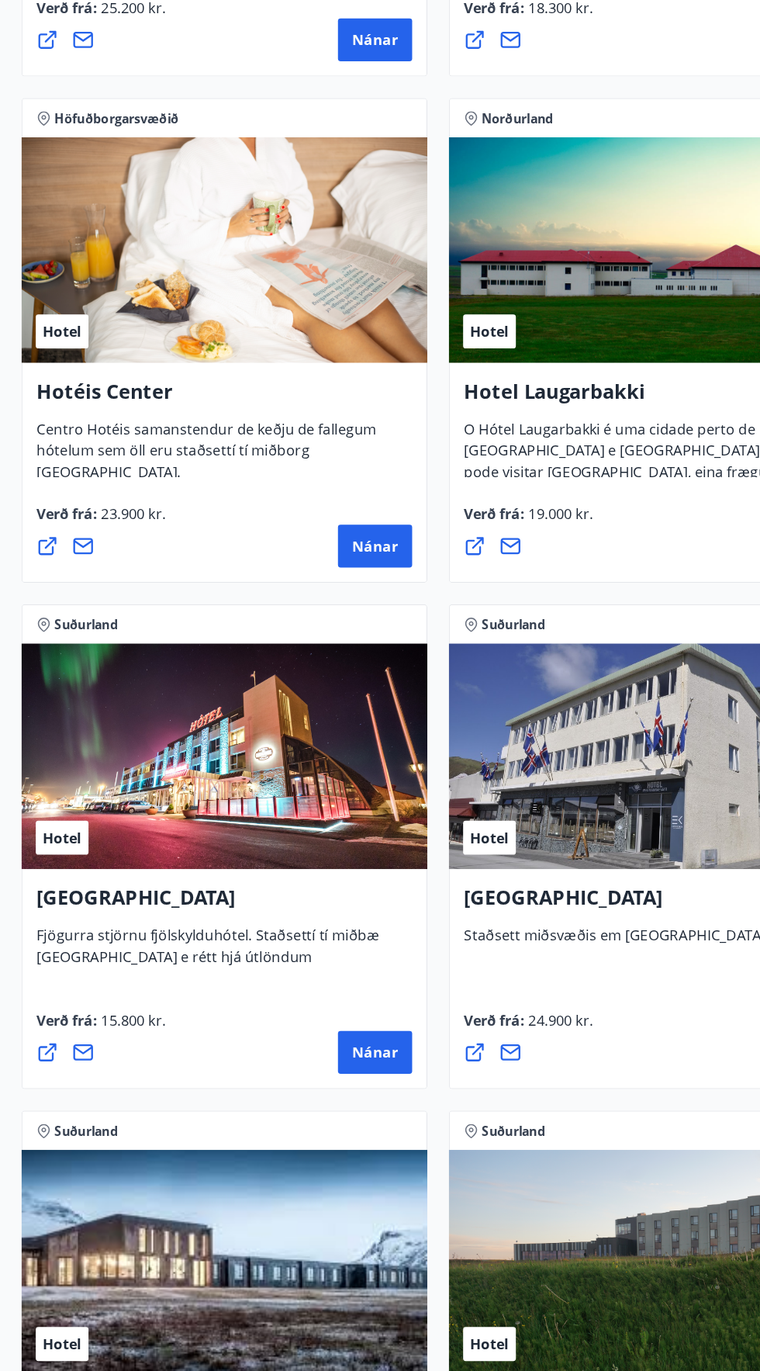
scroll to position [4867, 0]
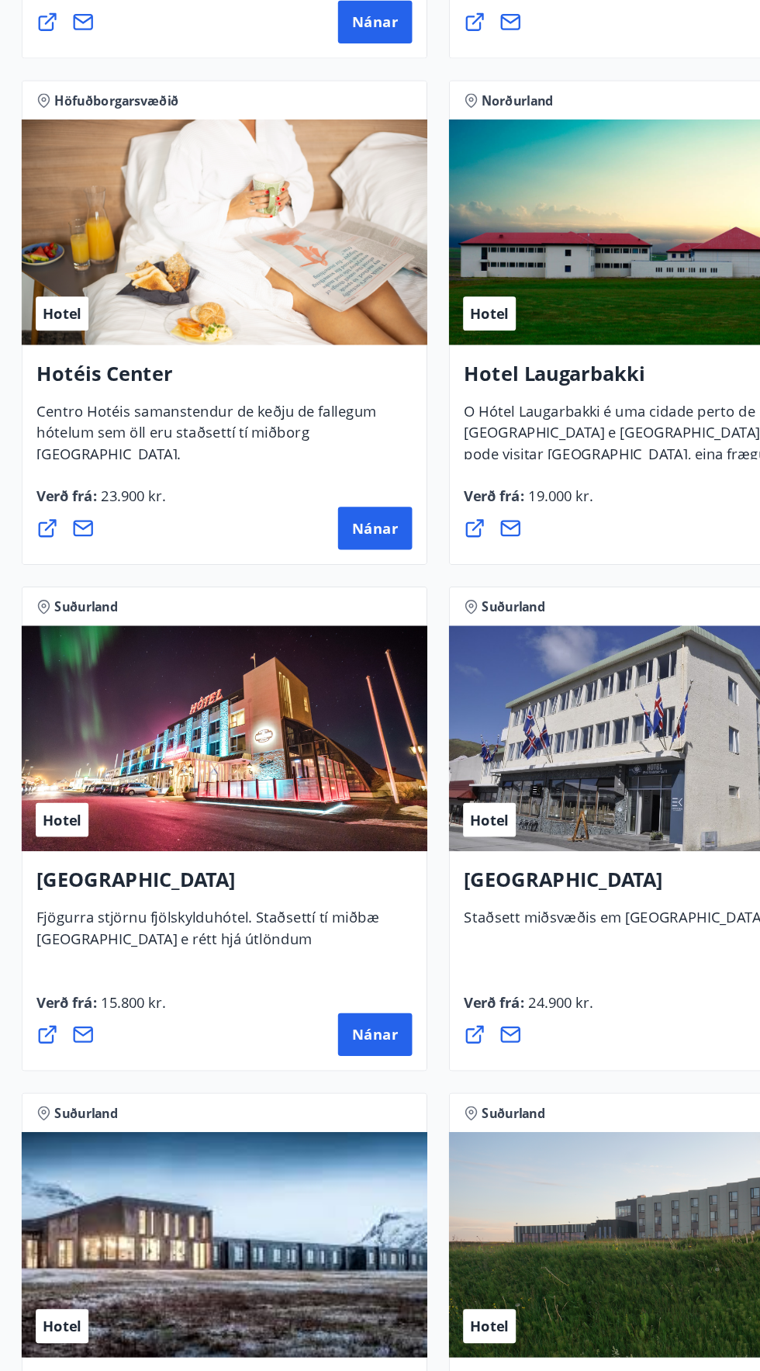
click at [294, 830] on div "Hotel" at bounding box center [195, 823] width 352 height 196
click at [338, 1068] on button "Nánar" at bounding box center [325, 1079] width 64 height 37
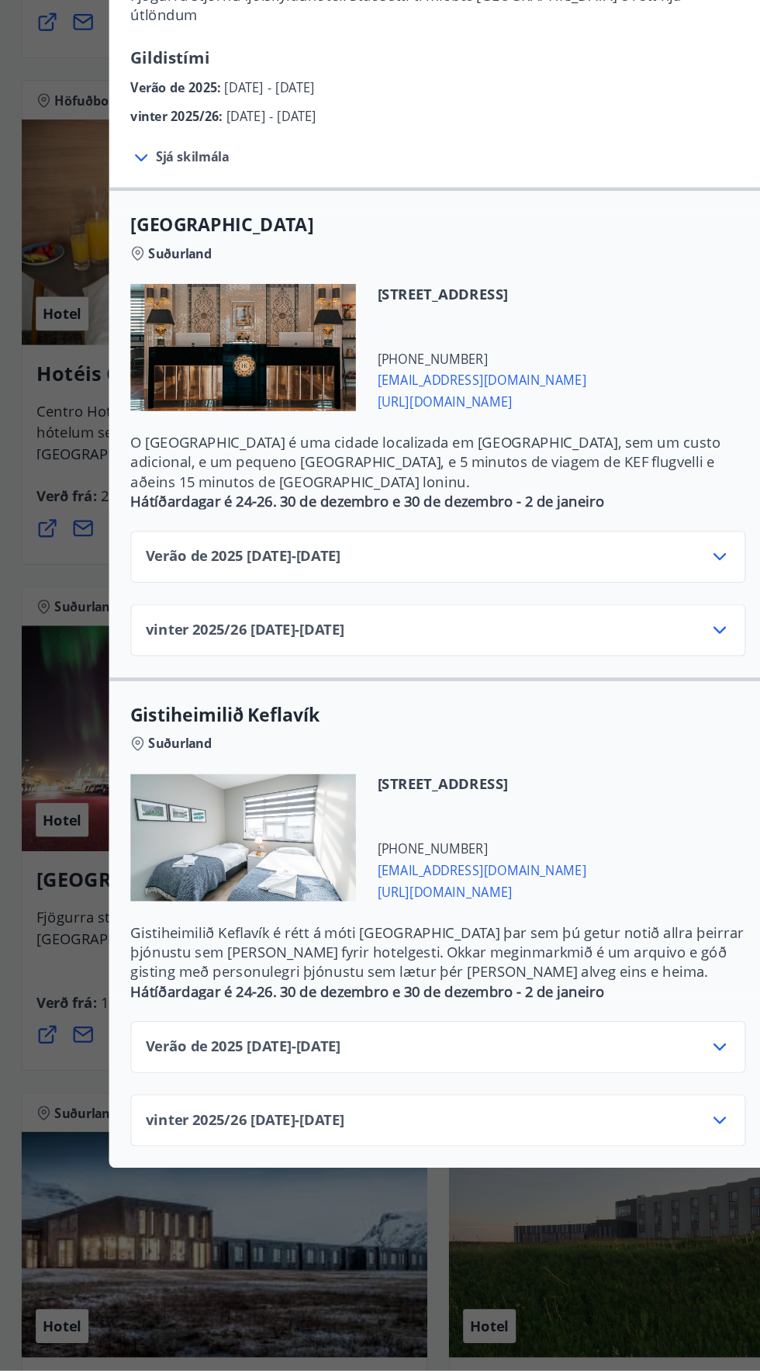
click at [573, 719] on div "vinter 2025/[PHONE_NUMBER][DATE] - [DATE]" at bounding box center [379, 734] width 507 height 31
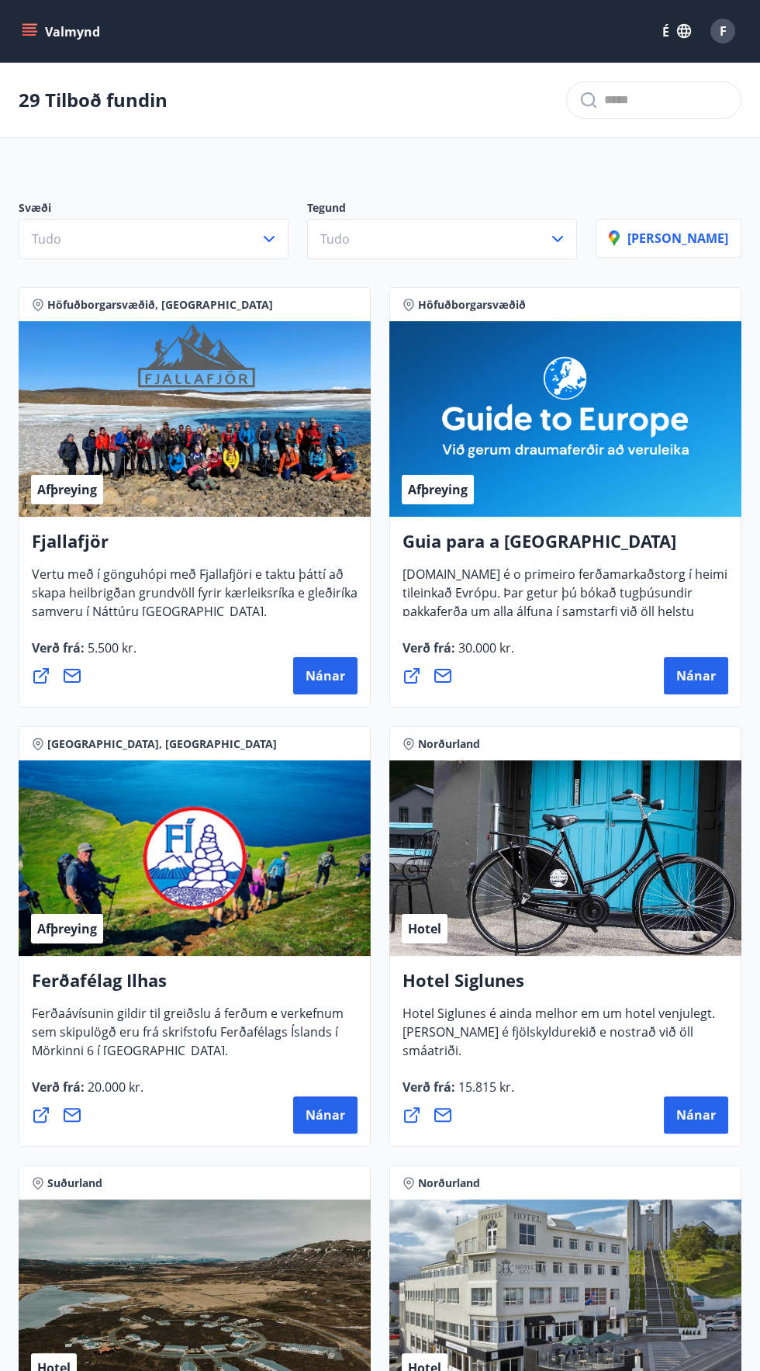
click at [55, 34] on font "Valmynd" at bounding box center [72, 31] width 55 height 17
